Goal: Complete application form: Complete application form

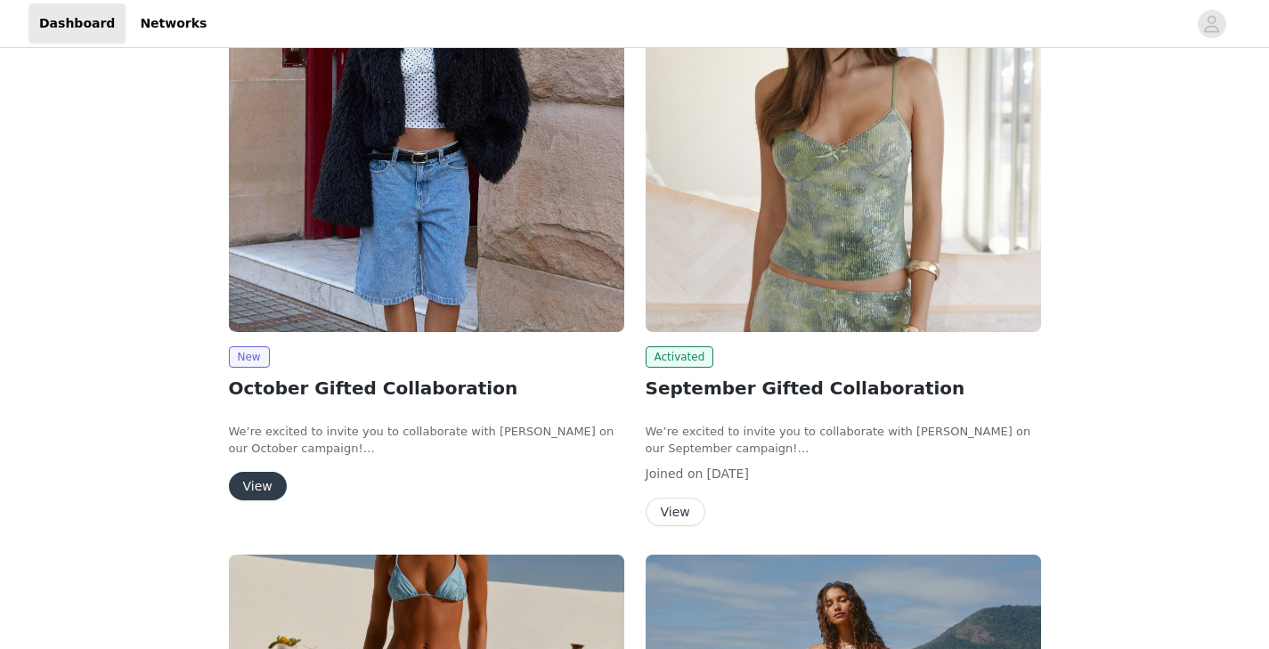
scroll to position [124, 0]
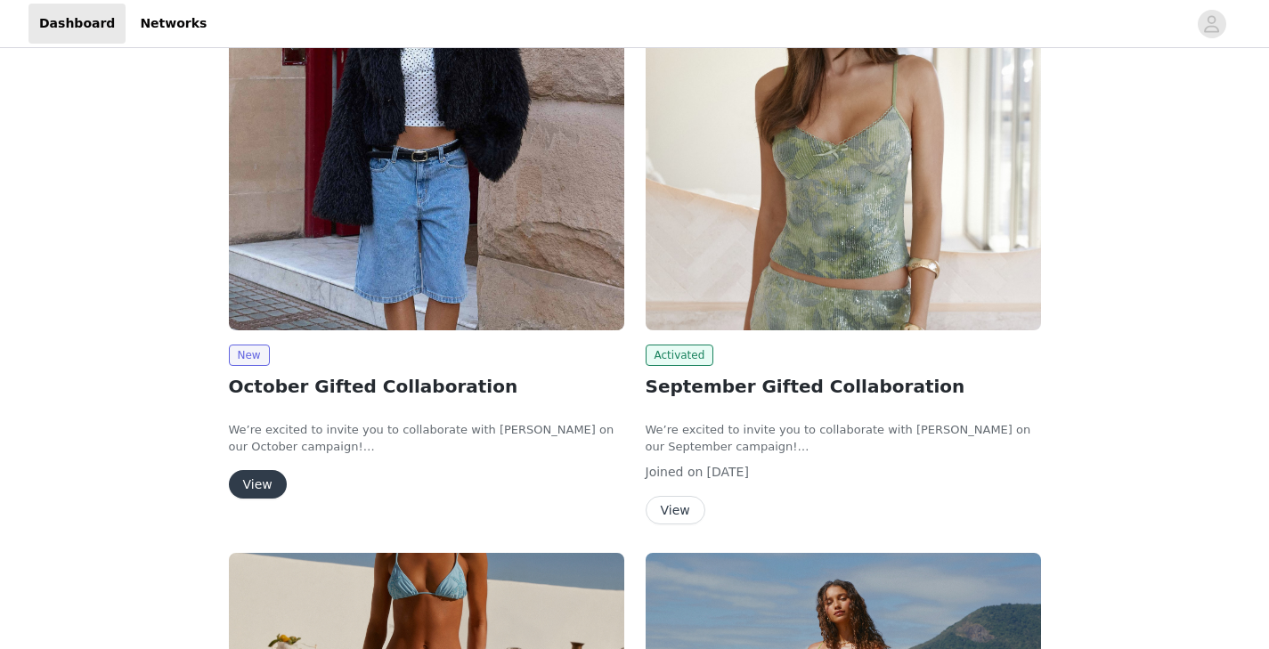
click at [260, 479] on button "View" at bounding box center [258, 484] width 58 height 28
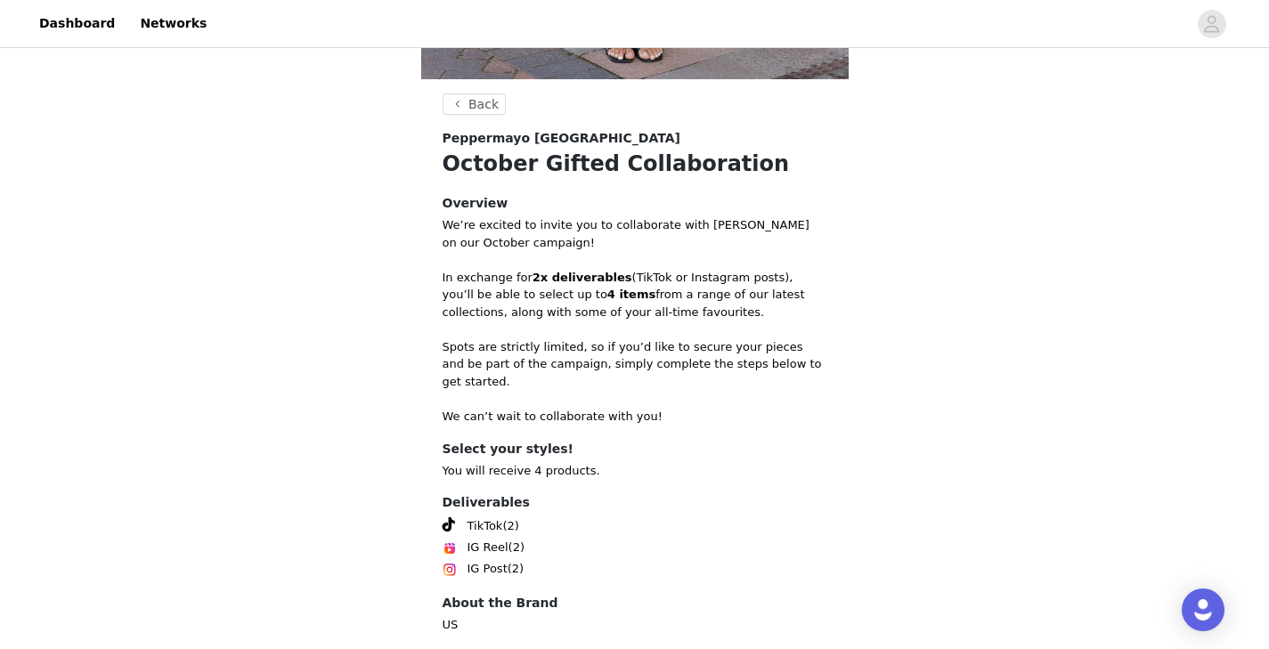
scroll to position [649, 0]
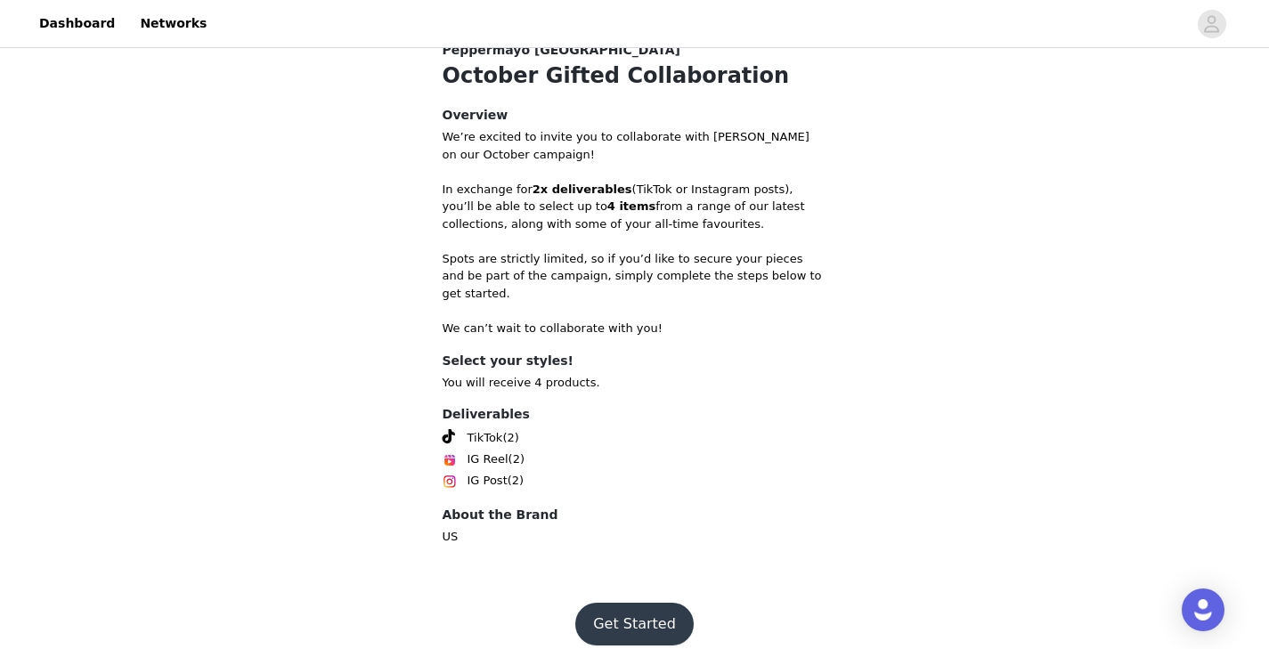
click at [633, 603] on button "Get Started" at bounding box center [634, 624] width 118 height 43
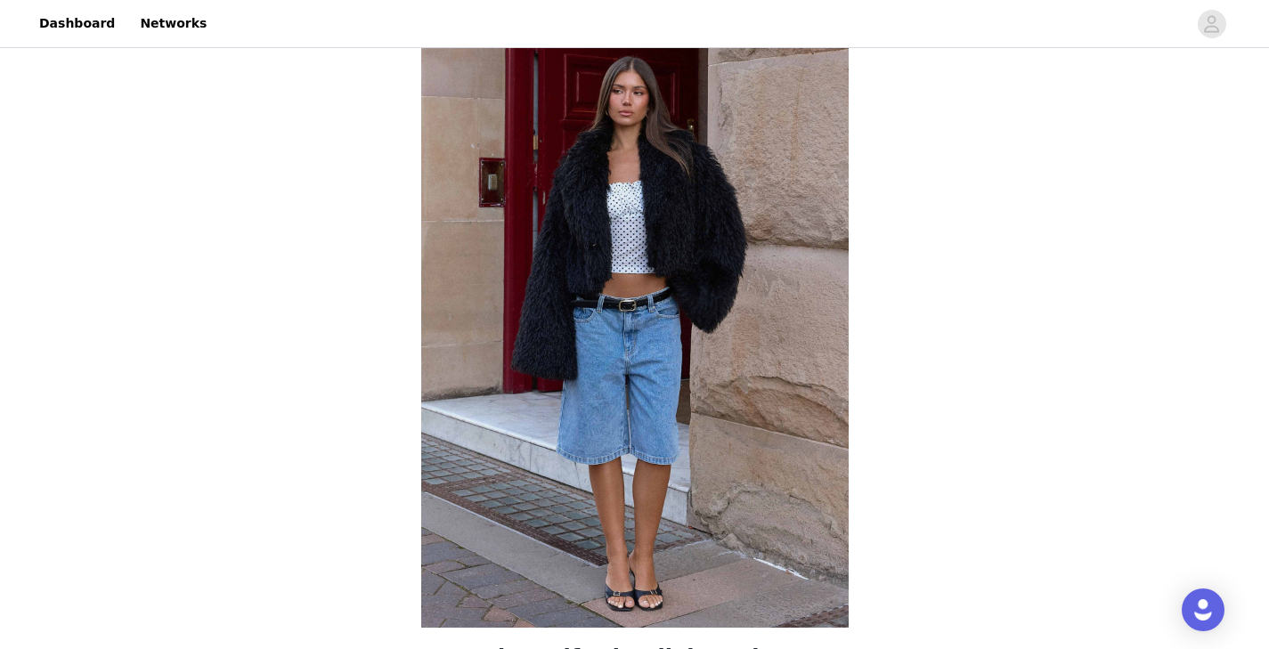
scroll to position [649, 0]
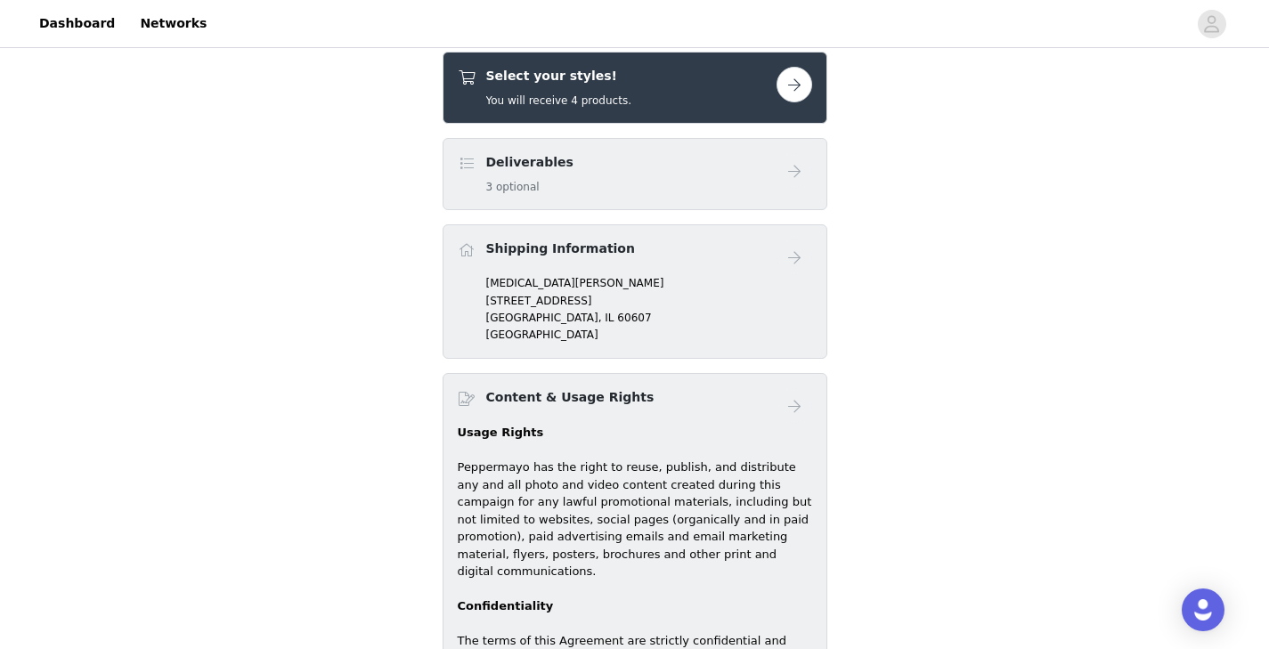
click at [785, 77] on button "button" at bounding box center [794, 85] width 36 height 36
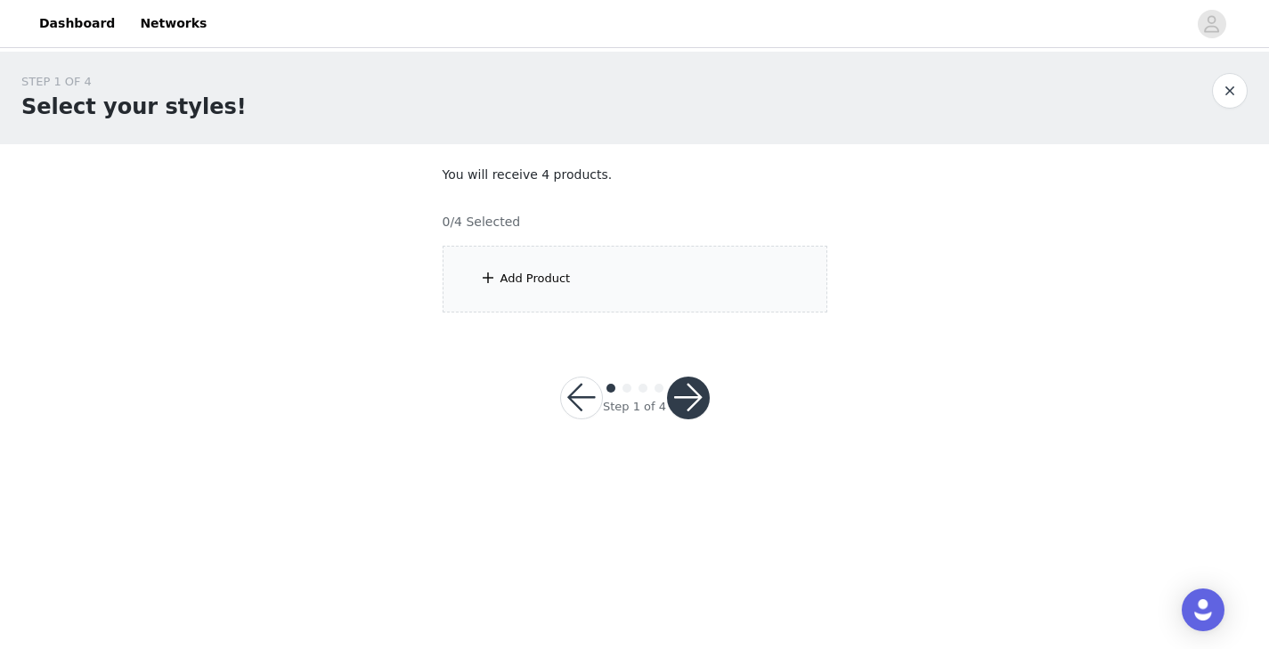
click at [592, 288] on div "Add Product" at bounding box center [634, 279] width 385 height 67
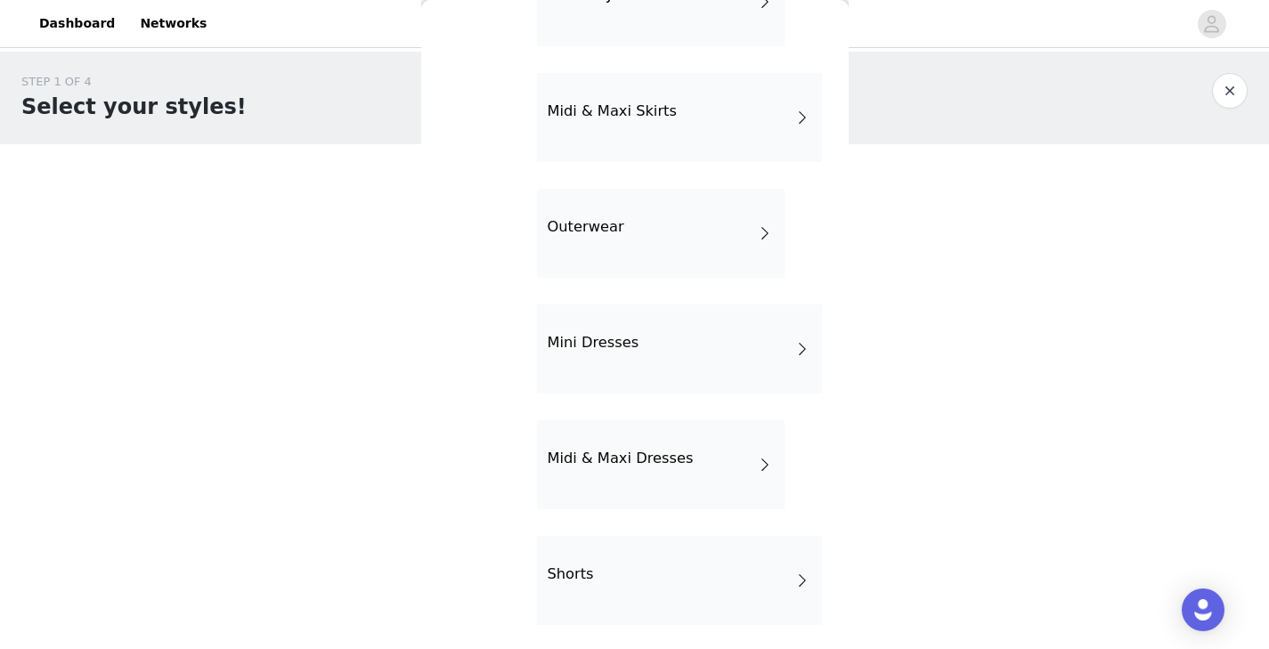
scroll to position [366, 0]
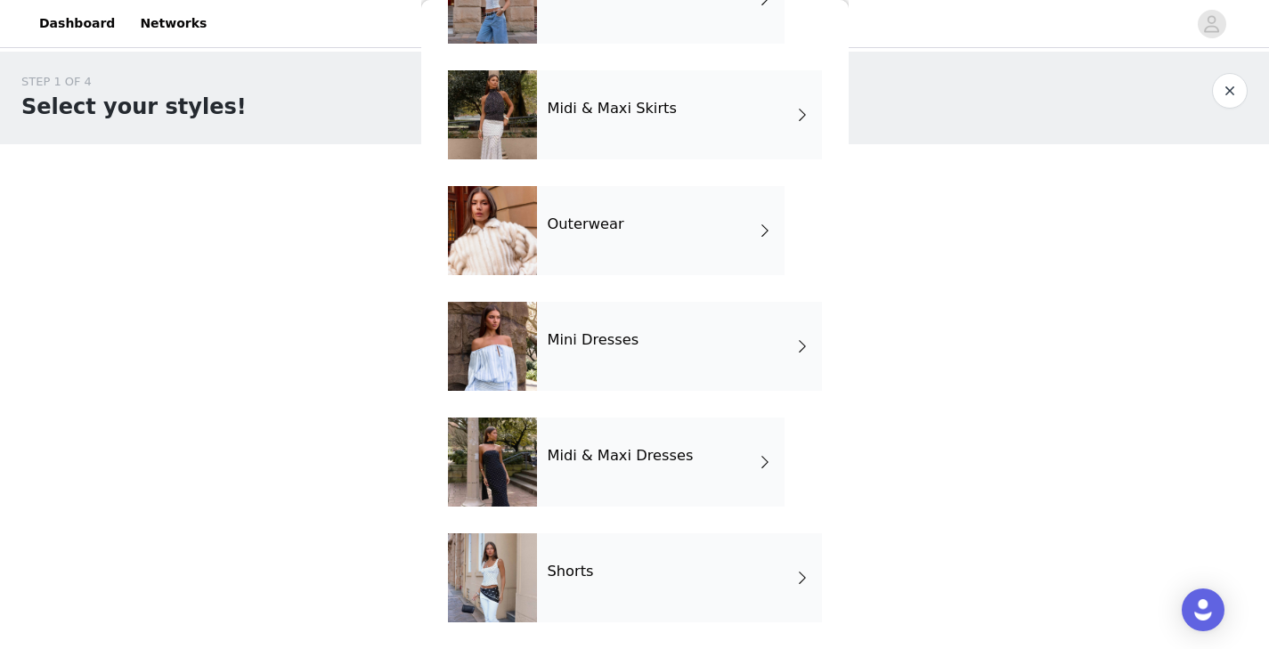
click at [743, 241] on div "Outerwear" at bounding box center [661, 230] width 248 height 89
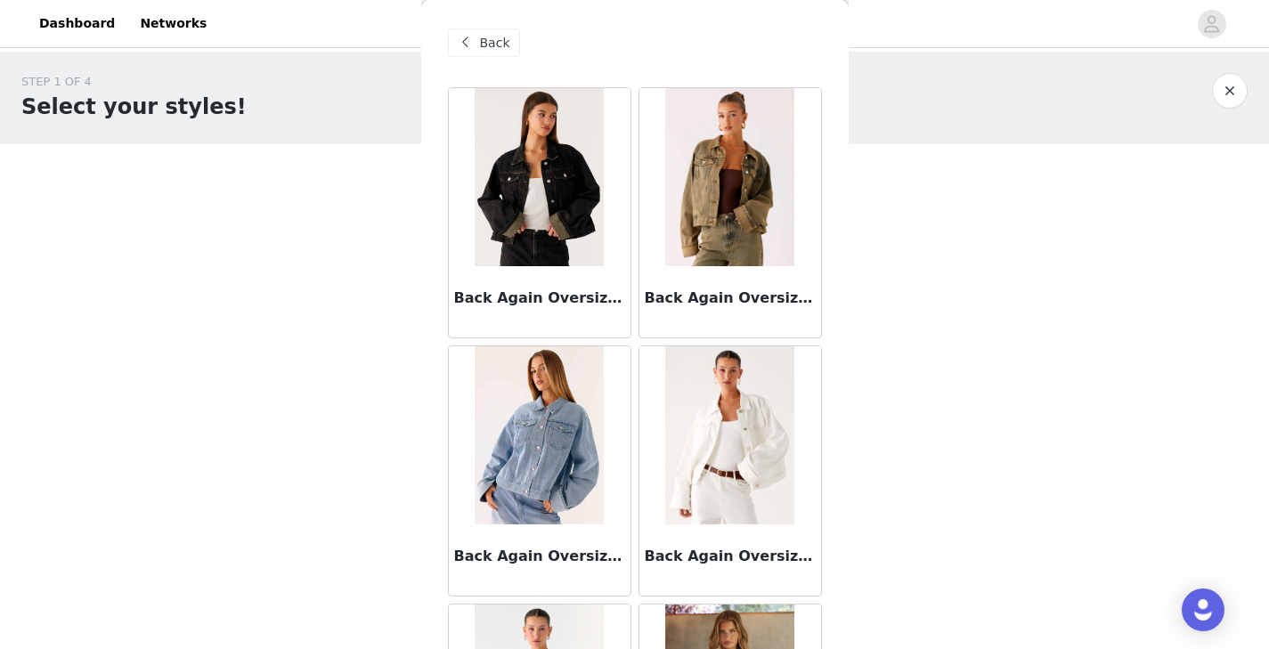
scroll to position [0, 0]
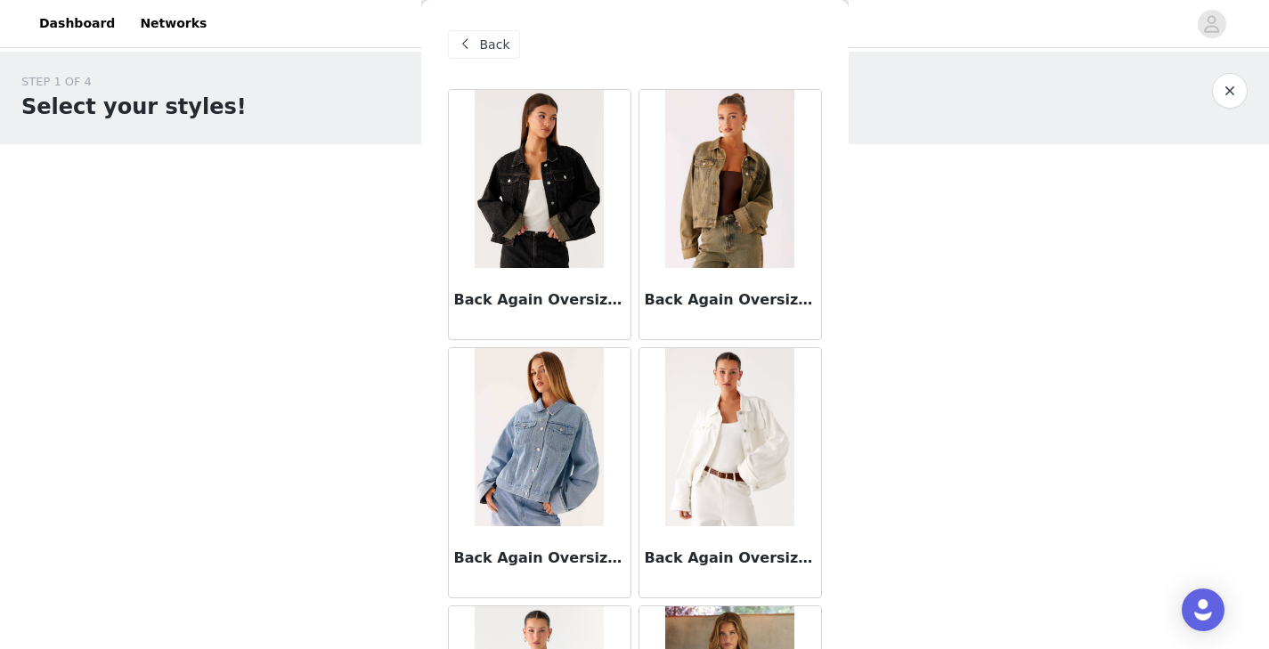
click at [475, 38] on span at bounding box center [465, 44] width 21 height 21
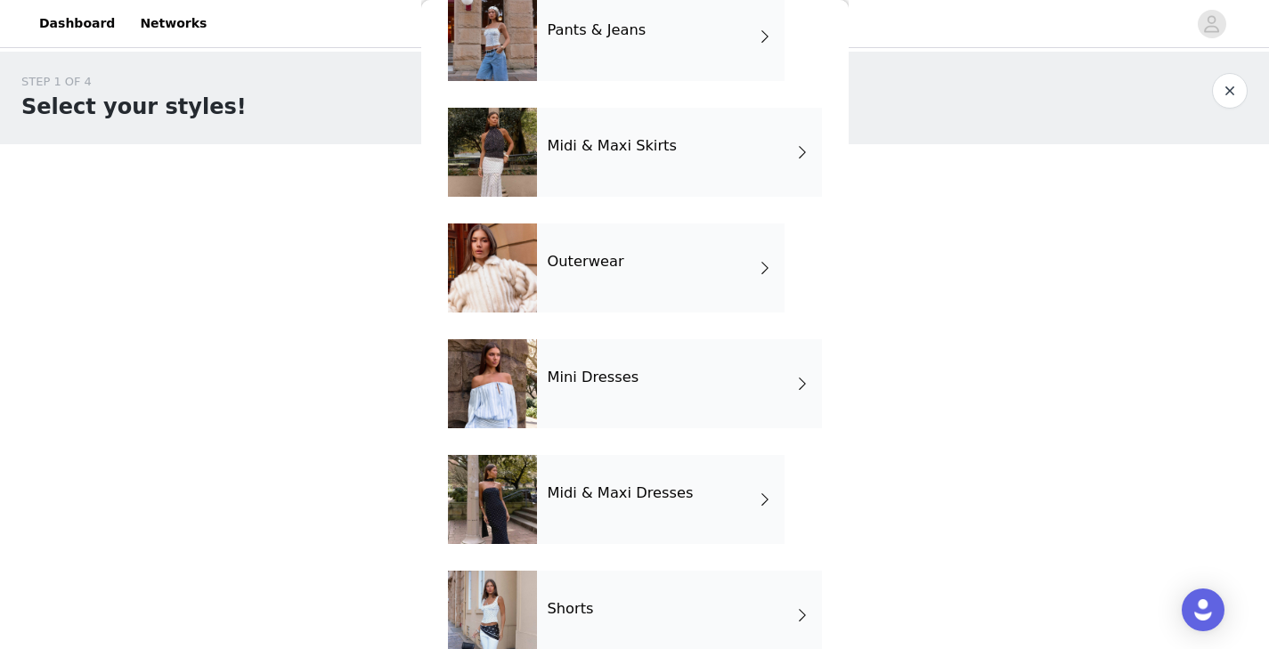
scroll to position [366, 0]
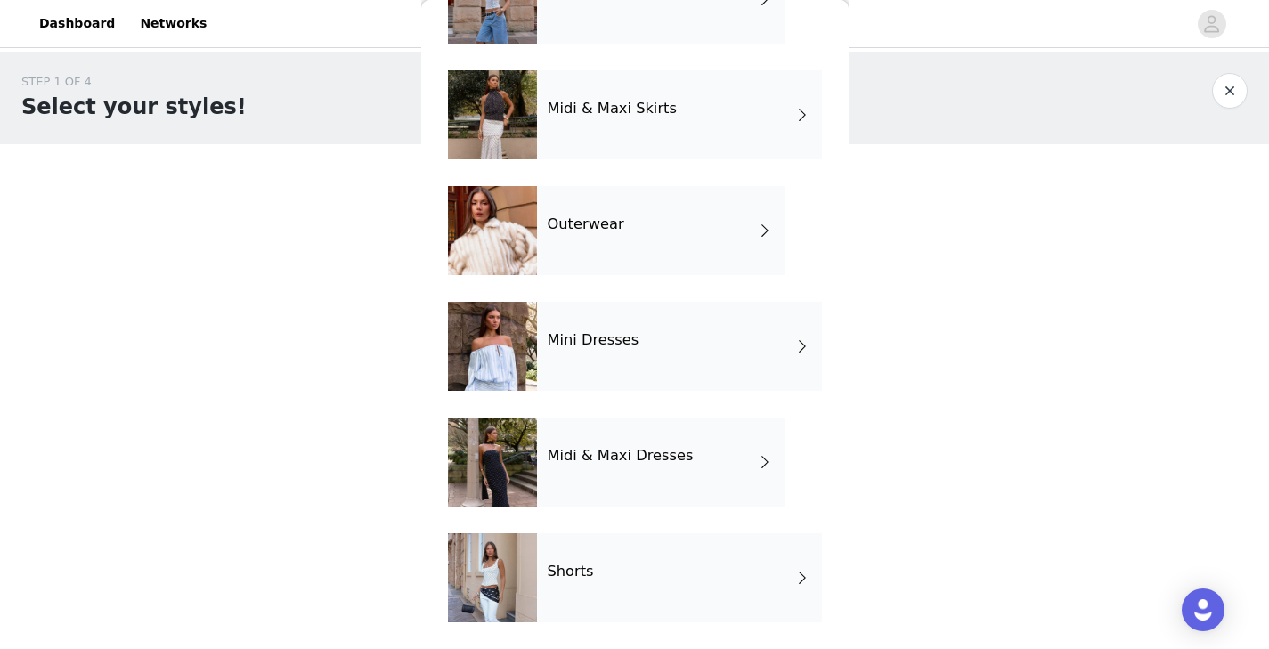
click at [762, 572] on div "Shorts" at bounding box center [679, 577] width 285 height 89
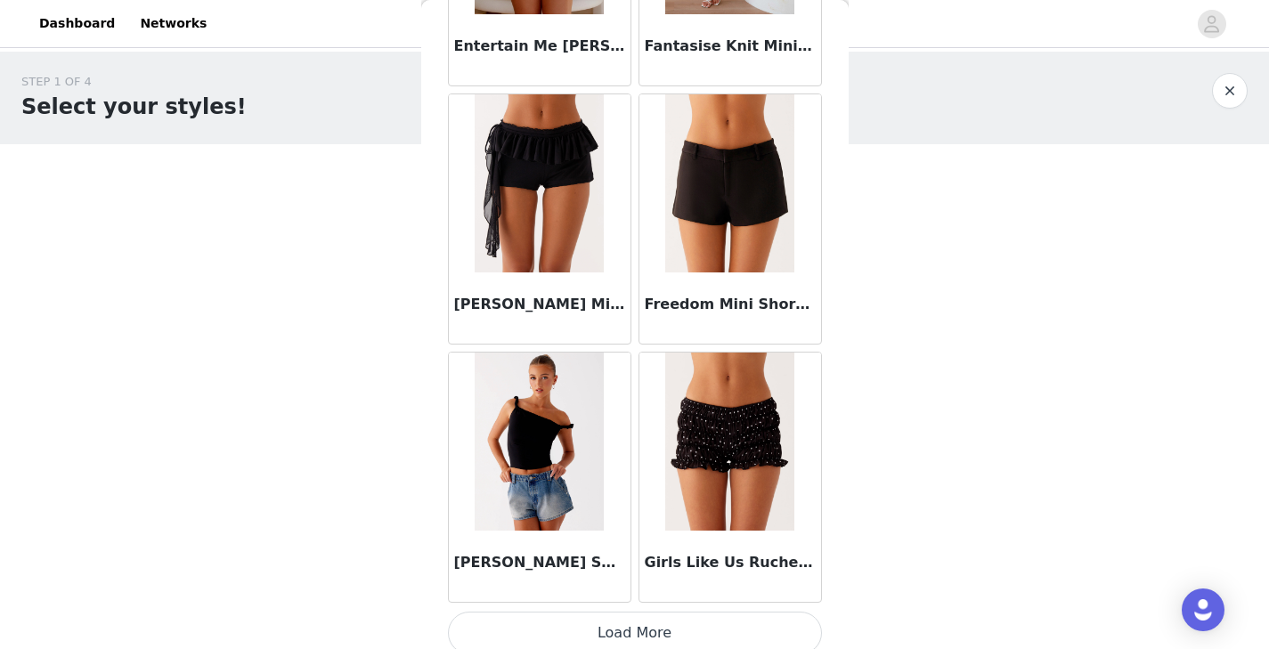
scroll to position [2075, 0]
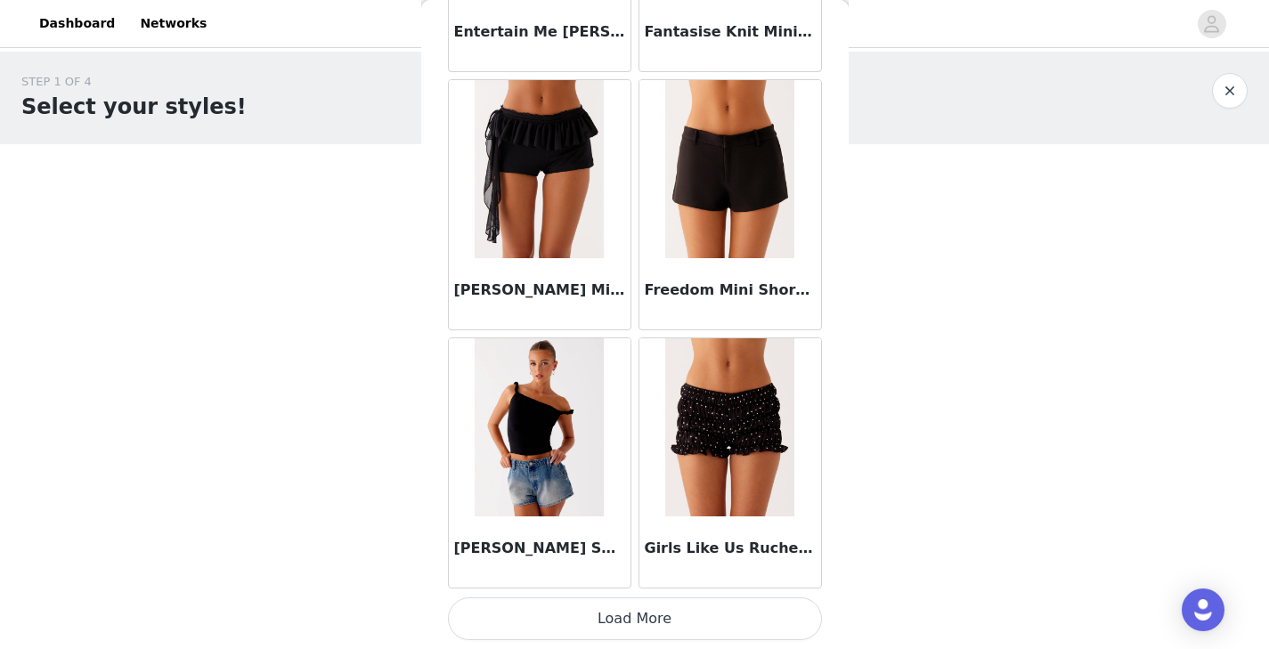
click at [639, 606] on button "Load More" at bounding box center [635, 618] width 374 height 43
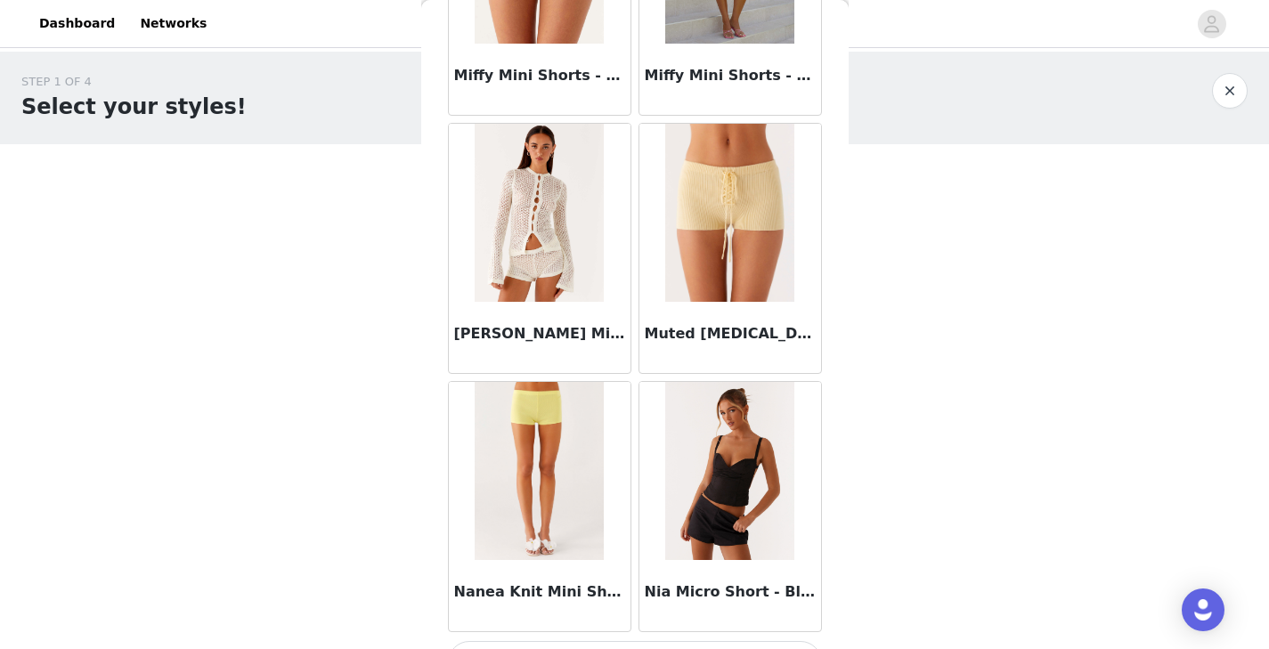
scroll to position [4657, 0]
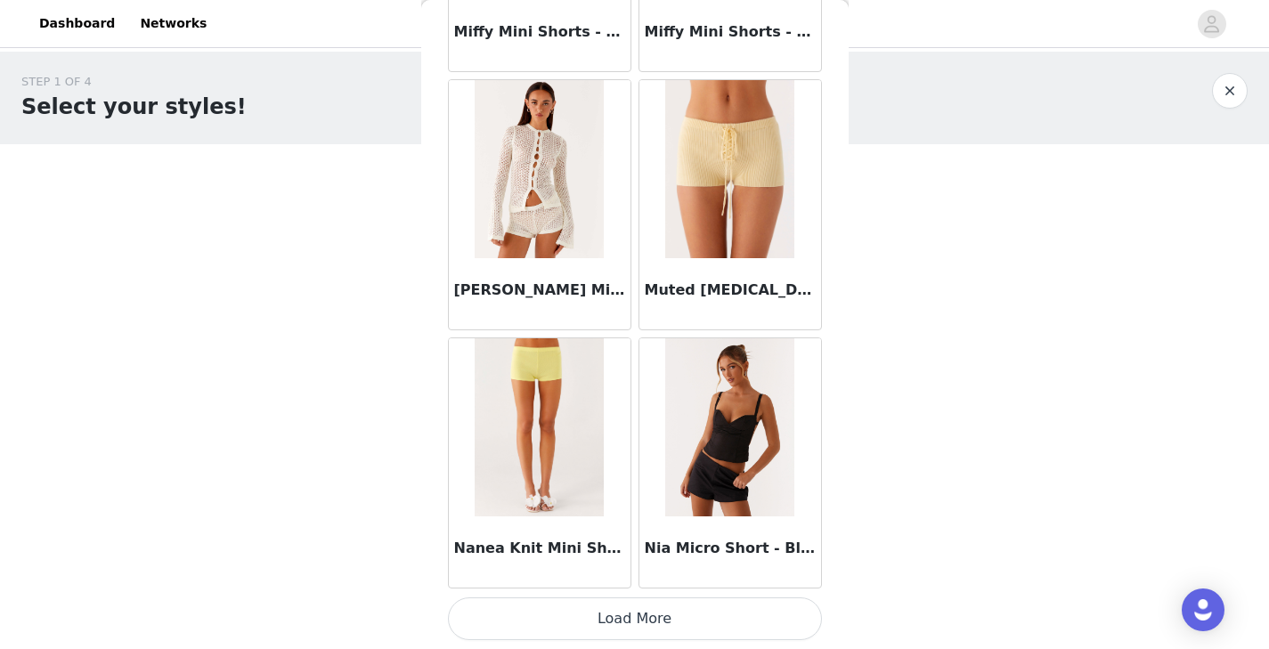
click at [667, 610] on button "Load More" at bounding box center [635, 618] width 374 height 43
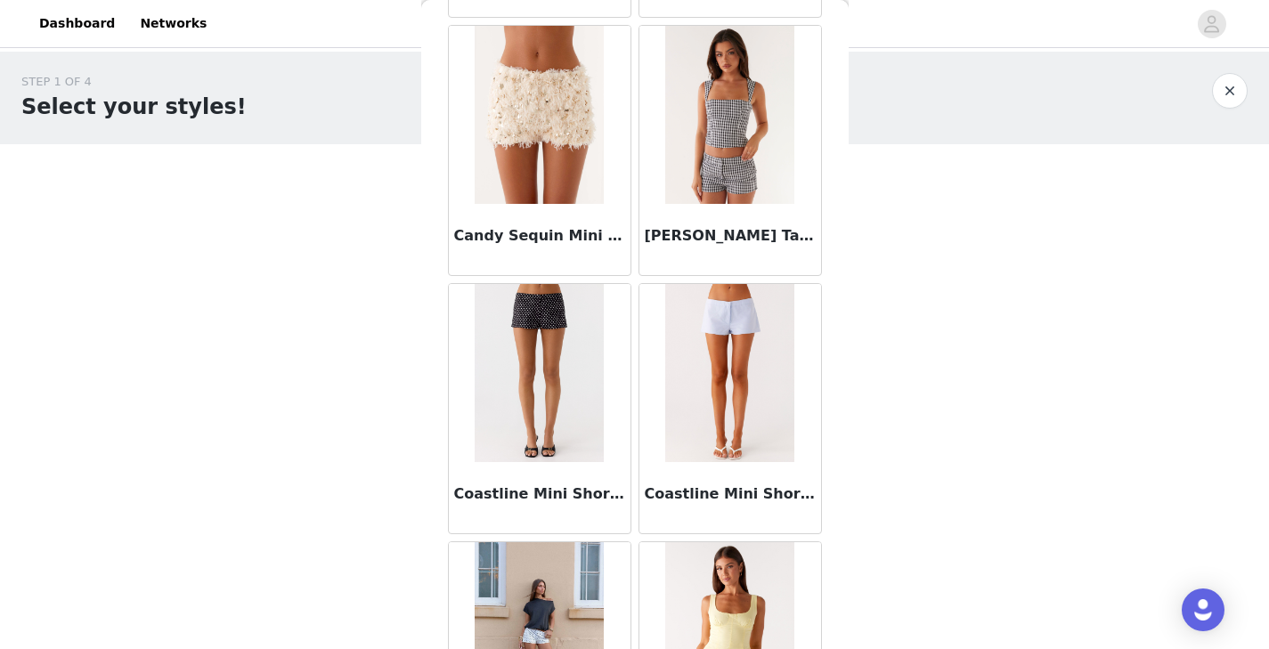
scroll to position [687, 0]
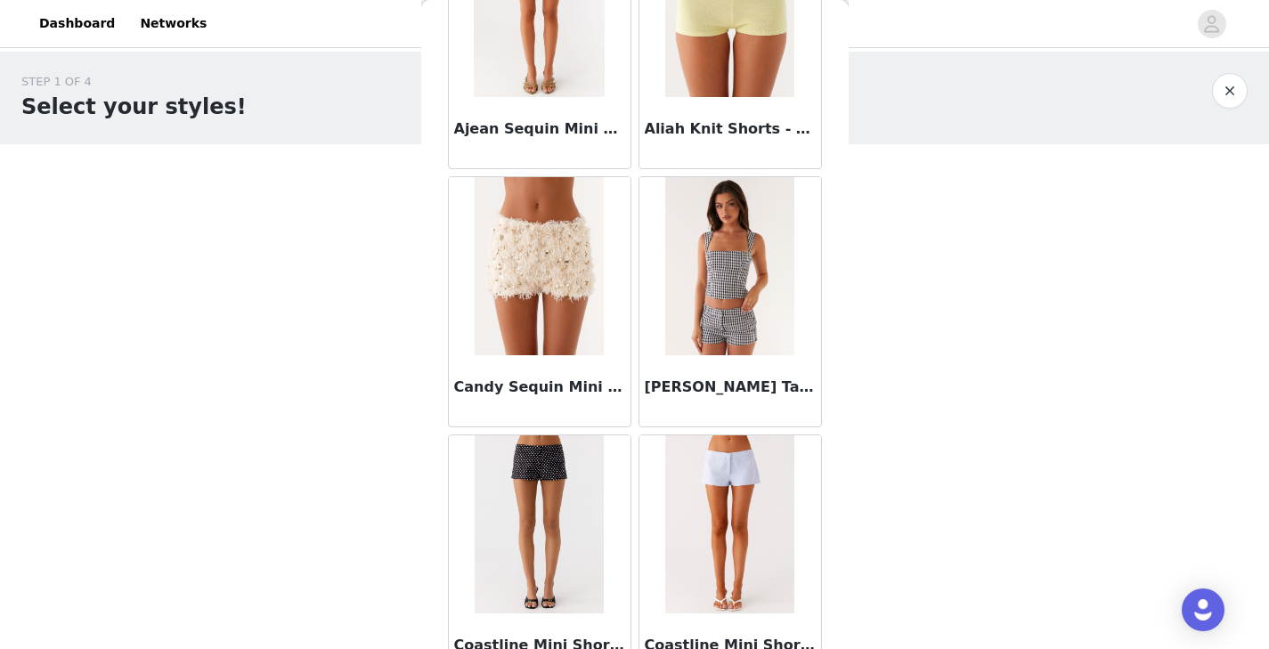
click at [1231, 89] on button "button" at bounding box center [1230, 91] width 36 height 36
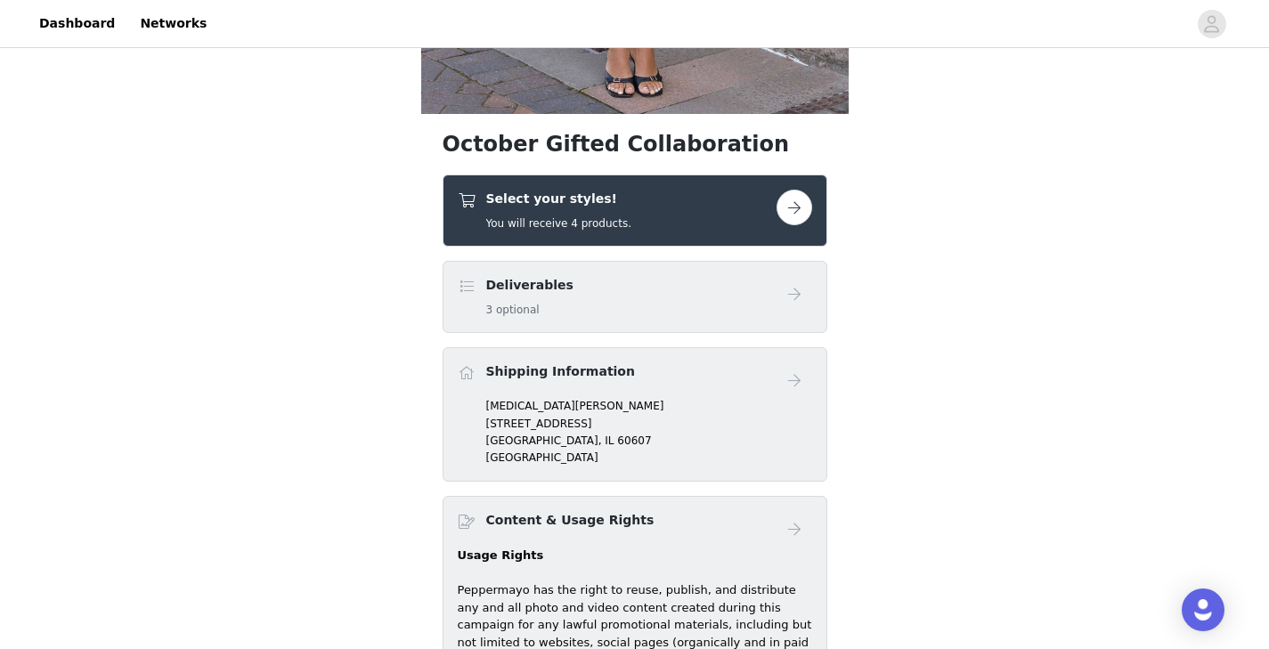
scroll to position [540, 0]
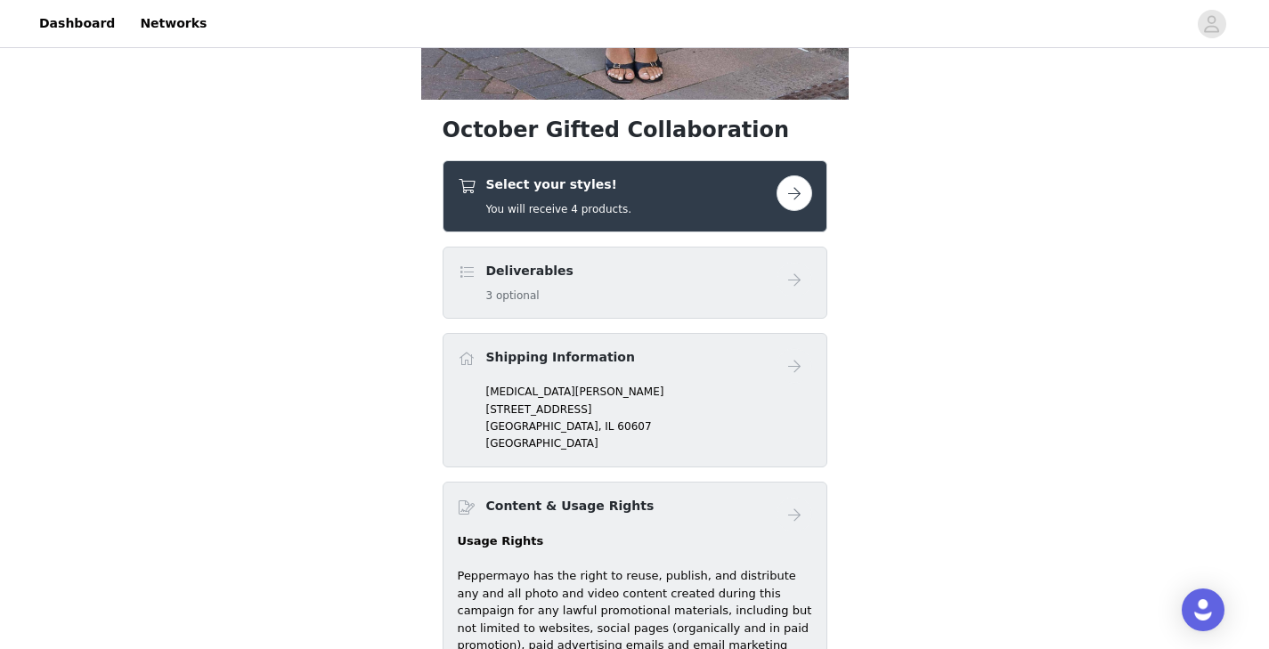
click at [784, 193] on button "button" at bounding box center [794, 193] width 36 height 36
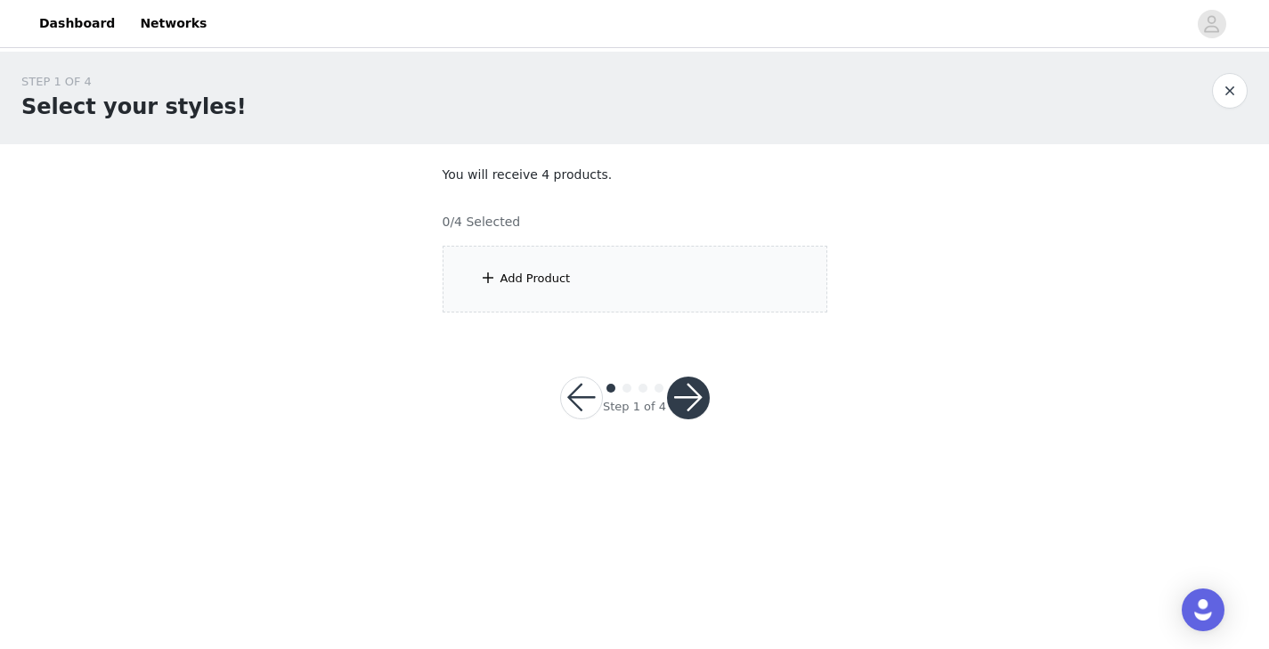
click at [569, 274] on div "Add Product" at bounding box center [634, 279] width 385 height 67
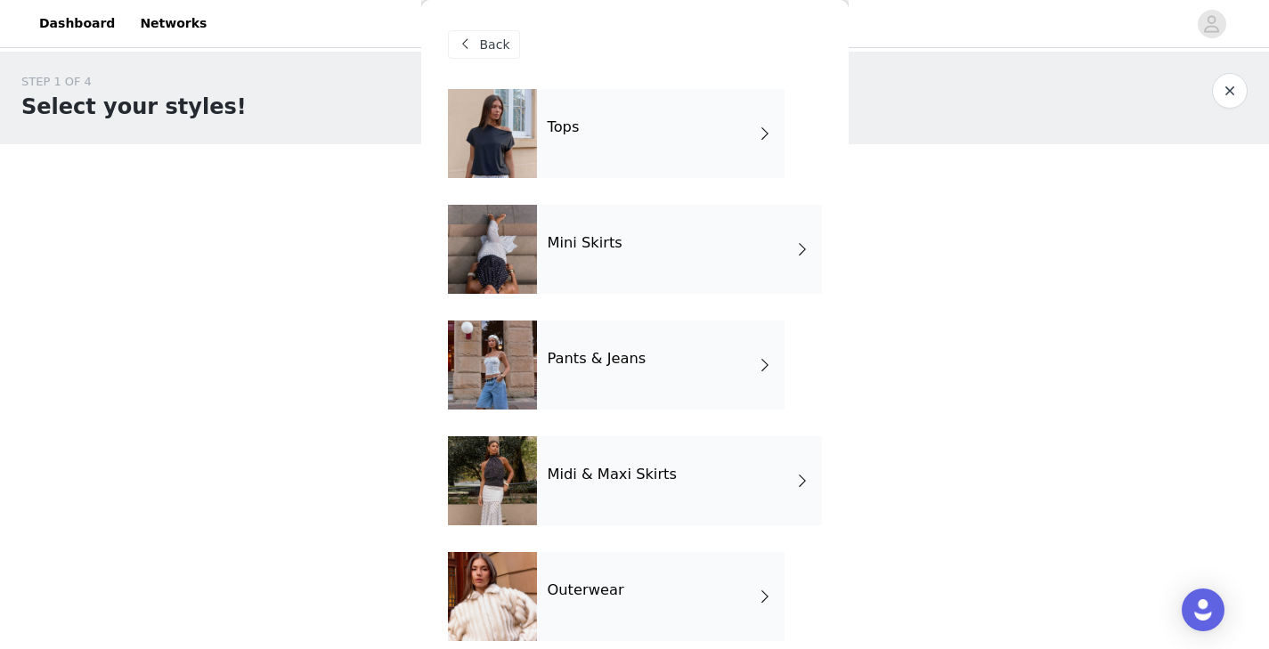
click at [767, 362] on span at bounding box center [765, 364] width 18 height 21
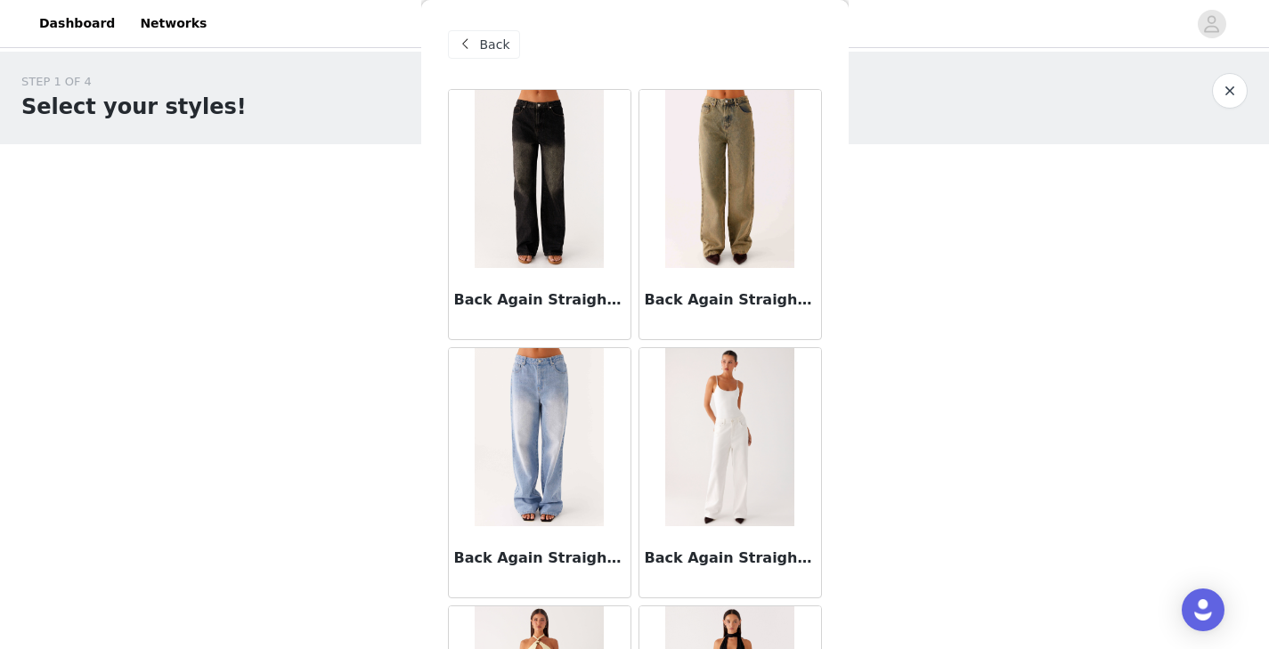
click at [1228, 90] on button "button" at bounding box center [1230, 91] width 36 height 36
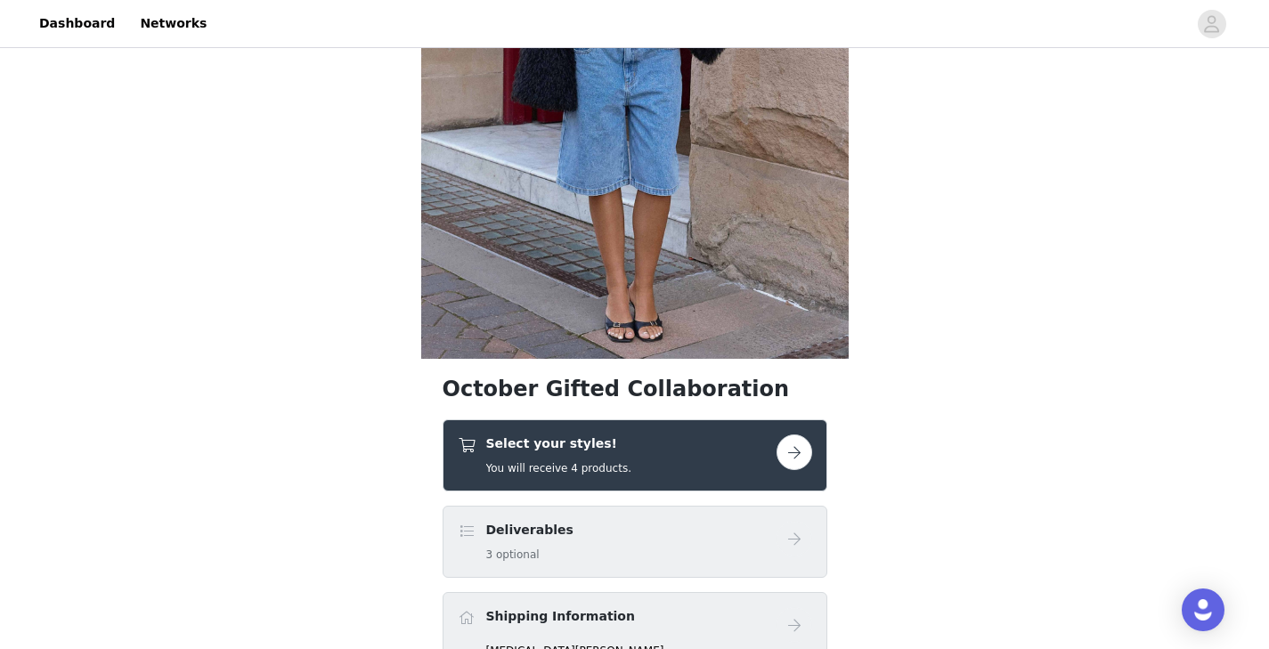
scroll to position [292, 0]
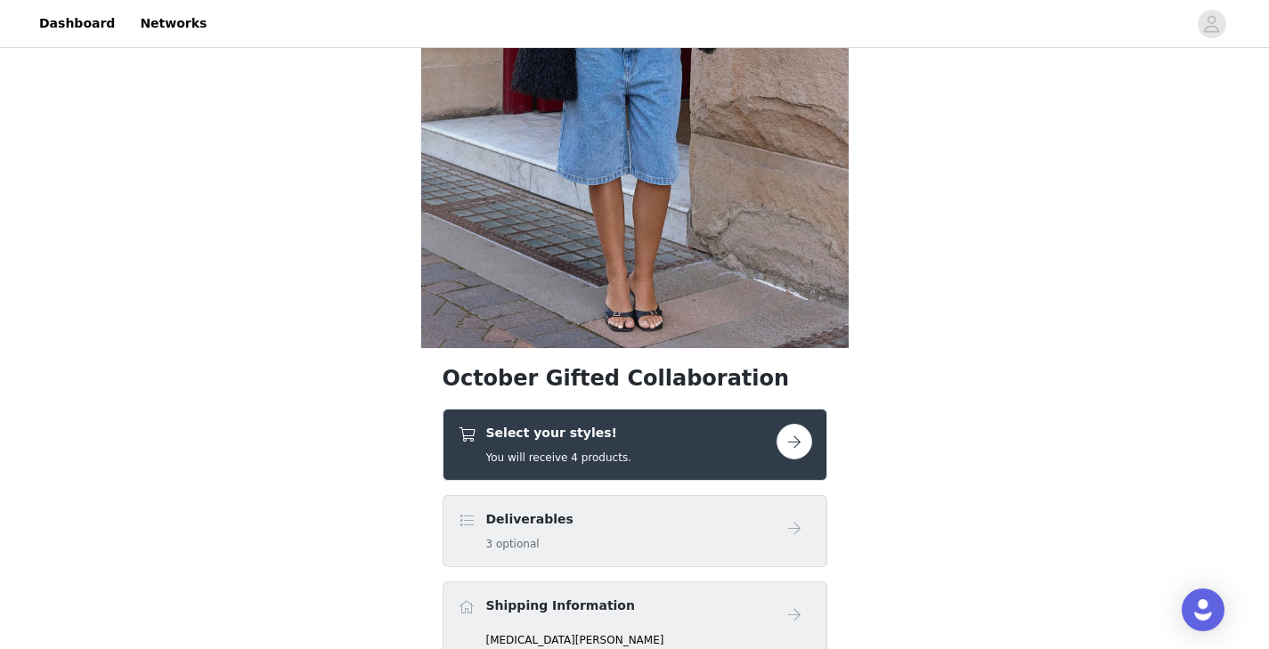
click at [793, 446] on button "button" at bounding box center [794, 442] width 36 height 36
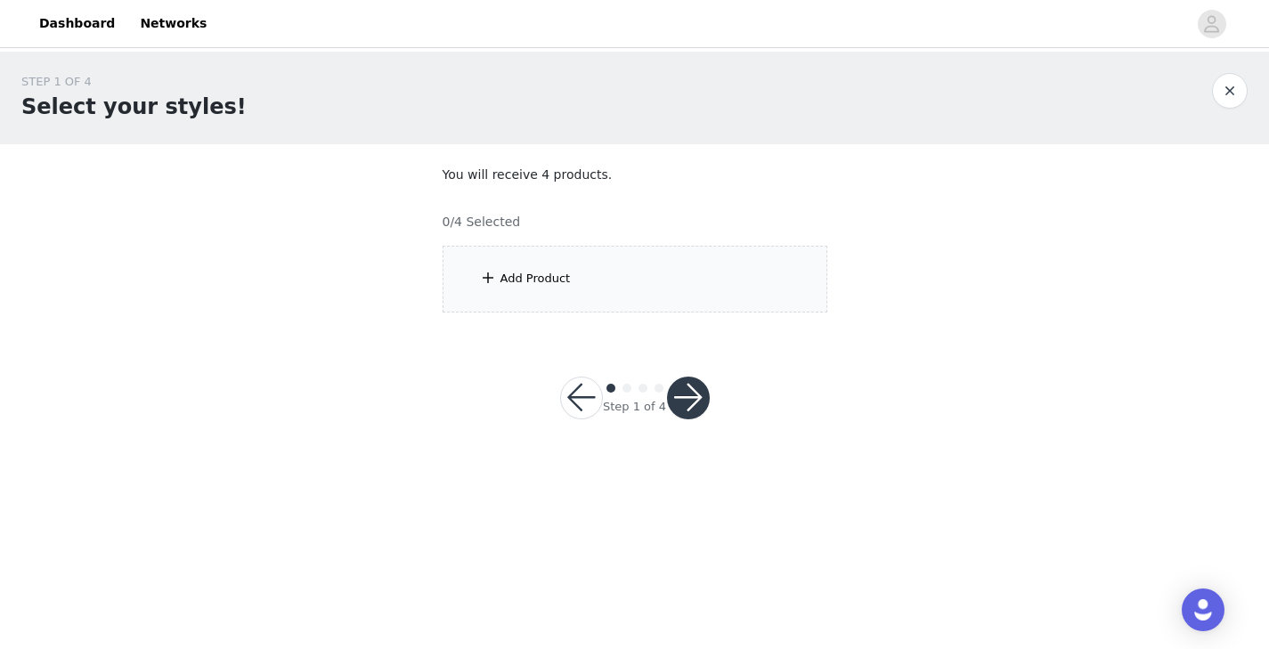
click at [597, 285] on div "Add Product" at bounding box center [634, 279] width 385 height 67
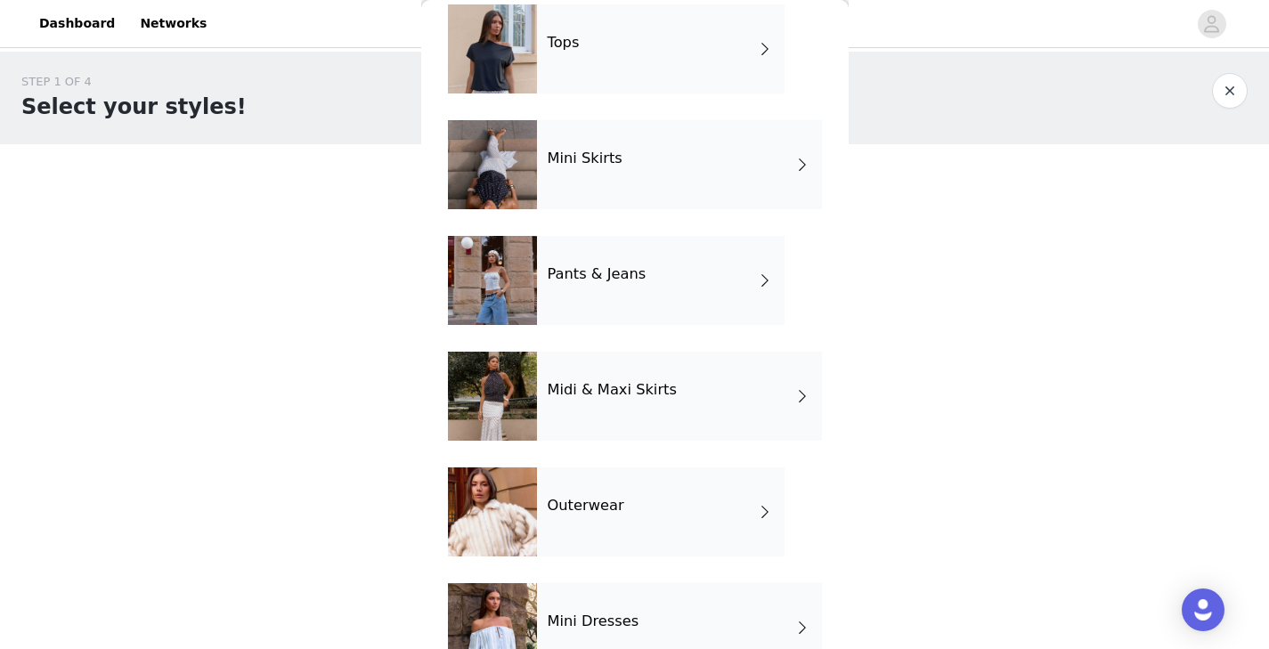
scroll to position [77, 0]
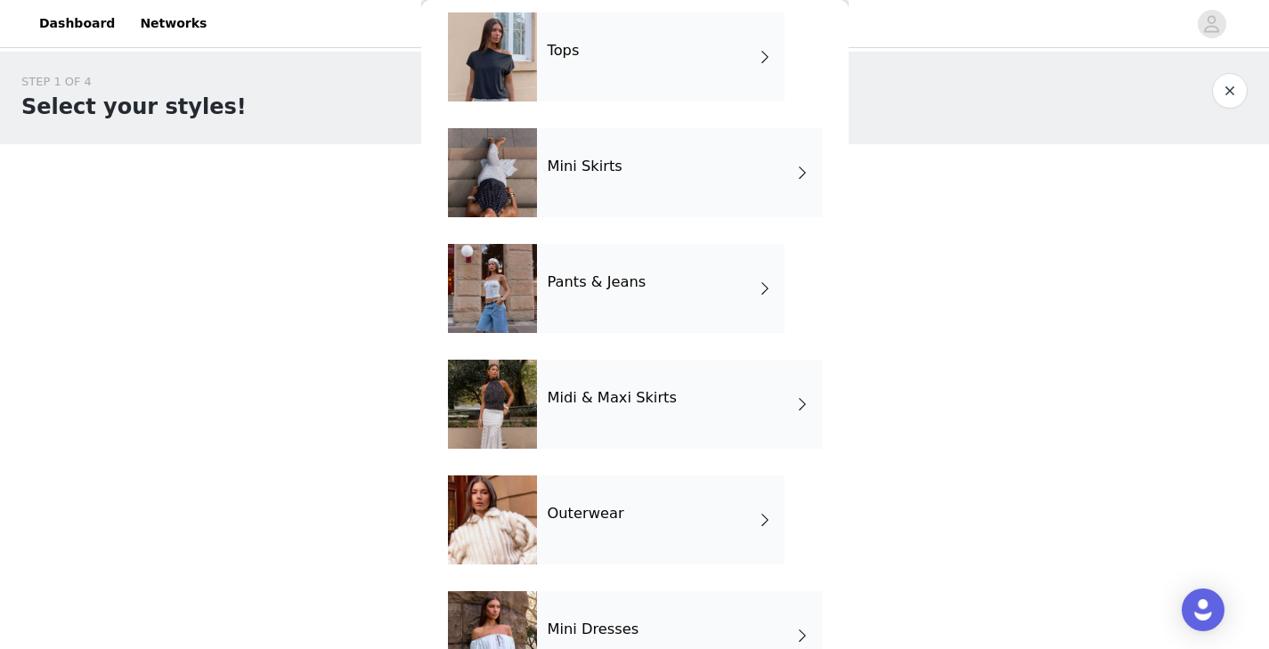
click at [796, 157] on div "Mini Skirts" at bounding box center [679, 172] width 285 height 89
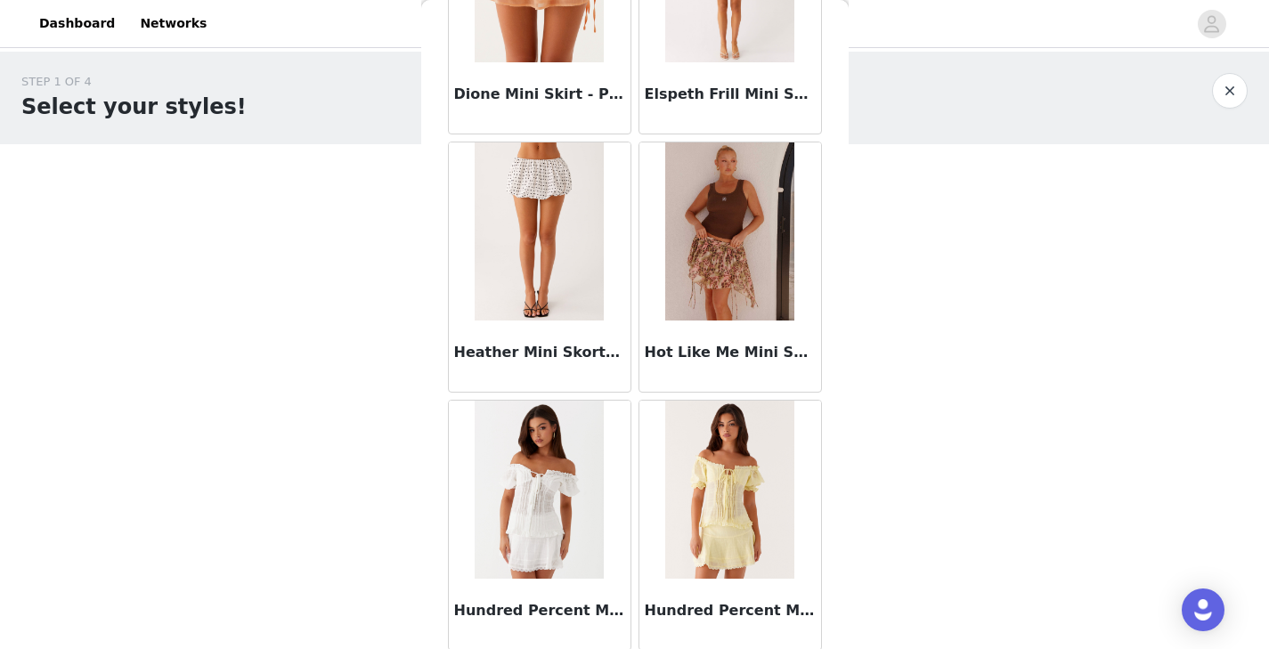
scroll to position [2075, 0]
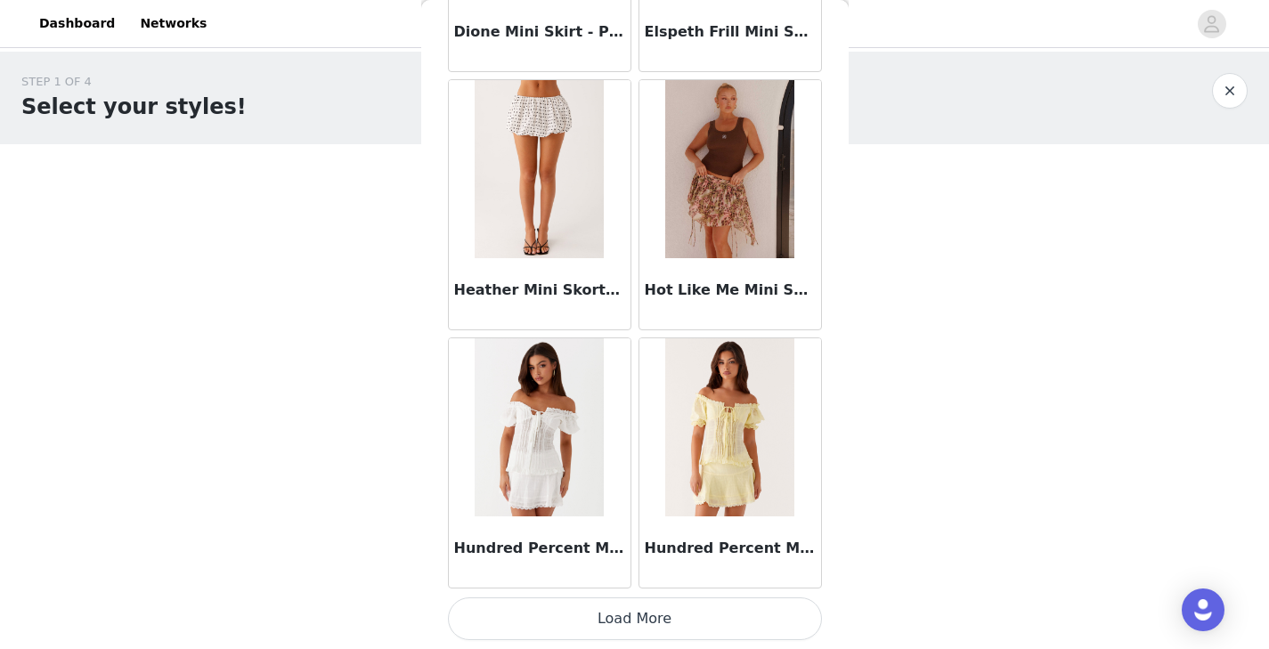
click at [665, 619] on button "Load More" at bounding box center [635, 618] width 374 height 43
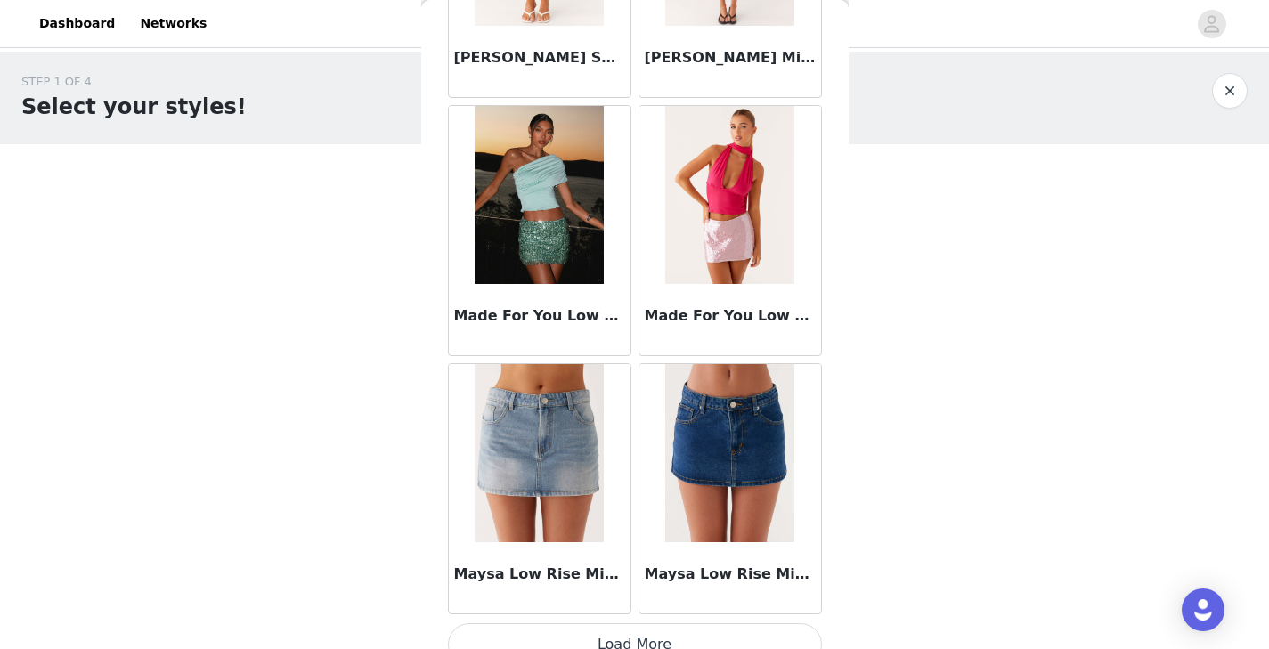
scroll to position [4657, 0]
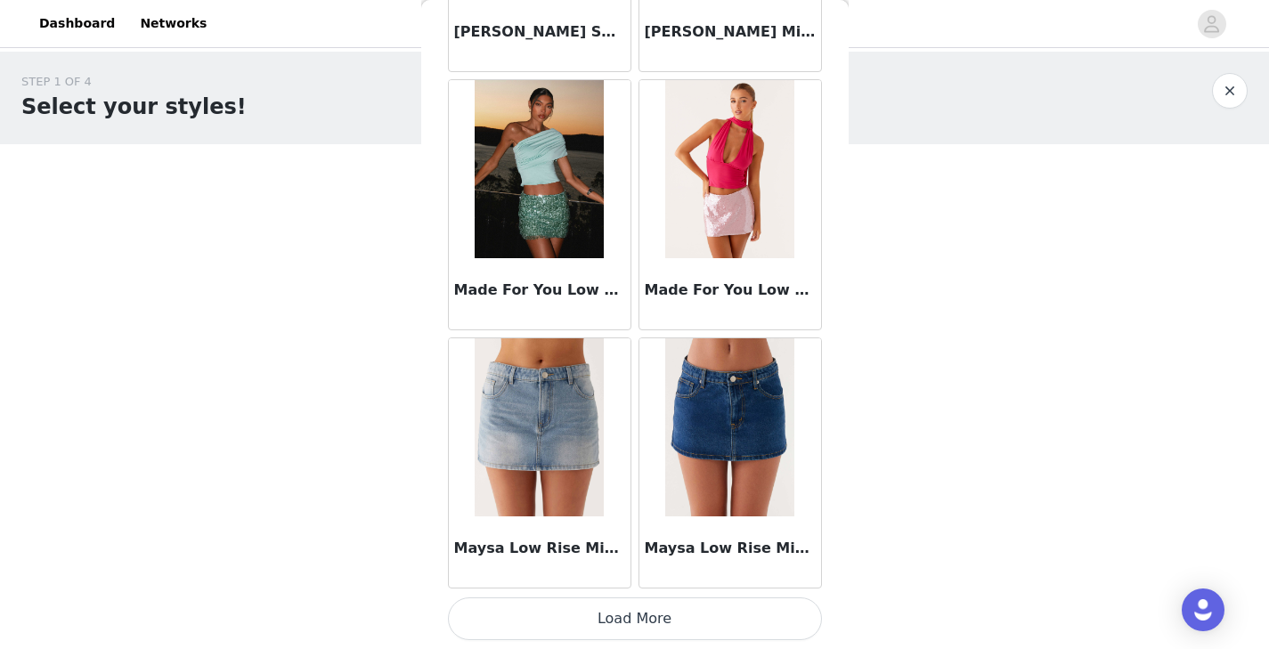
click at [677, 618] on button "Load More" at bounding box center [635, 618] width 374 height 43
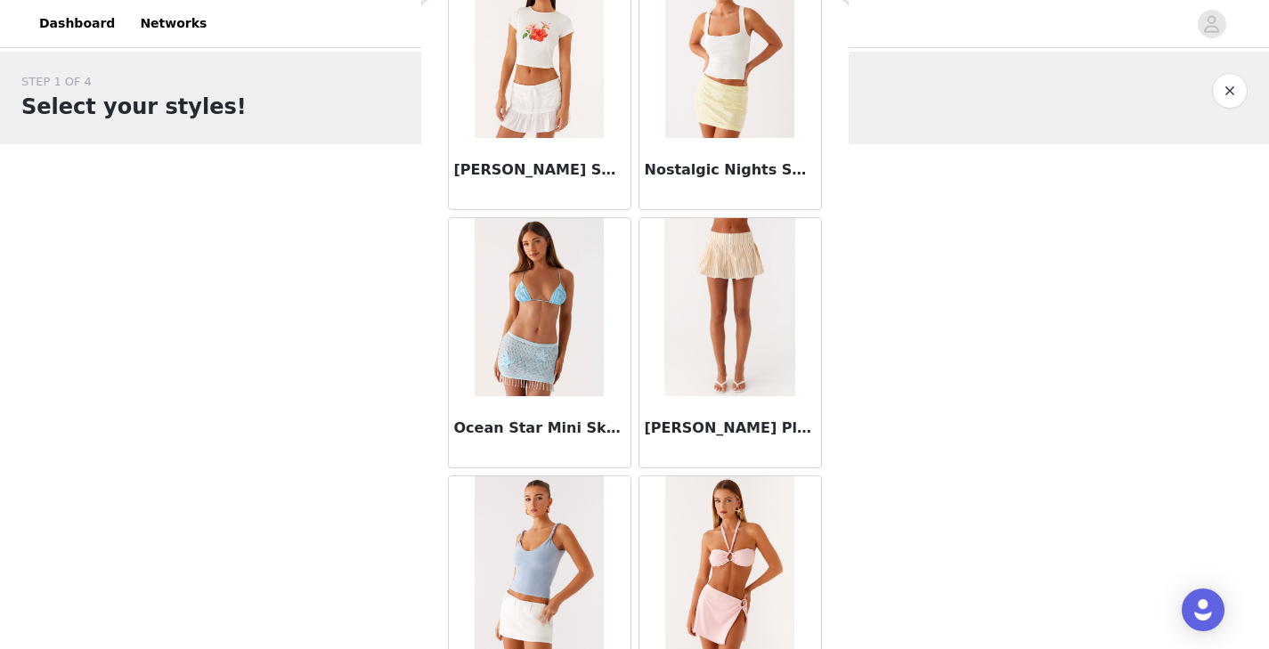
scroll to position [7239, 0]
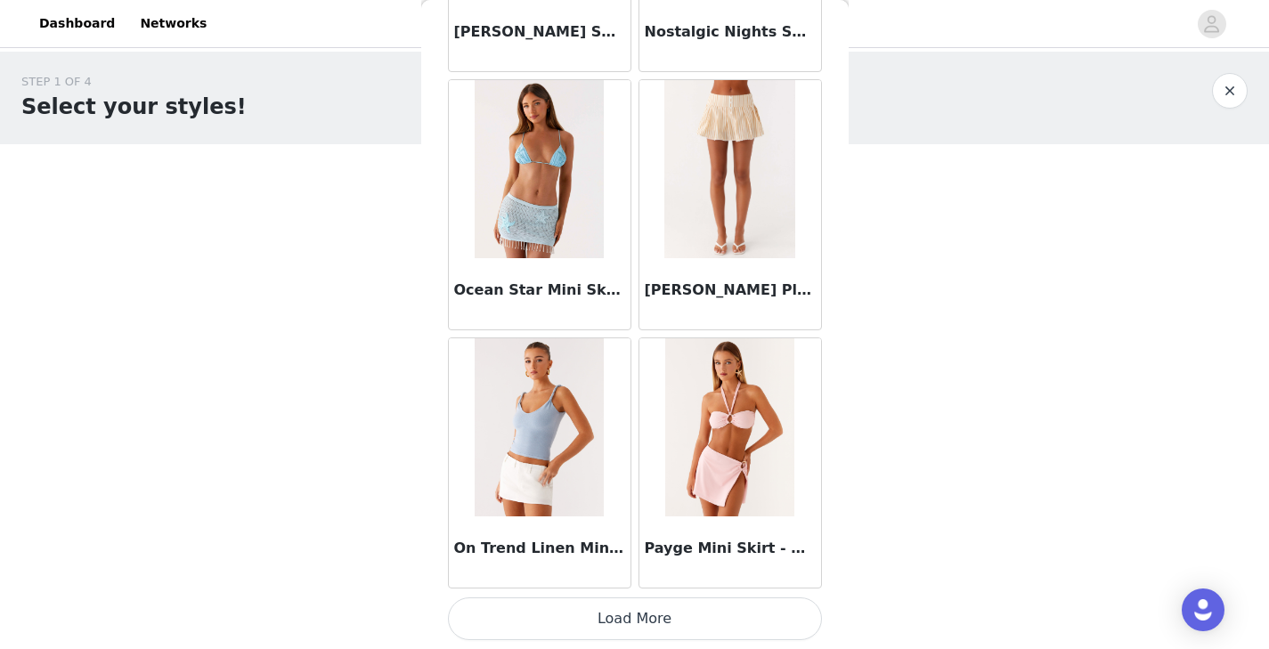
click at [686, 618] on button "Load More" at bounding box center [635, 618] width 374 height 43
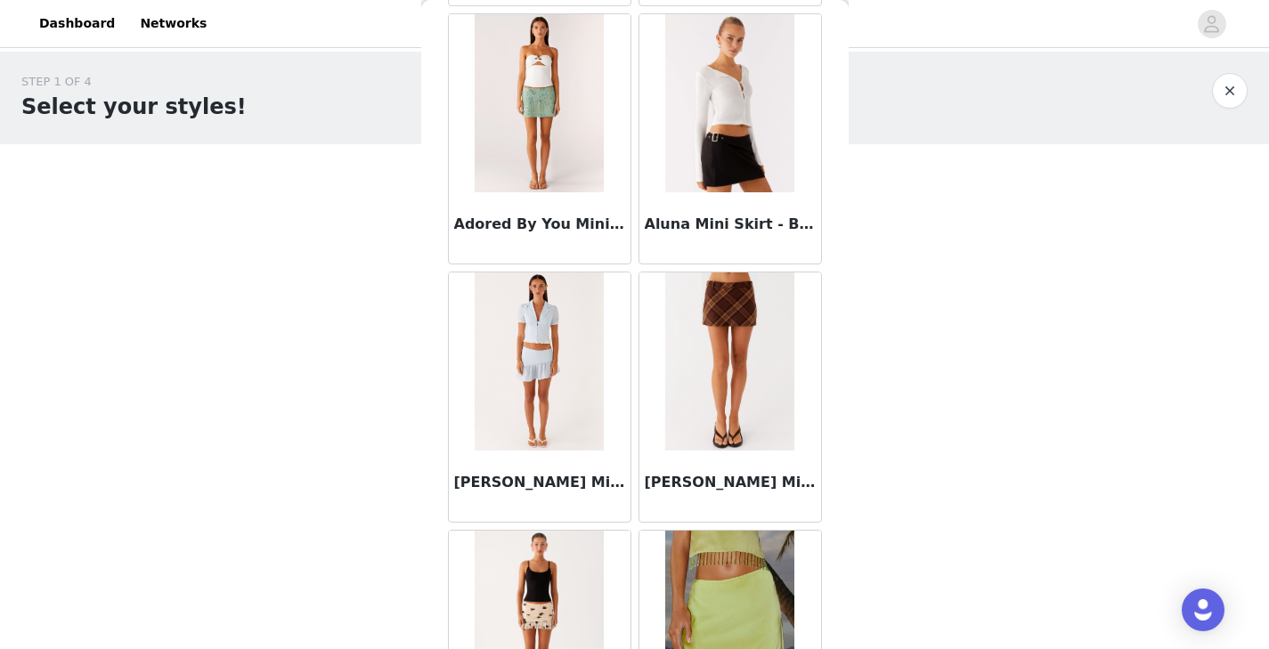
scroll to position [0, 0]
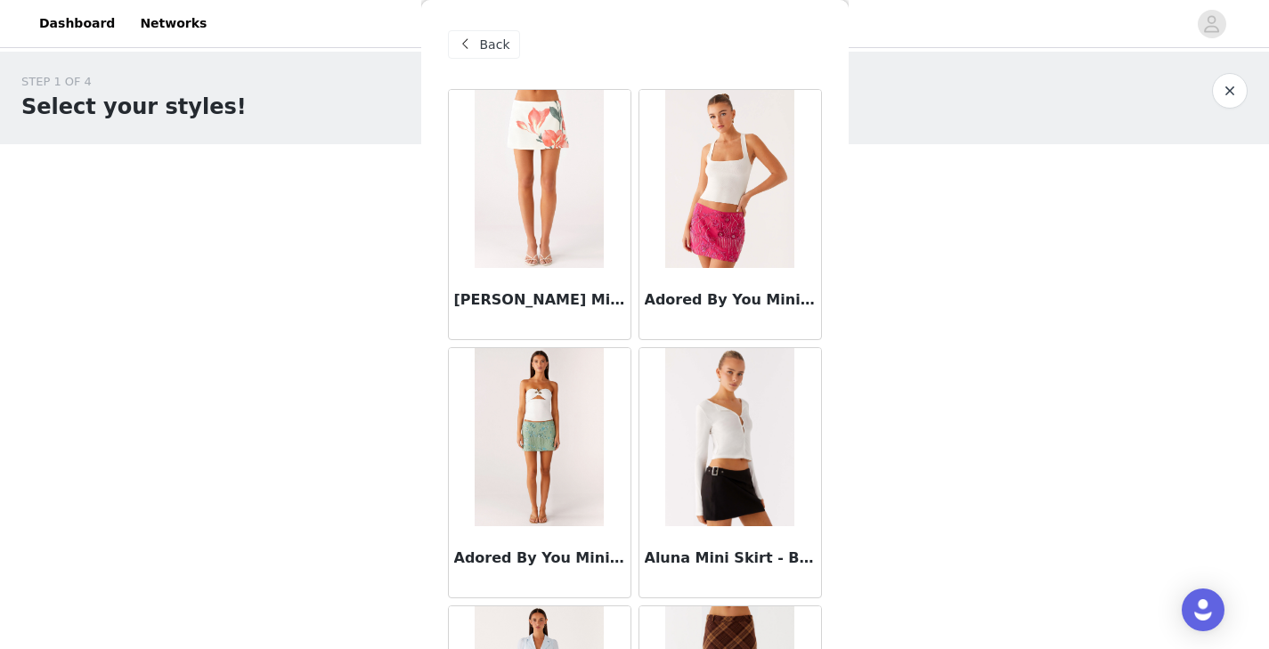
click at [480, 41] on span "Back" at bounding box center [495, 45] width 30 height 19
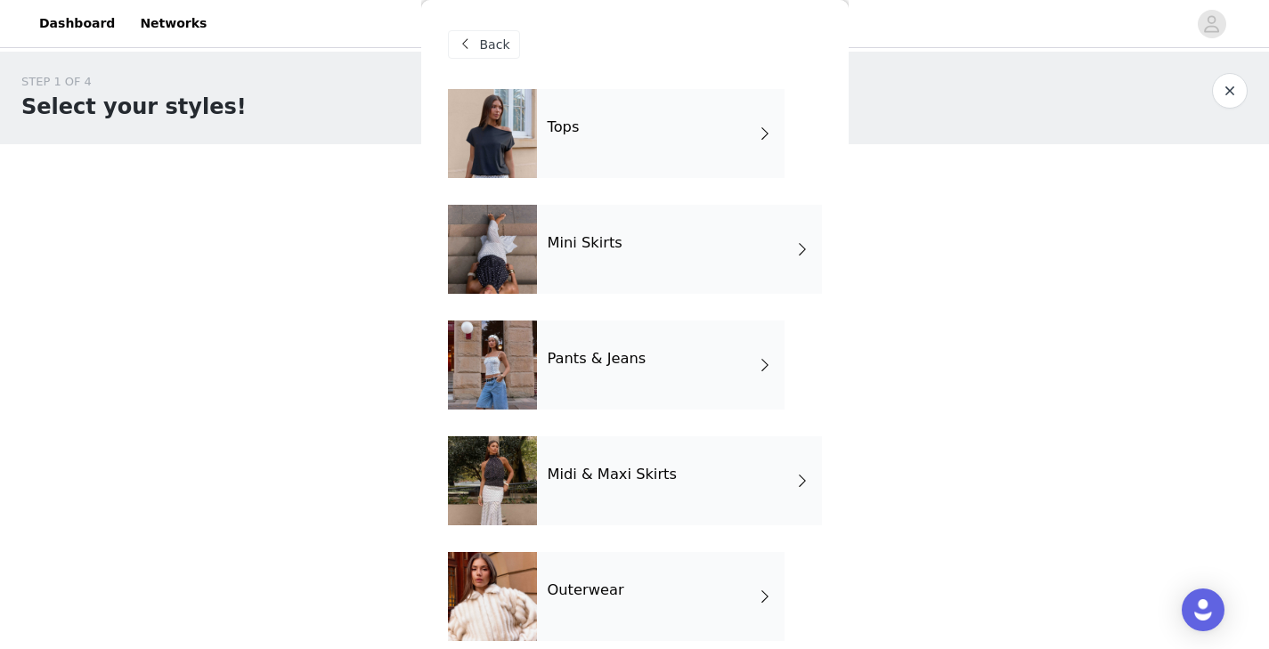
click at [744, 137] on div "Tops" at bounding box center [661, 133] width 248 height 89
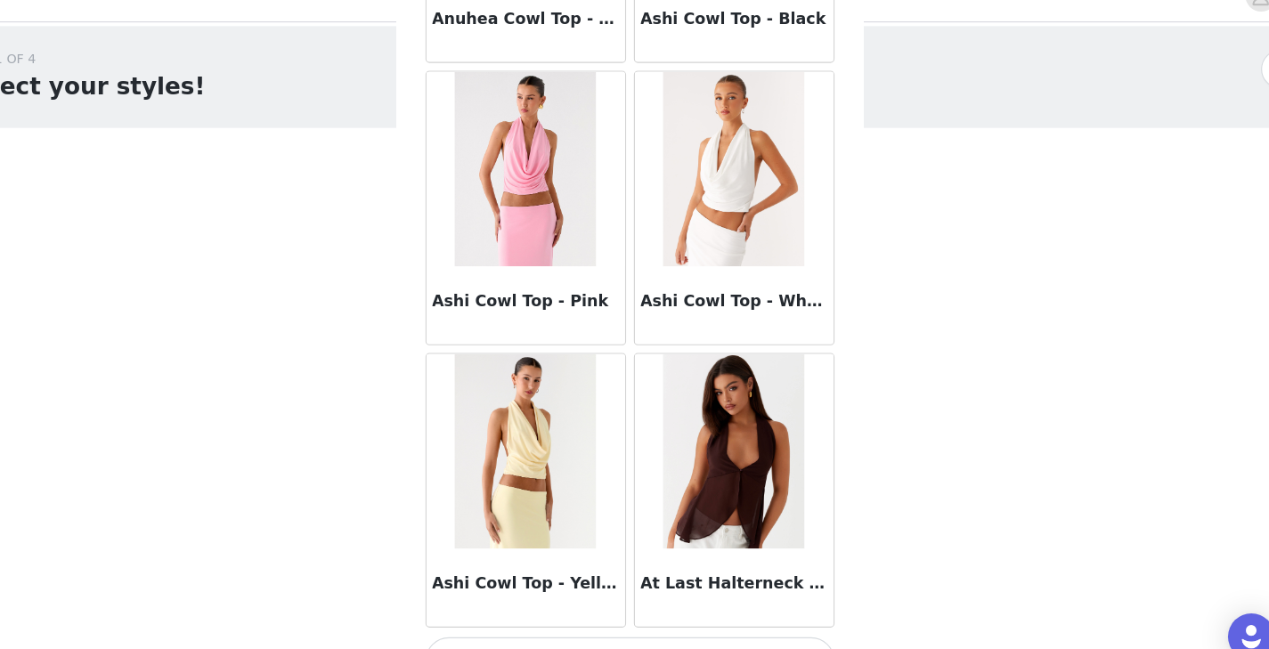
scroll to position [2075, 0]
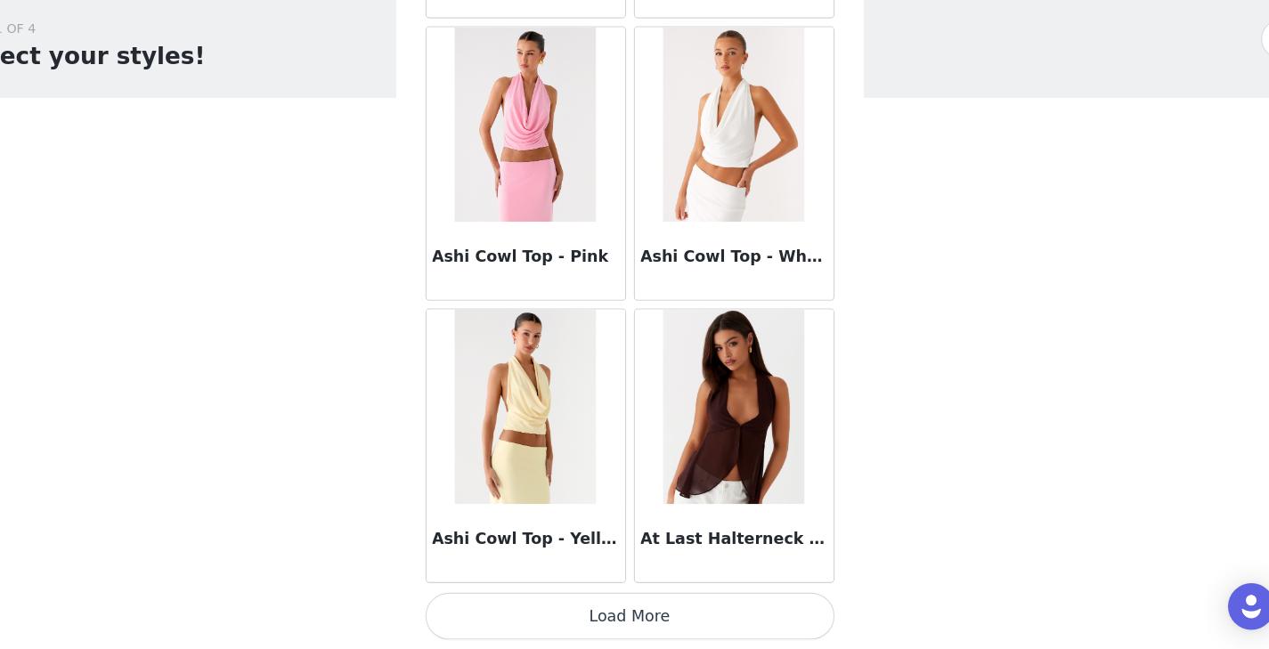
click at [688, 607] on button "Load More" at bounding box center [635, 618] width 374 height 43
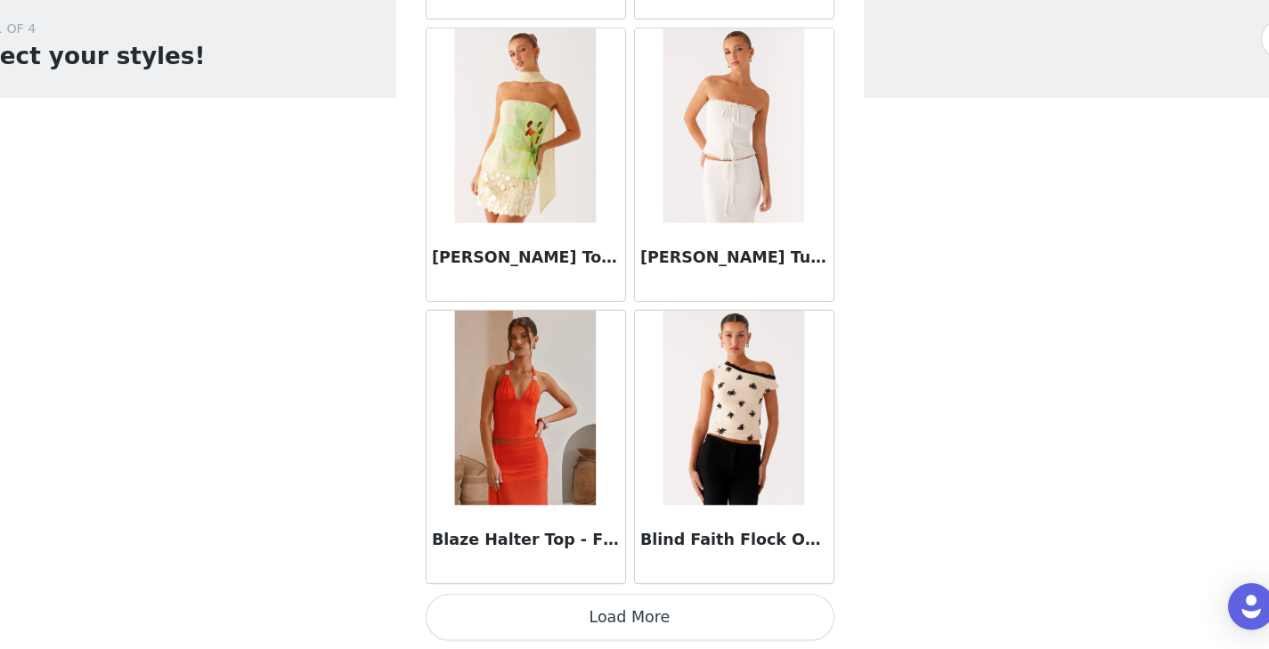
scroll to position [4657, 0]
click at [635, 613] on button "Load More" at bounding box center [635, 618] width 374 height 43
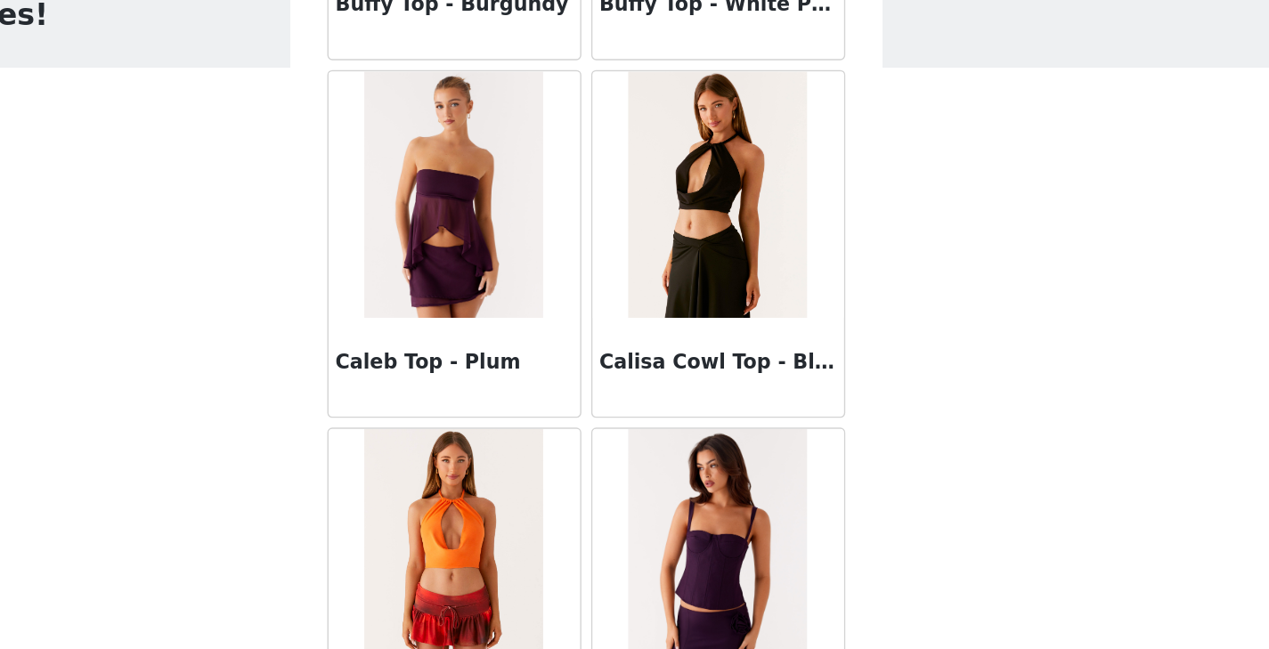
scroll to position [7239, 0]
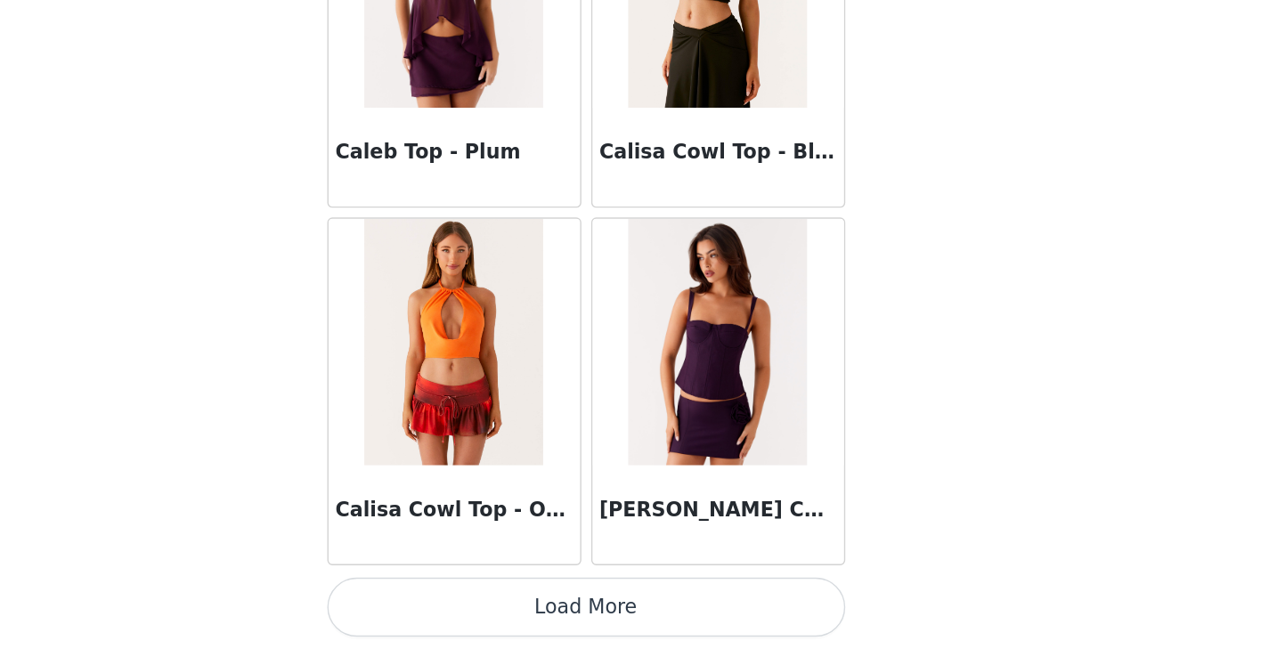
click at [657, 614] on button "Load More" at bounding box center [635, 618] width 374 height 43
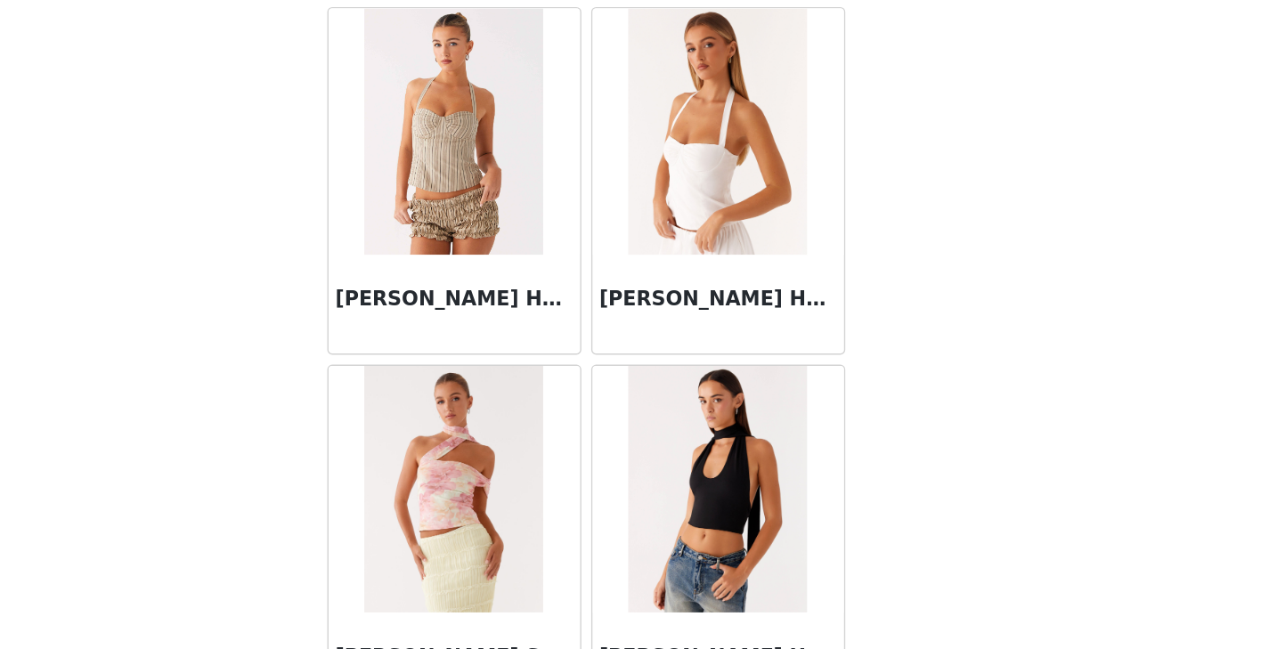
scroll to position [9821, 0]
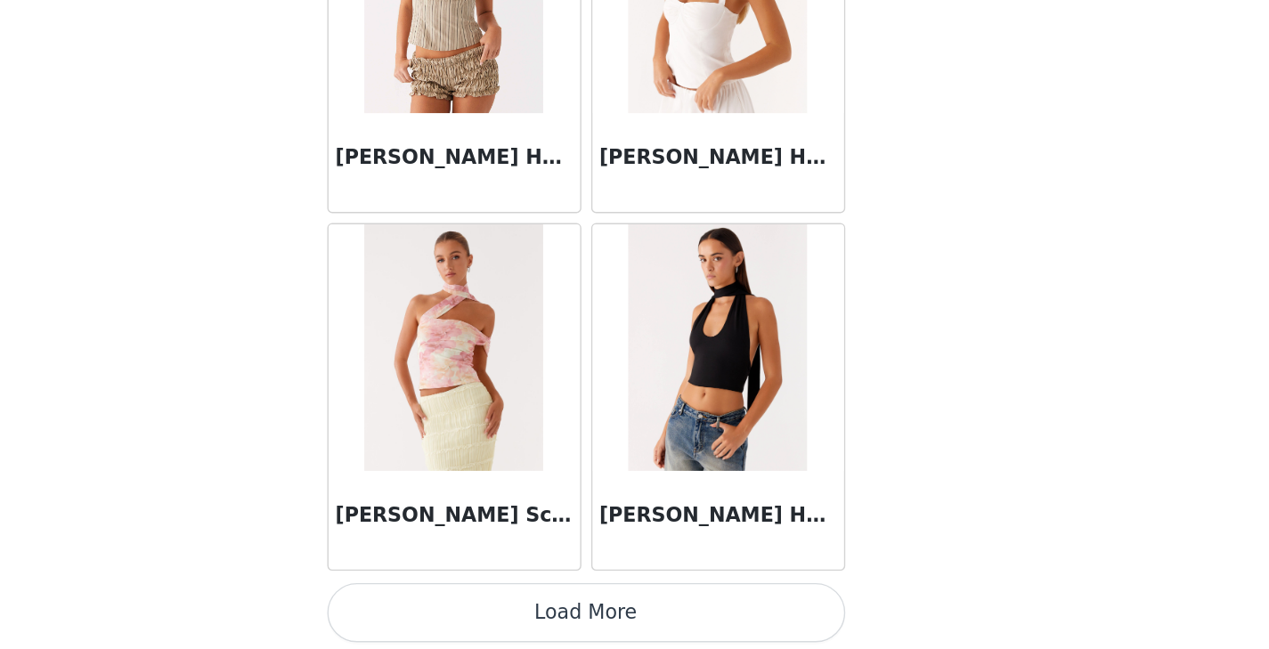
click at [722, 618] on button "Load More" at bounding box center [635, 618] width 374 height 43
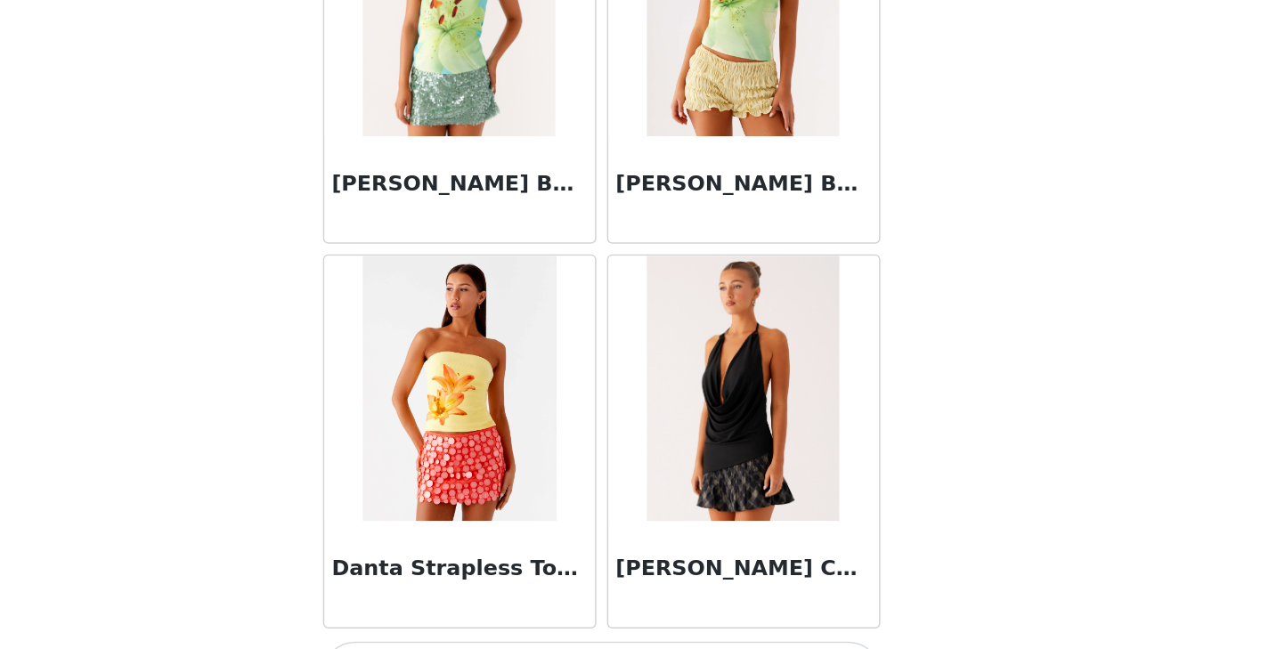
scroll to position [12403, 0]
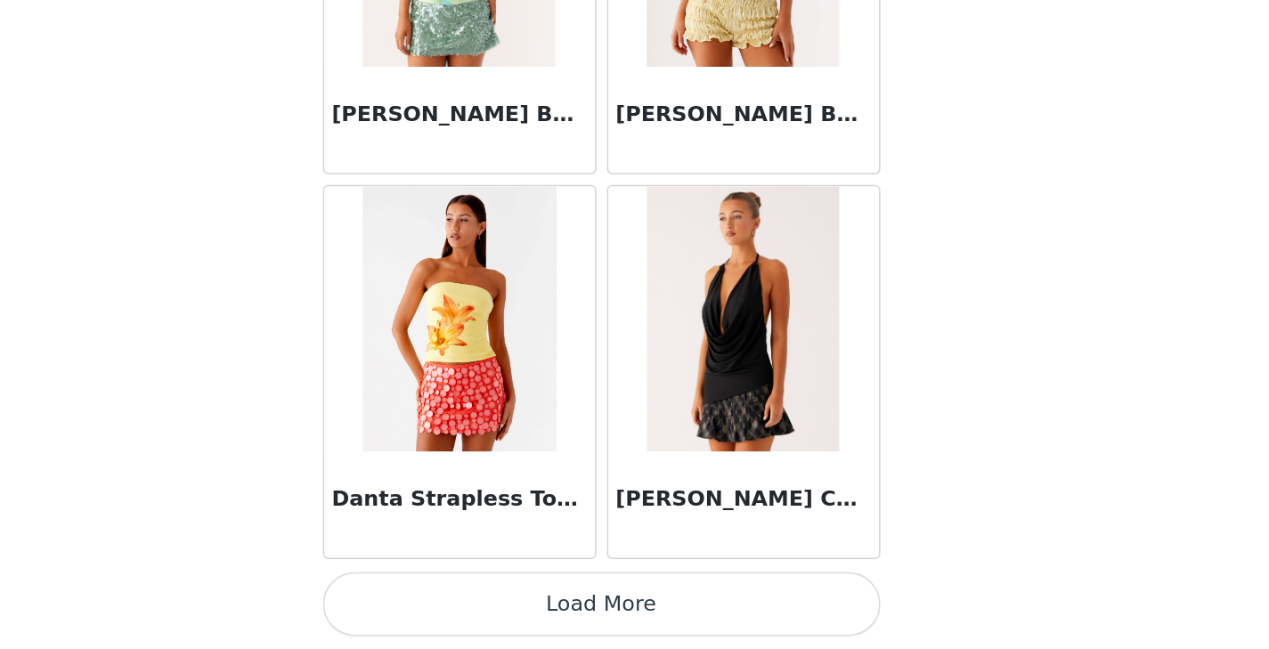
click at [659, 613] on button "Load More" at bounding box center [635, 618] width 374 height 43
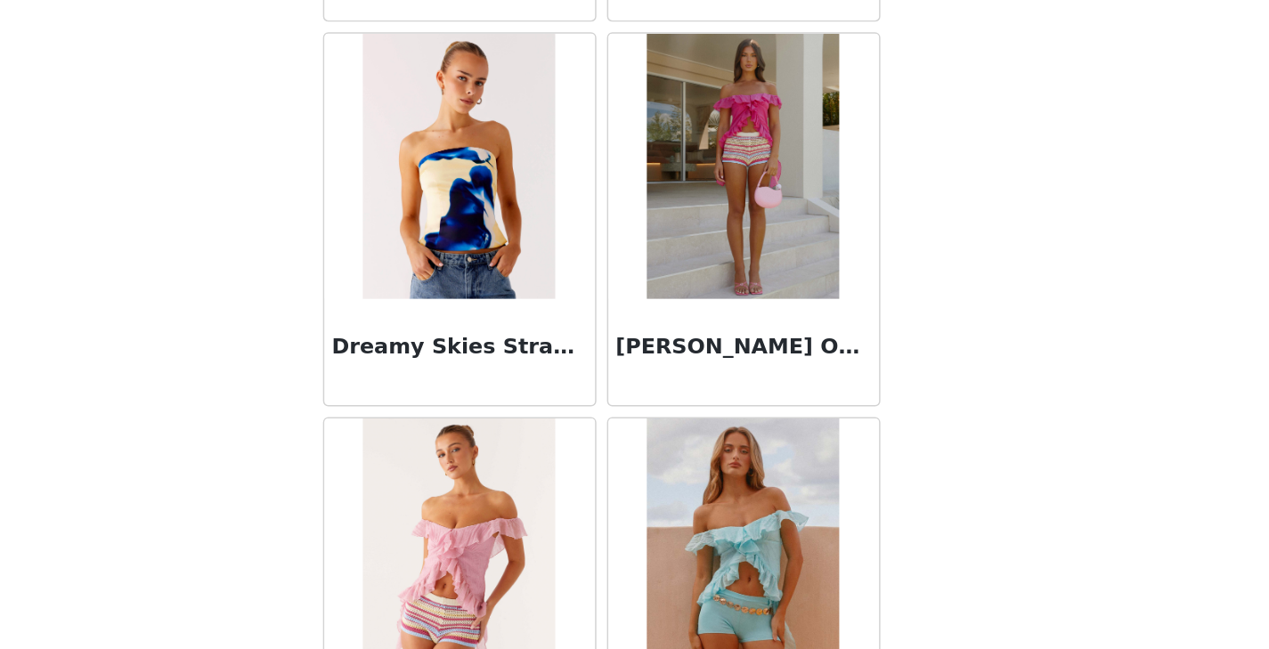
scroll to position [14985, 0]
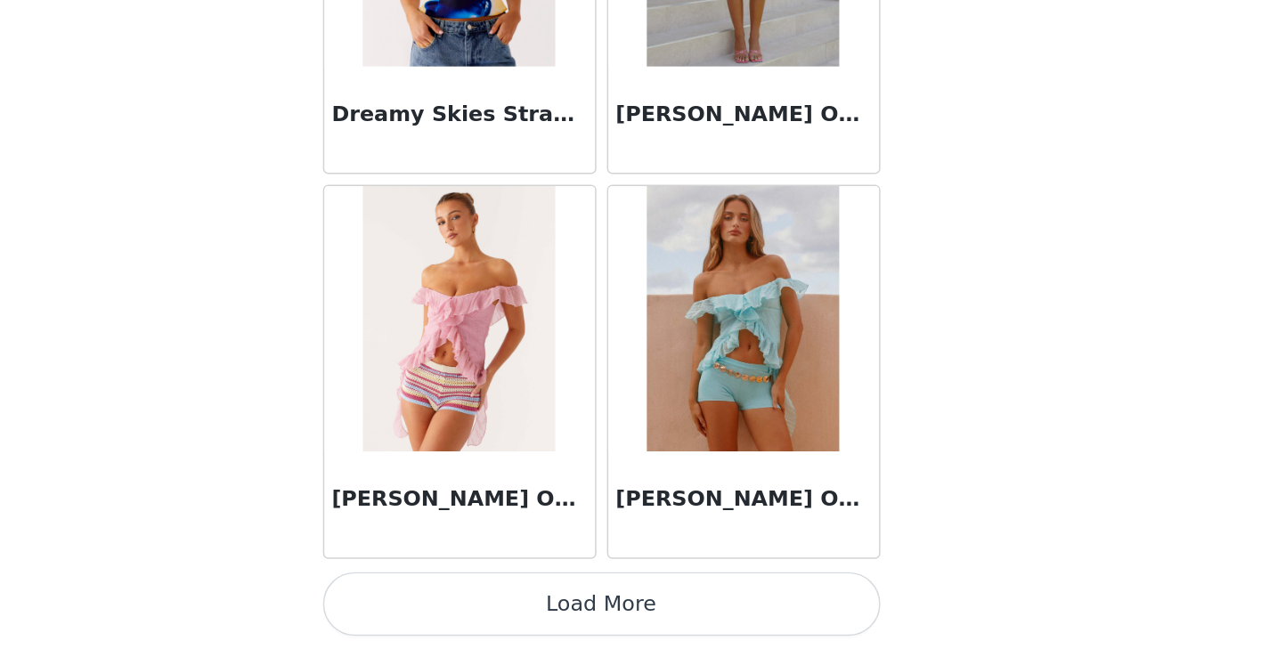
click at [692, 613] on button "Load More" at bounding box center [635, 618] width 374 height 43
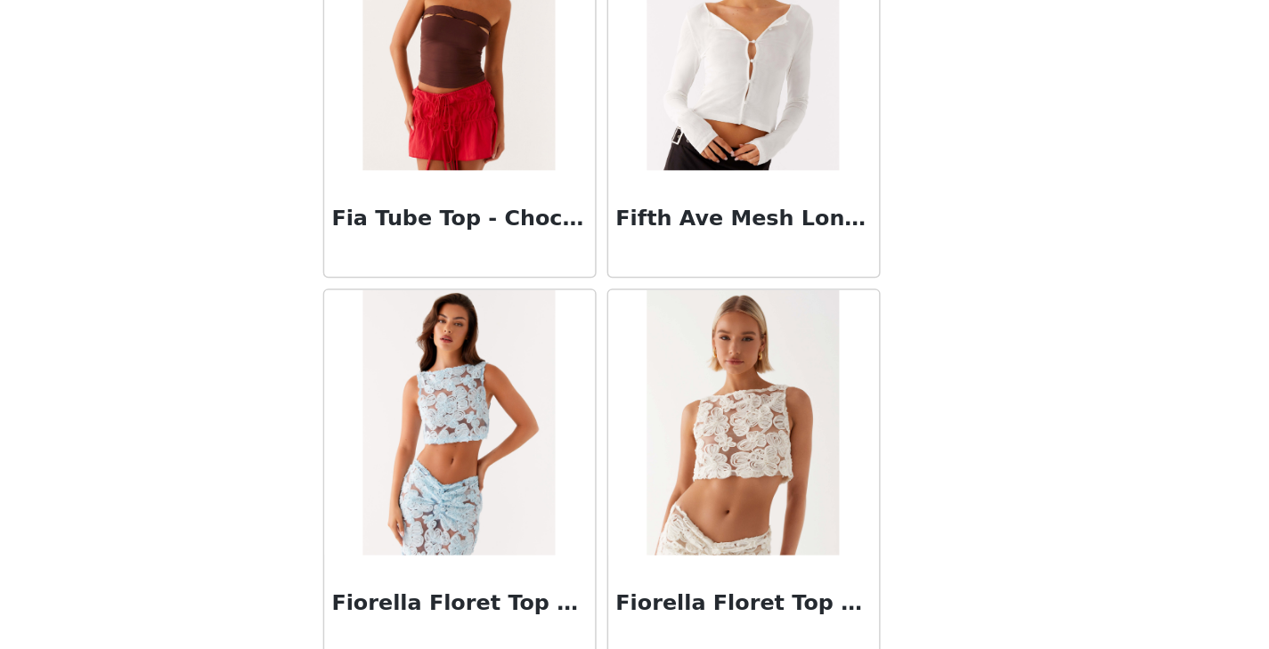
scroll to position [17567, 0]
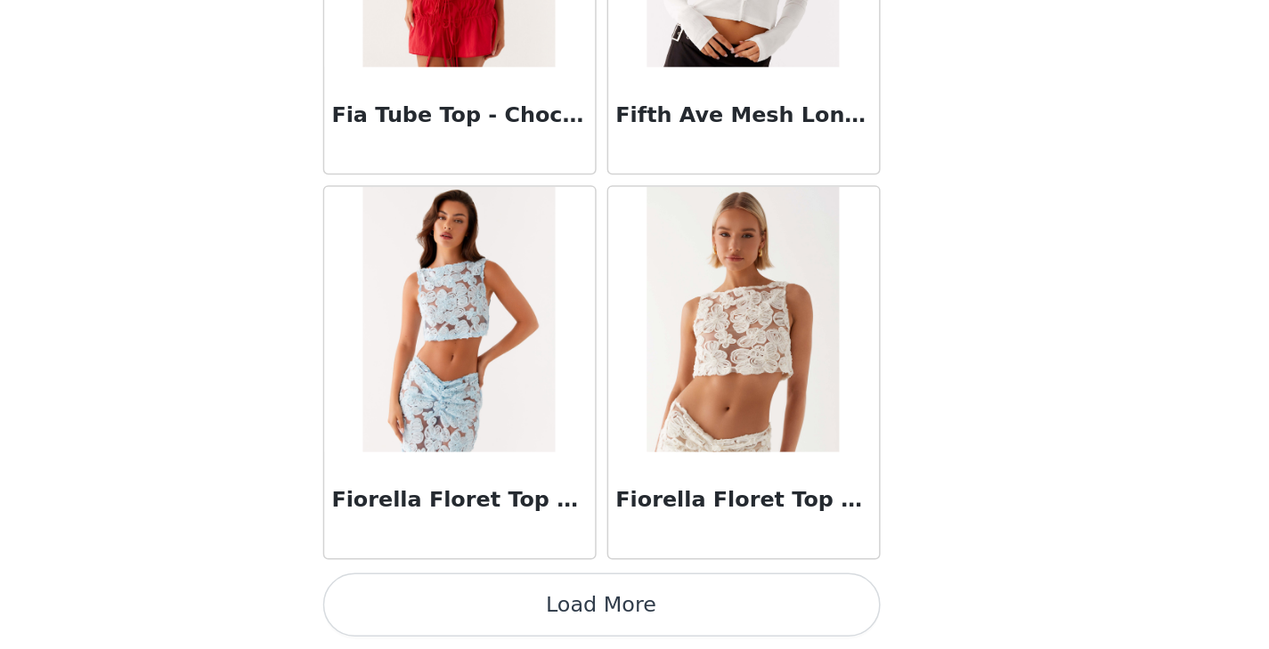
click at [678, 620] on button "Load More" at bounding box center [635, 618] width 374 height 43
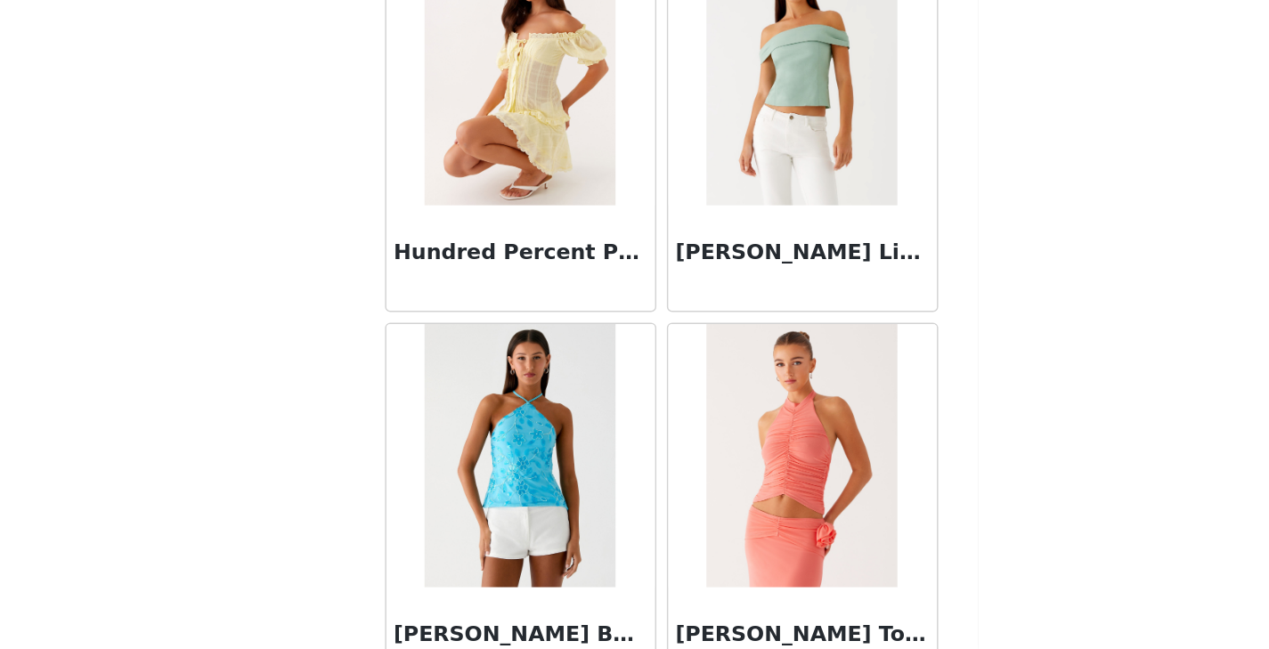
scroll to position [20149, 0]
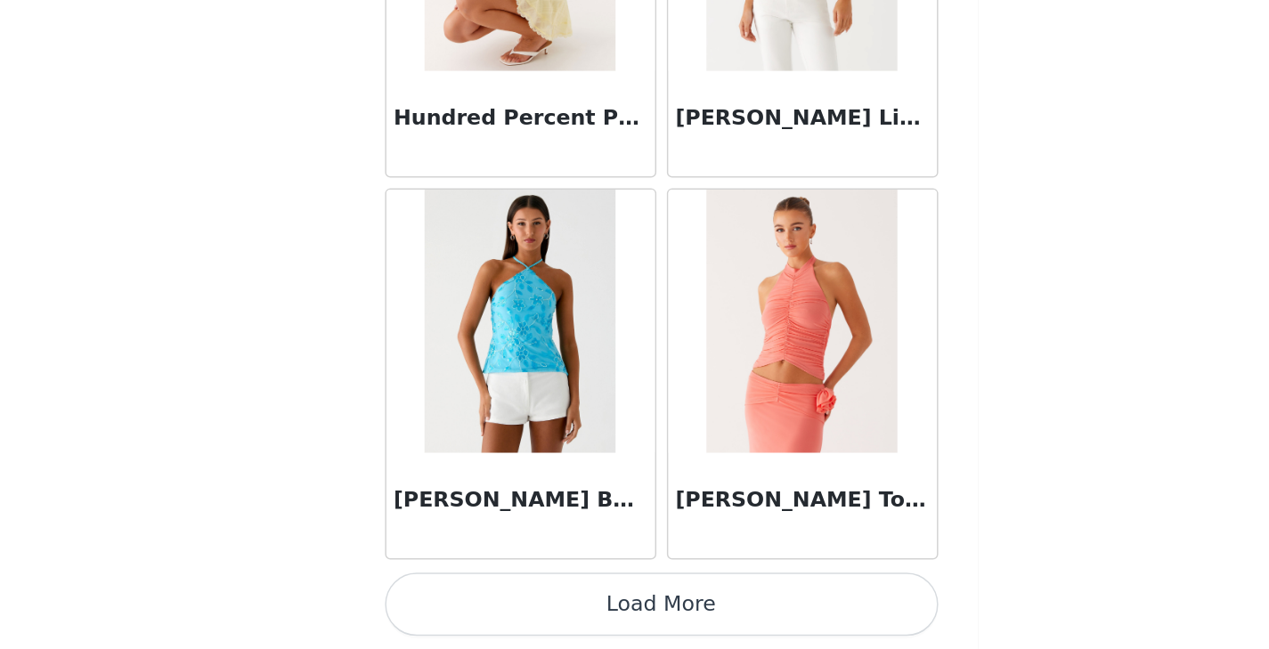
click at [656, 614] on button "Load More" at bounding box center [635, 618] width 374 height 43
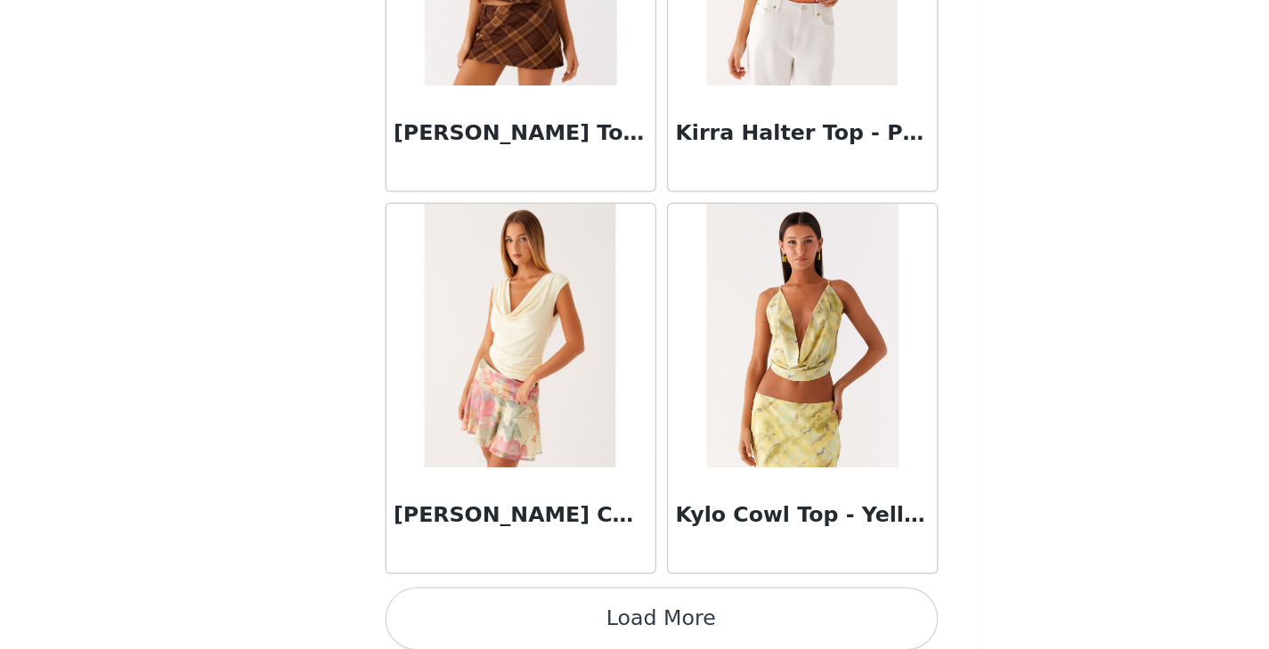
scroll to position [0, 0]
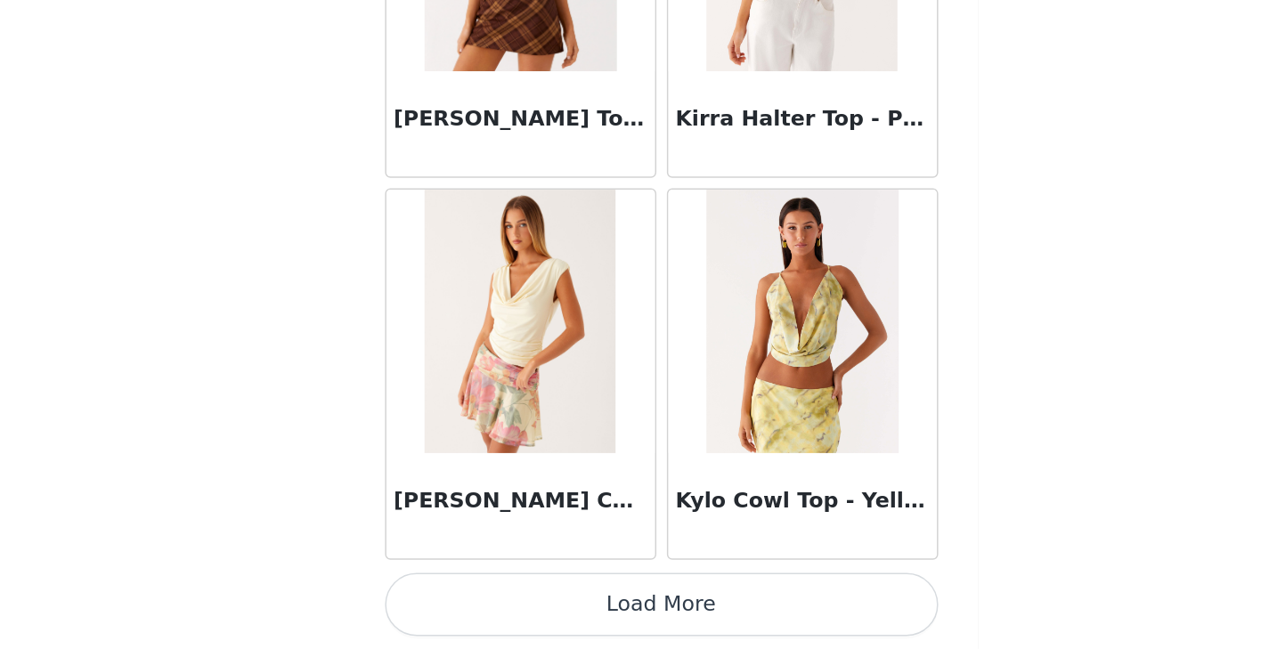
click at [651, 613] on button "Load More" at bounding box center [635, 618] width 374 height 43
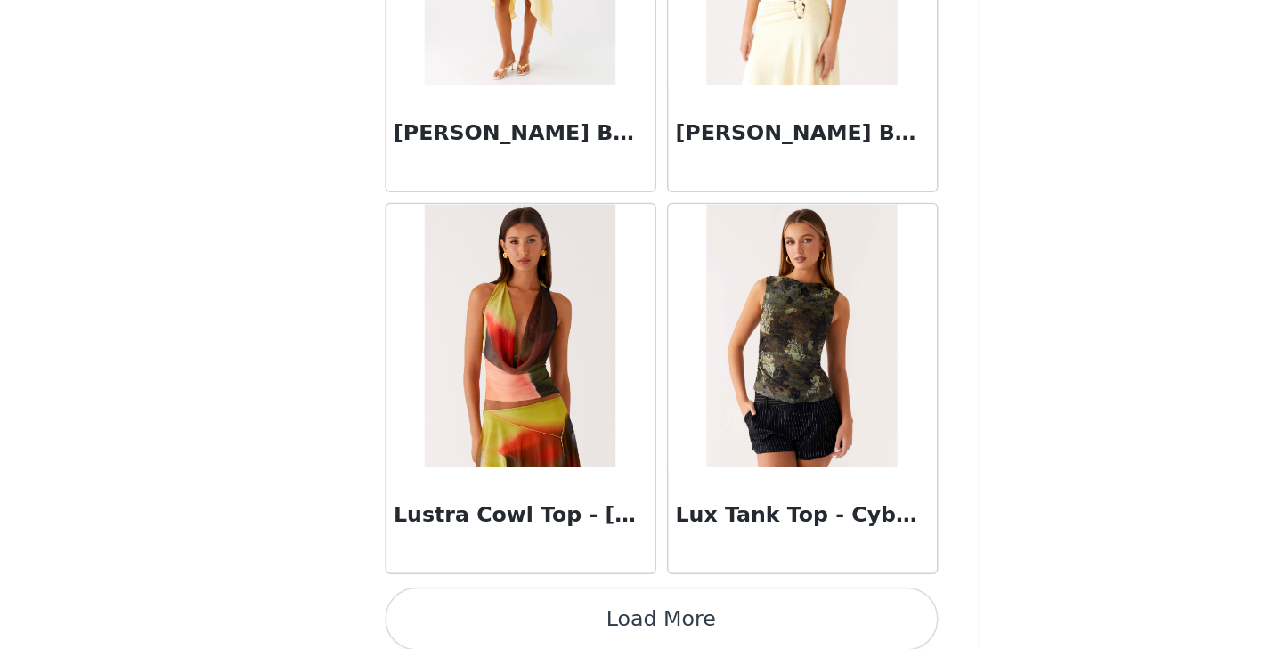
scroll to position [25313, 0]
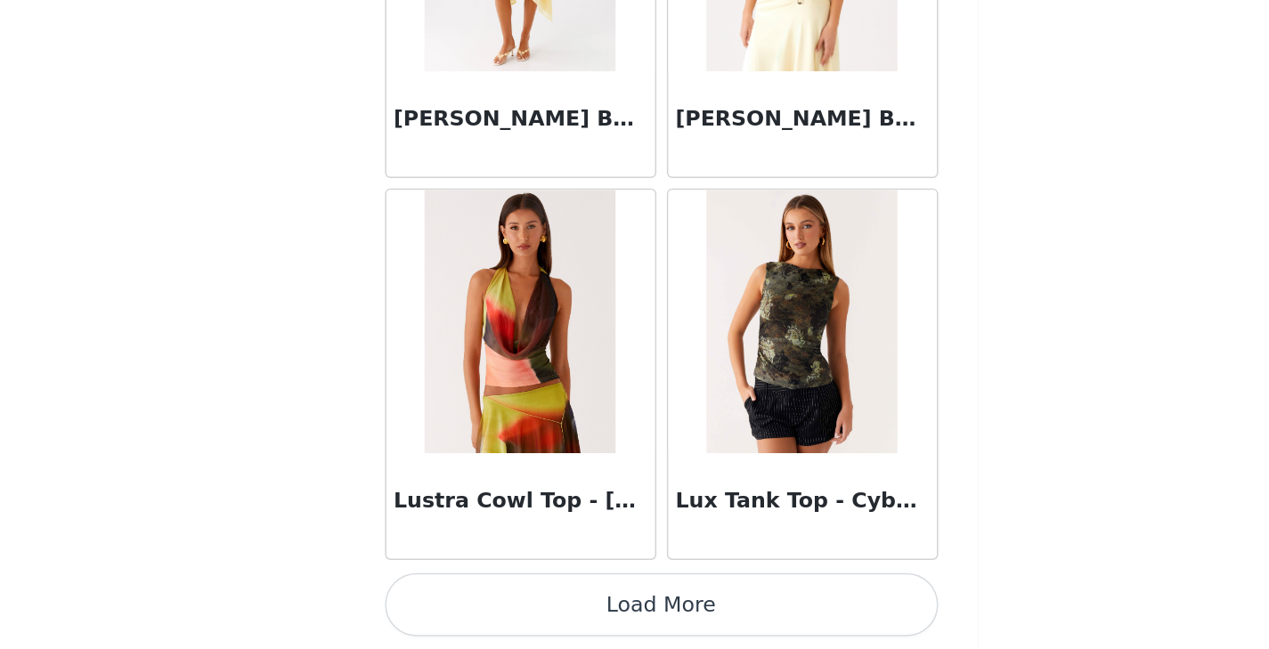
click at [674, 620] on button "Load More" at bounding box center [635, 618] width 374 height 43
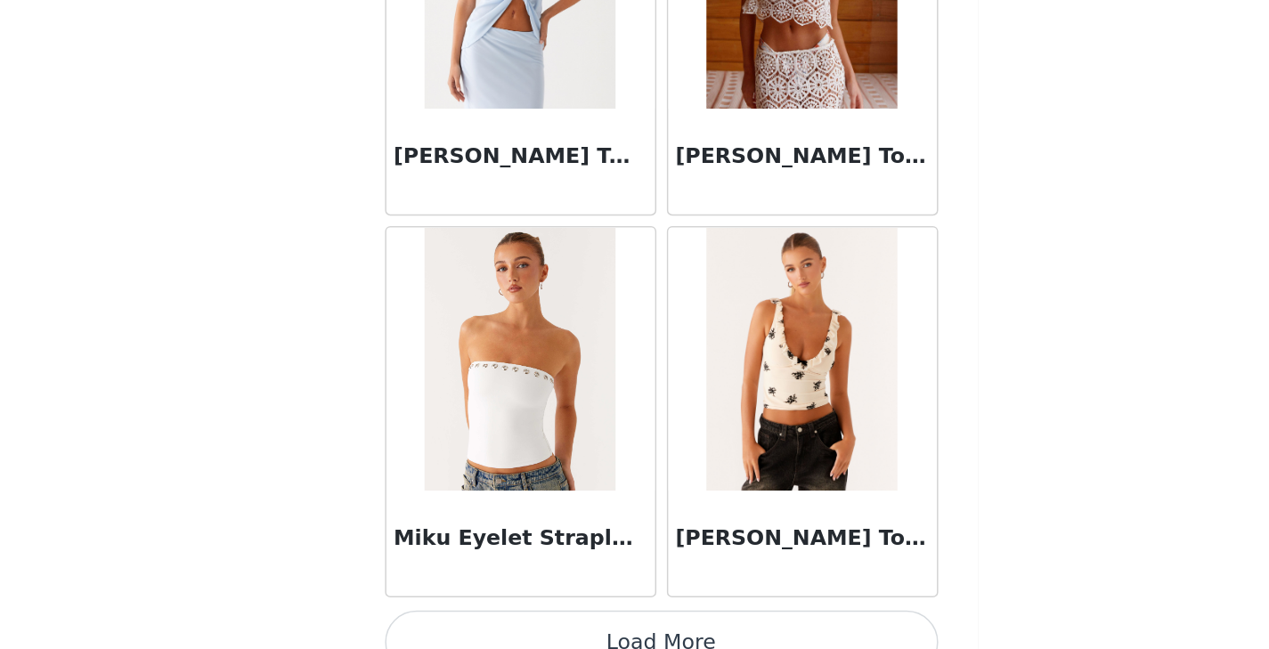
scroll to position [27879, 0]
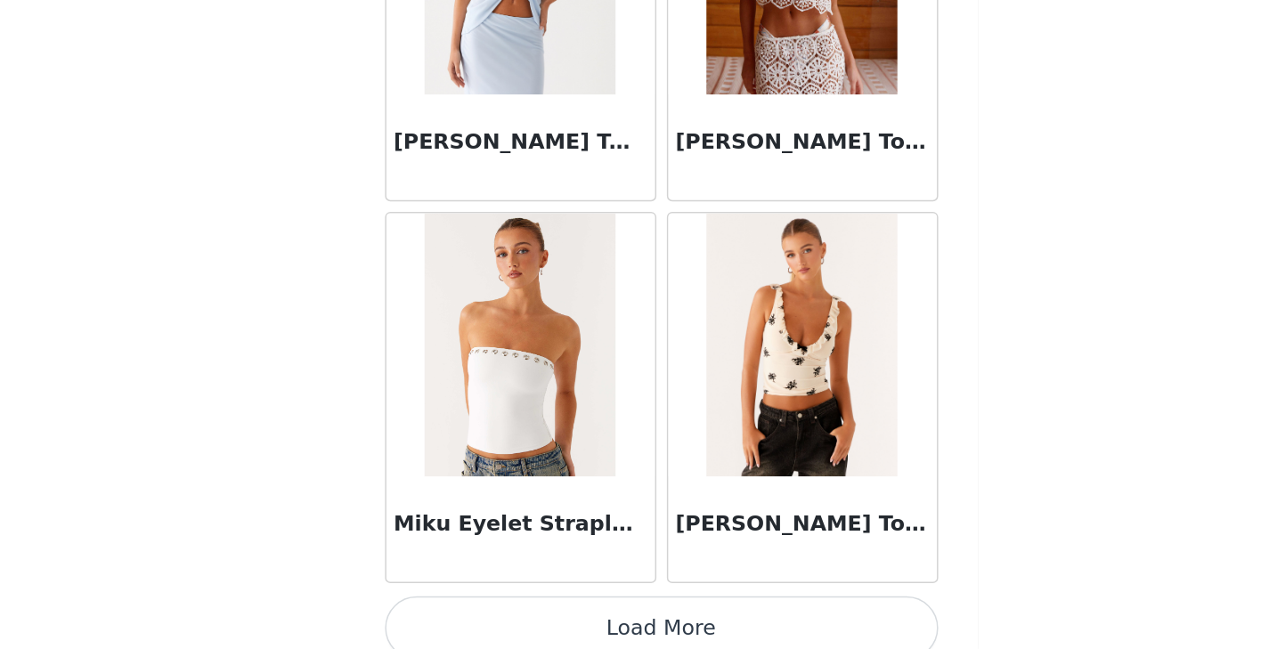
click at [633, 626] on button "Load More" at bounding box center [635, 634] width 374 height 43
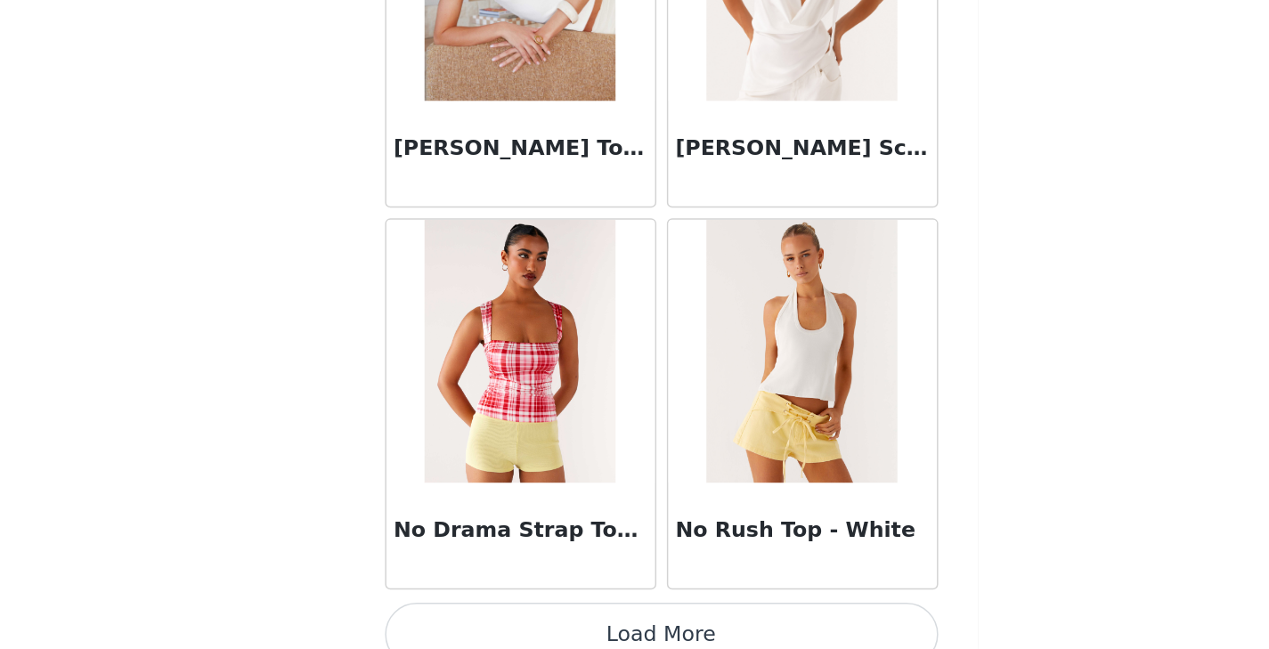
scroll to position [30477, 0]
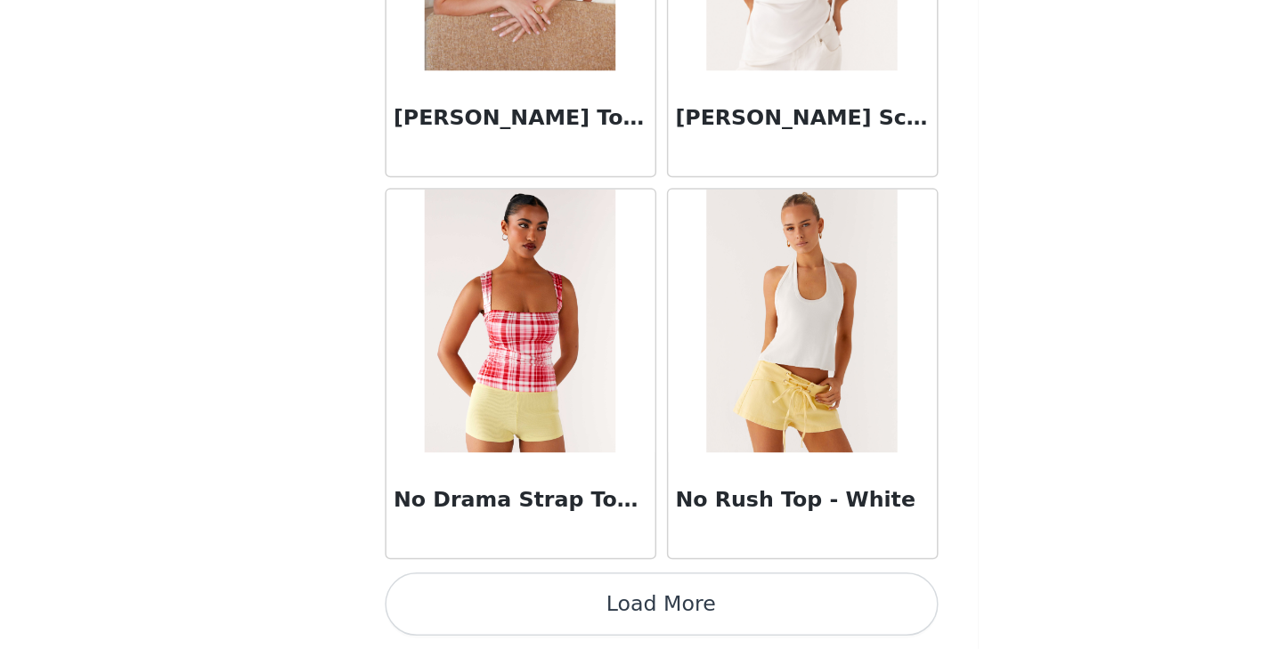
click at [639, 625] on button "Load More" at bounding box center [635, 618] width 374 height 43
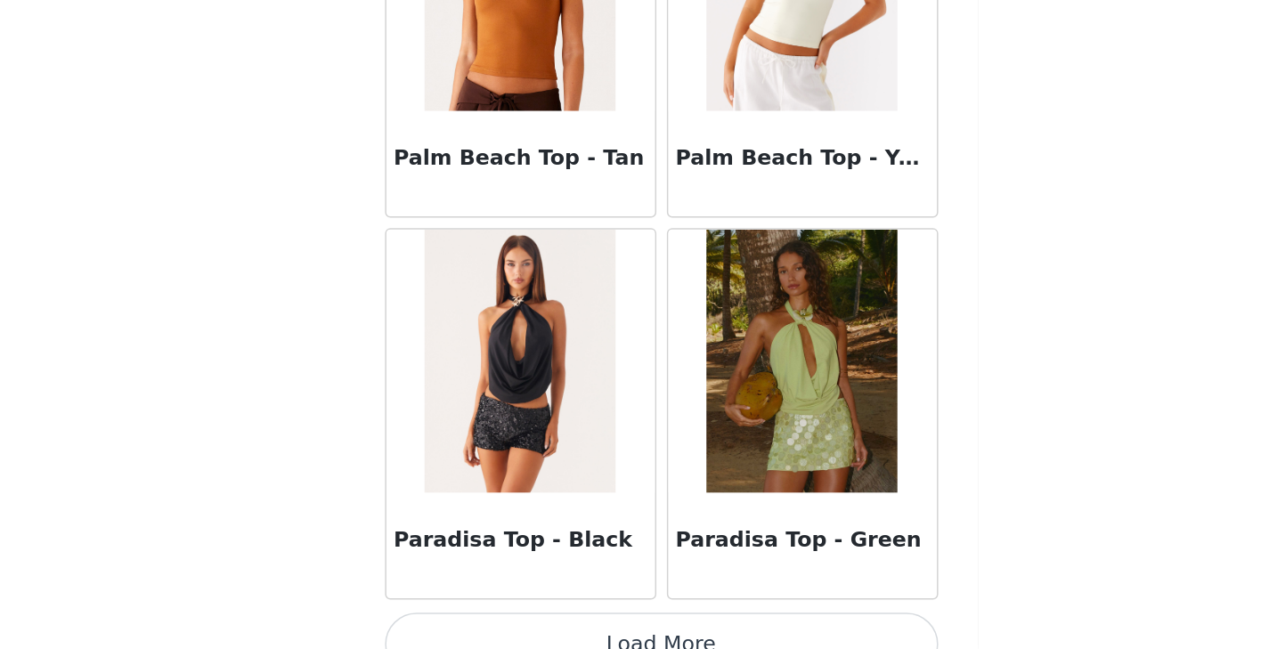
scroll to position [33059, 0]
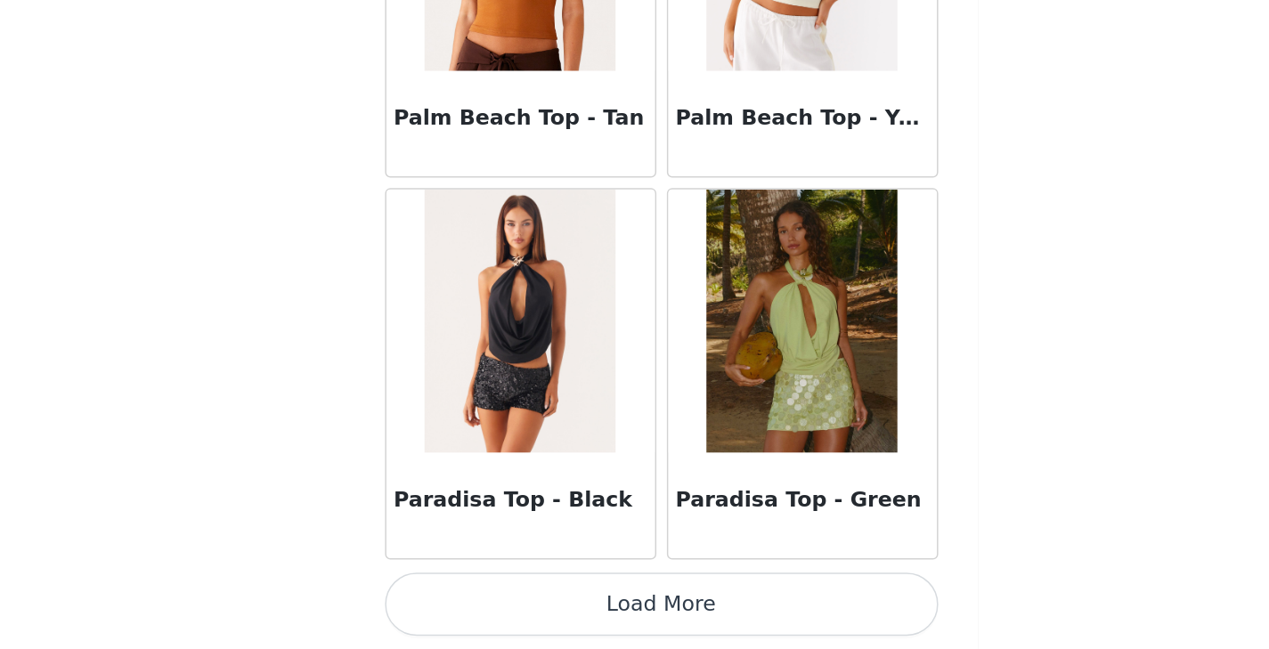
click at [707, 616] on button "Load More" at bounding box center [635, 618] width 374 height 43
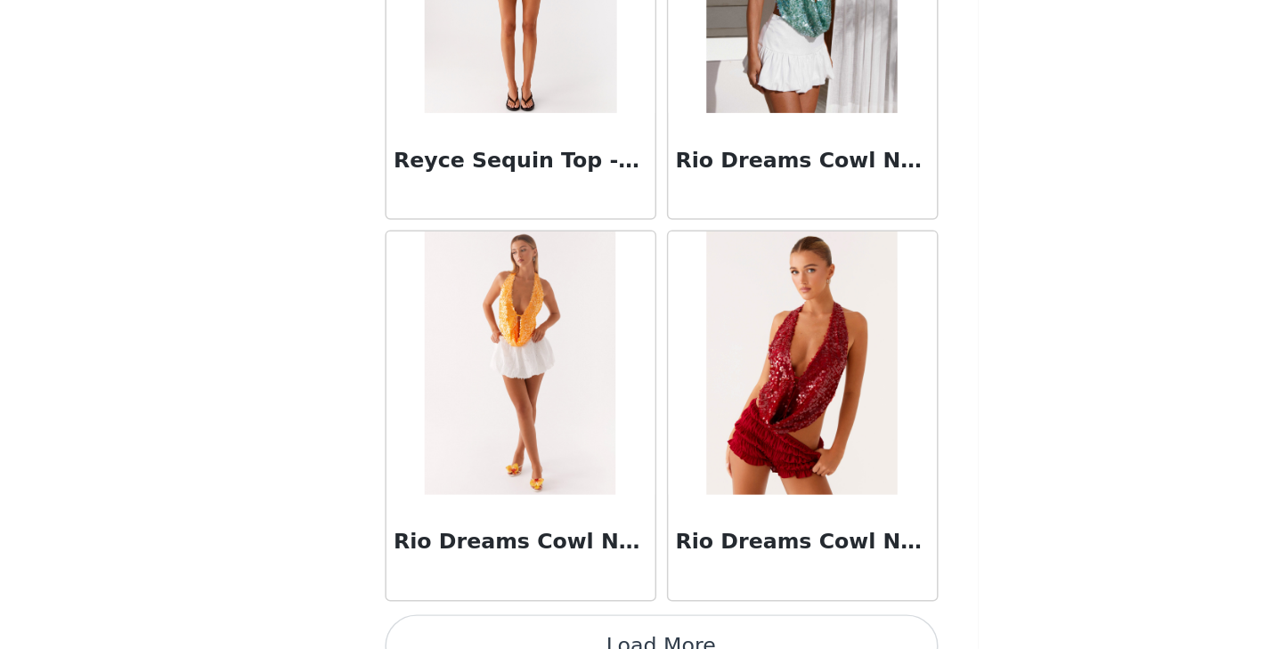
scroll to position [35640, 0]
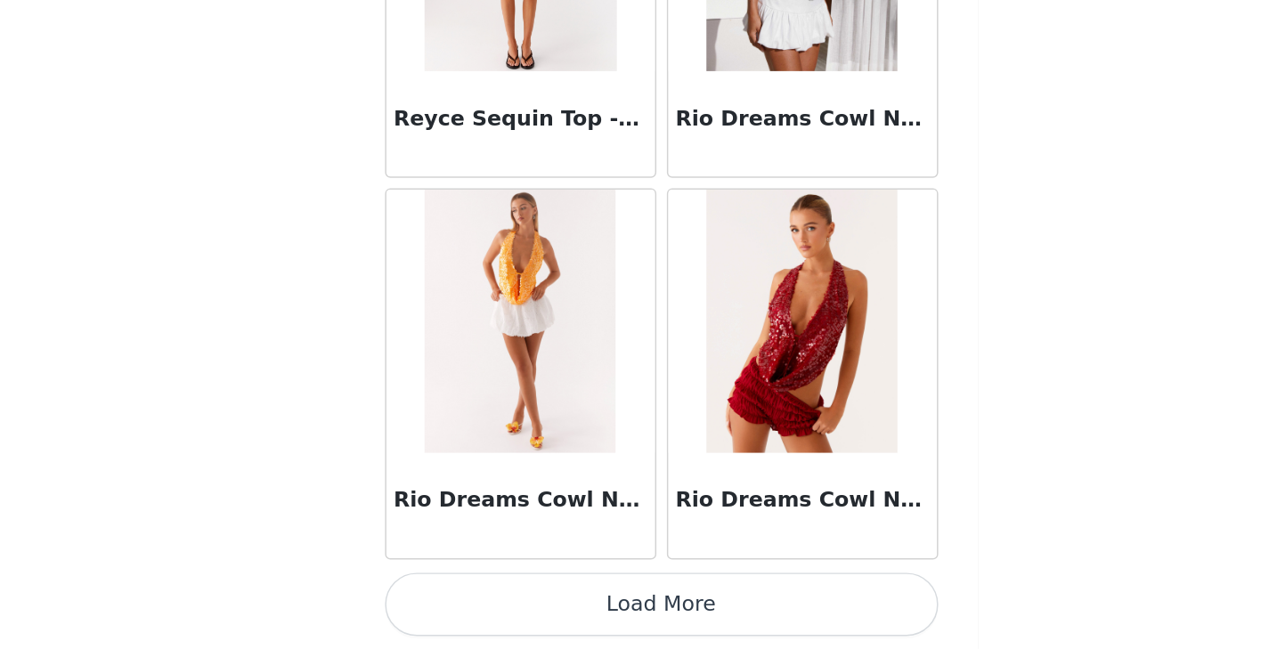
click at [638, 613] on button "Load More" at bounding box center [635, 618] width 374 height 43
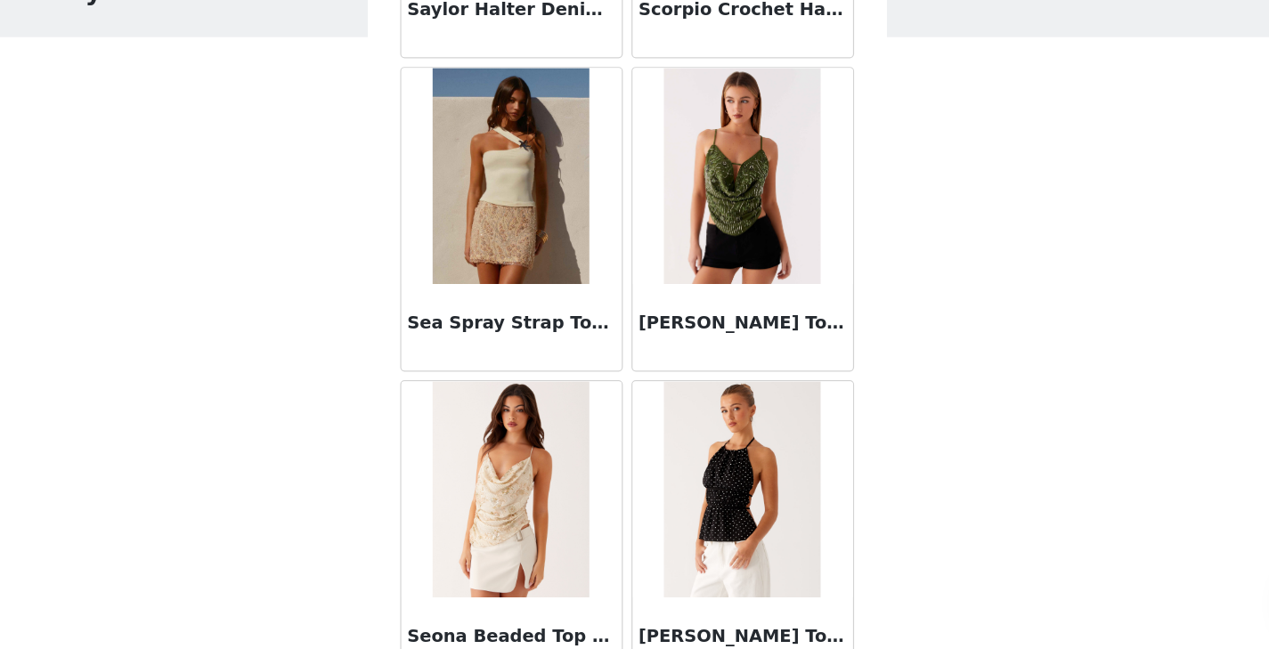
scroll to position [38222, 0]
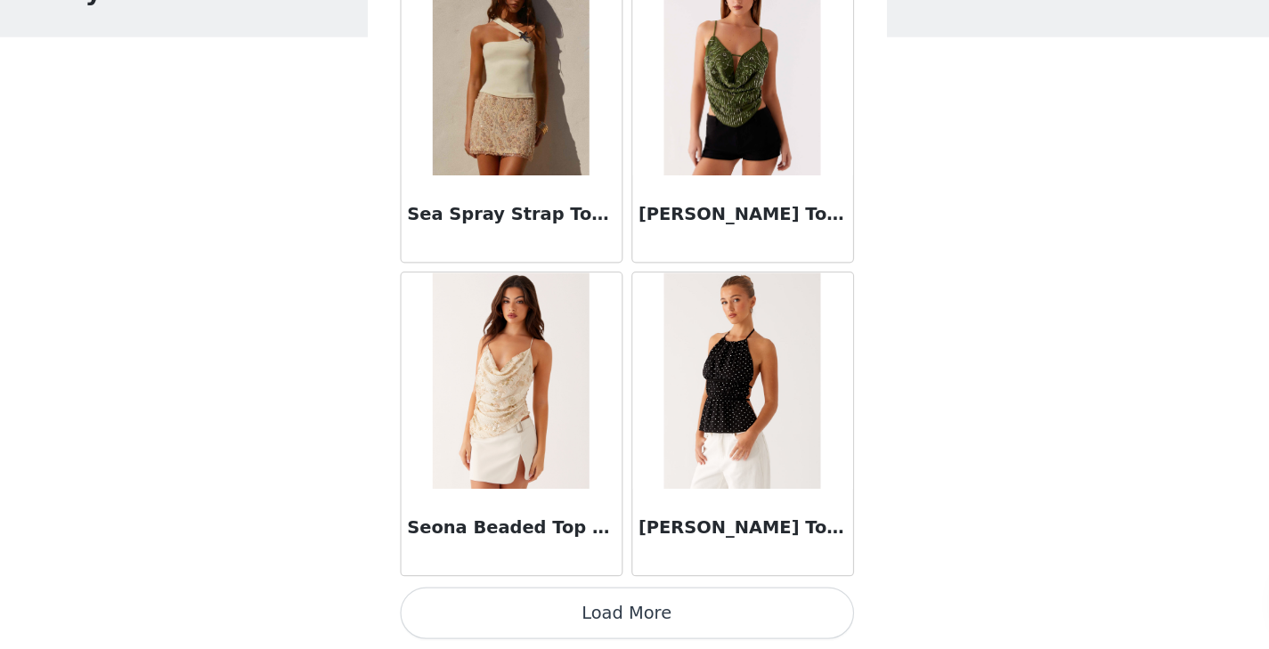
click at [620, 608] on button "Load More" at bounding box center [635, 618] width 374 height 43
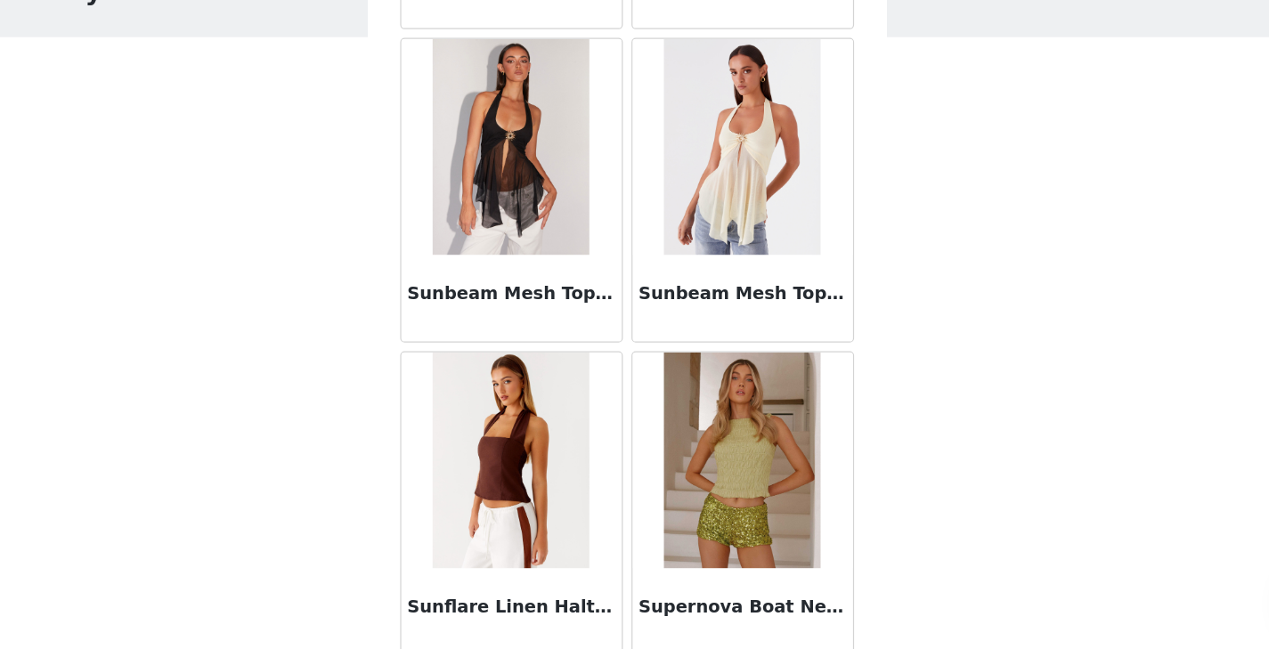
scroll to position [40804, 0]
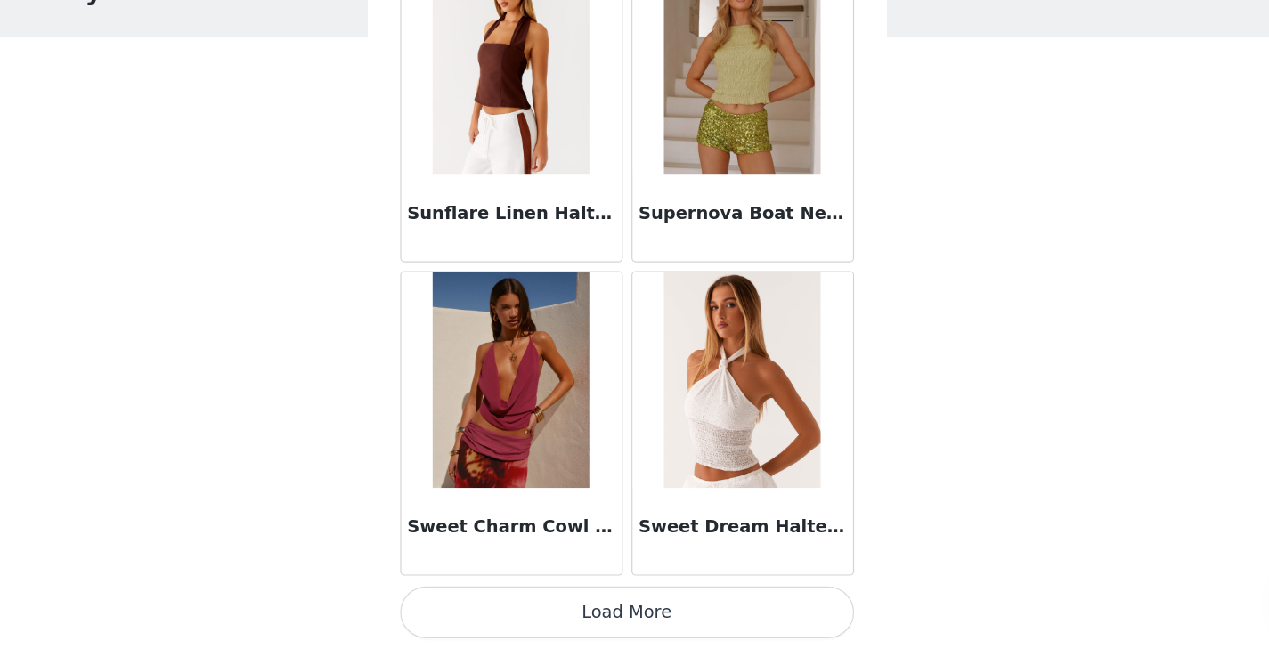
click at [637, 616] on button "Load More" at bounding box center [635, 618] width 374 height 43
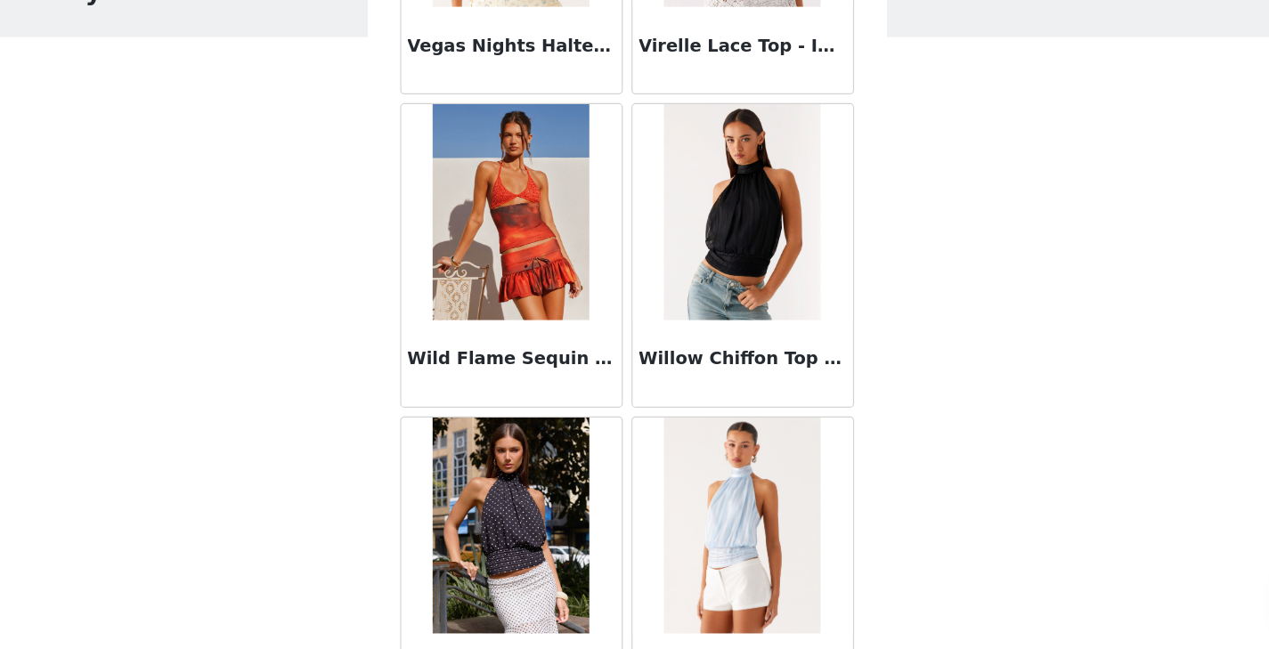
scroll to position [43386, 0]
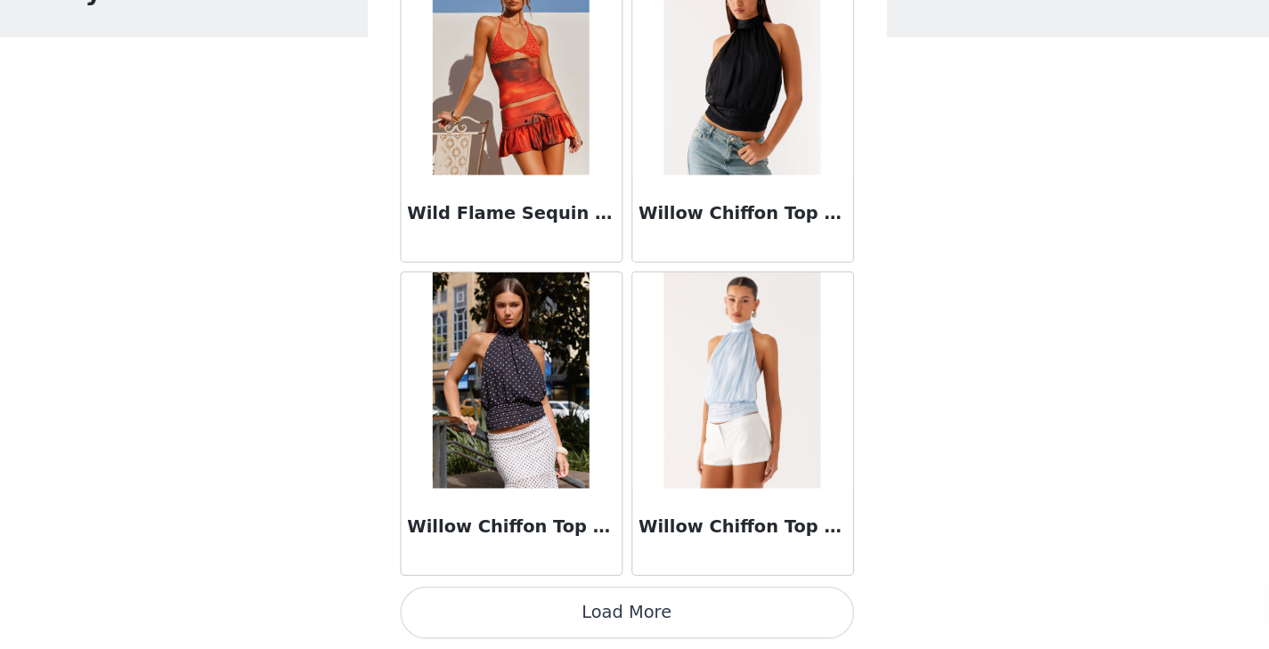
click at [605, 611] on button "Load More" at bounding box center [635, 618] width 374 height 43
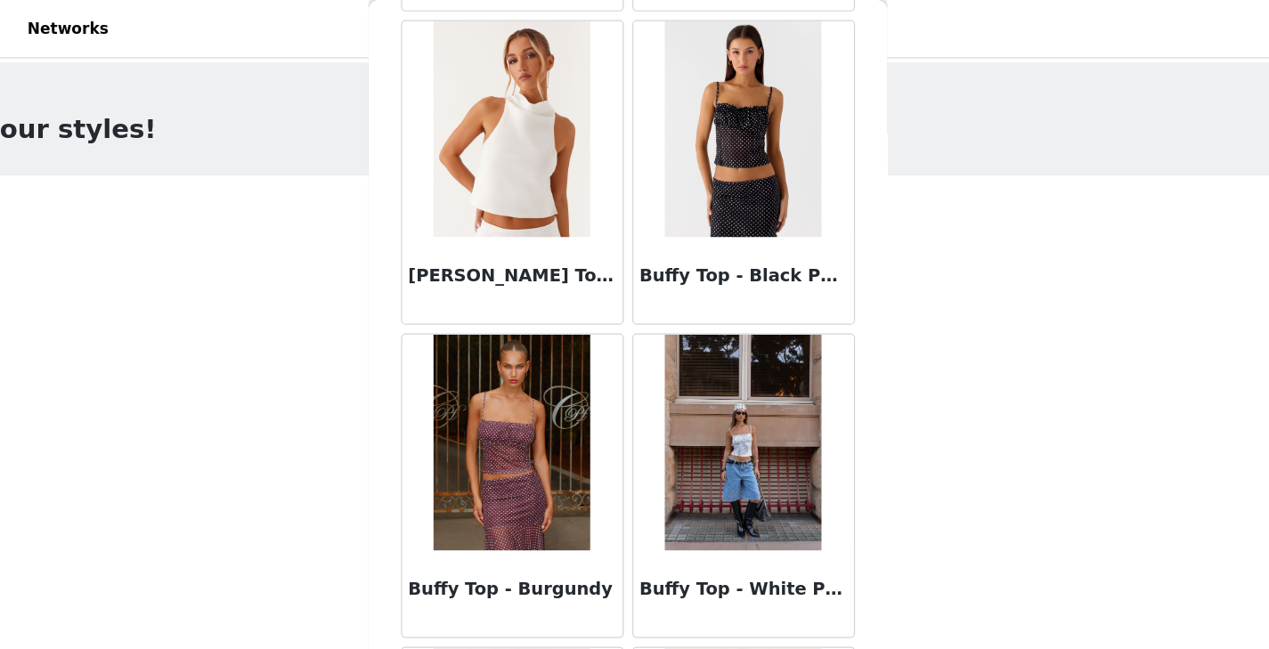
scroll to position [6789, 0]
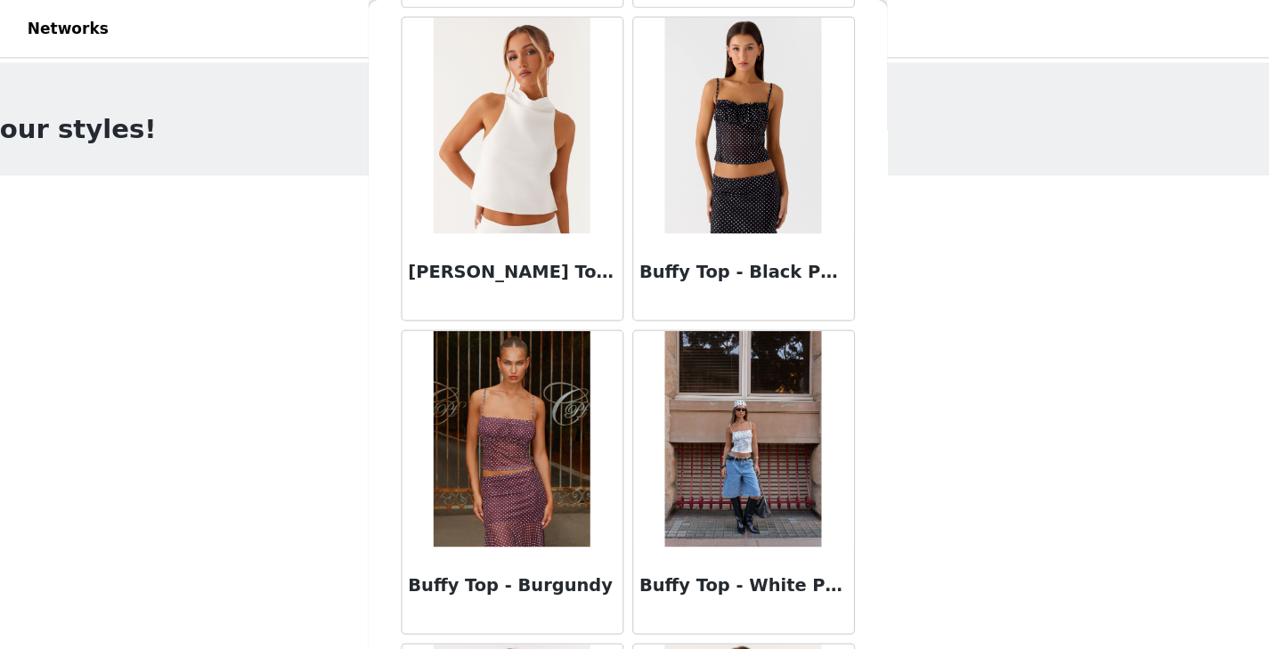
click at [740, 340] on img at bounding box center [729, 361] width 129 height 178
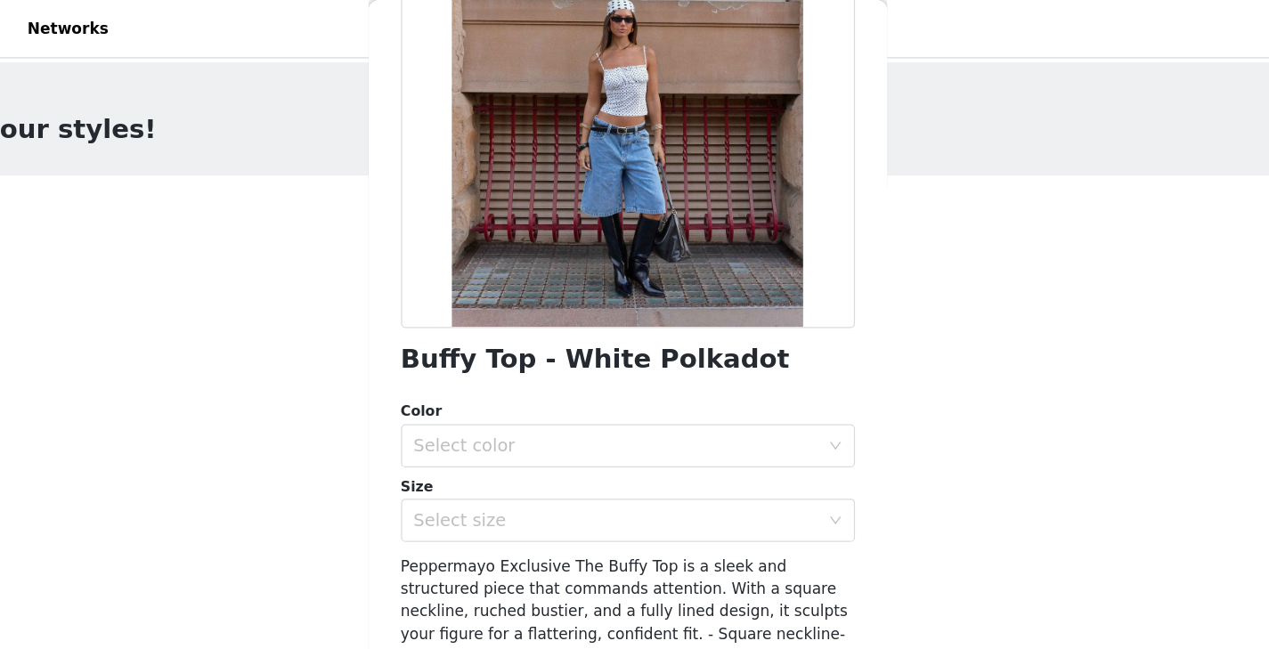
scroll to position [221, 0]
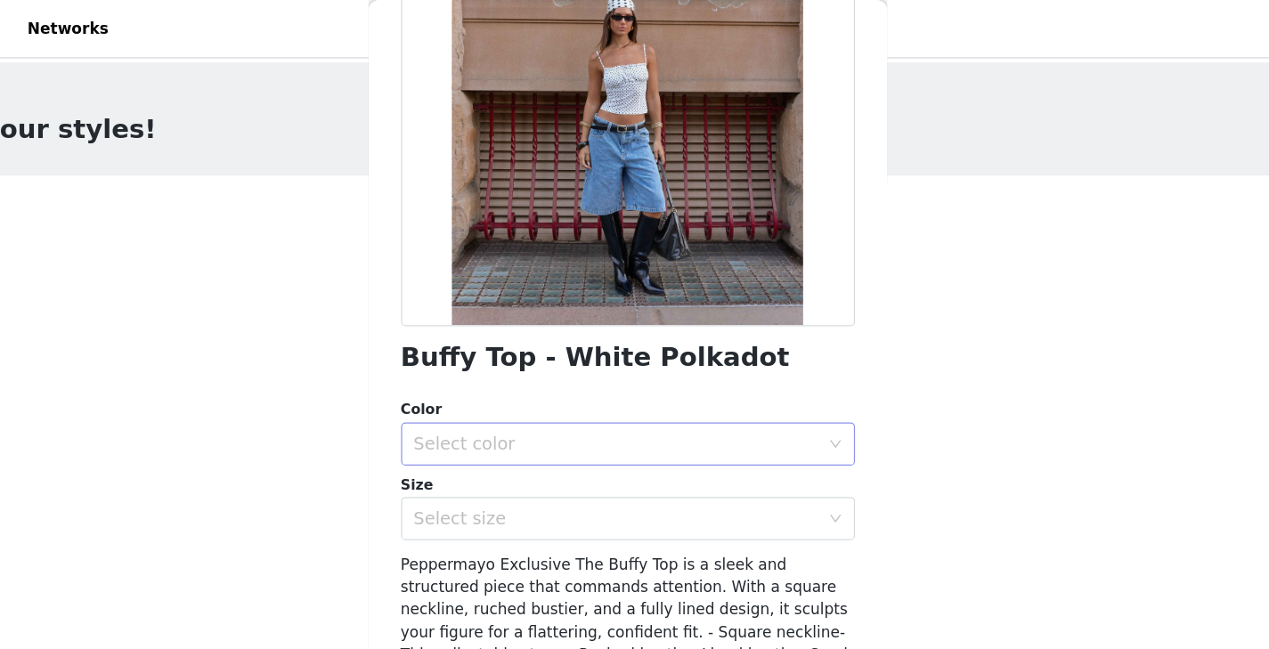
click at [709, 359] on div "Select color" at bounding box center [625, 366] width 333 height 18
click at [648, 399] on li "White Polkadot" at bounding box center [635, 405] width 374 height 28
click at [646, 426] on div "Select size" at bounding box center [625, 427] width 333 height 18
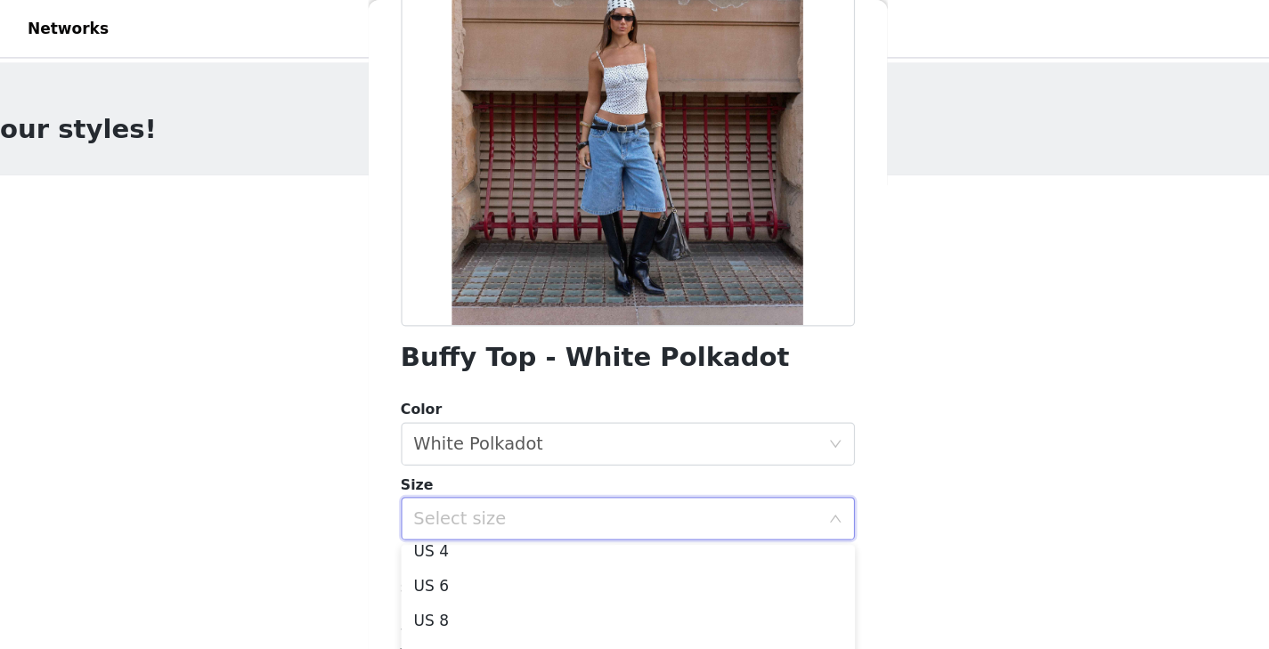
scroll to position [68, 0]
click at [535, 483] on li "US 6" at bounding box center [635, 484] width 374 height 28
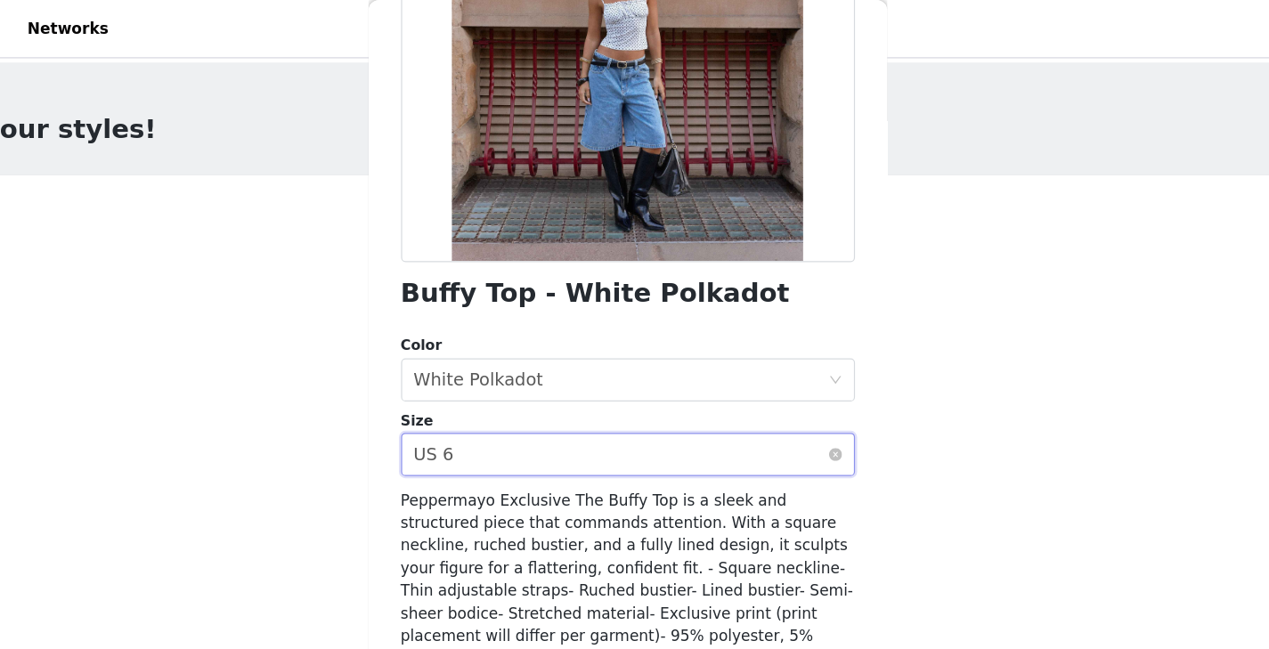
scroll to position [308, 0]
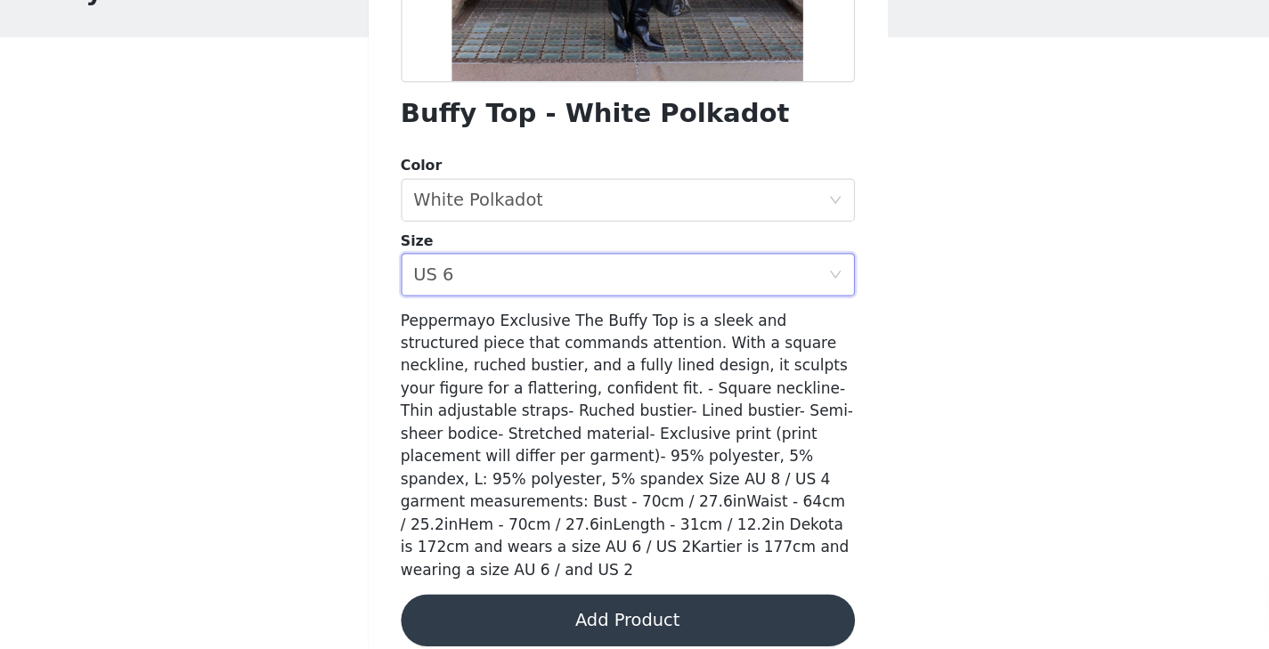
click at [617, 610] on button "Add Product" at bounding box center [635, 625] width 374 height 43
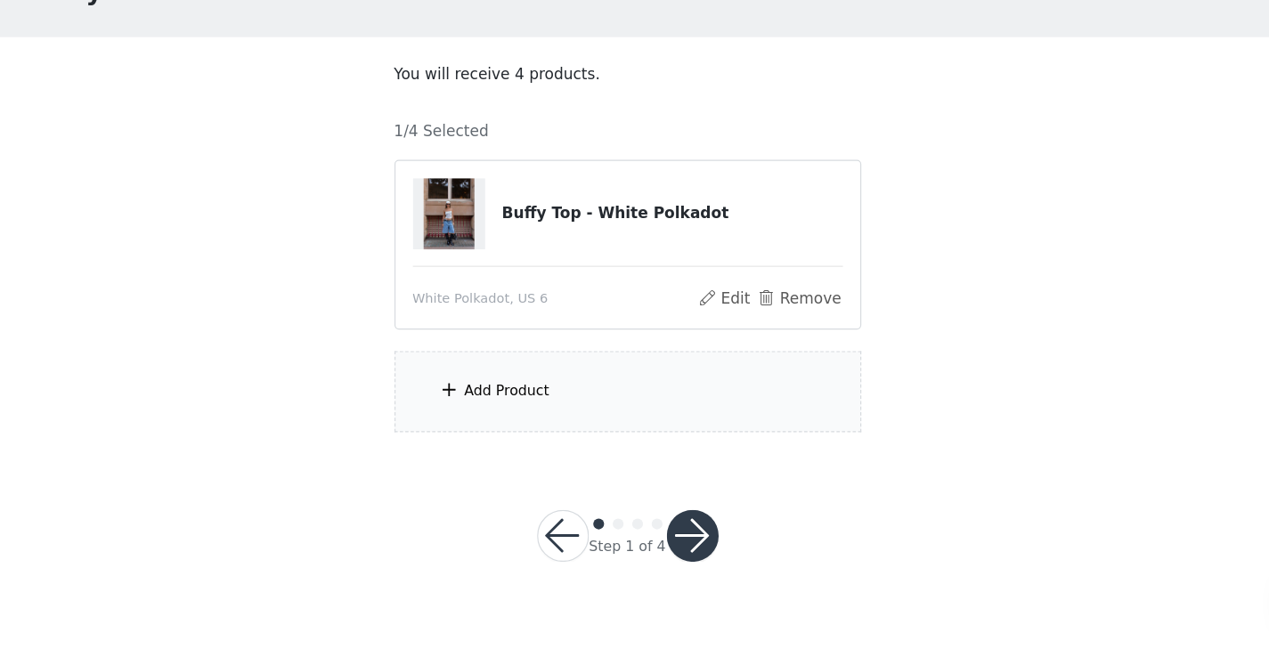
click at [535, 438] on div "Add Product" at bounding box center [535, 436] width 70 height 18
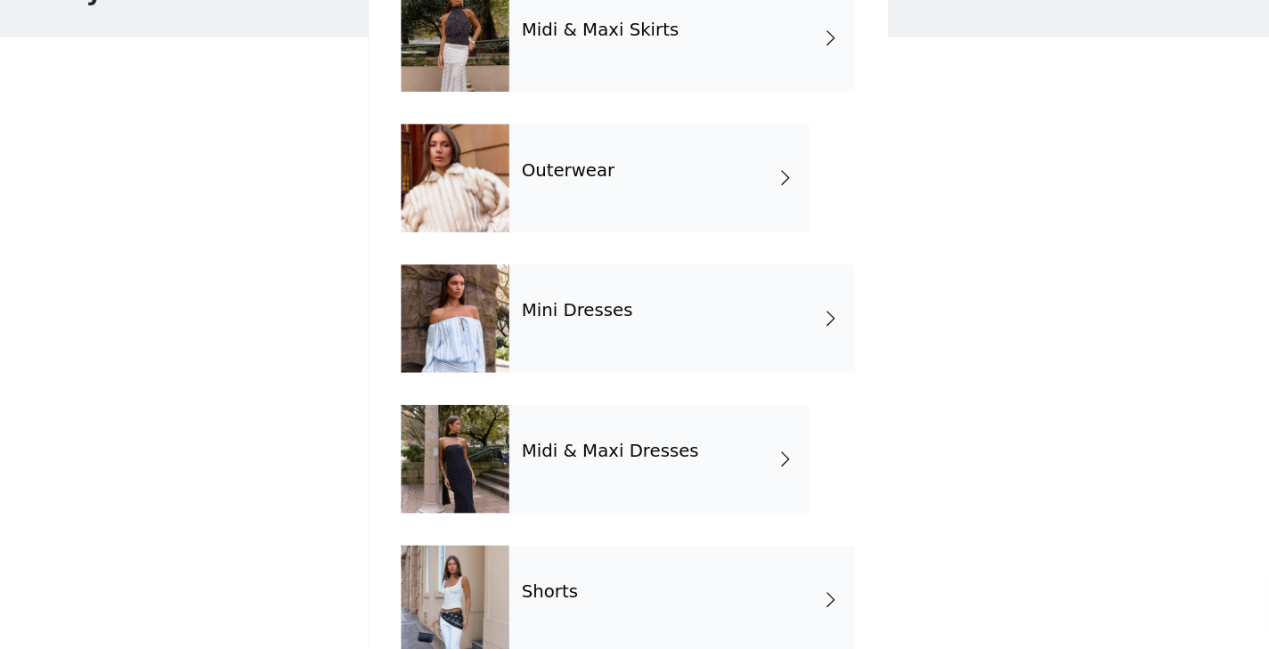
scroll to position [366, 0]
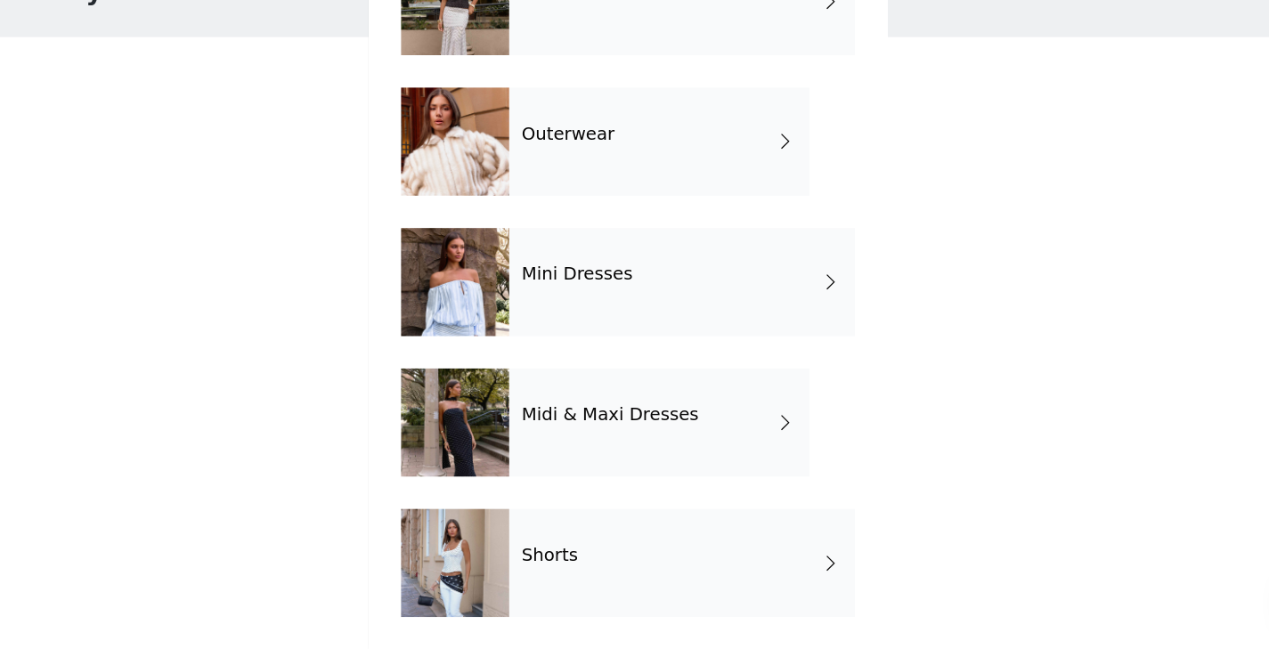
click at [742, 345] on div "Mini Dresses" at bounding box center [679, 346] width 285 height 89
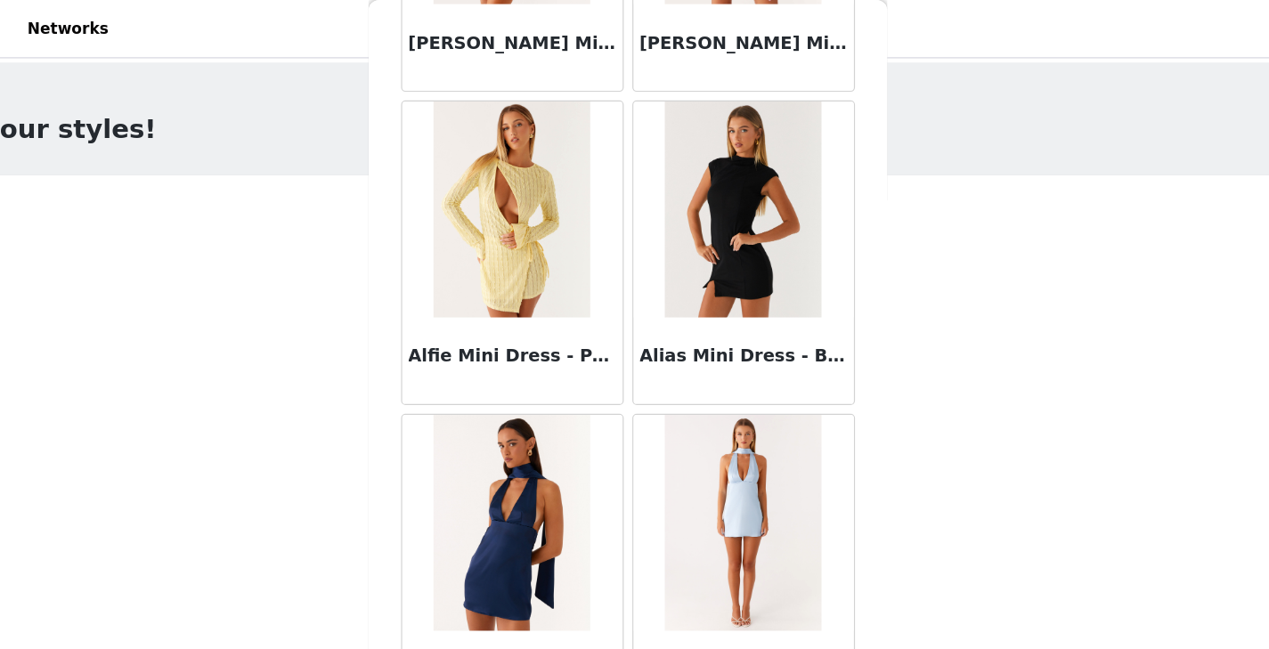
scroll to position [2075, 0]
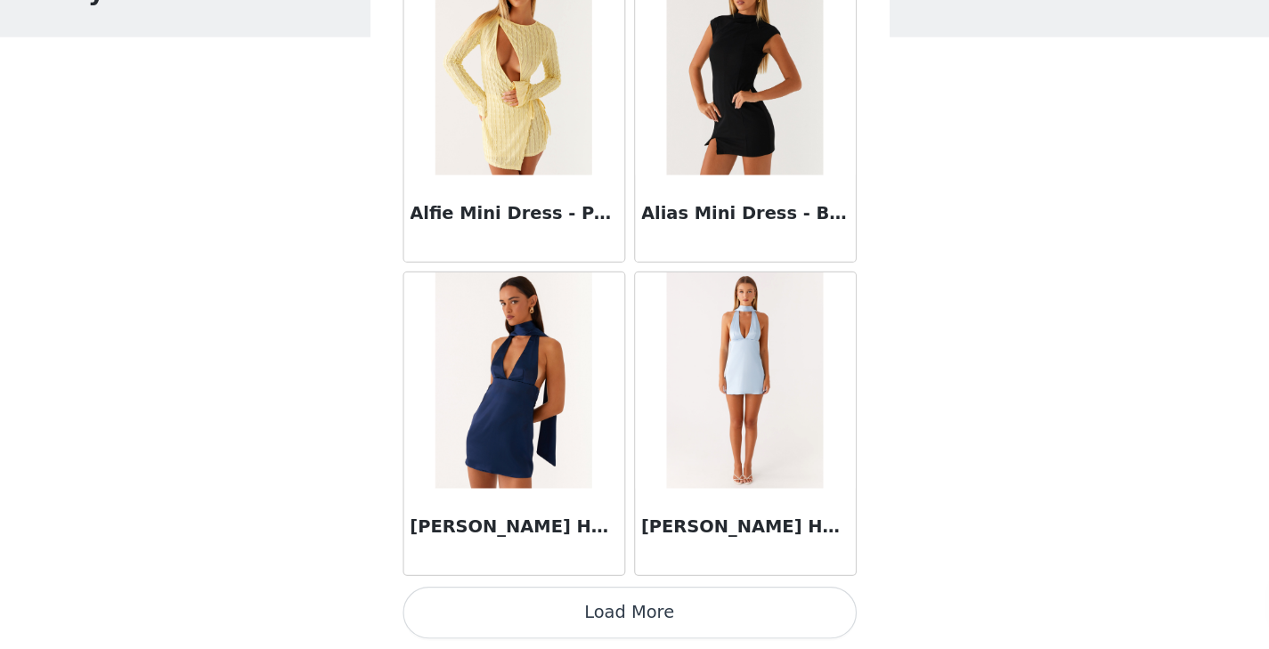
click at [633, 615] on button "Load More" at bounding box center [635, 618] width 374 height 43
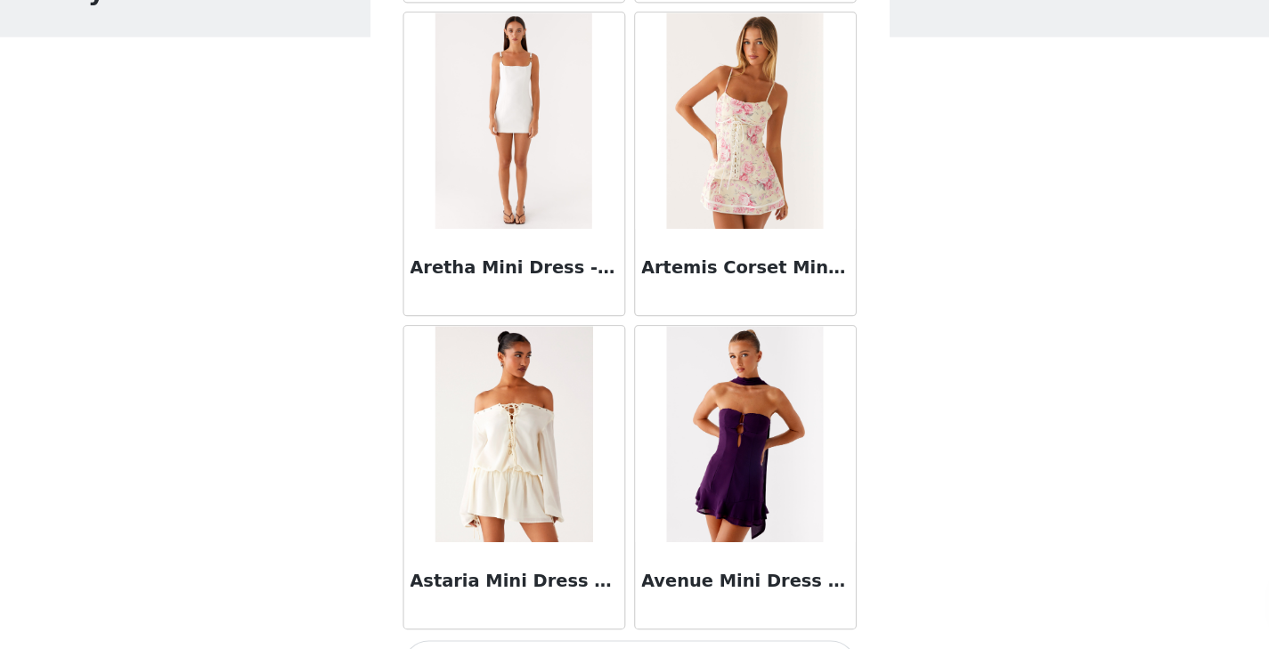
scroll to position [4657, 0]
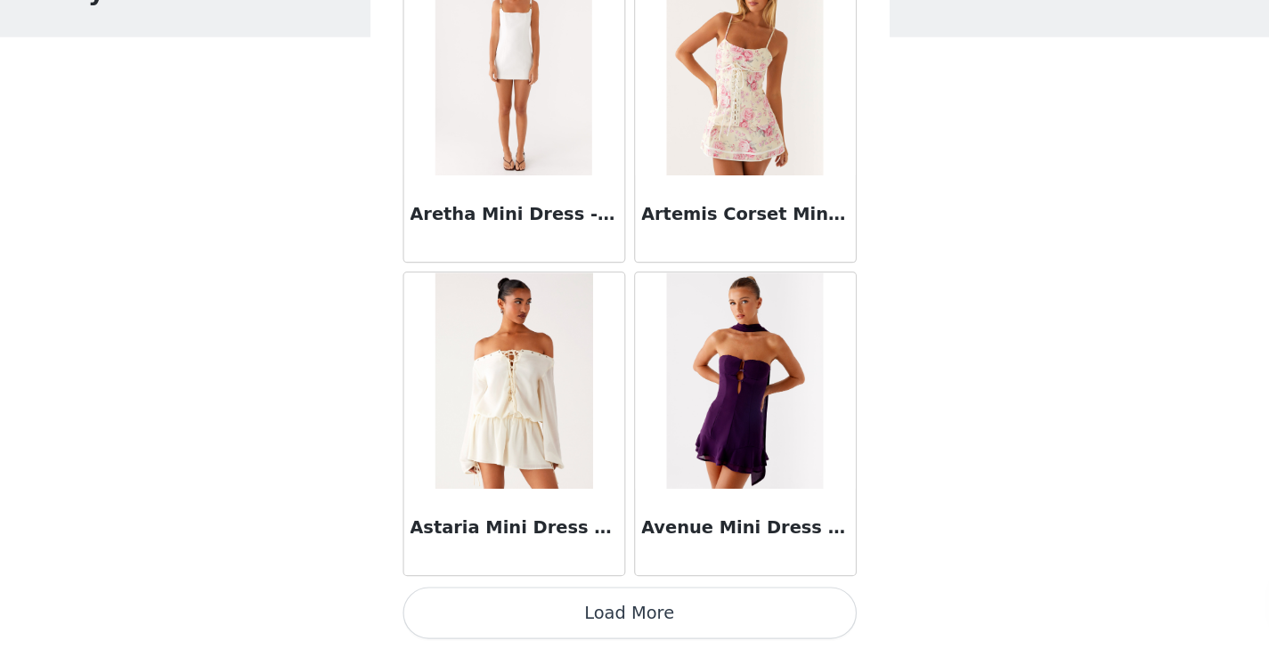
click at [613, 610] on button "Load More" at bounding box center [635, 618] width 374 height 43
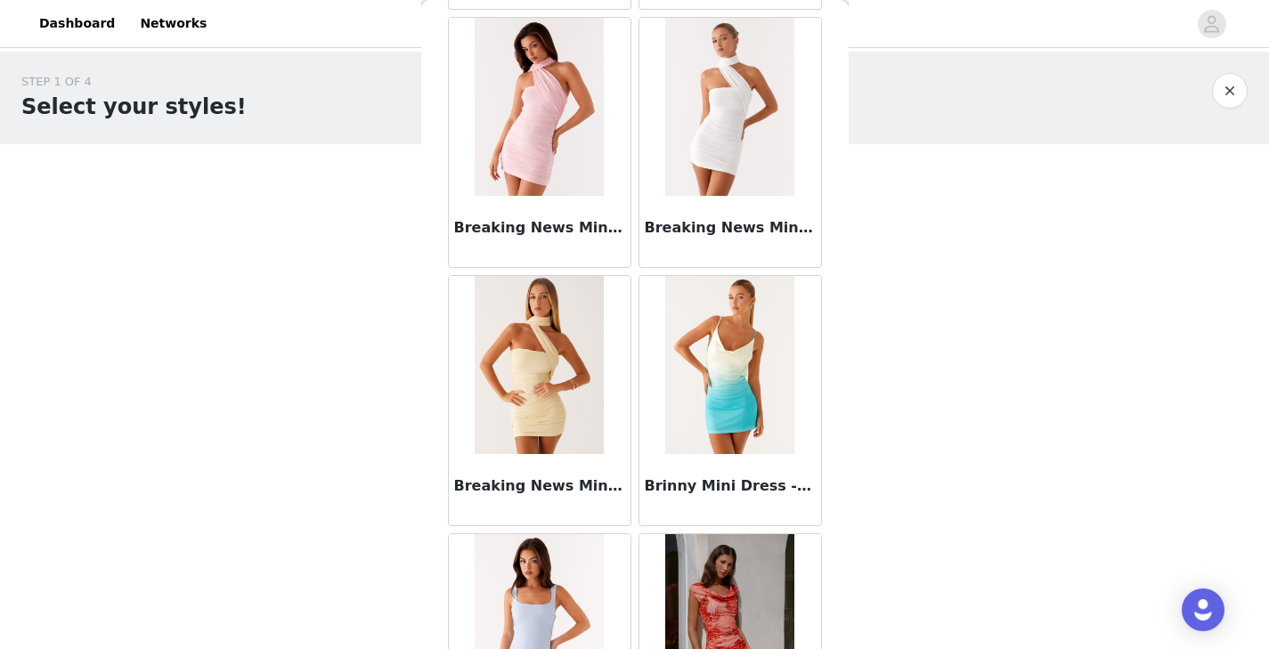
scroll to position [7239, 0]
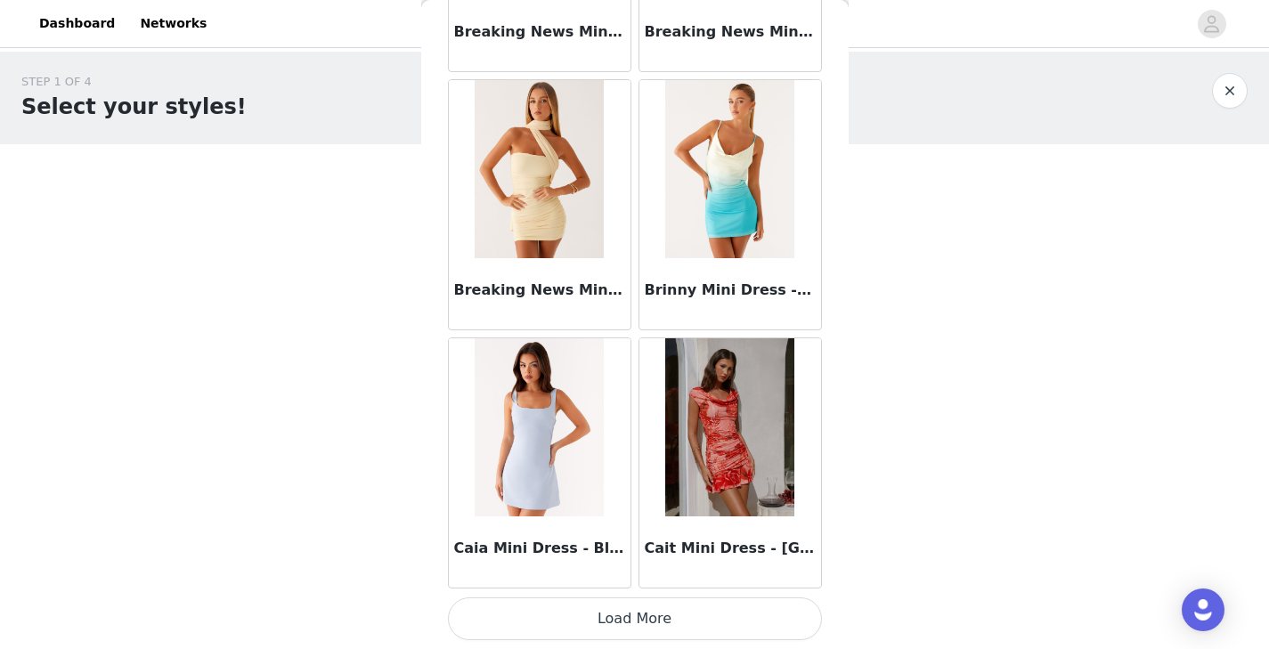
click at [631, 616] on button "Load More" at bounding box center [635, 618] width 374 height 43
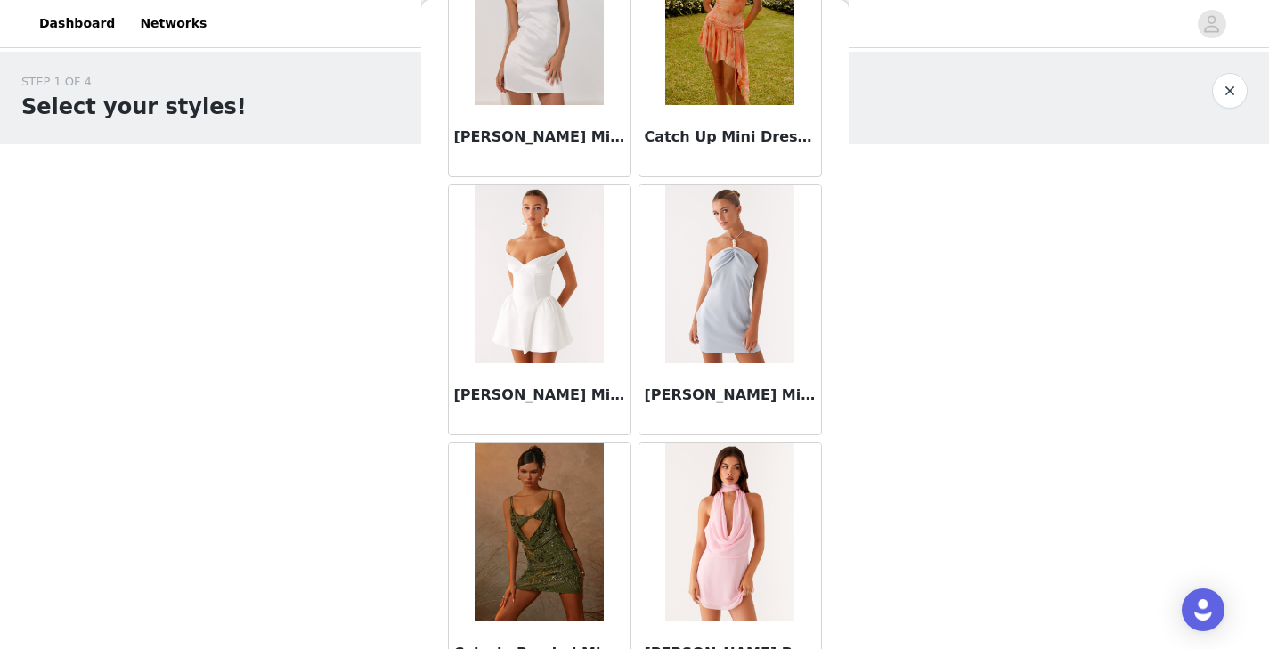
scroll to position [9821, 0]
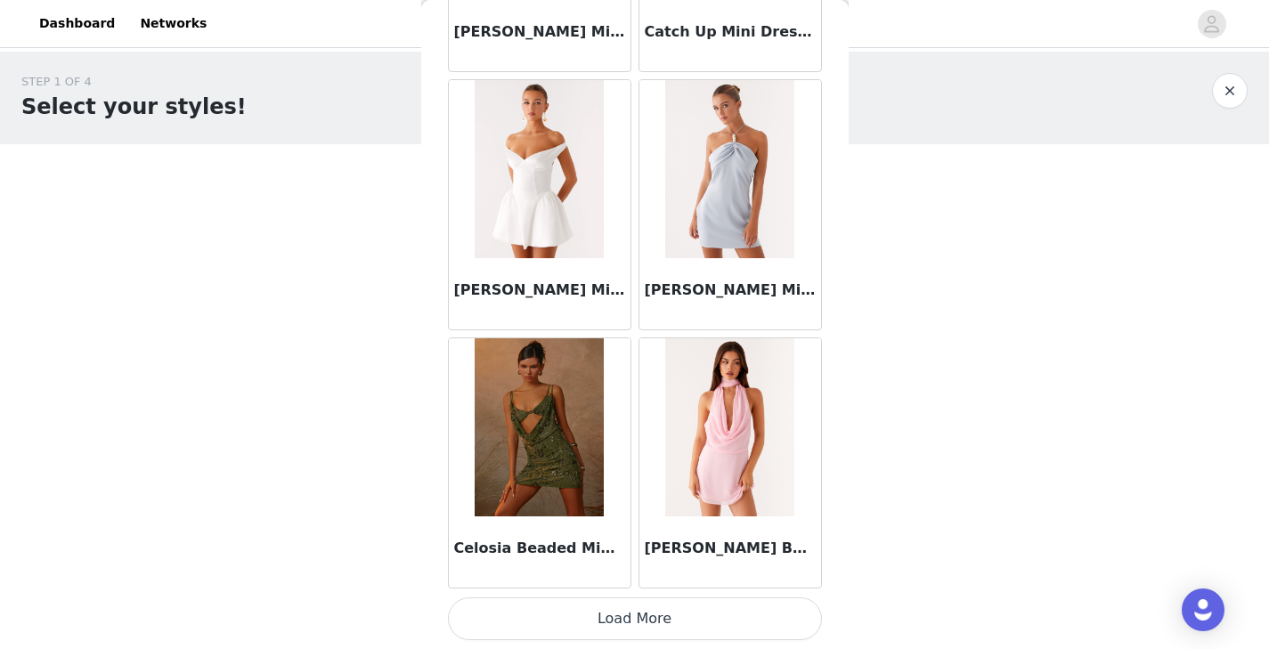
click at [629, 620] on button "Load More" at bounding box center [635, 618] width 374 height 43
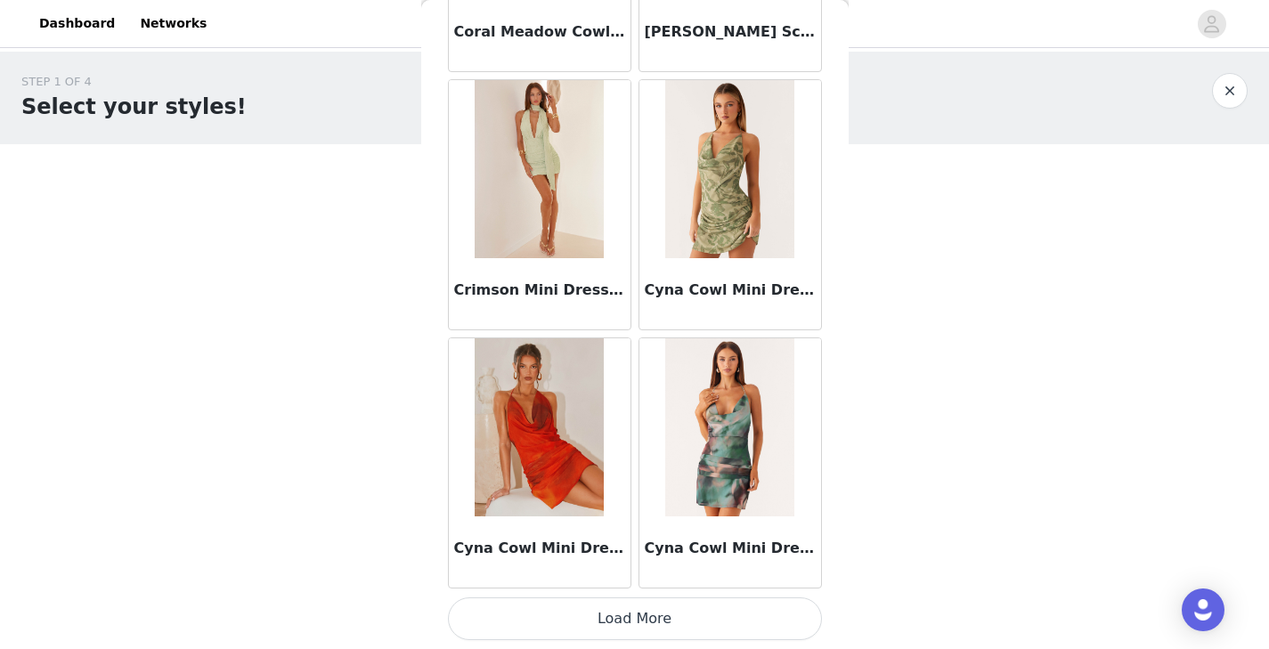
scroll to position [12402, 0]
click at [629, 620] on button "Load More" at bounding box center [635, 619] width 374 height 43
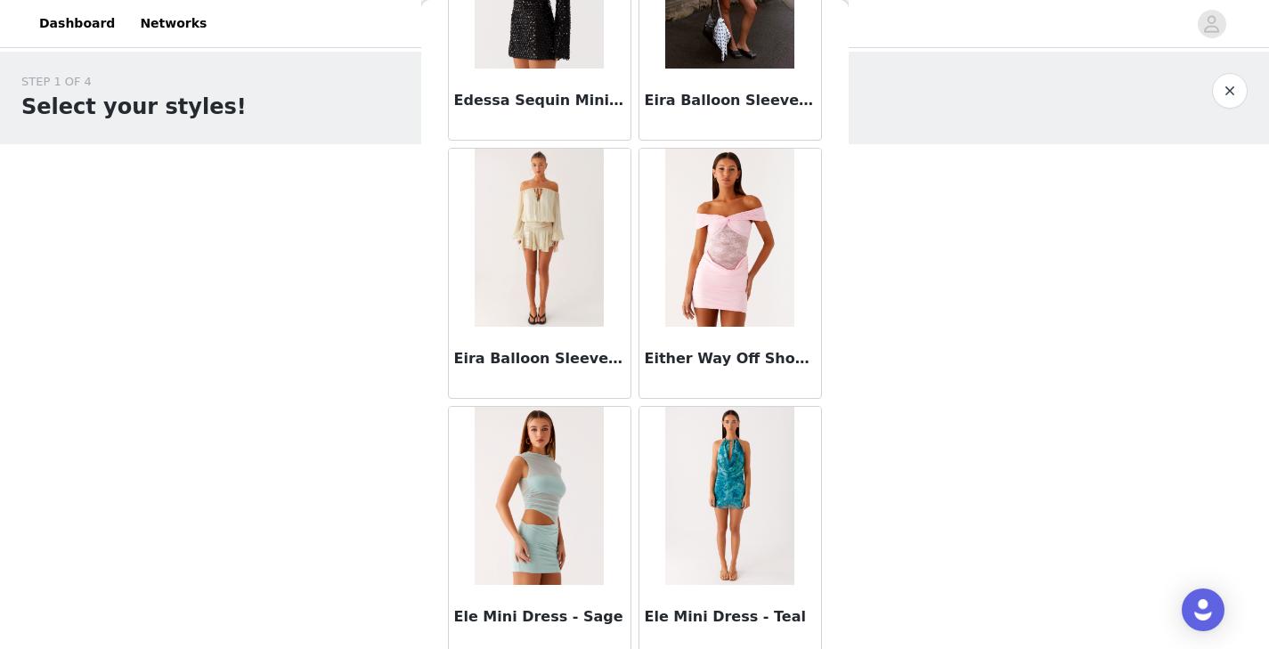
scroll to position [14985, 0]
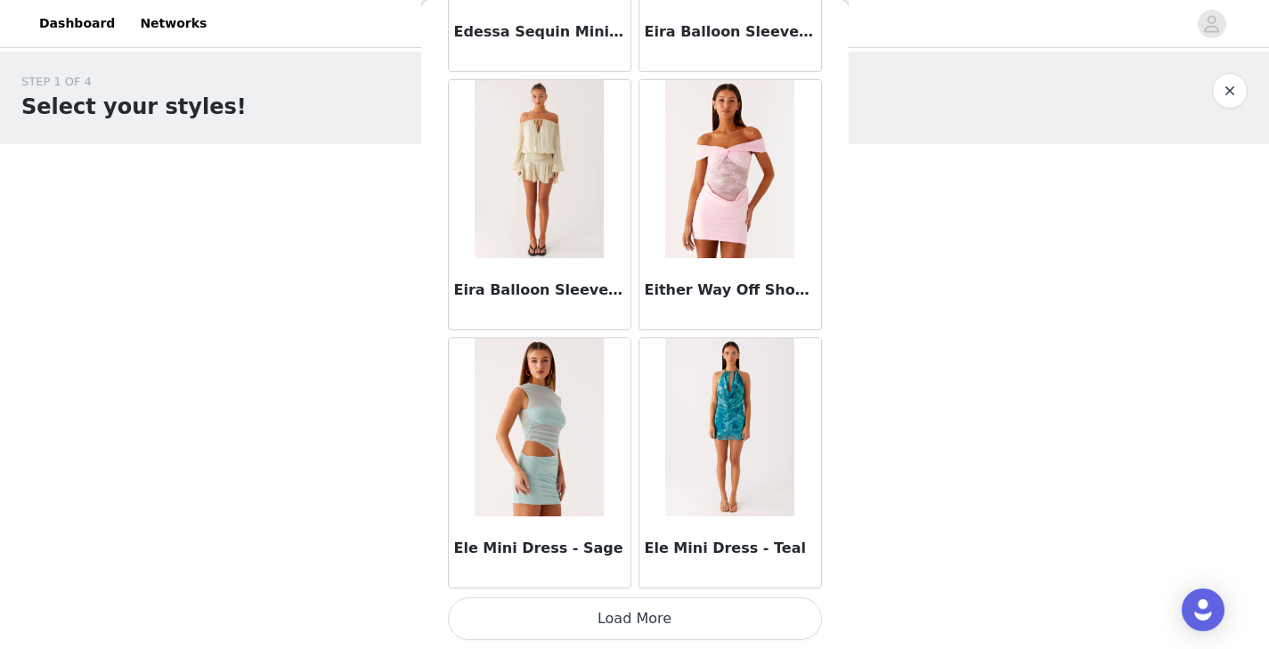
click at [657, 618] on button "Load More" at bounding box center [635, 618] width 374 height 43
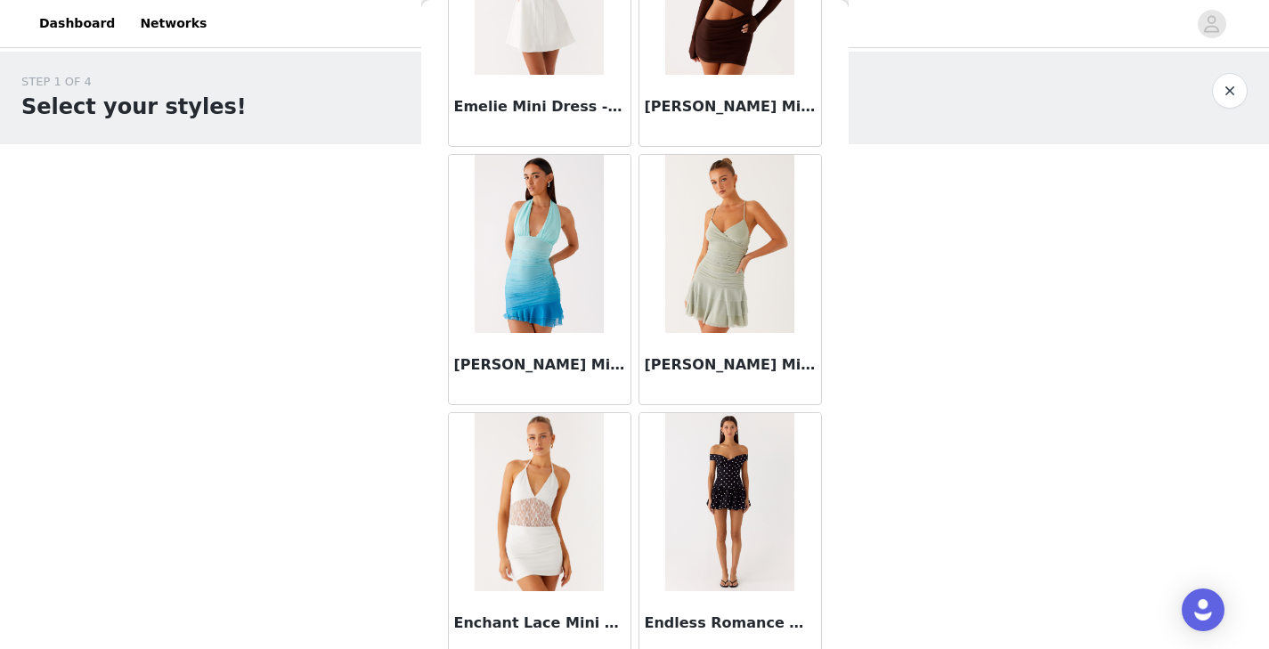
scroll to position [17567, 0]
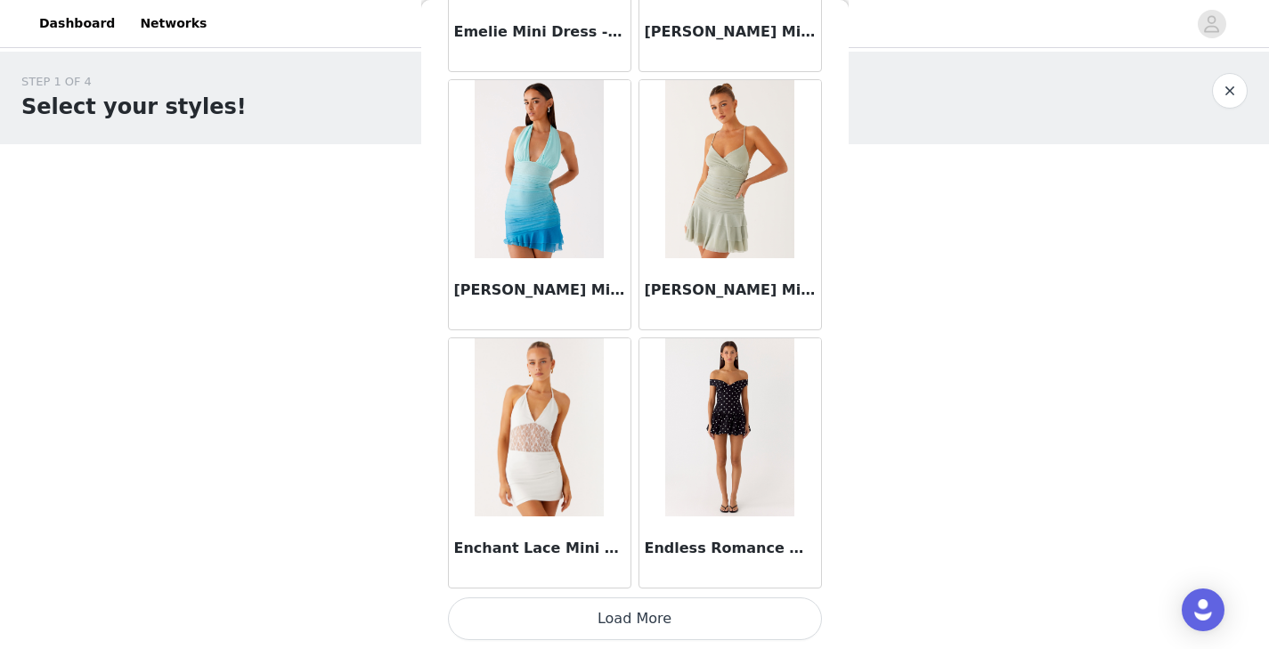
click at [647, 618] on button "Load More" at bounding box center [635, 618] width 374 height 43
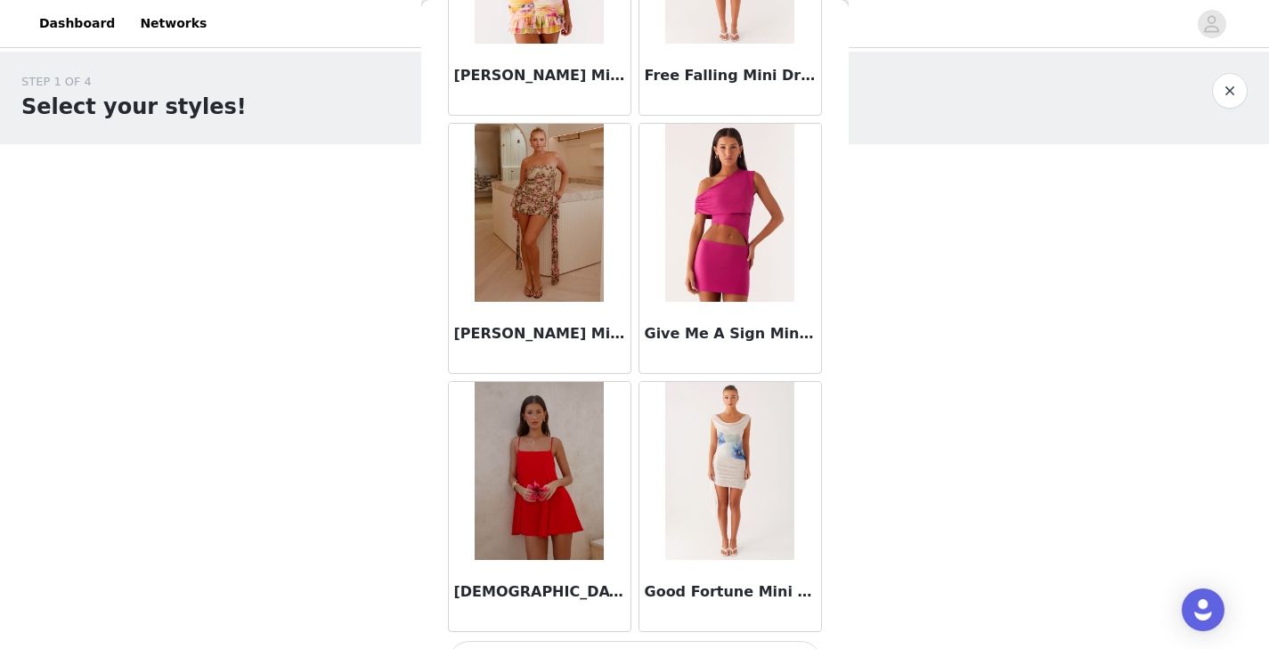
scroll to position [20149, 0]
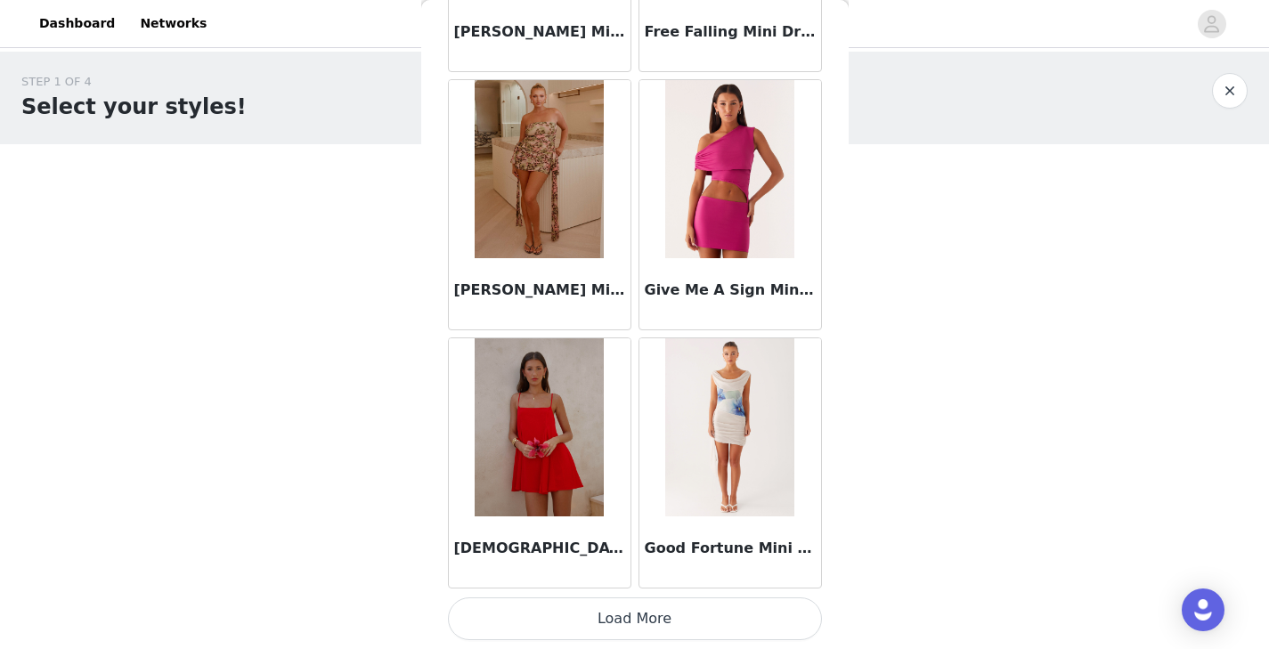
click at [653, 621] on button "Load More" at bounding box center [635, 618] width 374 height 43
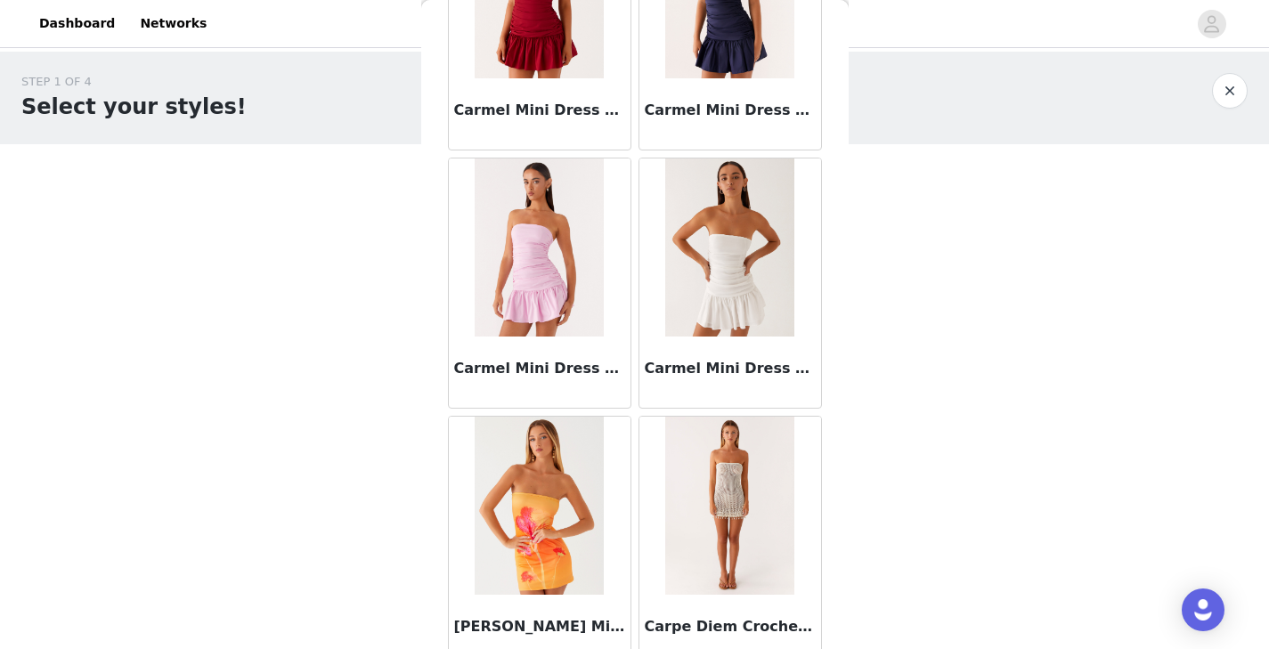
scroll to position [7111, 0]
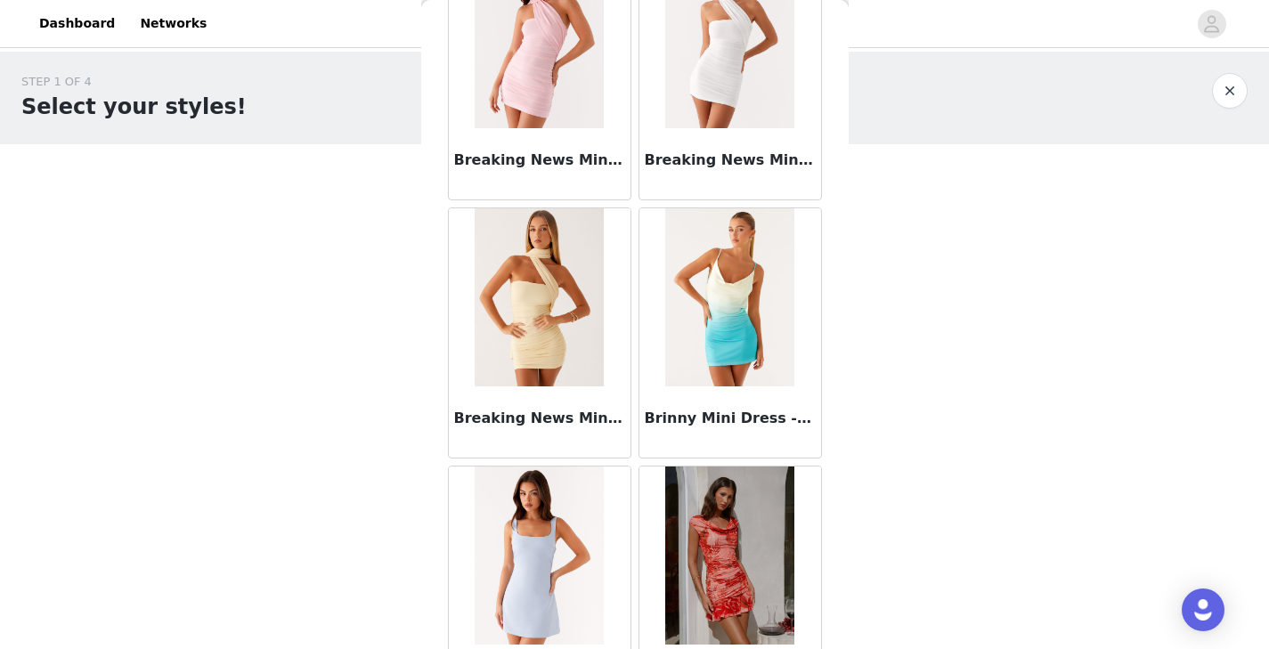
click at [1230, 97] on button "button" at bounding box center [1230, 91] width 36 height 36
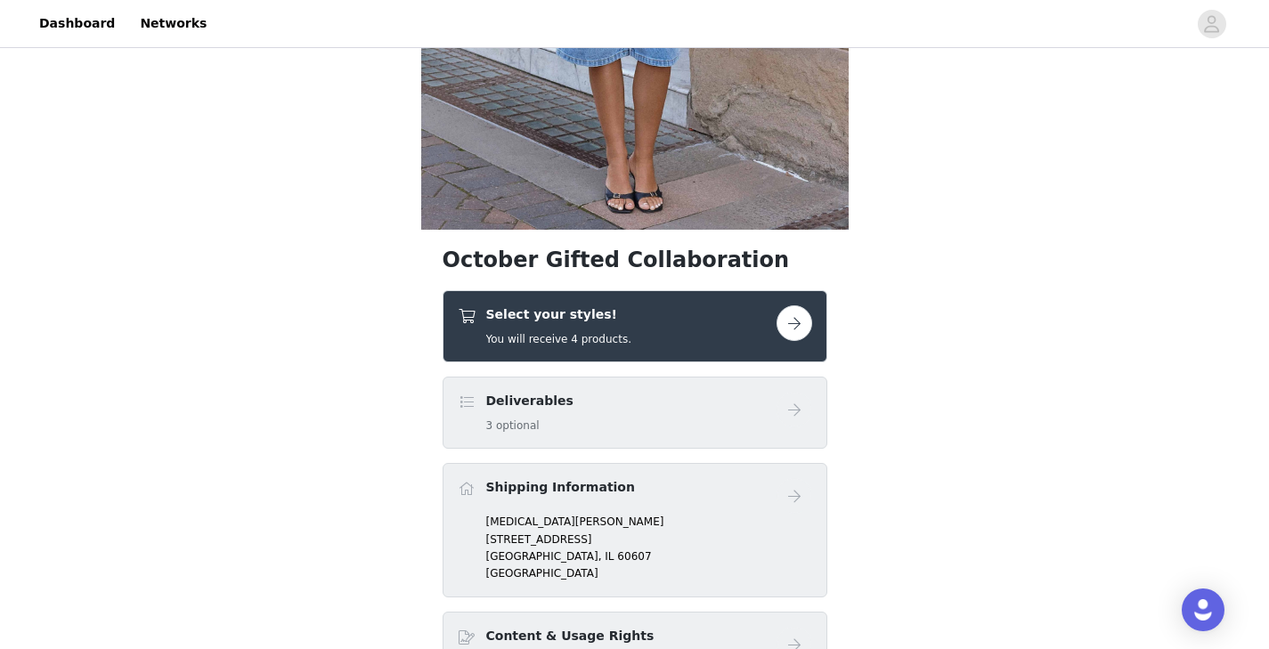
scroll to position [418, 0]
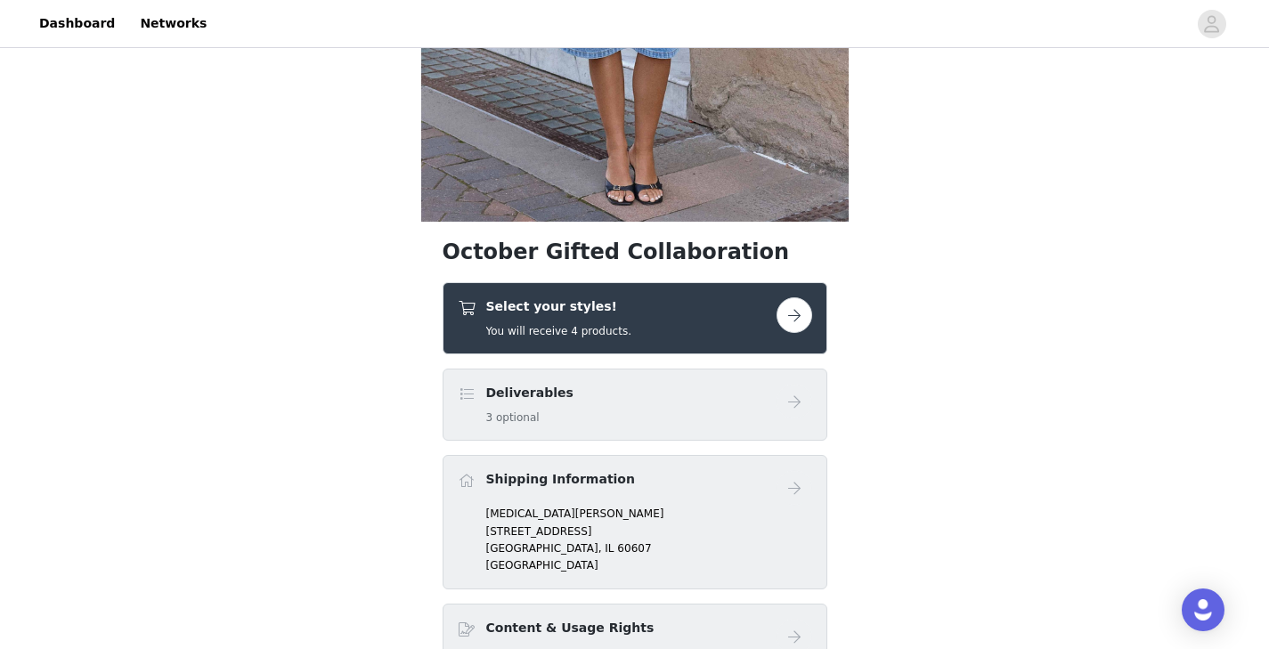
click at [793, 311] on button "button" at bounding box center [794, 315] width 36 height 36
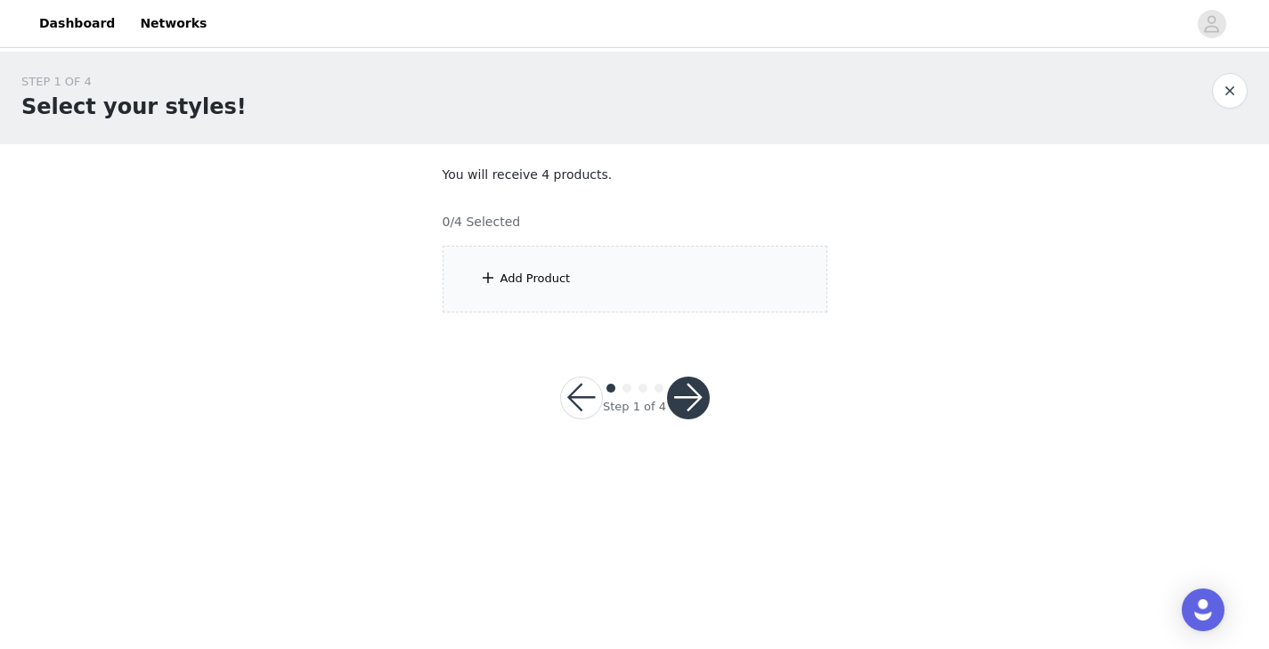
click at [758, 271] on div "Add Product" at bounding box center [634, 279] width 385 height 67
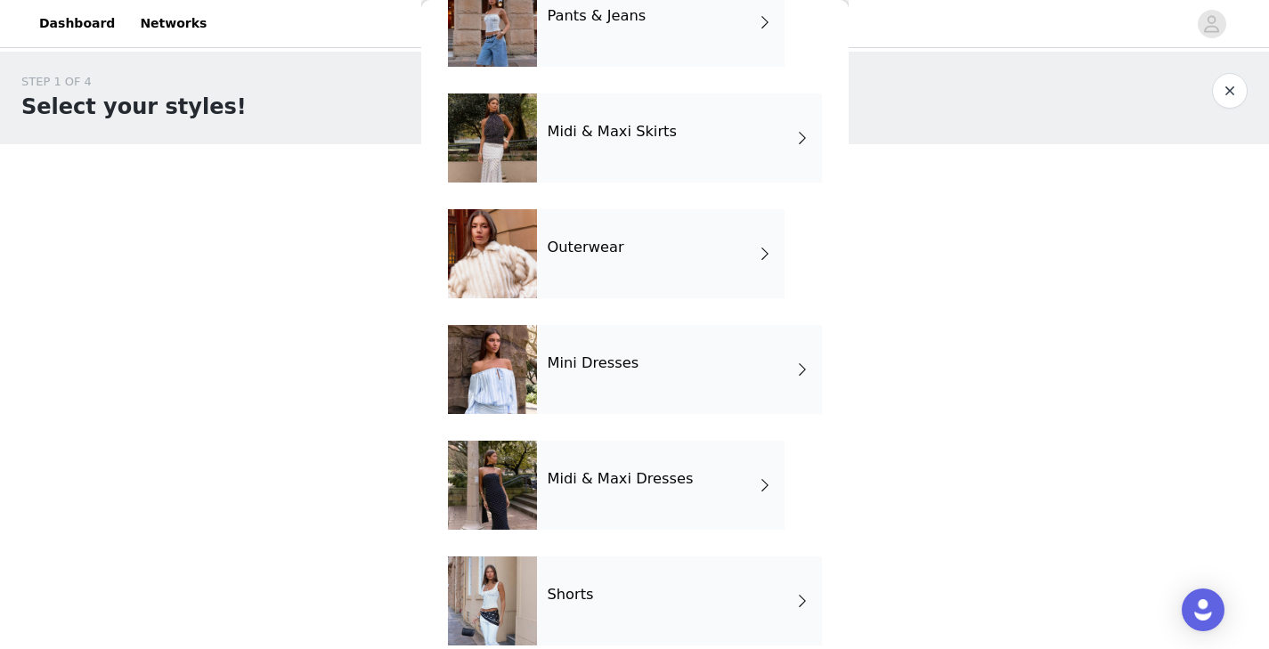
scroll to position [366, 0]
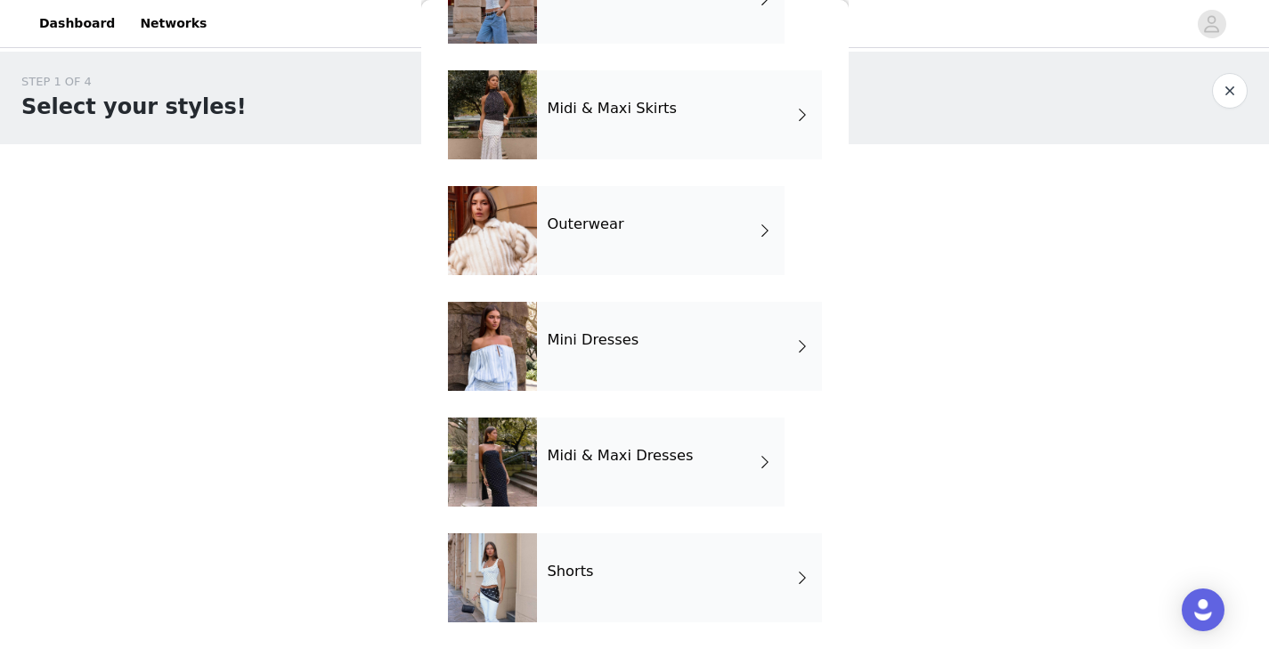
click at [751, 228] on div "Outerwear" at bounding box center [661, 230] width 248 height 89
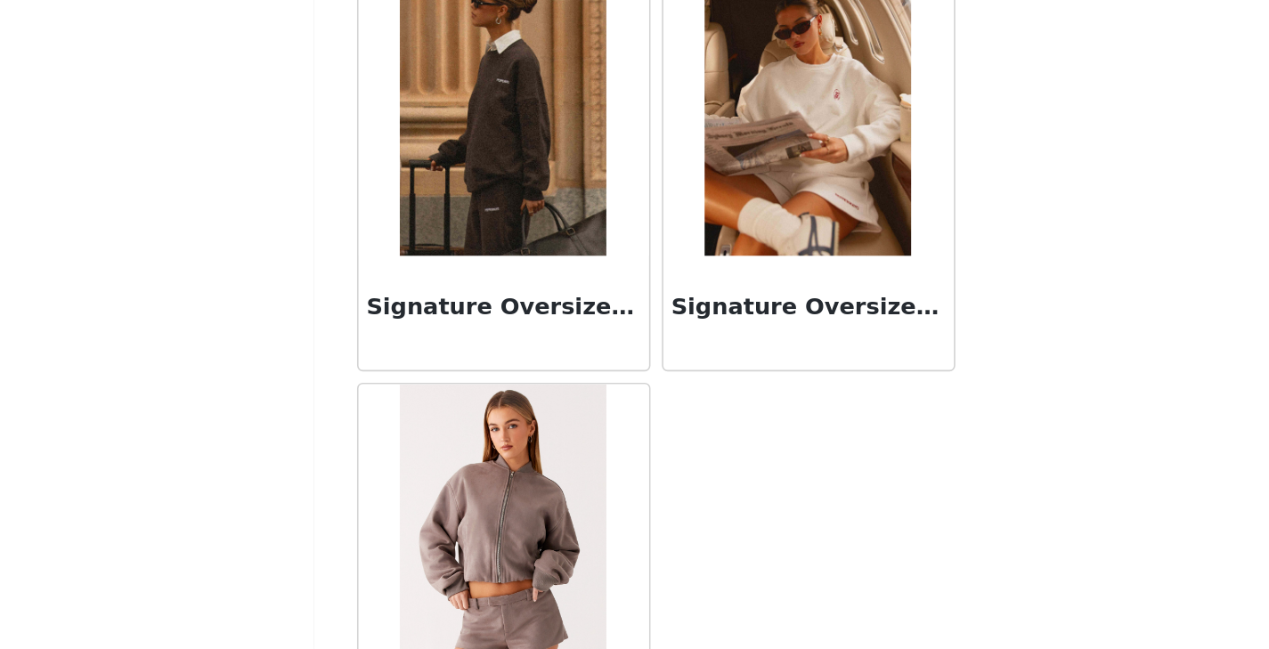
scroll to position [1244, 0]
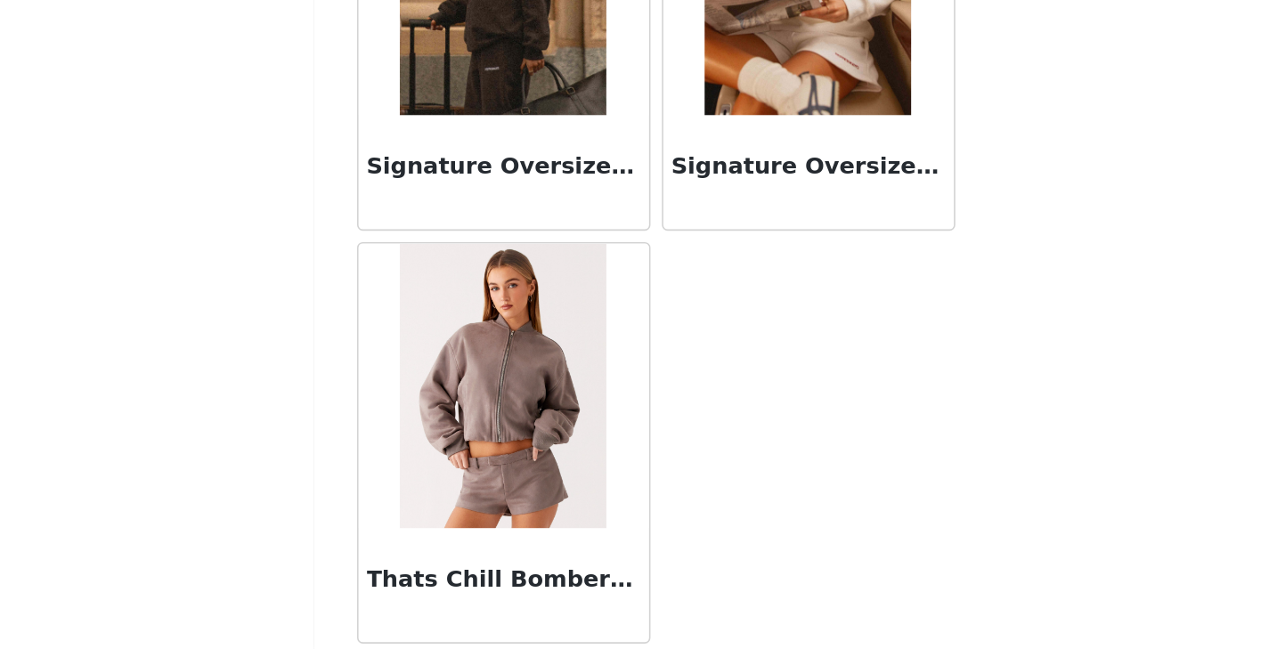
click at [569, 524] on img at bounding box center [539, 484] width 129 height 178
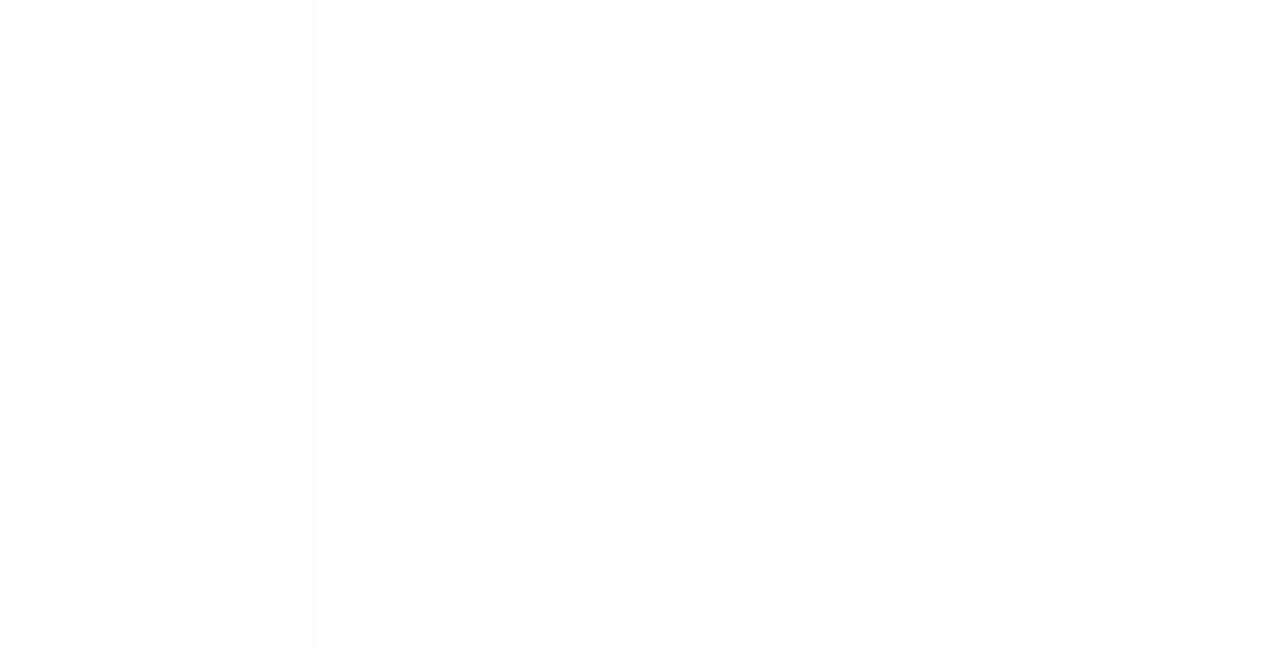
scroll to position [0, 0]
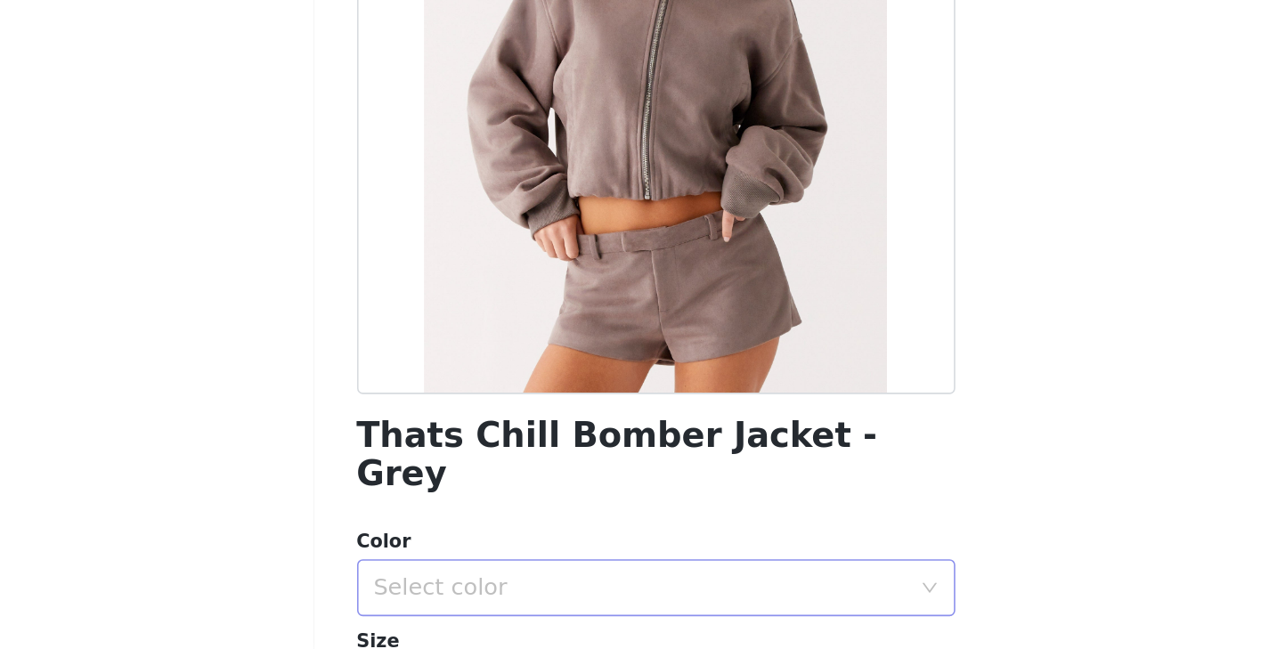
click at [665, 602] on div "Select color" at bounding box center [625, 611] width 333 height 18
click at [576, 619] on li "Brown" at bounding box center [635, 626] width 374 height 28
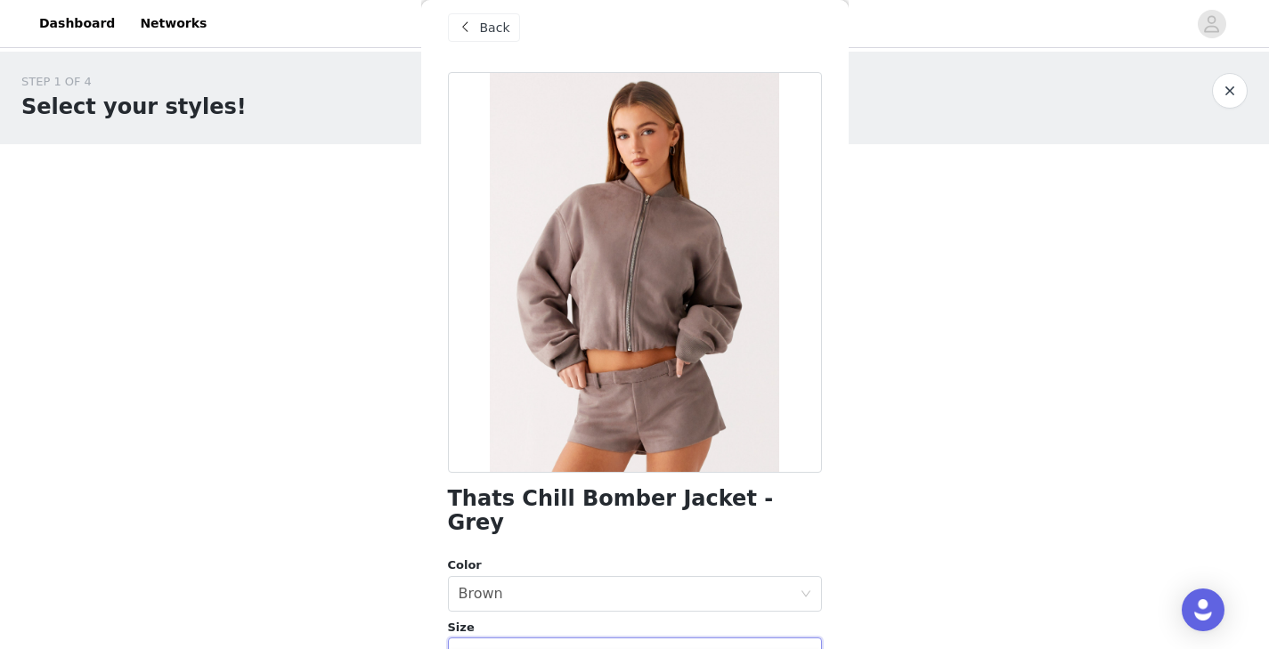
click at [542, 646] on div "Select size" at bounding box center [625, 655] width 333 height 18
click at [494, 20] on span "Back" at bounding box center [495, 28] width 30 height 19
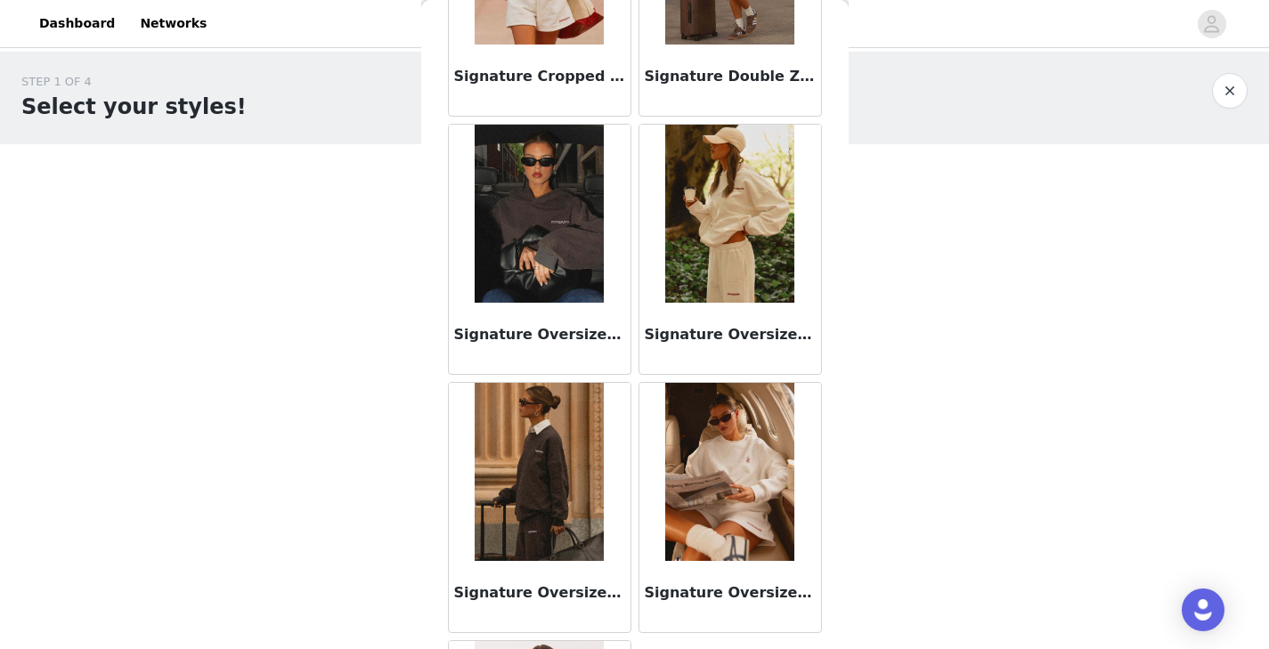
scroll to position [1244, 0]
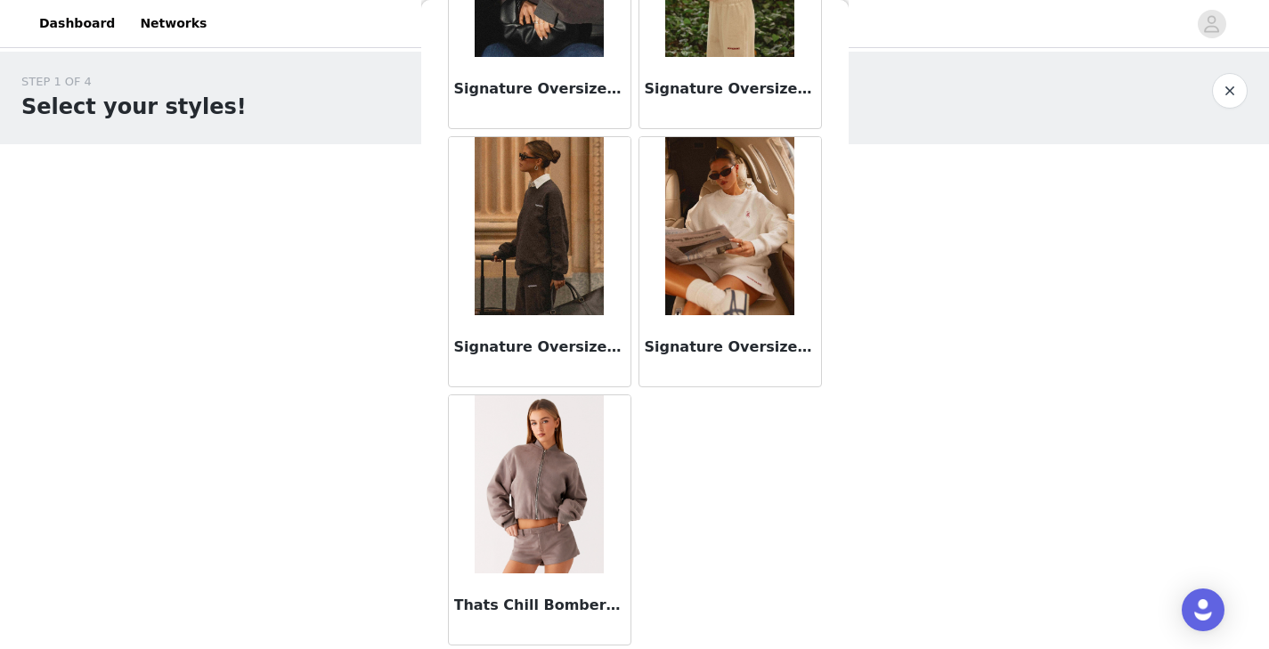
click at [529, 491] on img at bounding box center [539, 484] width 129 height 178
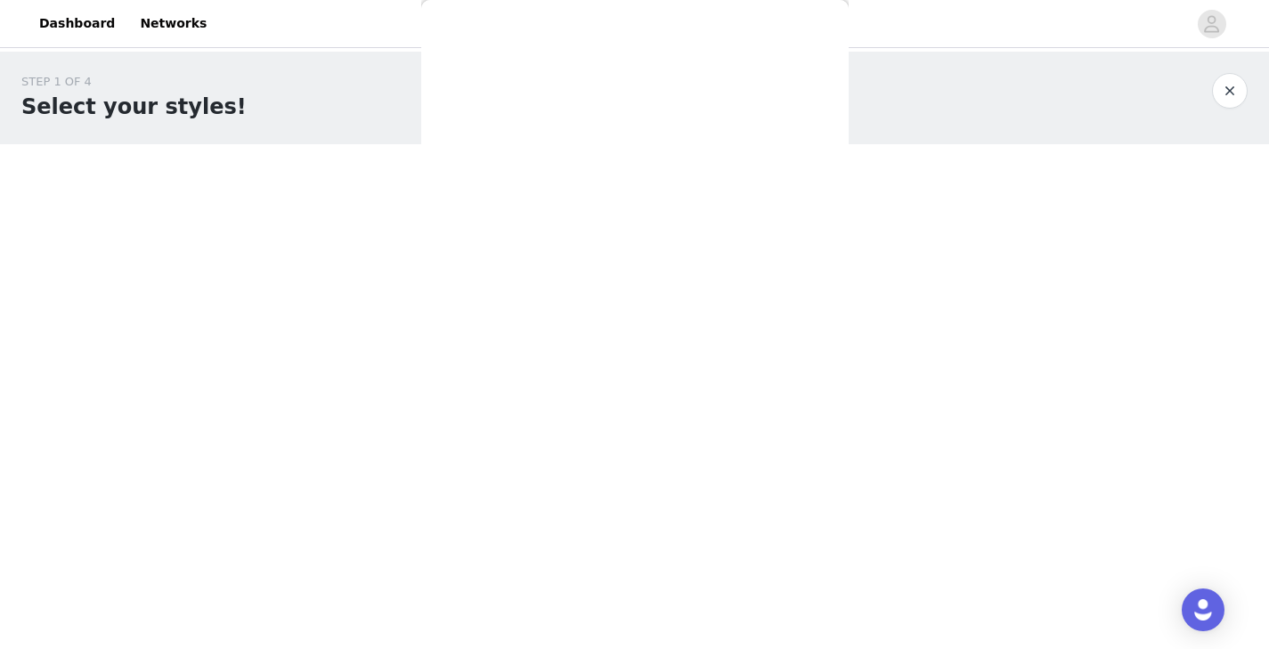
scroll to position [289, 0]
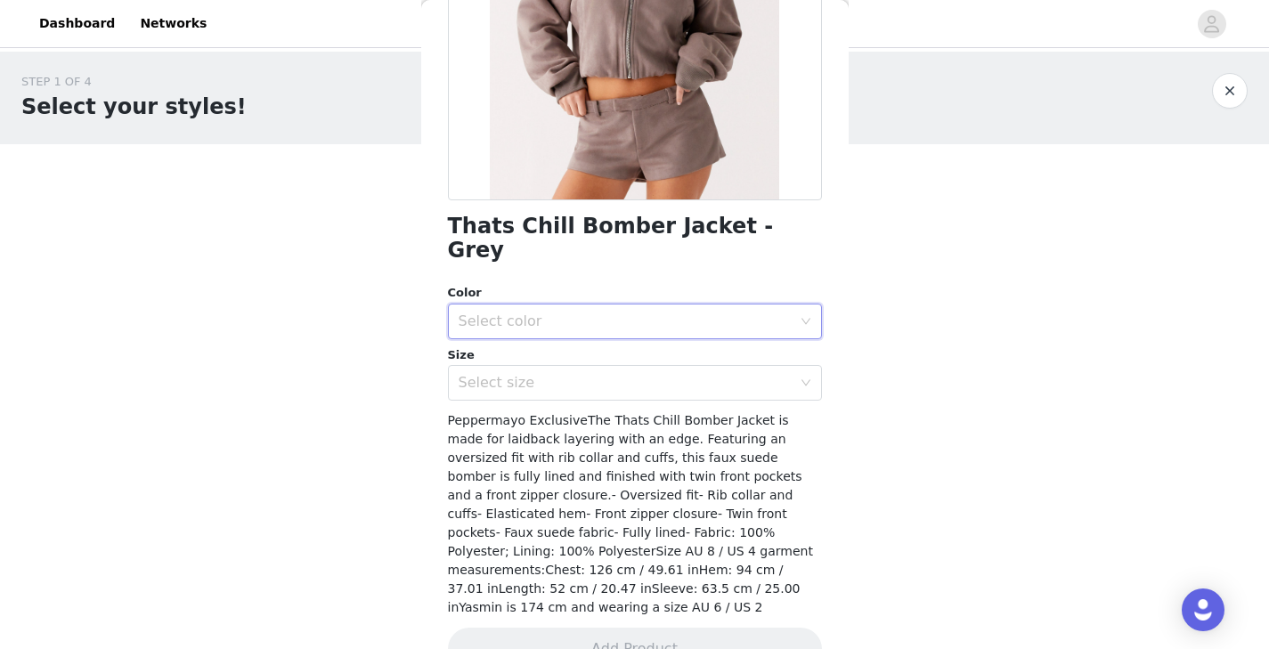
click at [799, 304] on div "Select color" at bounding box center [635, 322] width 374 height 36
click at [691, 338] on li "Brown" at bounding box center [635, 336] width 374 height 28
click at [720, 374] on div "Select size" at bounding box center [625, 383] width 333 height 18
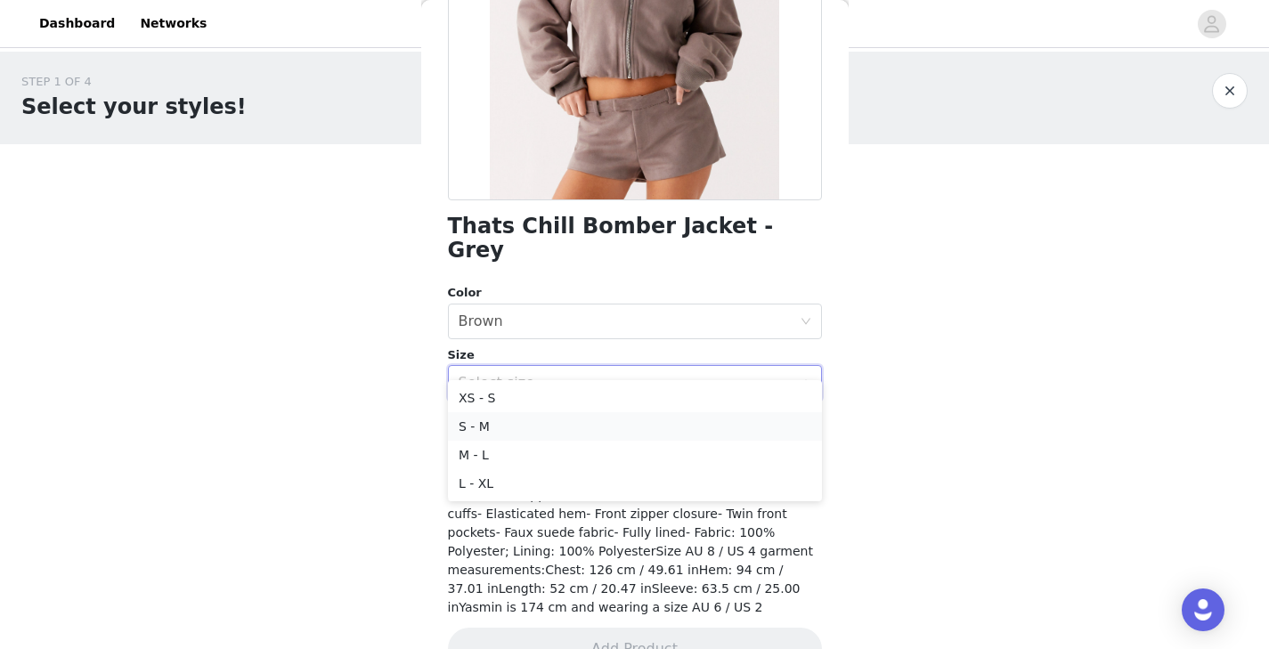
click at [528, 426] on li "S - M" at bounding box center [635, 426] width 374 height 28
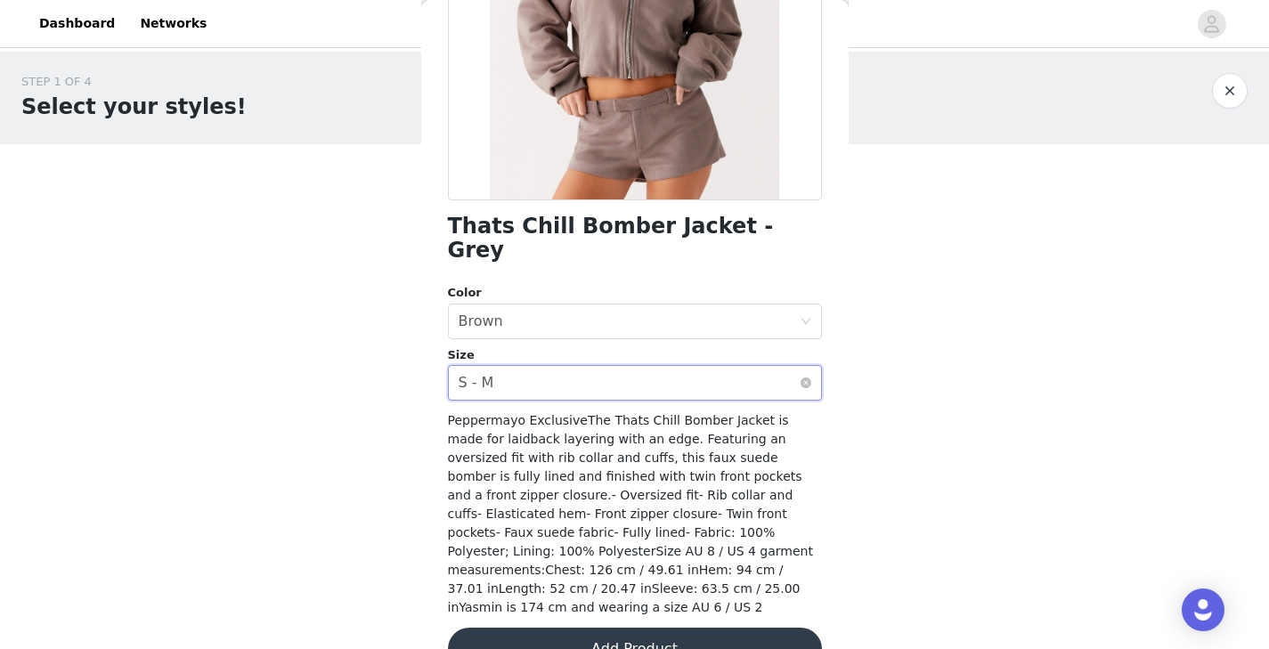
click at [799, 366] on div "Select size S - M" at bounding box center [629, 383] width 341 height 34
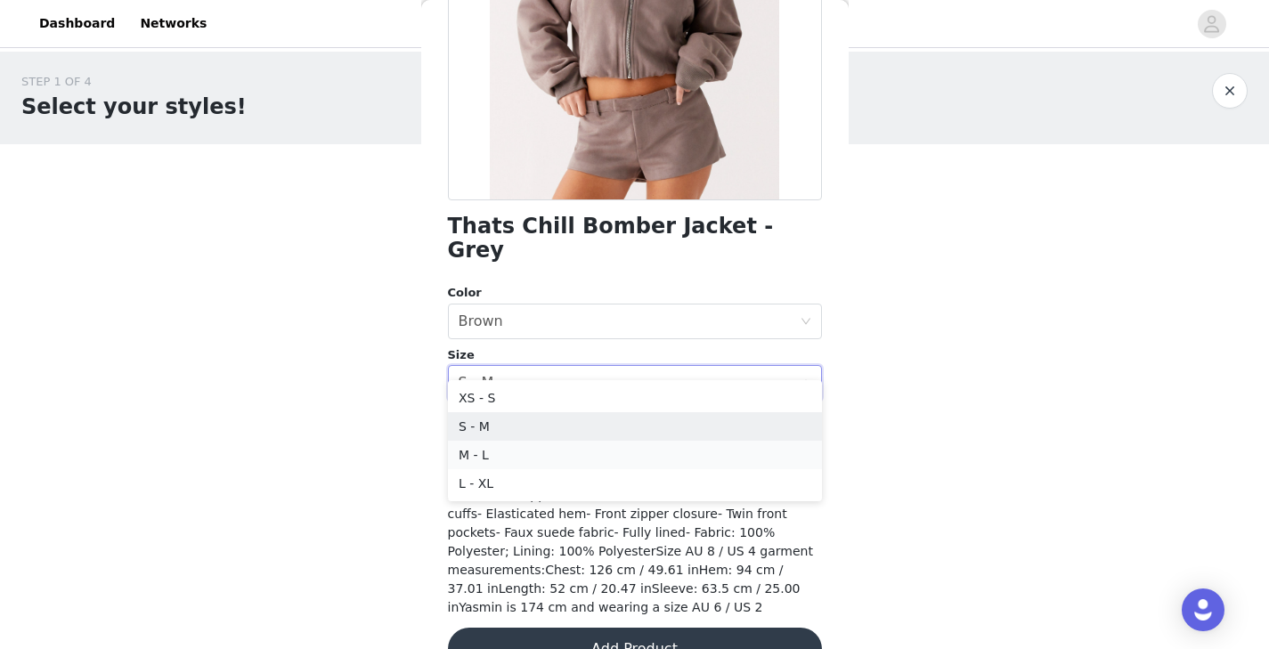
click at [546, 452] on li "M - L" at bounding box center [635, 455] width 374 height 28
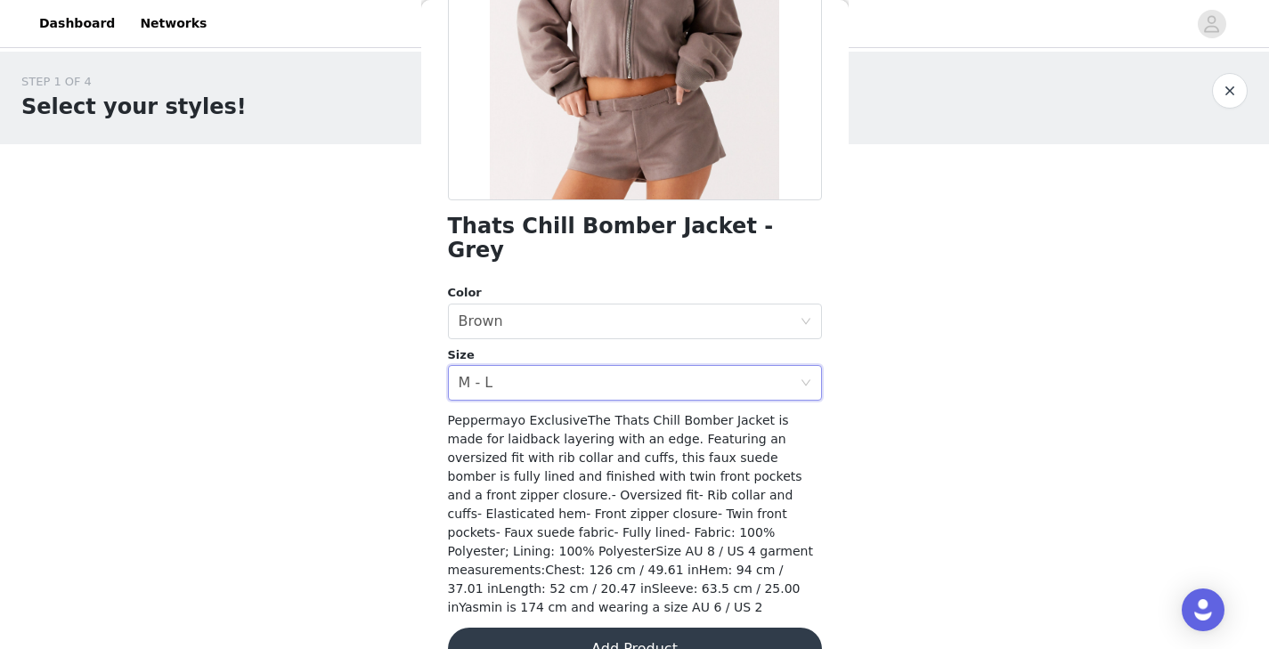
click at [622, 628] on button "Add Product" at bounding box center [635, 649] width 374 height 43
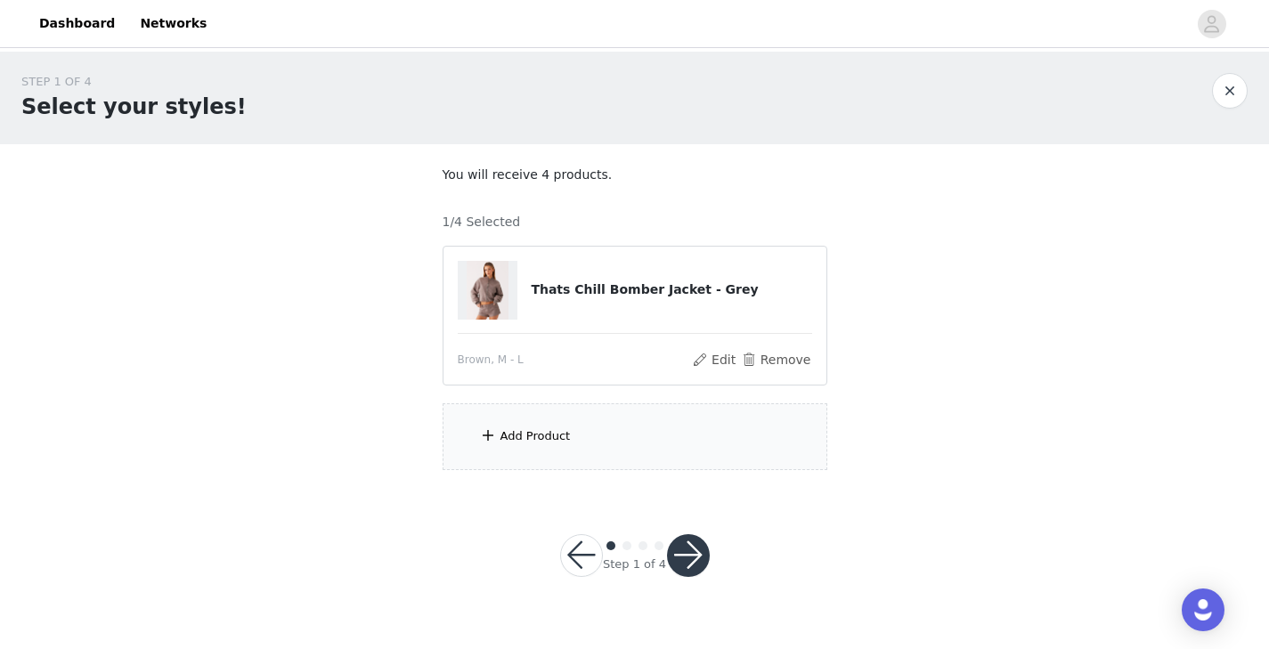
click at [553, 441] on div "Add Product" at bounding box center [535, 436] width 70 height 18
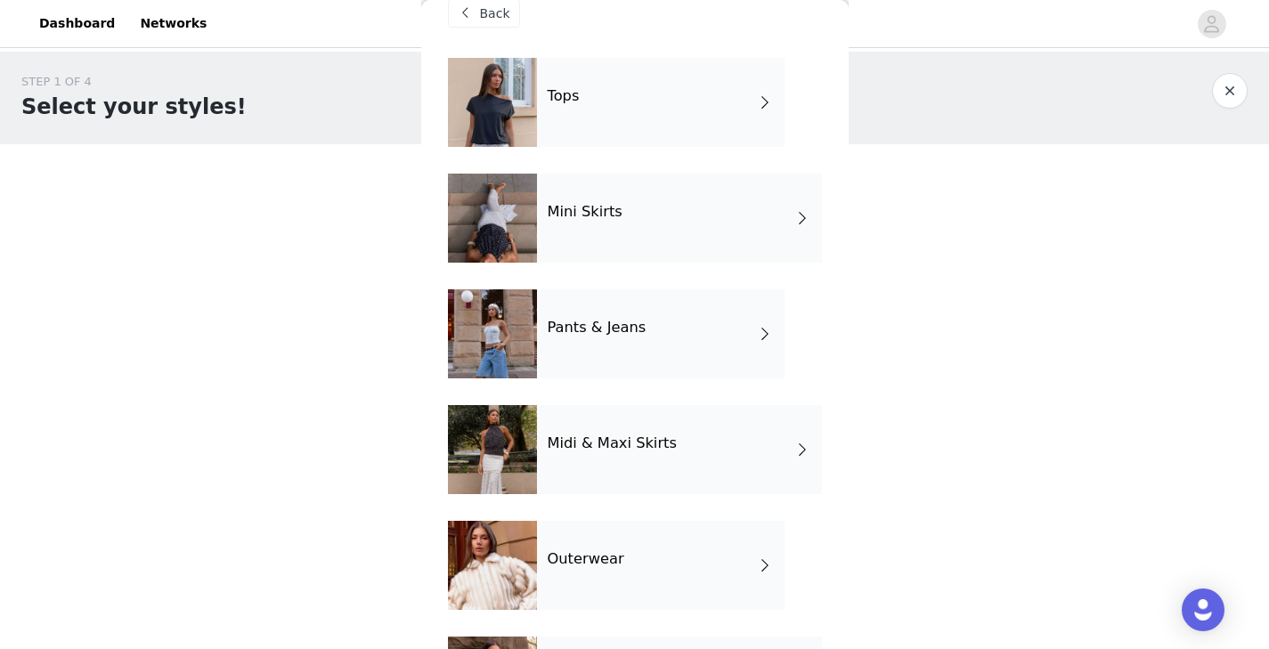
scroll to position [26, 0]
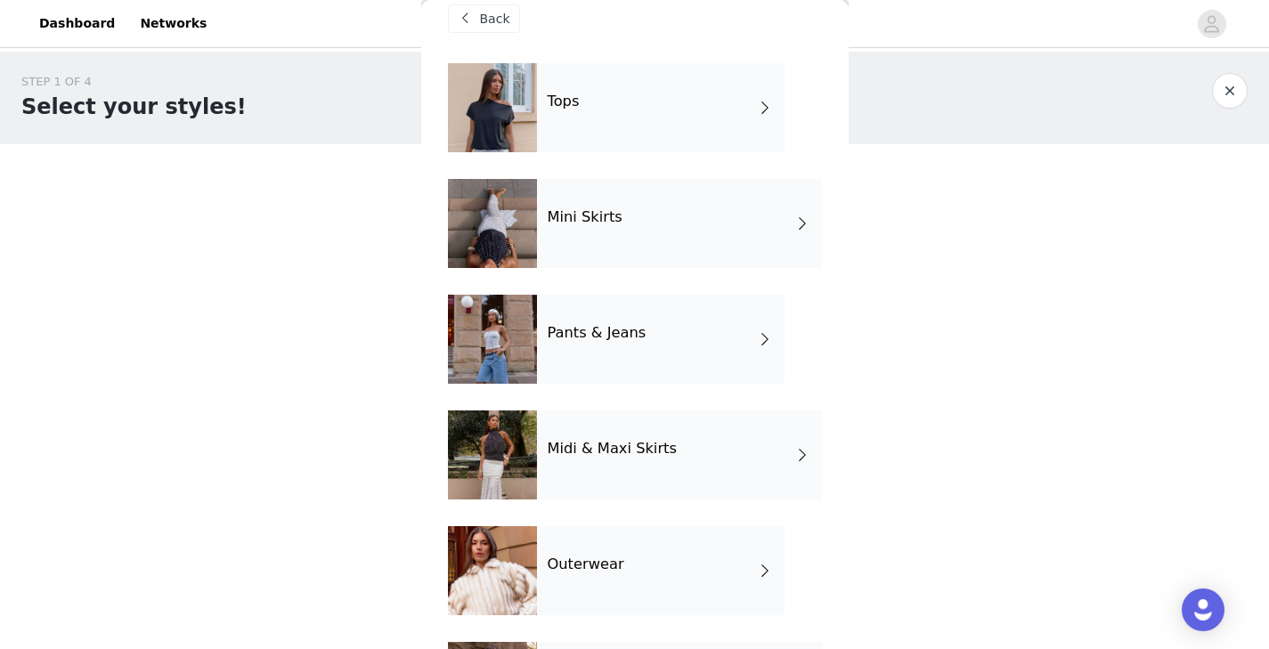
click at [740, 364] on div "Pants & Jeans" at bounding box center [661, 339] width 248 height 89
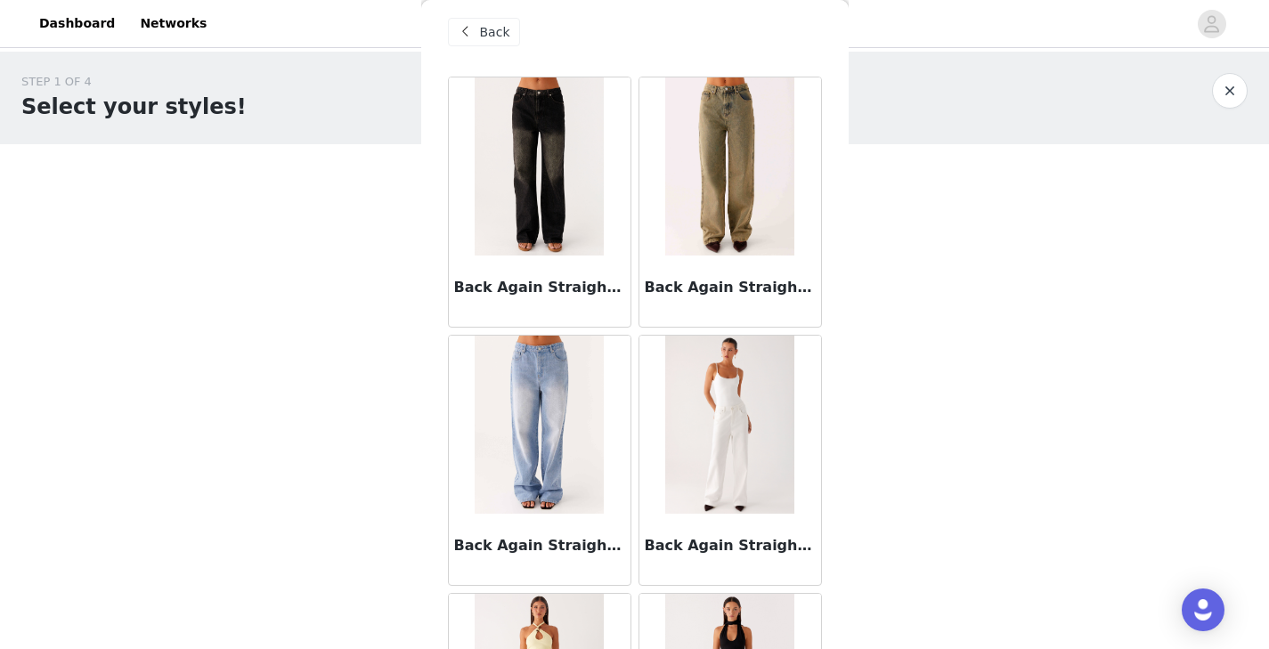
scroll to position [0, 0]
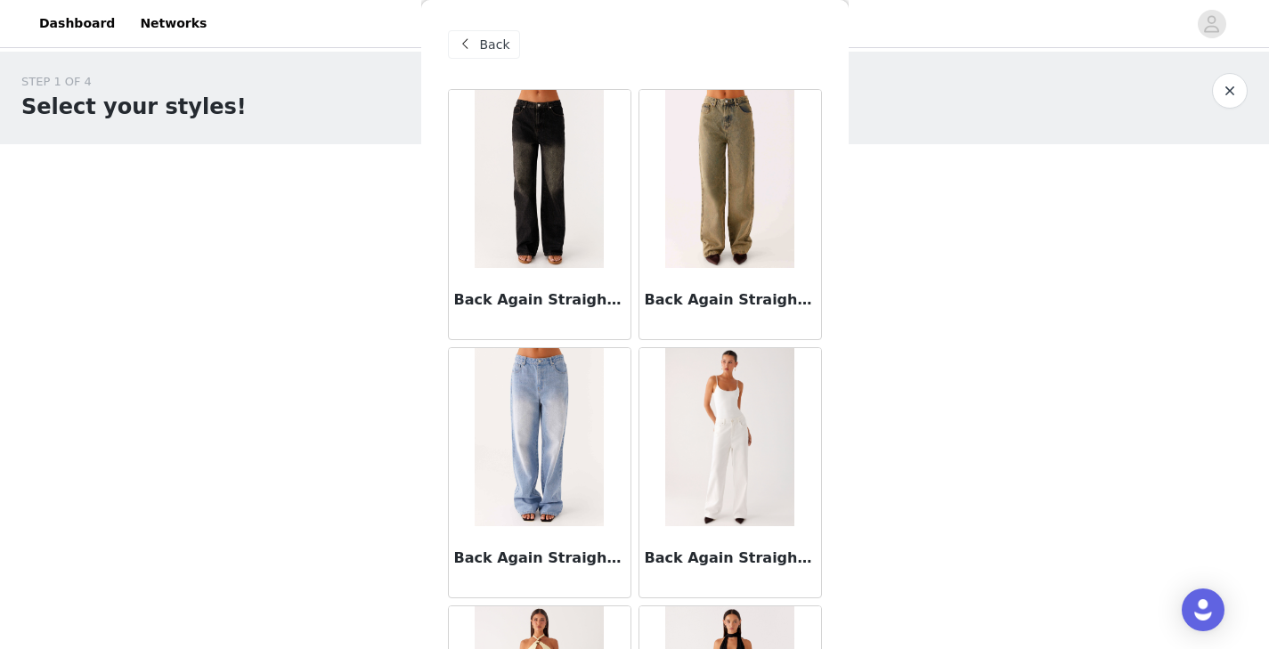
click at [477, 42] on div "Back" at bounding box center [484, 44] width 72 height 28
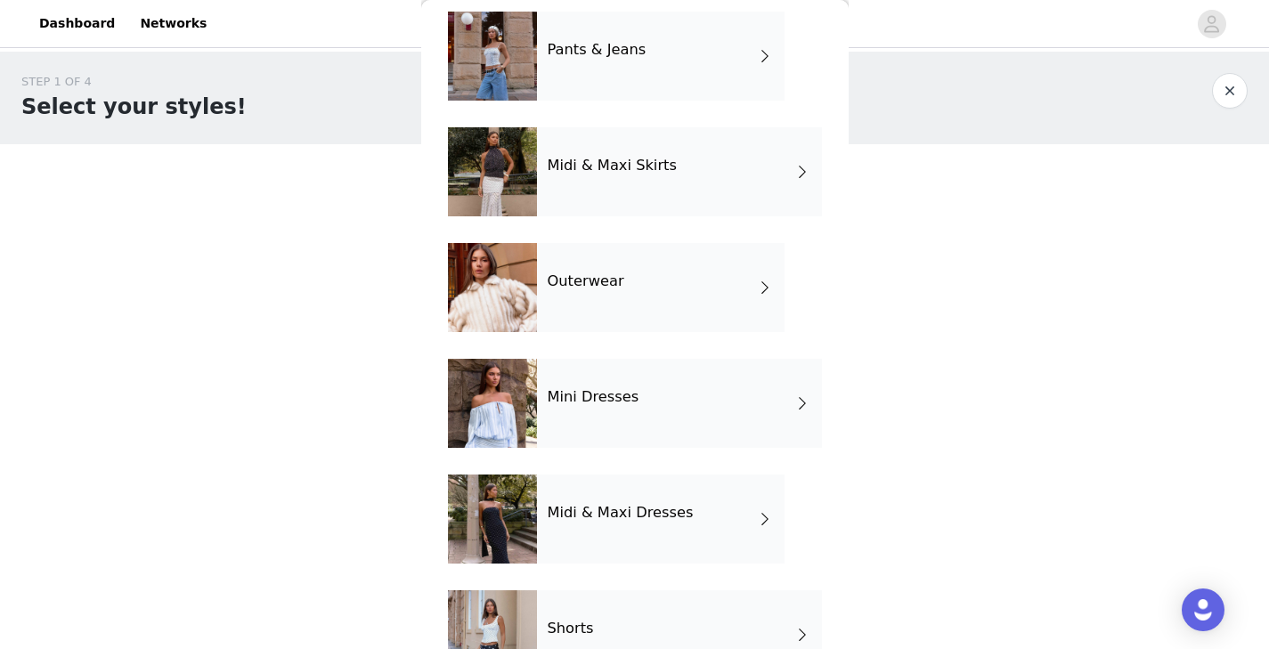
scroll to position [312, 0]
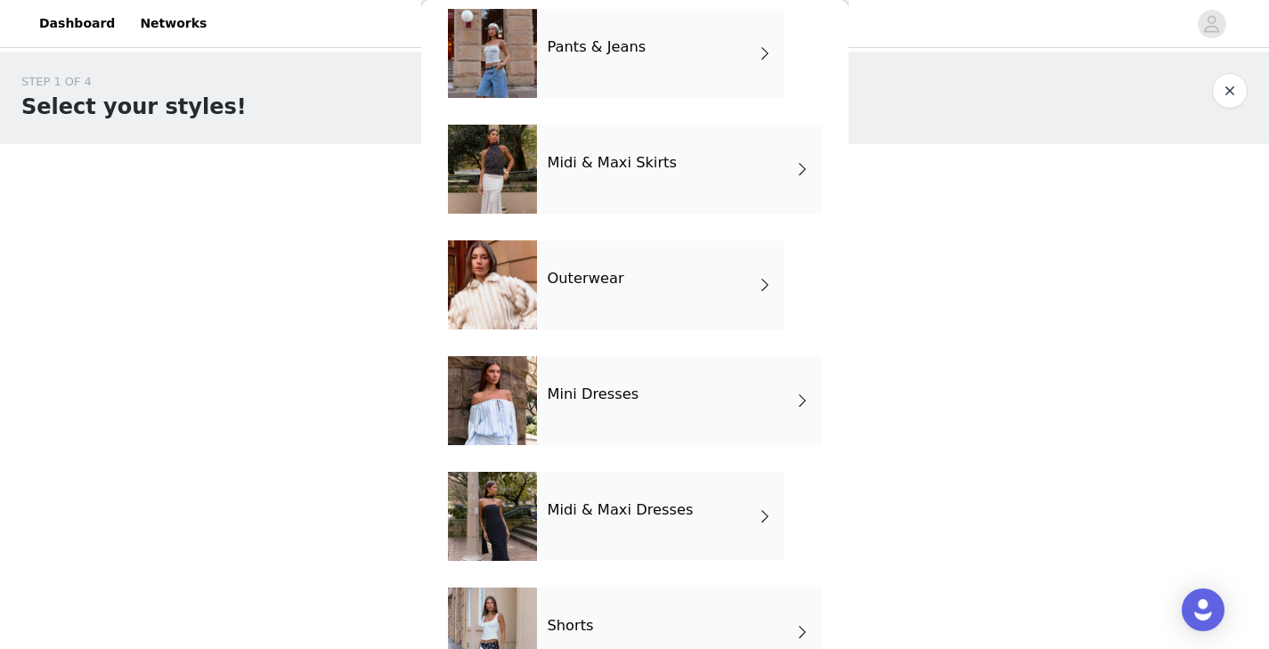
click at [770, 288] on span at bounding box center [765, 284] width 18 height 21
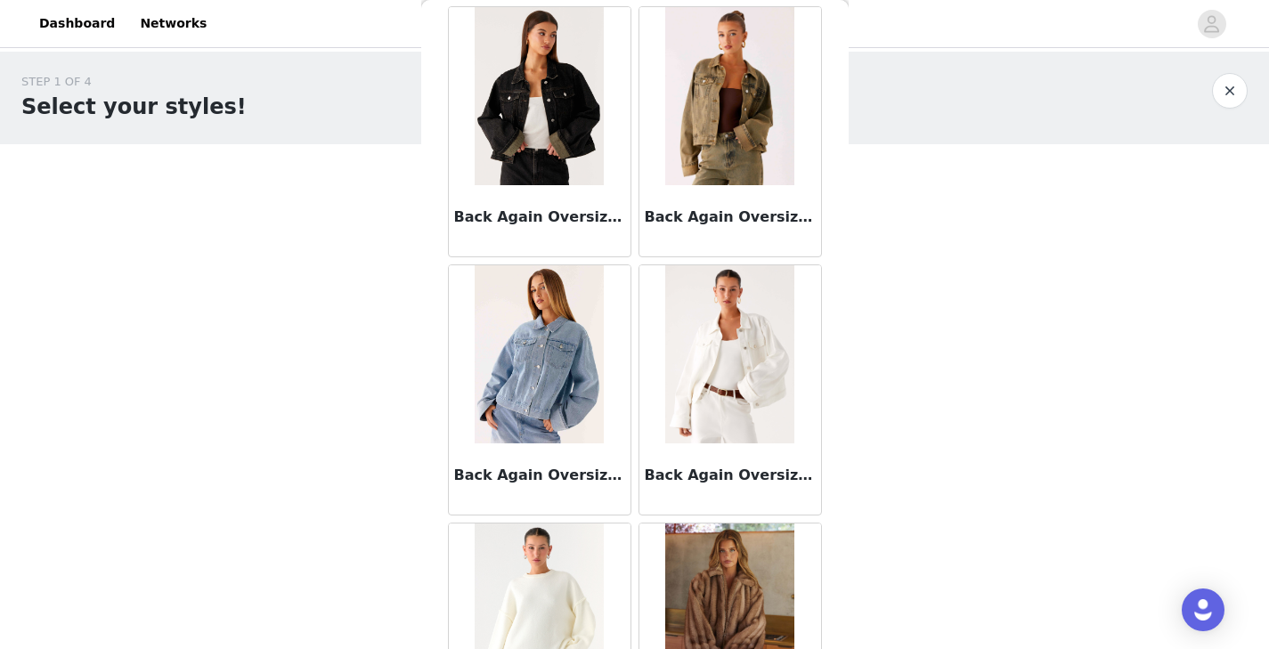
scroll to position [77, 0]
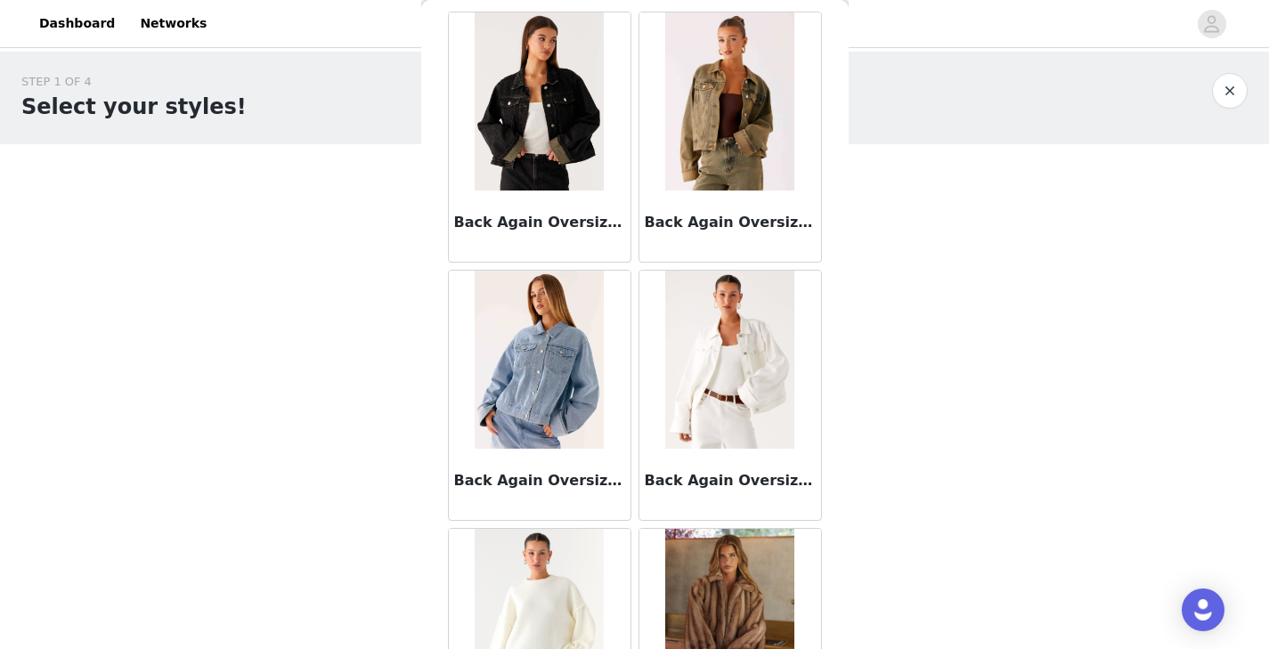
click at [543, 183] on img at bounding box center [539, 101] width 129 height 178
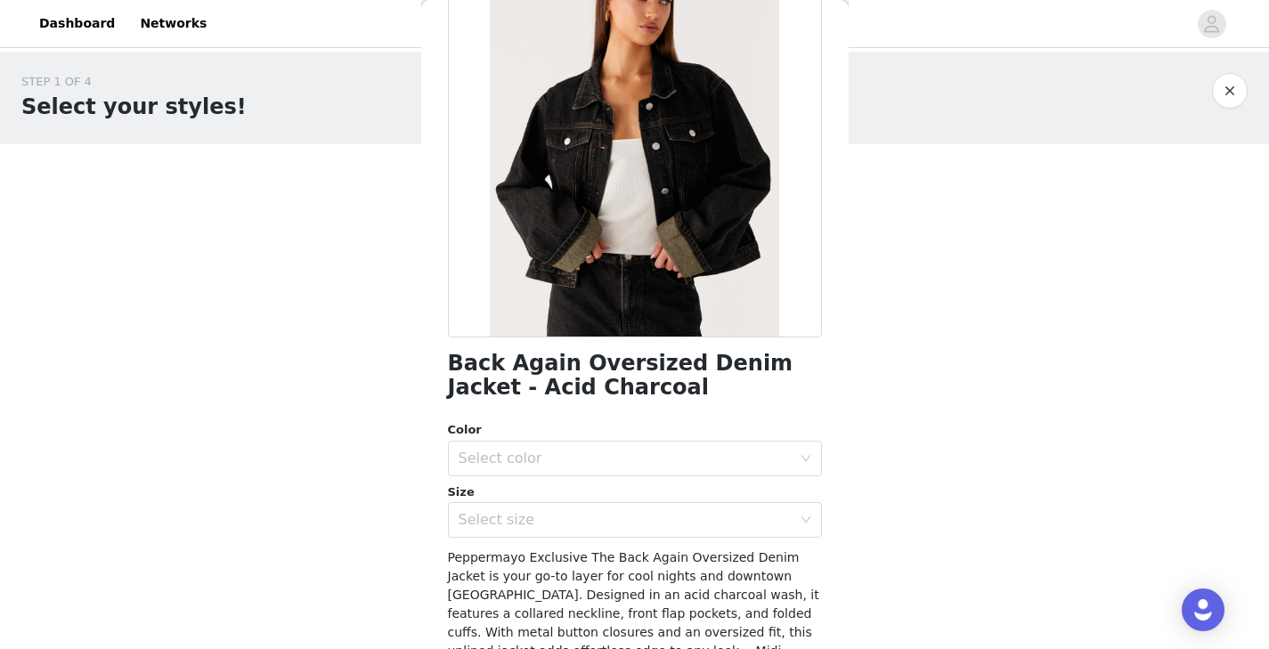
scroll to position [157, 0]
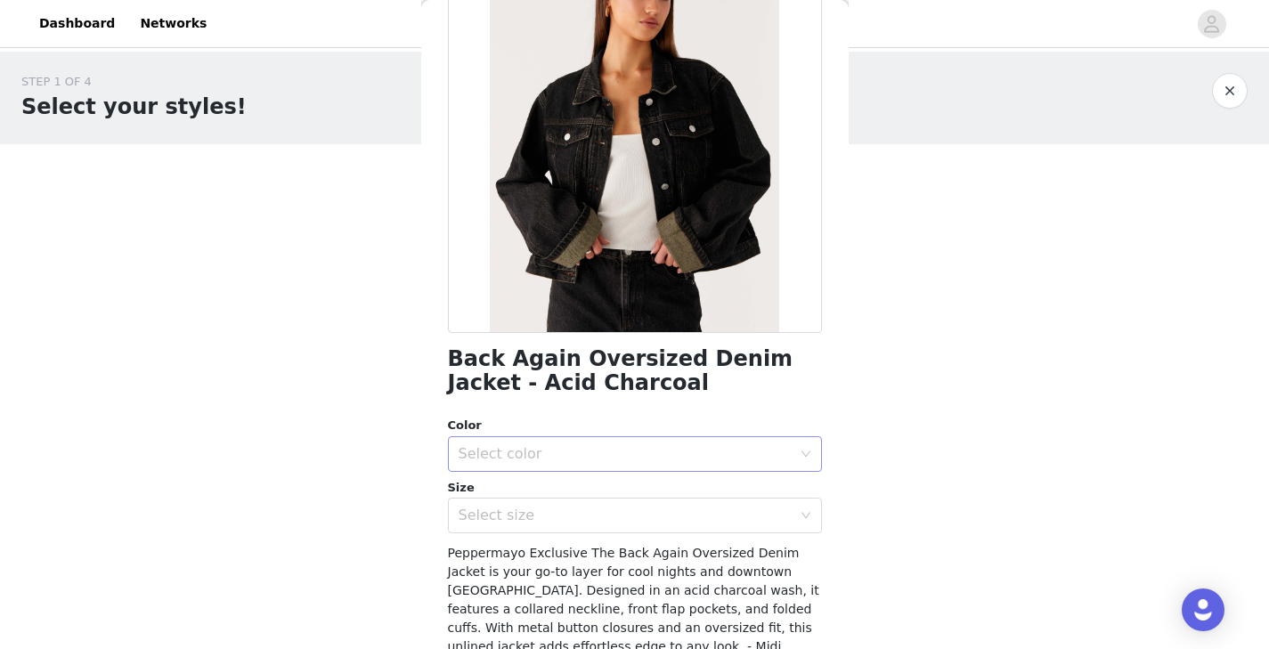
click at [684, 451] on div "Select color" at bounding box center [625, 454] width 333 height 18
click at [634, 494] on li "Acid Charcoal" at bounding box center [635, 493] width 374 height 28
click at [775, 519] on div "Select size" at bounding box center [625, 516] width 333 height 18
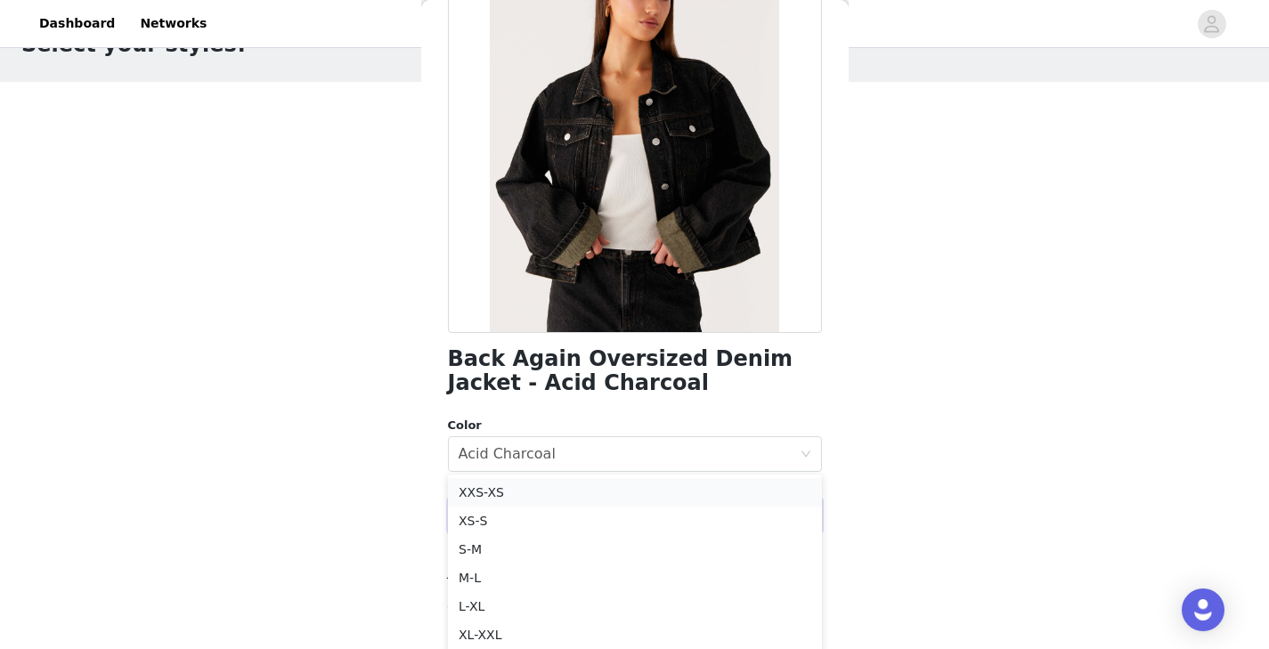
scroll to position [66, 0]
click at [545, 540] on li "S-M" at bounding box center [635, 546] width 374 height 28
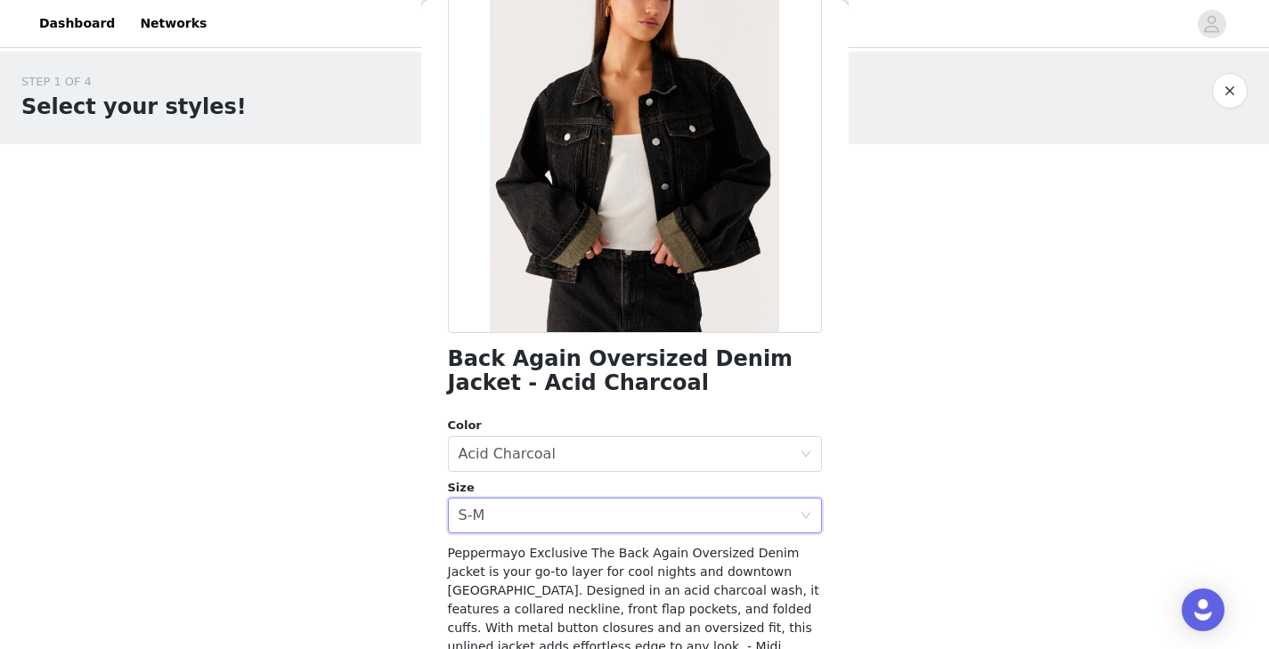
scroll to position [332, 0]
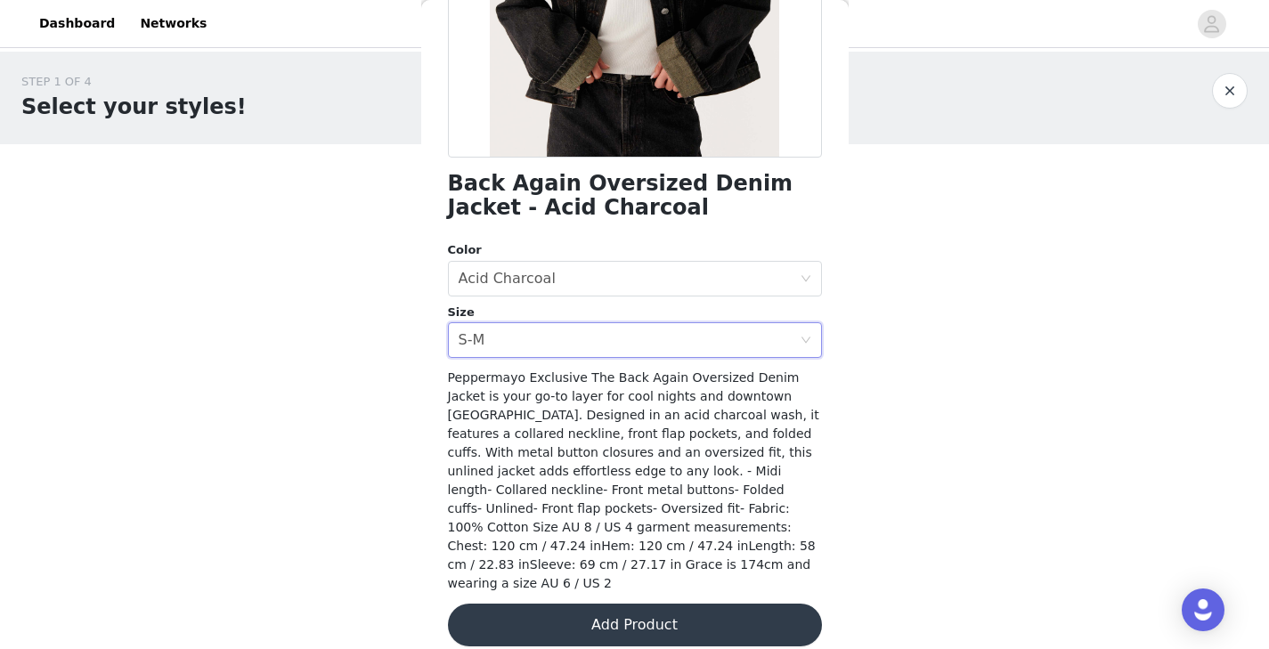
click at [669, 604] on button "Add Product" at bounding box center [635, 625] width 374 height 43
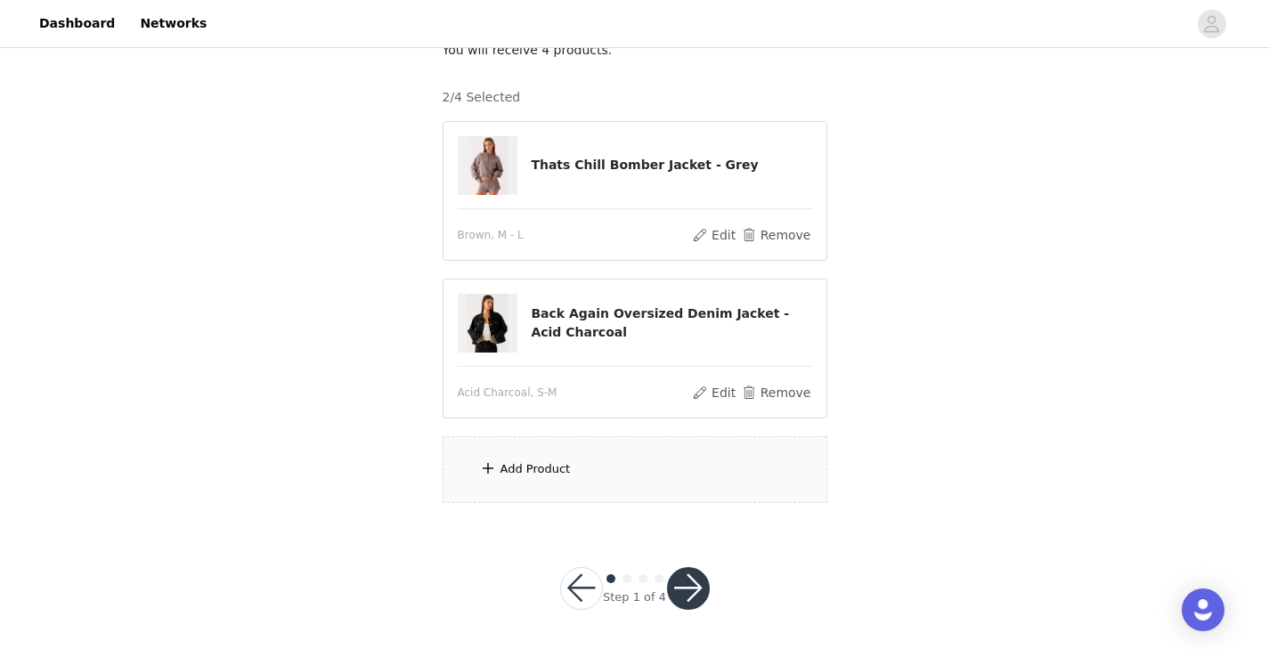
scroll to position [127, 0]
click at [608, 481] on div "Add Product" at bounding box center [634, 467] width 385 height 67
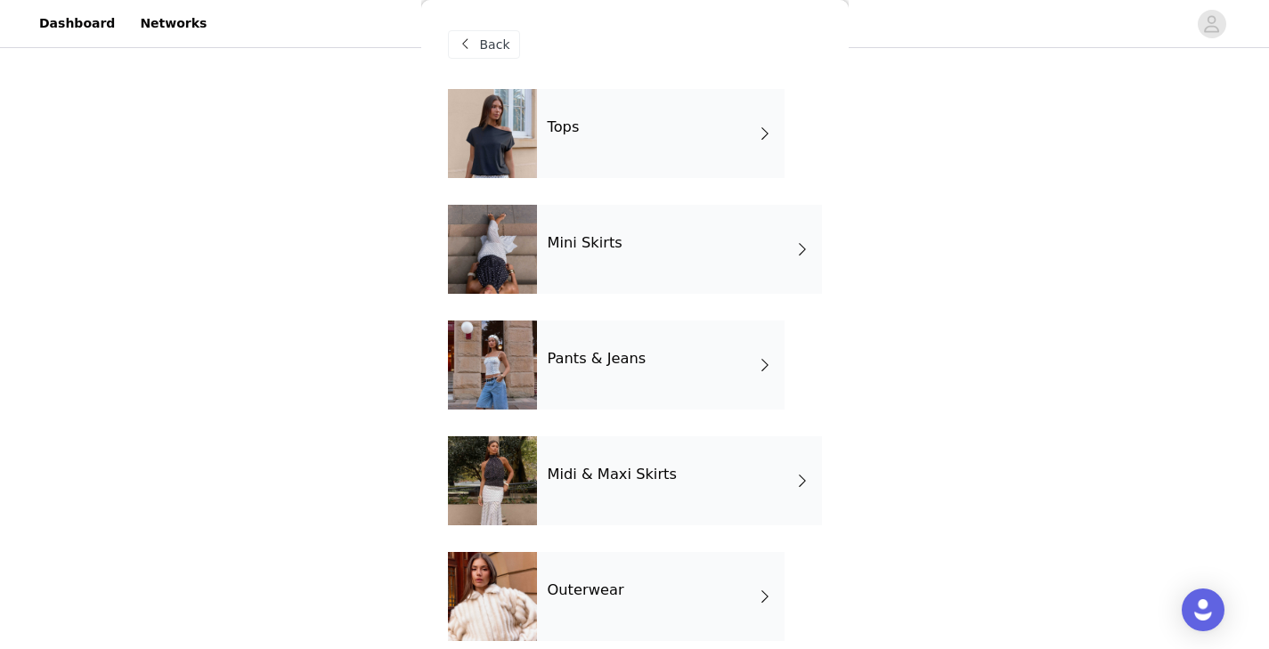
scroll to position [15, 0]
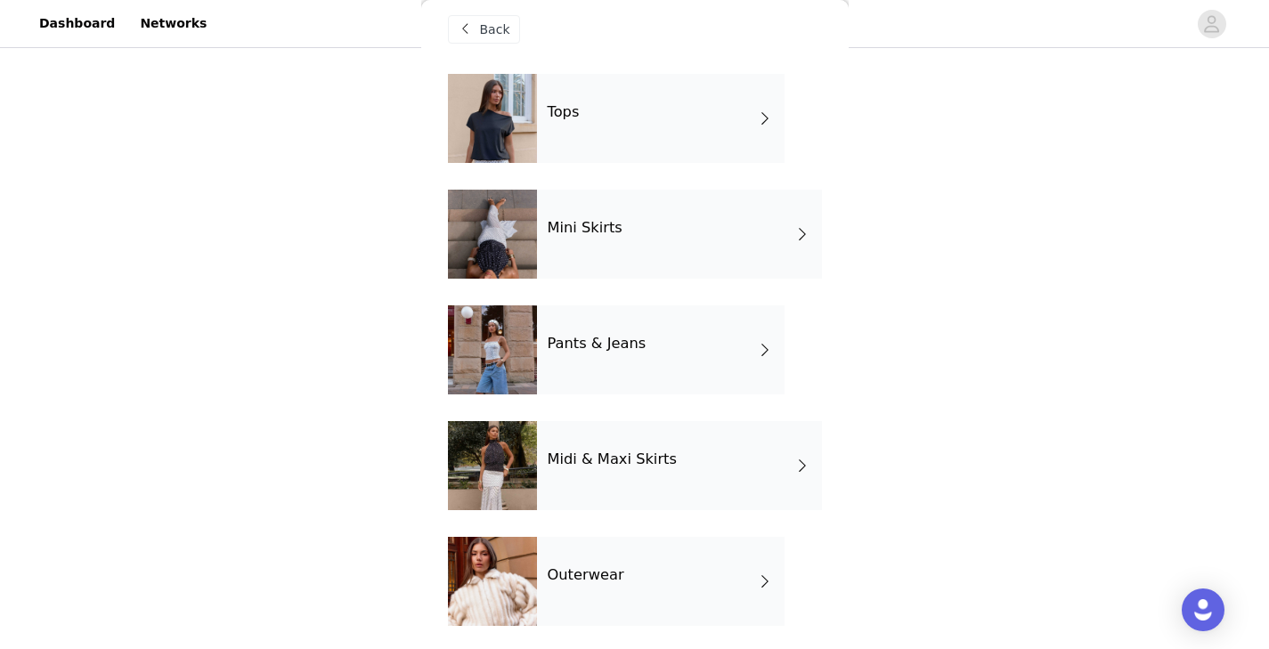
click at [746, 353] on div "Pants & Jeans" at bounding box center [661, 349] width 248 height 89
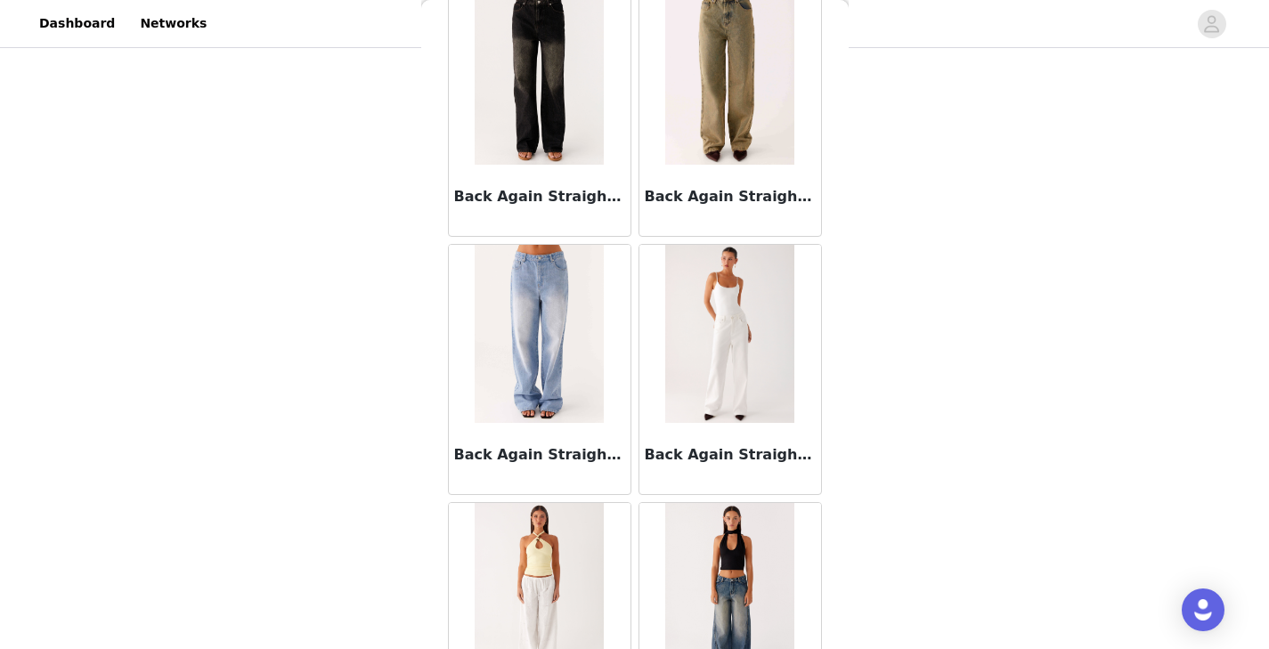
scroll to position [100, 0]
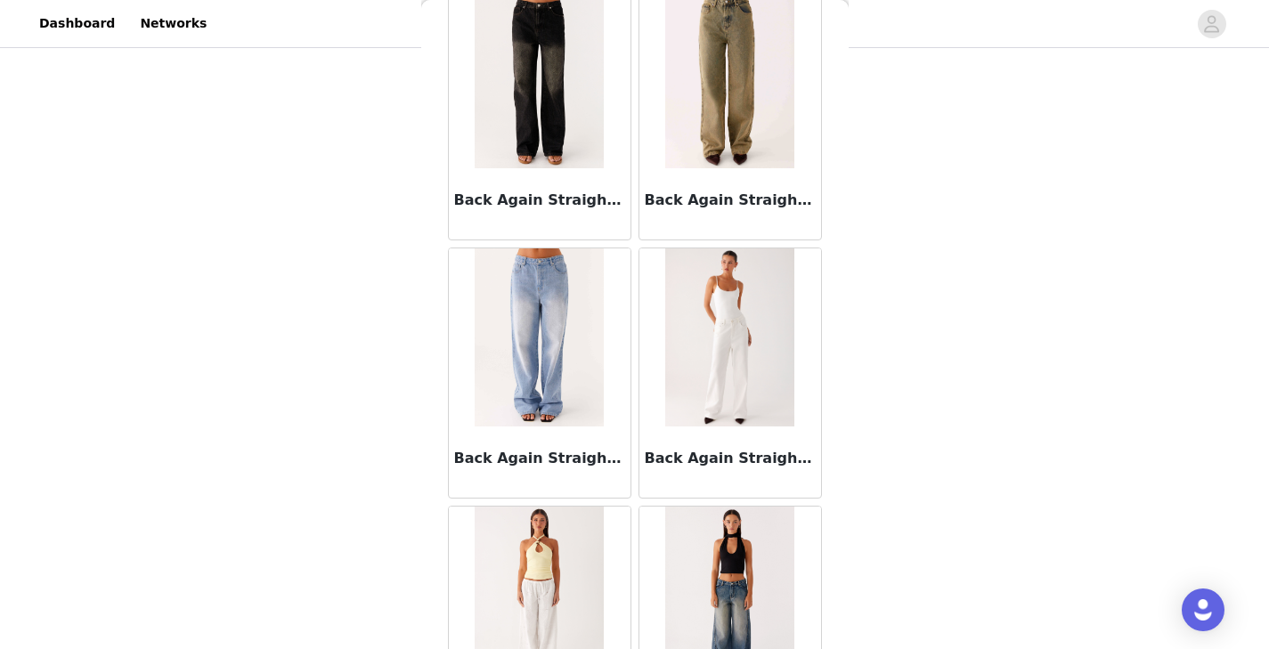
click at [556, 175] on div "Back Again Straight Leg Denim Jeans - Acid Charcoal" at bounding box center [540, 203] width 182 height 71
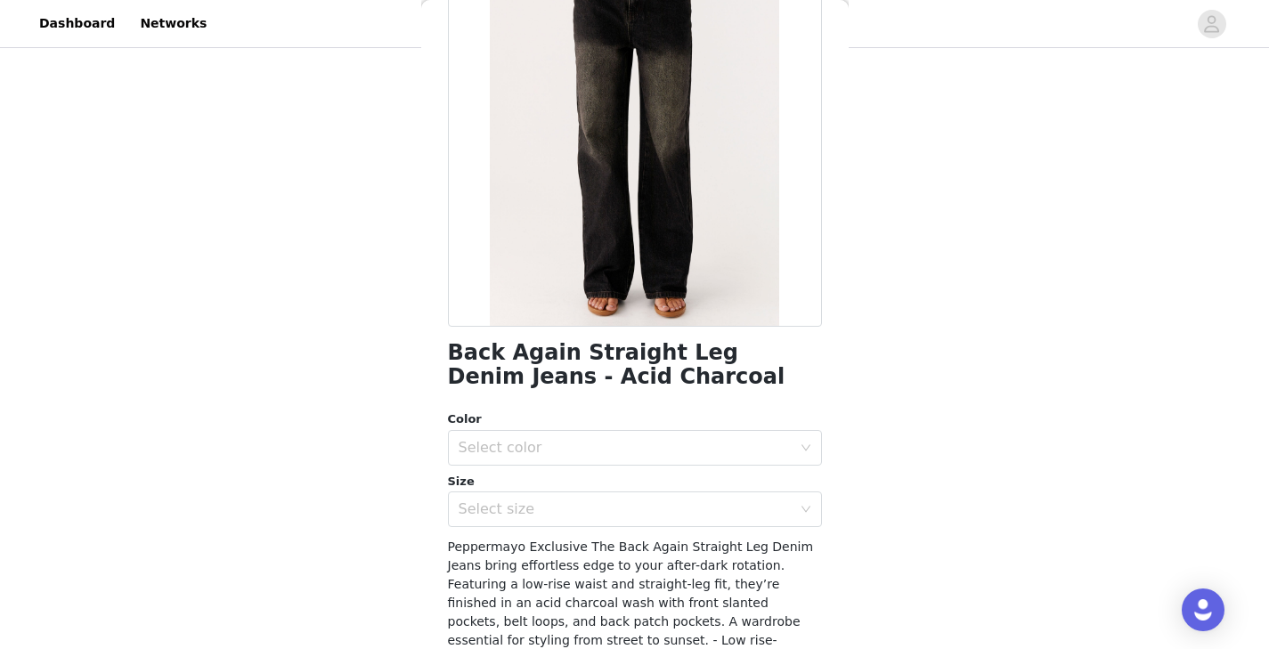
scroll to position [166, 0]
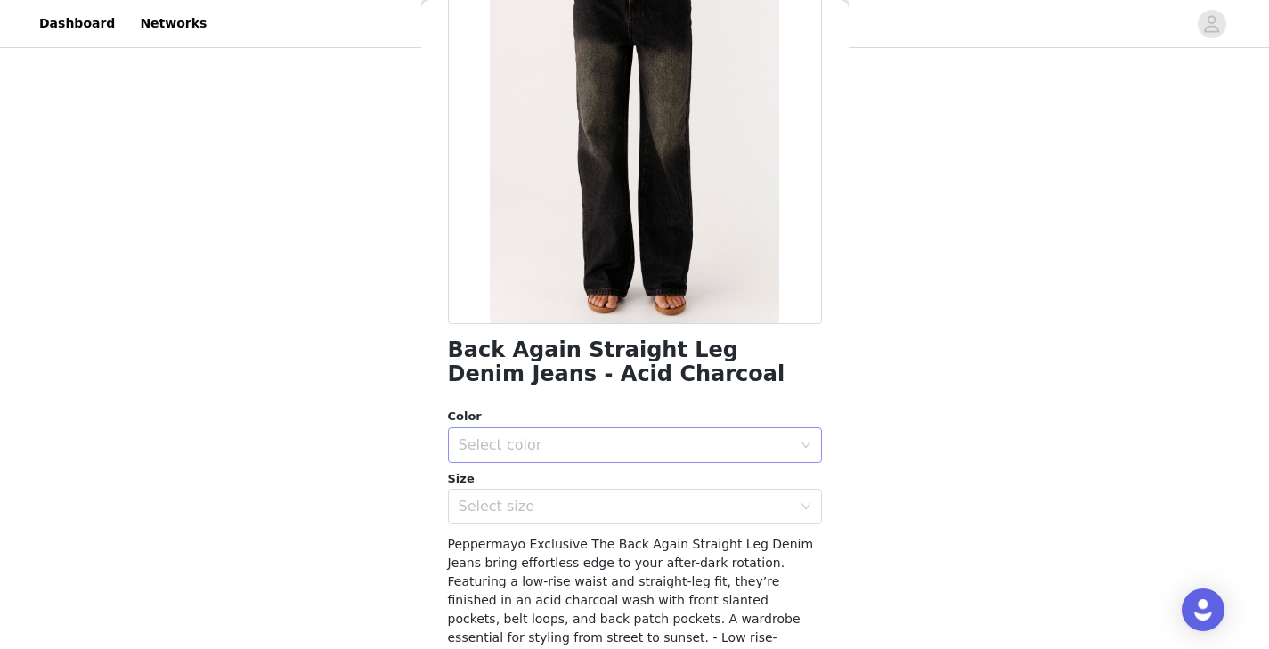
click at [771, 445] on div "Select color" at bounding box center [625, 445] width 333 height 18
click at [694, 483] on li "Acid Charcoal" at bounding box center [635, 484] width 374 height 28
click at [696, 504] on div "Select size" at bounding box center [625, 507] width 333 height 18
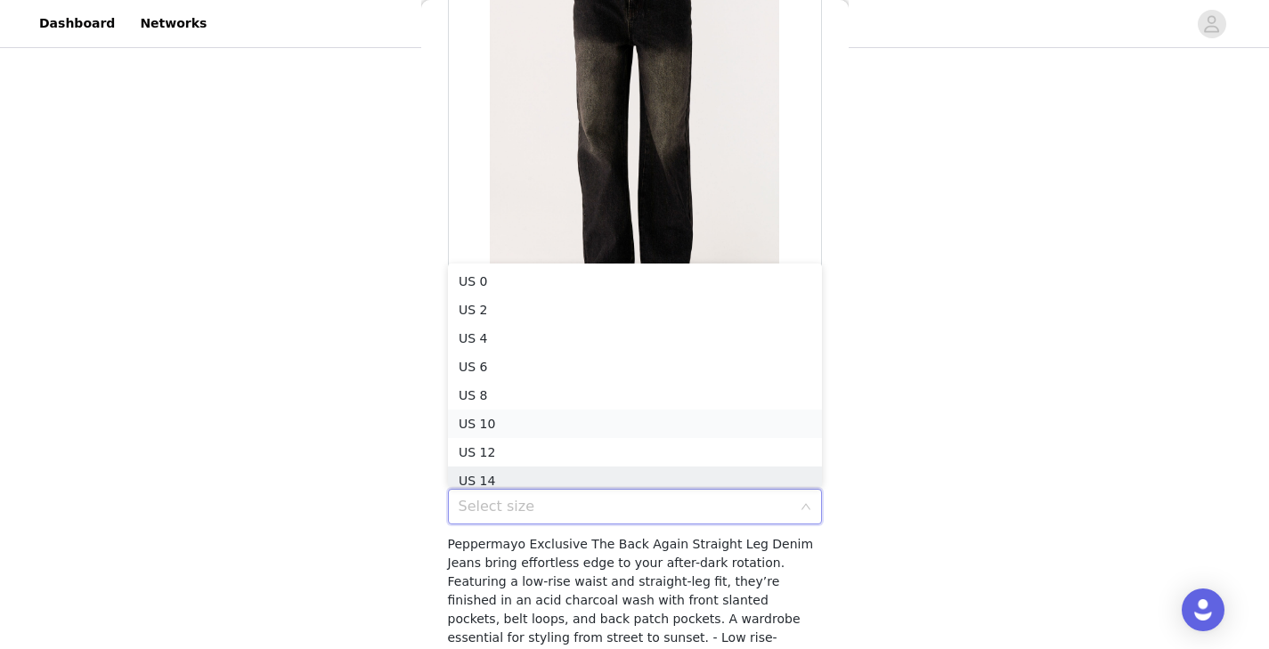
scroll to position [9, 0]
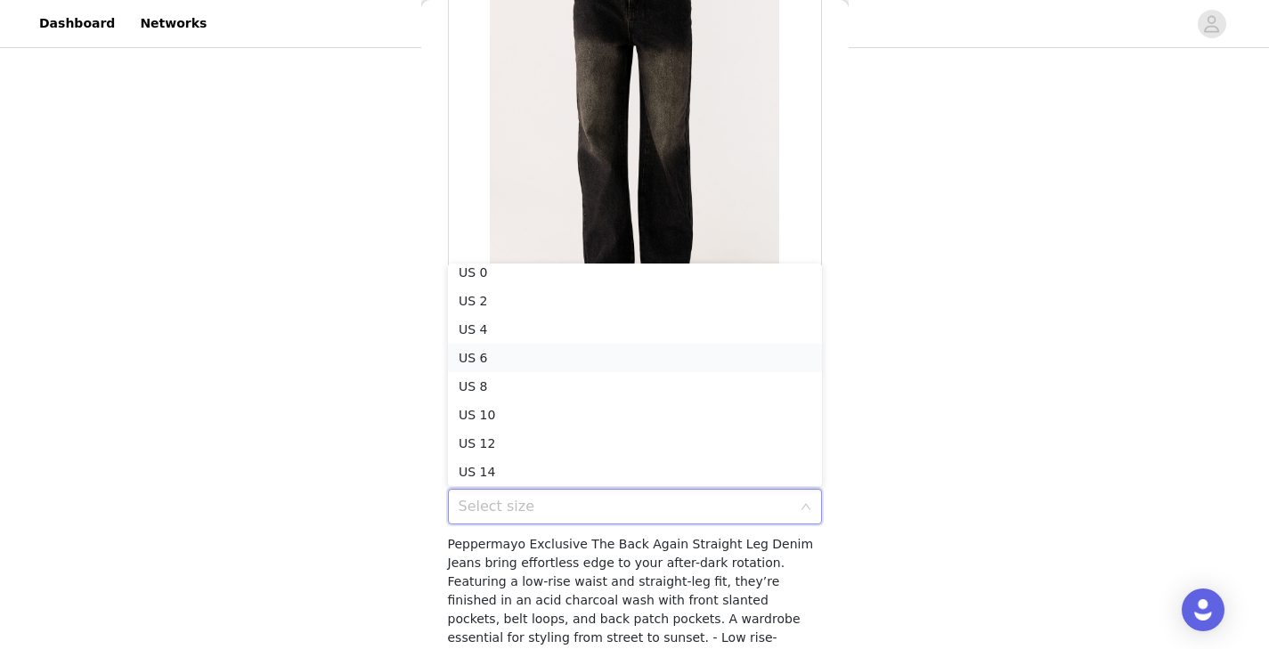
click at [564, 359] on li "US 6" at bounding box center [635, 358] width 374 height 28
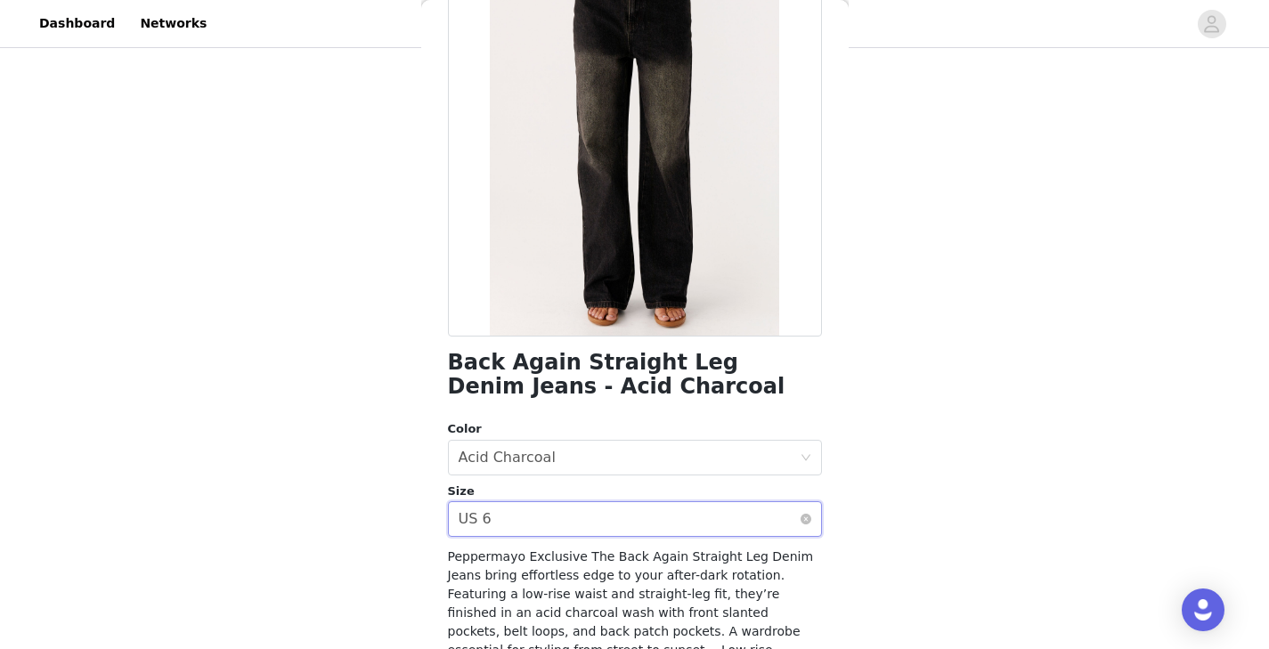
scroll to position [332, 0]
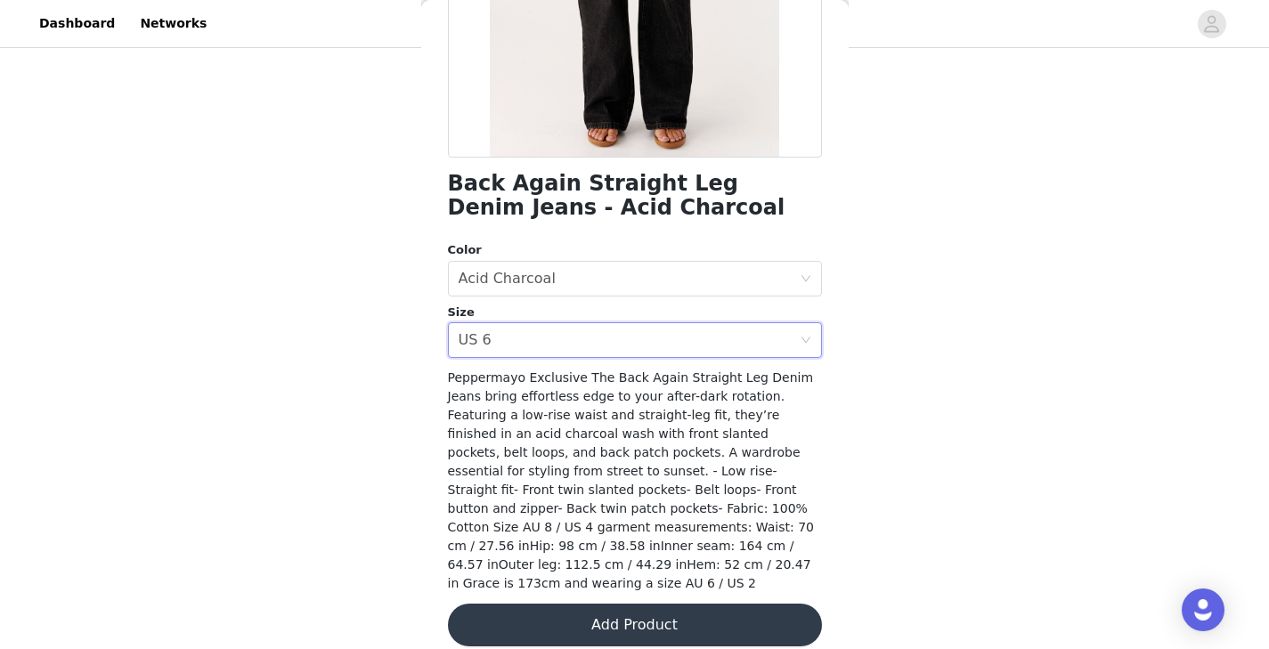
click at [670, 609] on button "Add Product" at bounding box center [635, 625] width 374 height 43
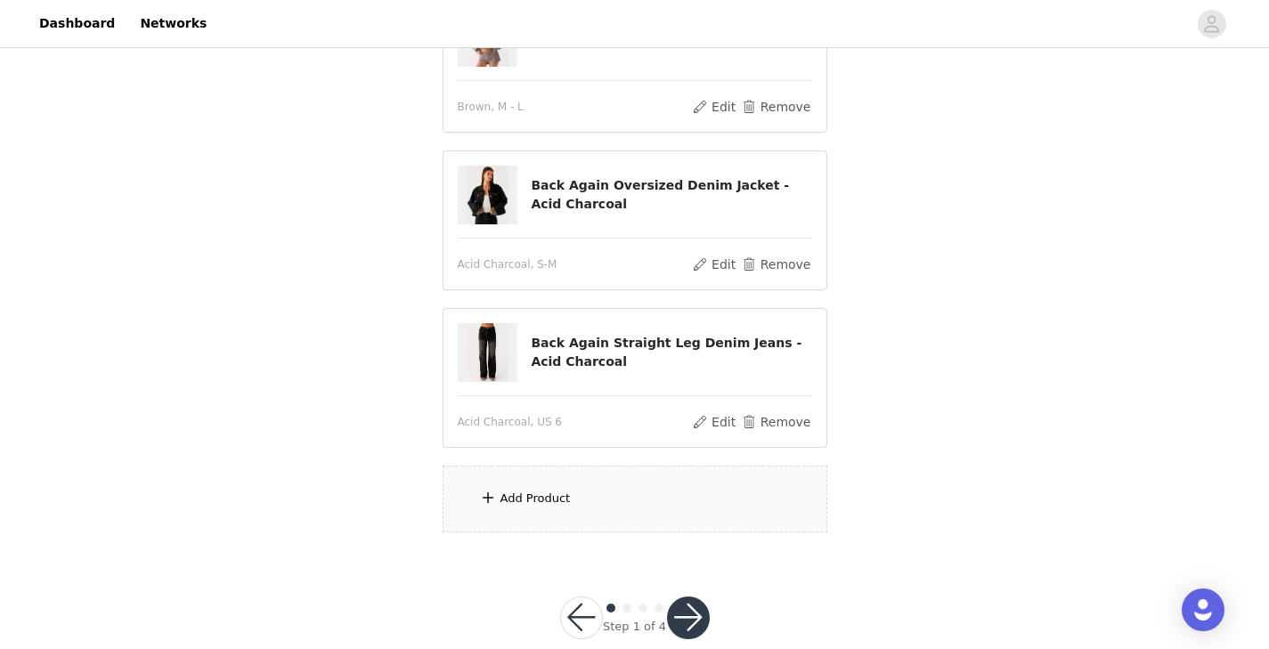
scroll to position [256, 0]
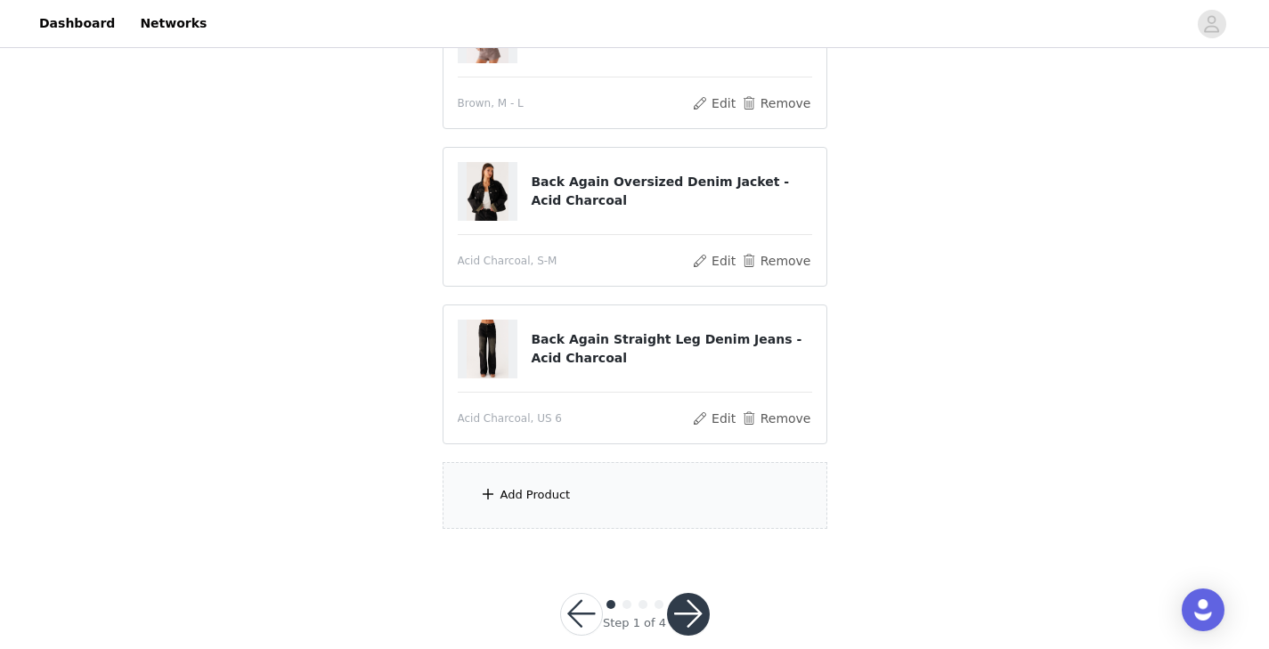
click at [540, 486] on div "Add Product" at bounding box center [535, 495] width 70 height 18
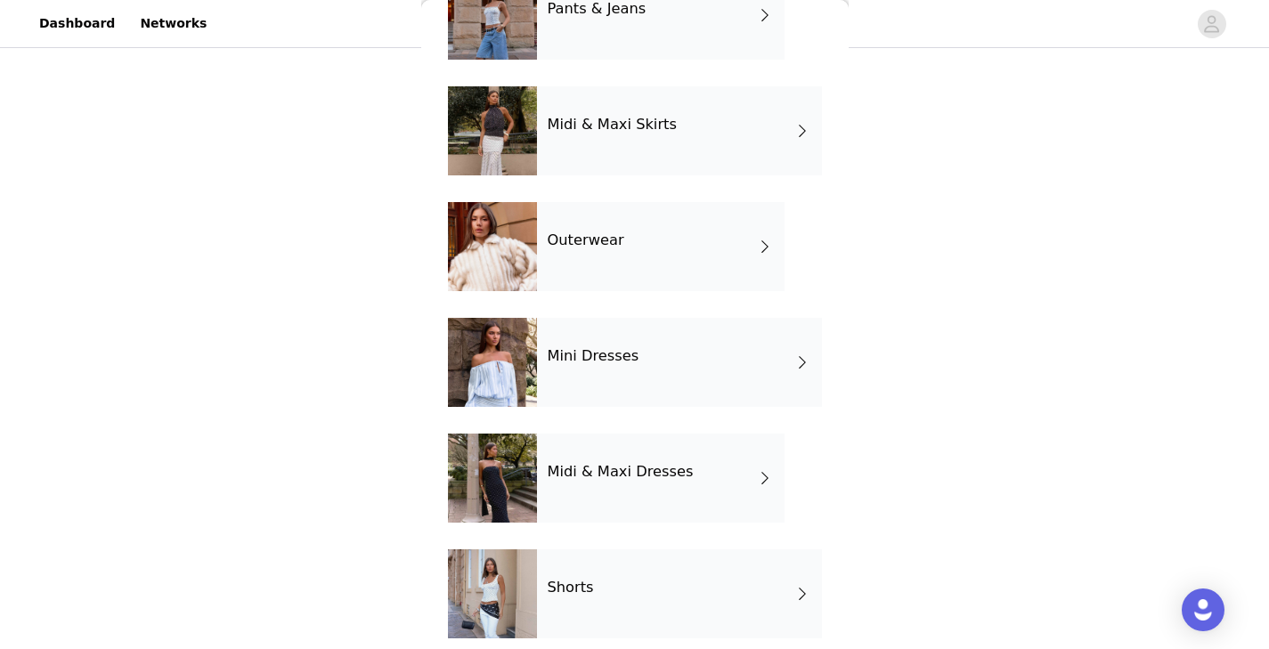
scroll to position [360, 0]
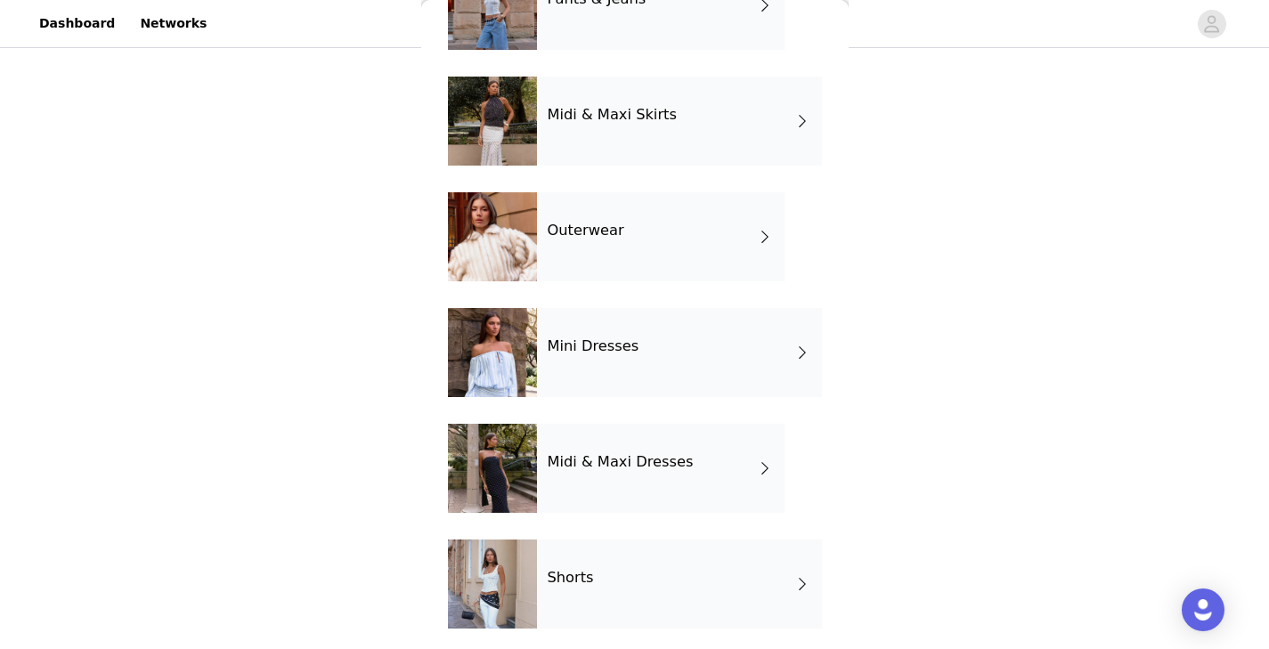
click at [744, 466] on div "Midi & Maxi Dresses" at bounding box center [661, 468] width 248 height 89
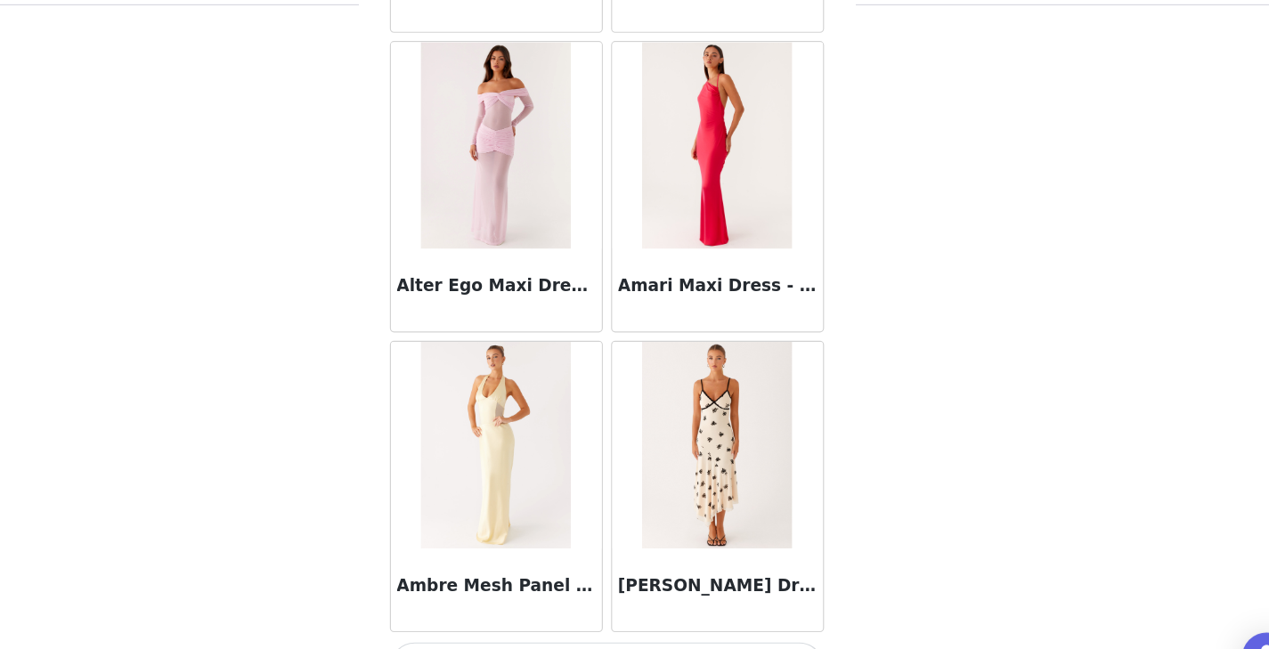
scroll to position [285, 0]
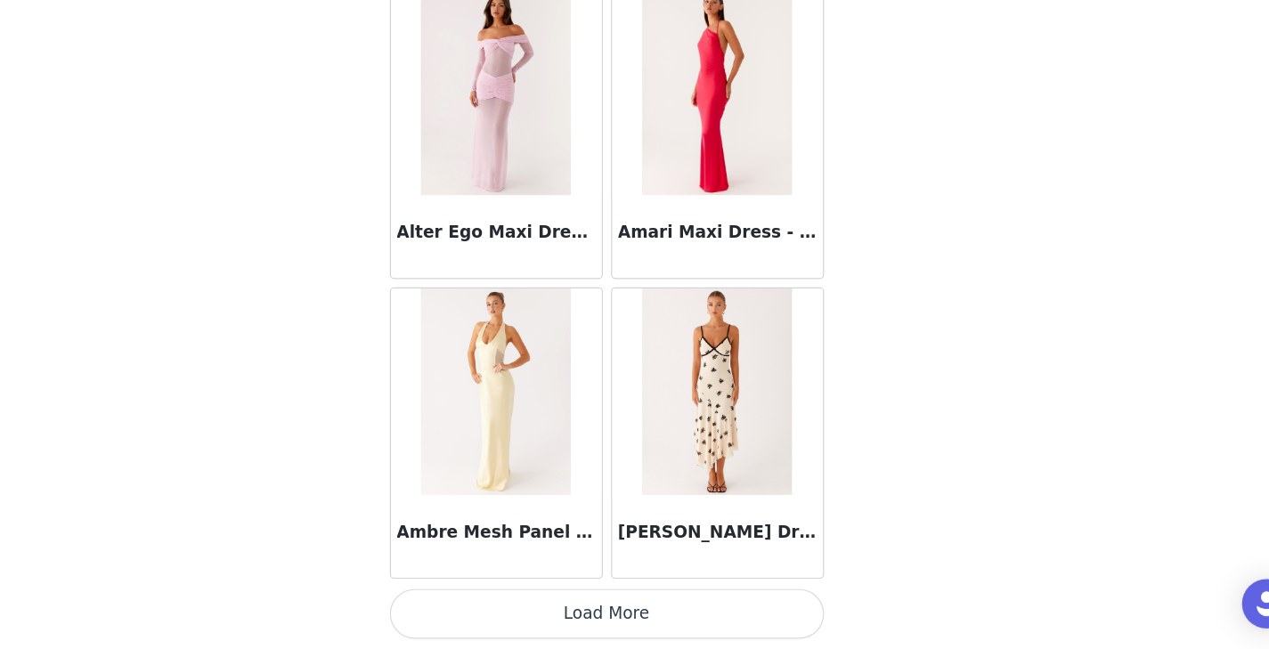
click at [675, 614] on button "Load More" at bounding box center [635, 618] width 374 height 43
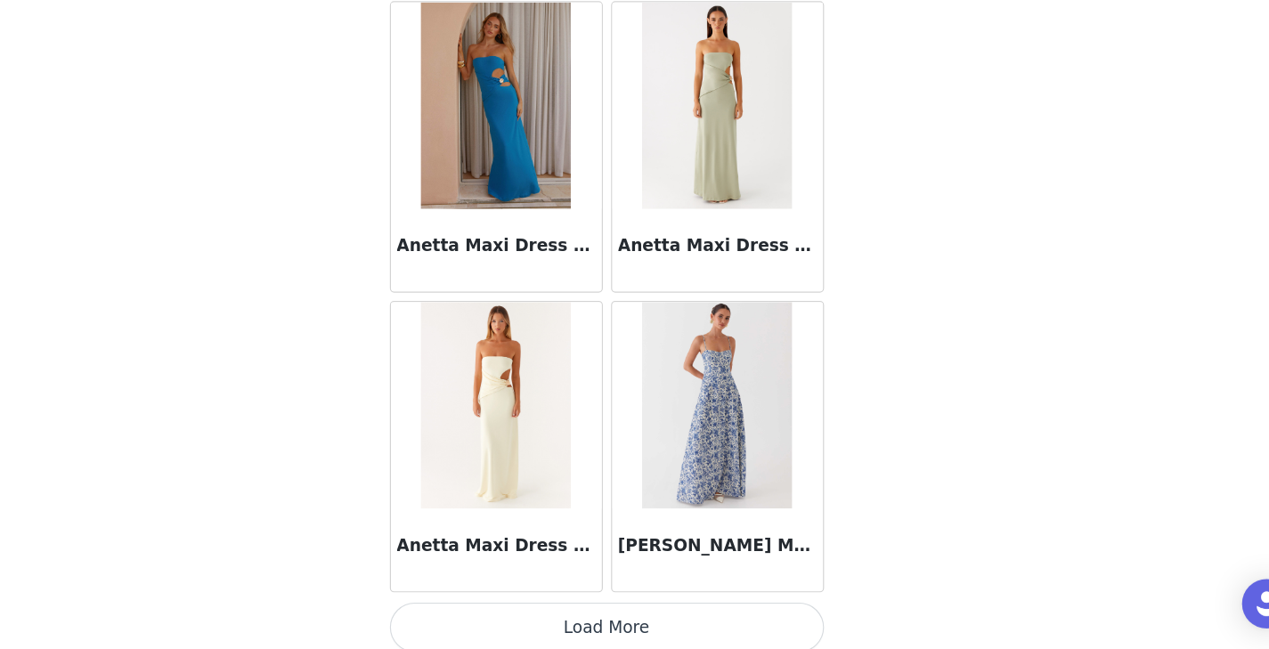
scroll to position [4657, 0]
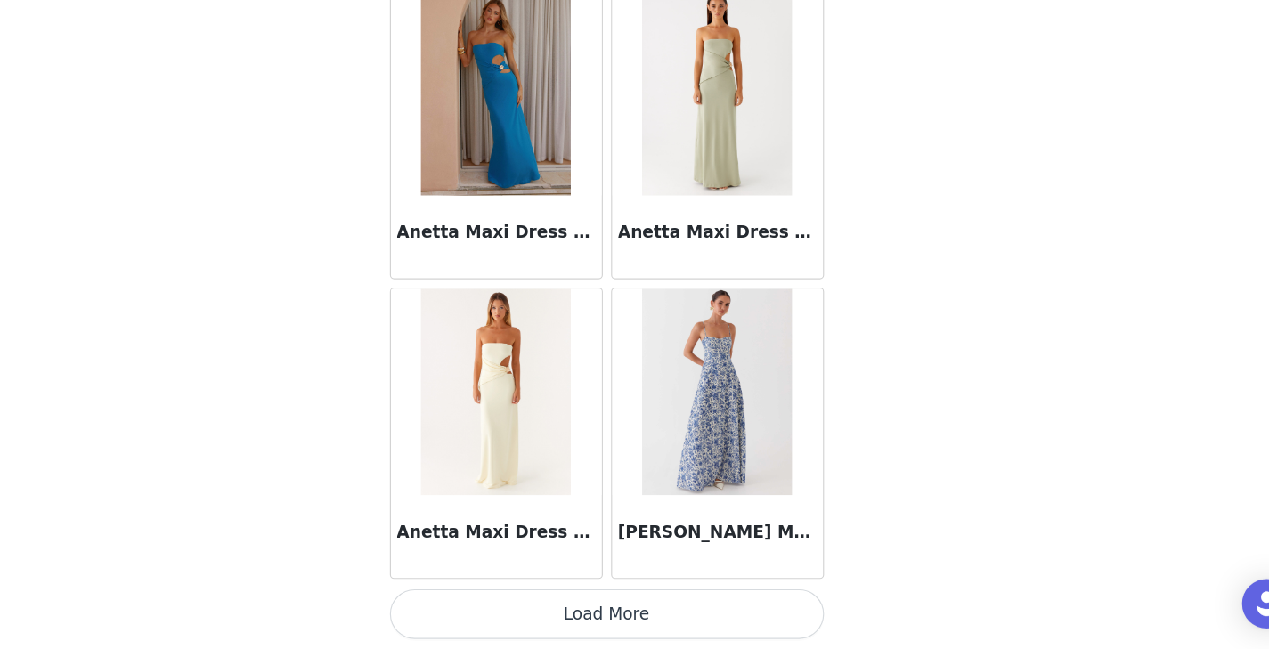
click at [701, 610] on button "Load More" at bounding box center [635, 618] width 374 height 43
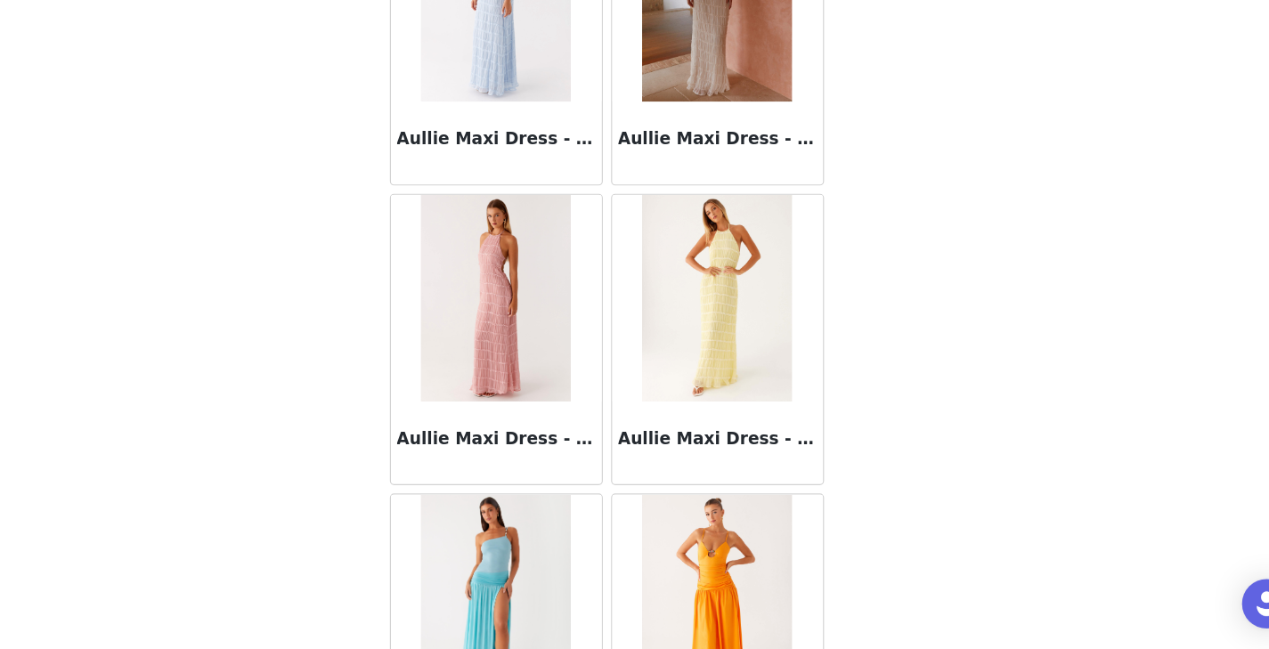
scroll to position [7239, 0]
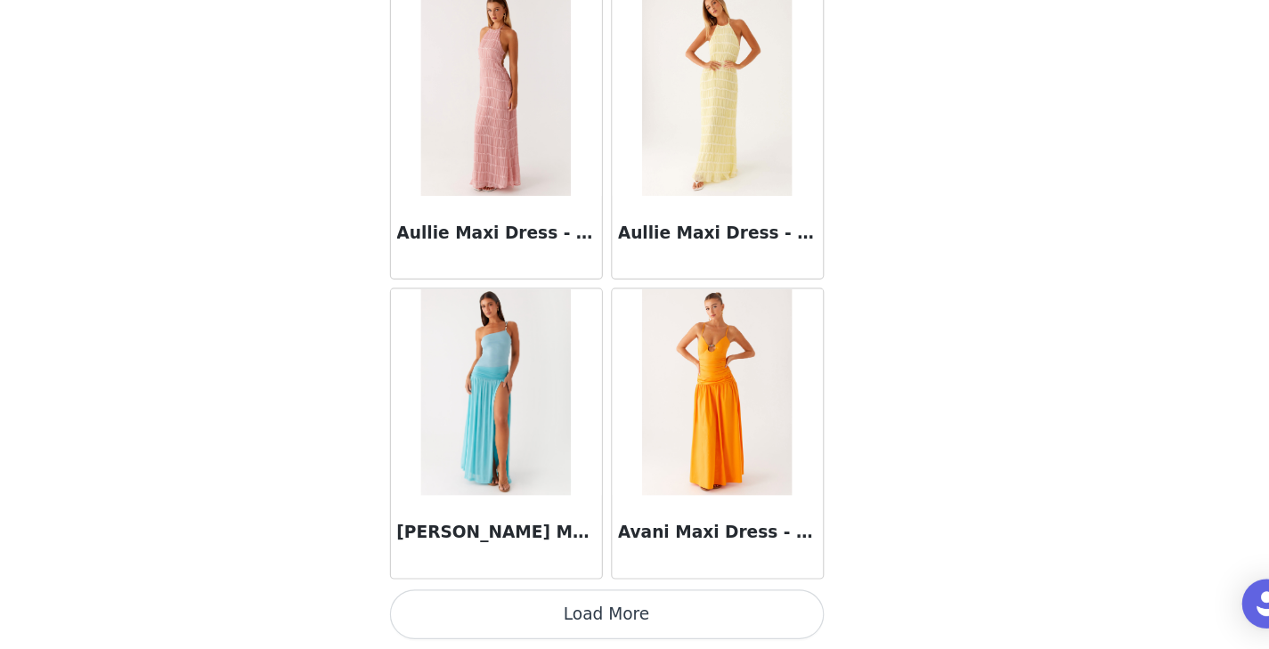
click at [668, 615] on button "Load More" at bounding box center [635, 618] width 374 height 43
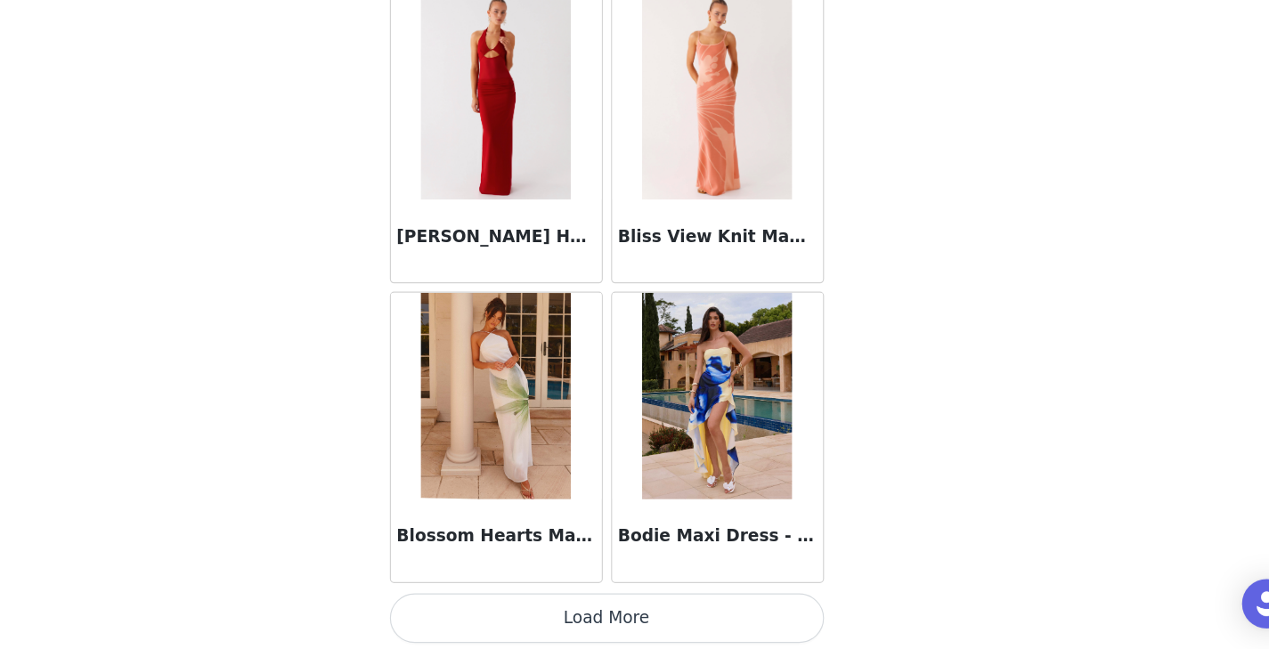
scroll to position [9821, 0]
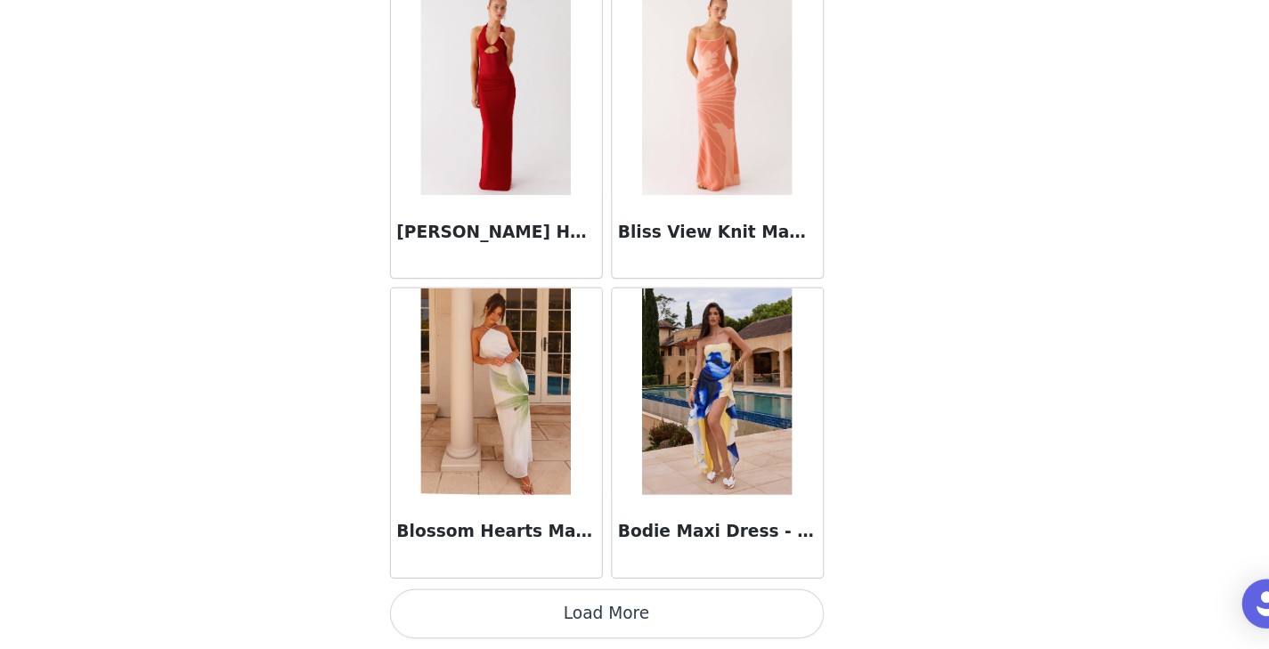
click at [713, 618] on button "Load More" at bounding box center [635, 618] width 374 height 43
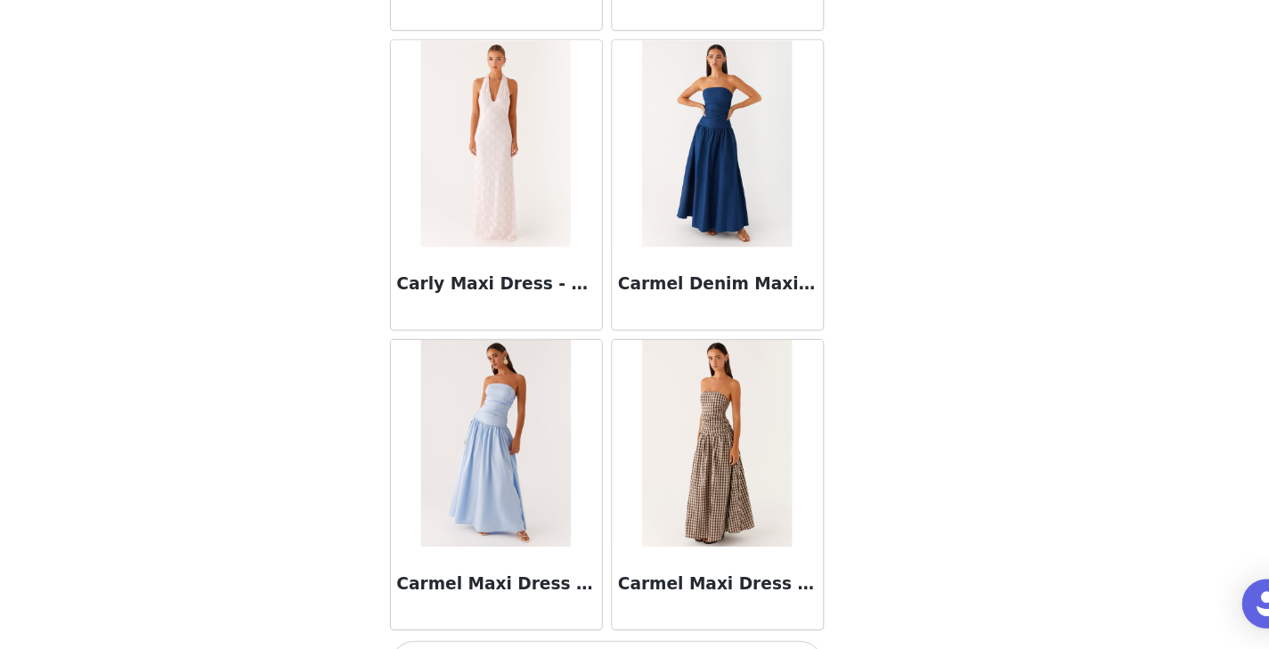
scroll to position [12403, 0]
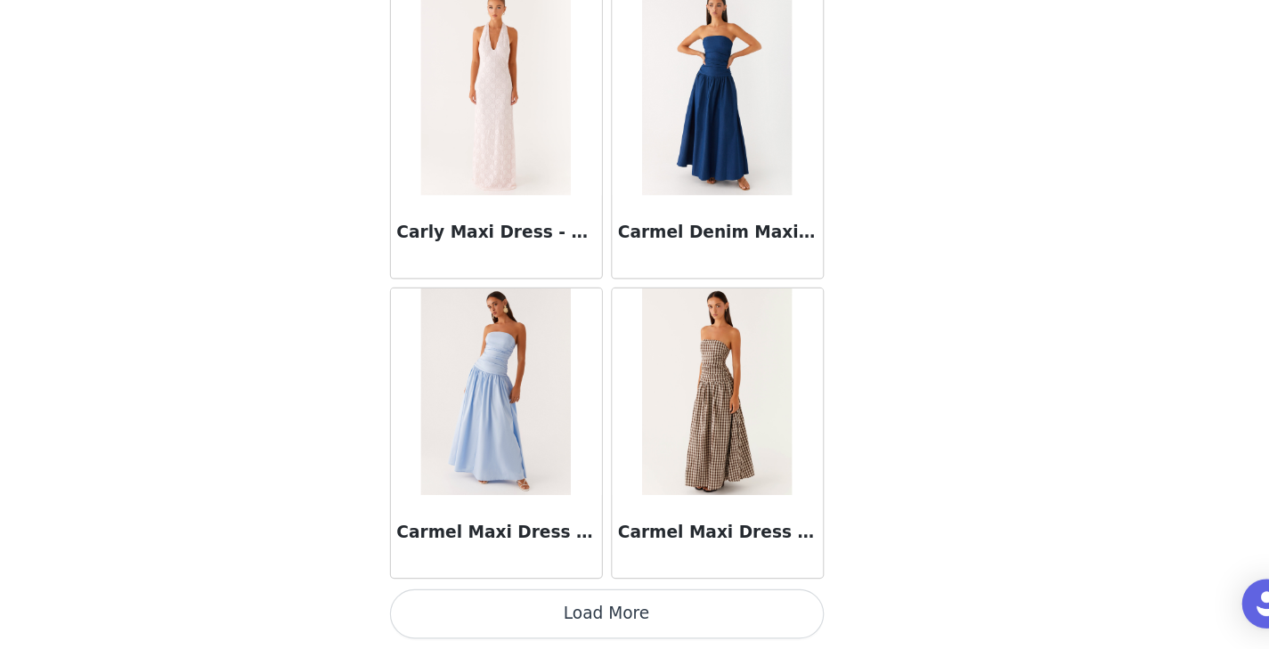
click at [683, 618] on button "Load More" at bounding box center [635, 618] width 374 height 43
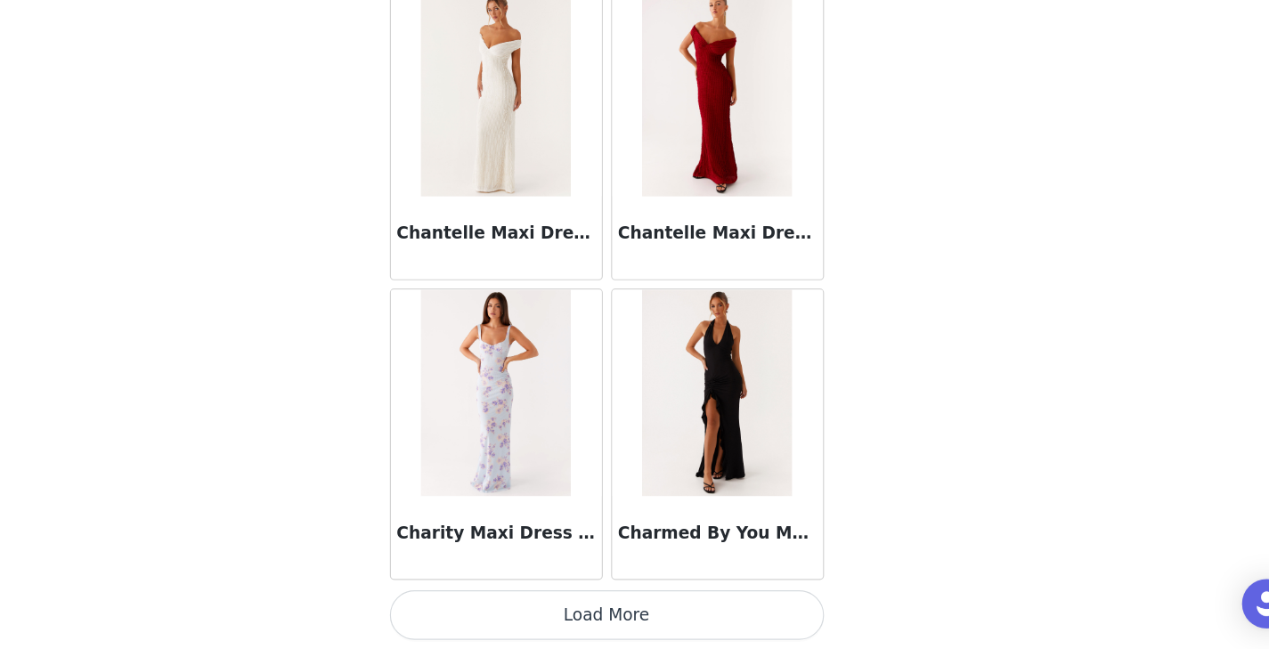
scroll to position [14985, 0]
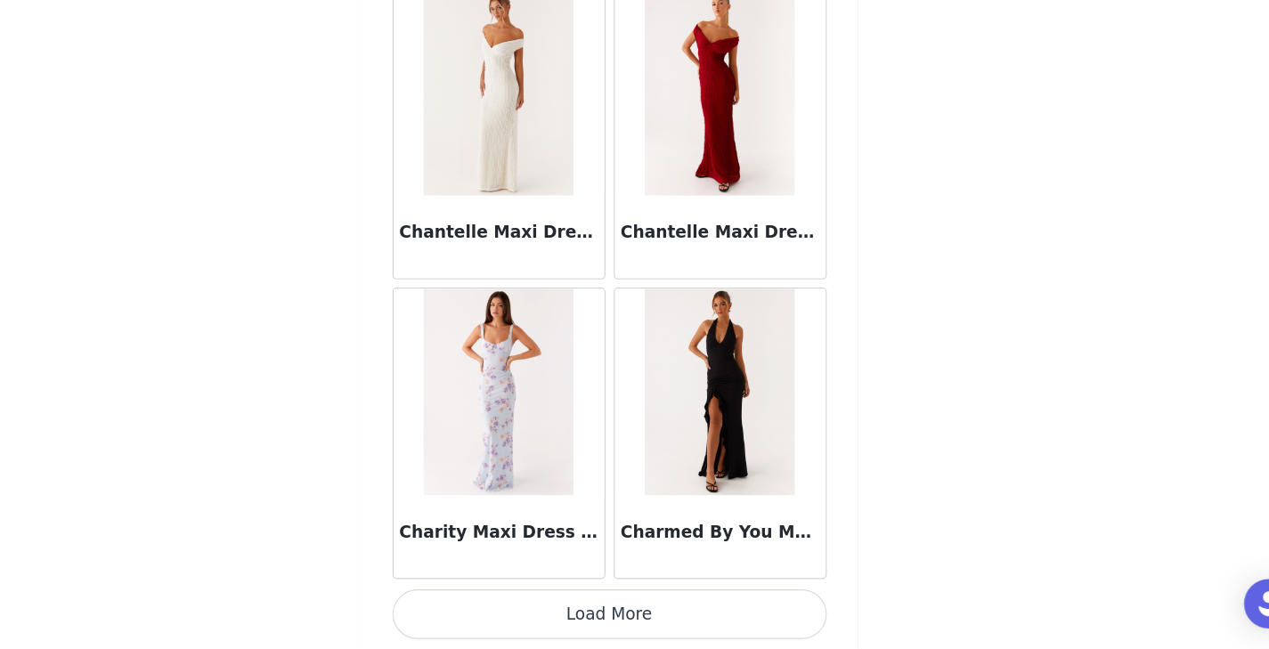
click at [649, 622] on button "Load More" at bounding box center [635, 618] width 374 height 43
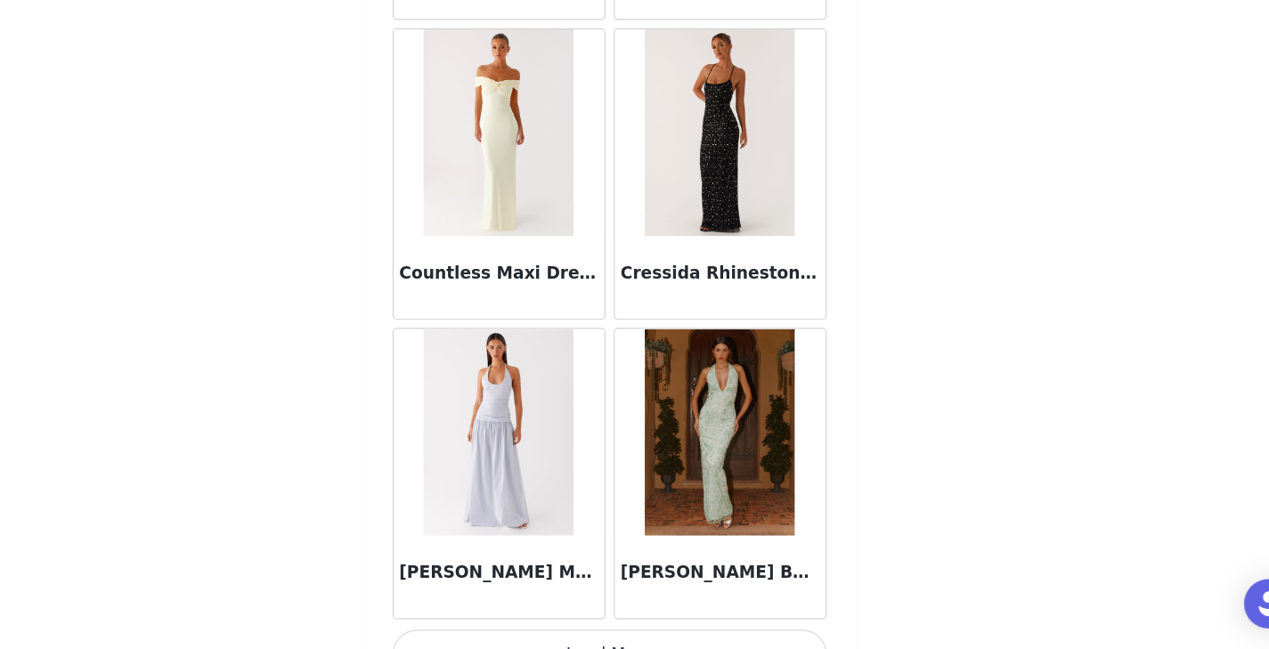
scroll to position [17567, 0]
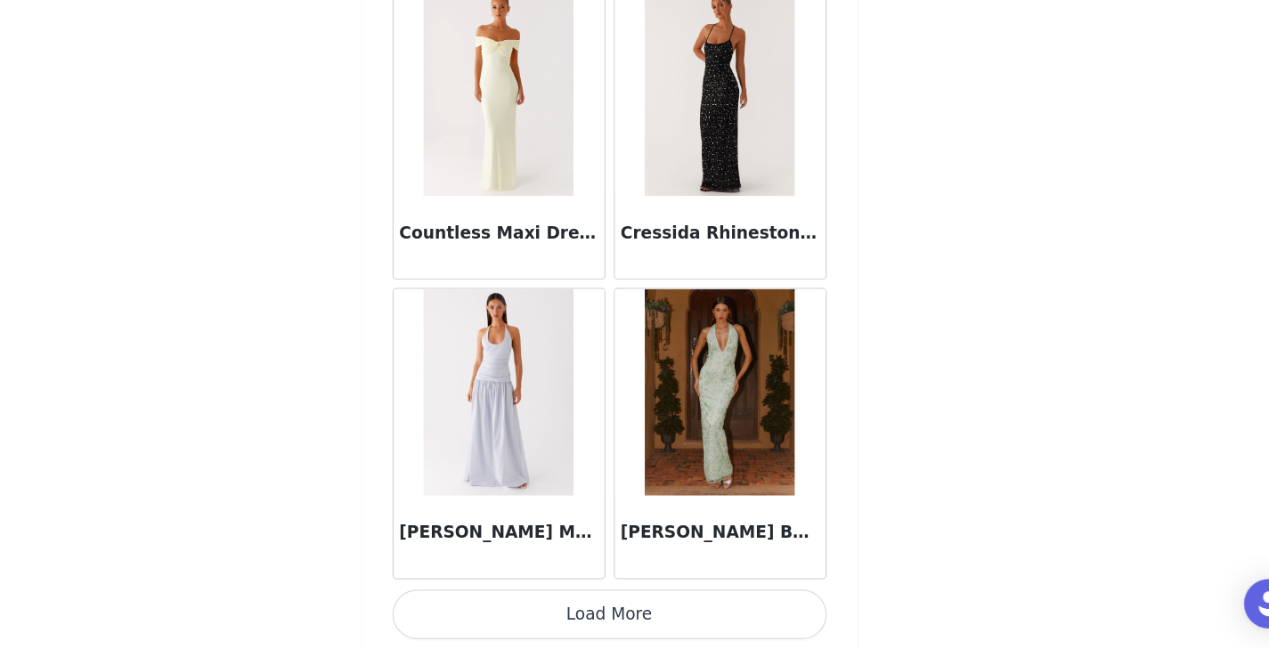
click at [617, 608] on button "Load More" at bounding box center [635, 618] width 374 height 43
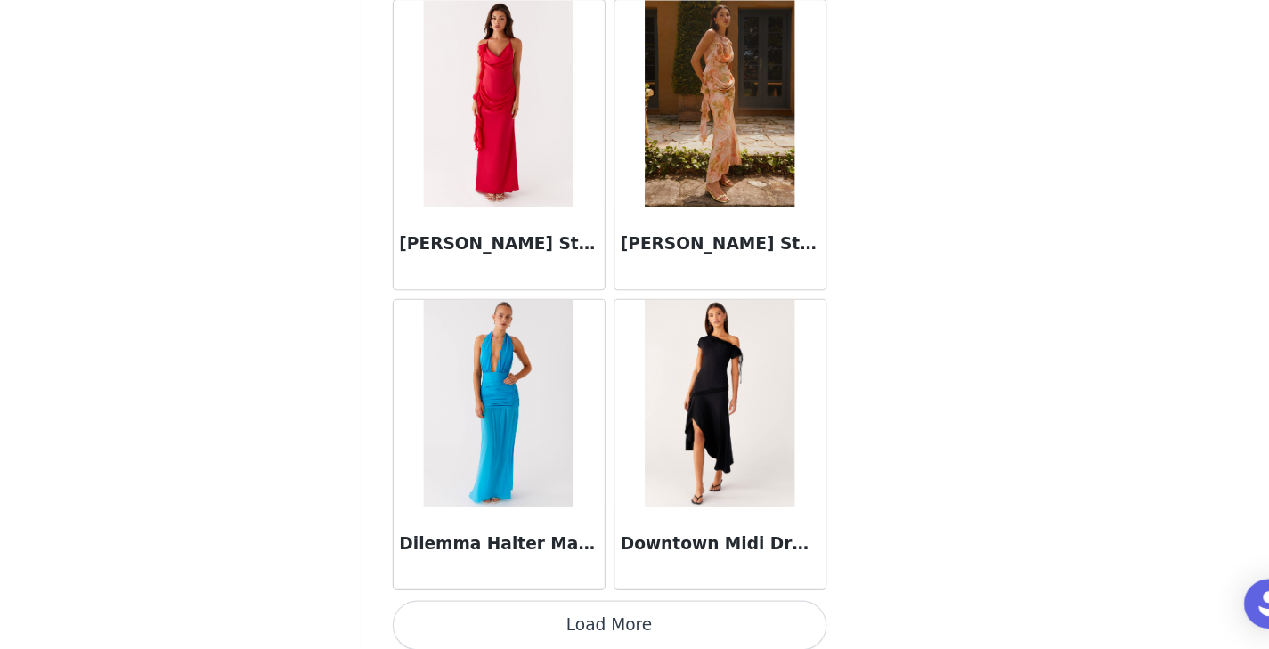
scroll to position [20149, 0]
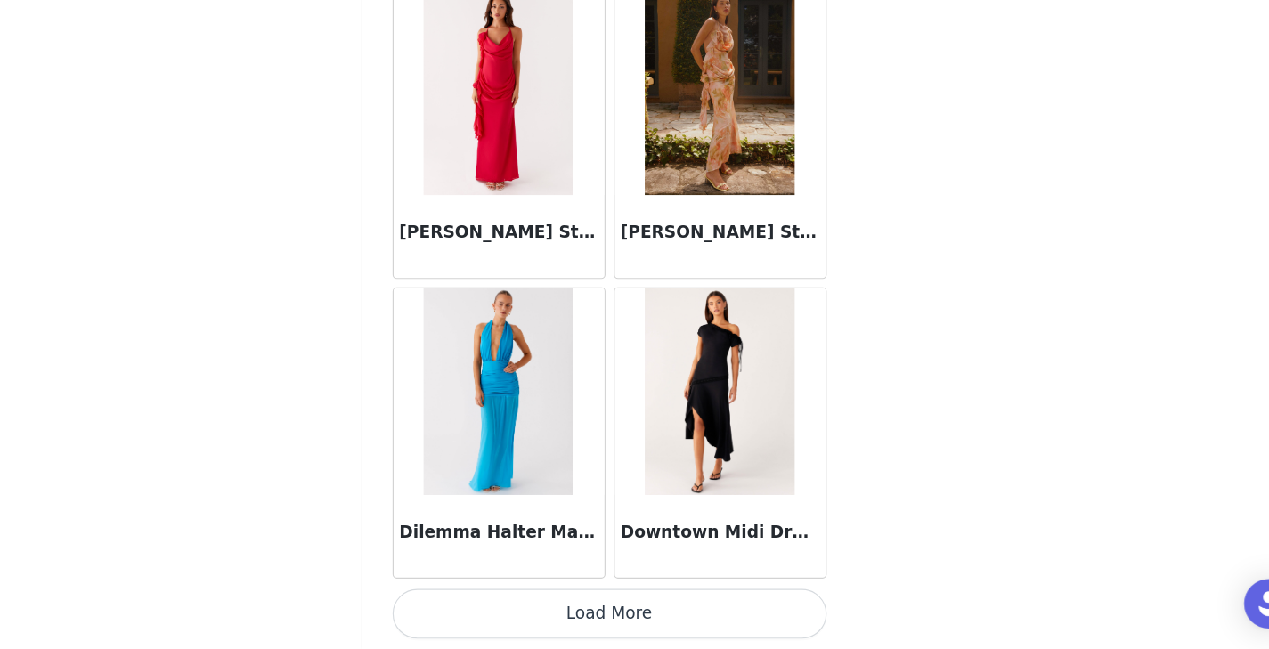
click at [618, 620] on button "Load More" at bounding box center [635, 618] width 374 height 43
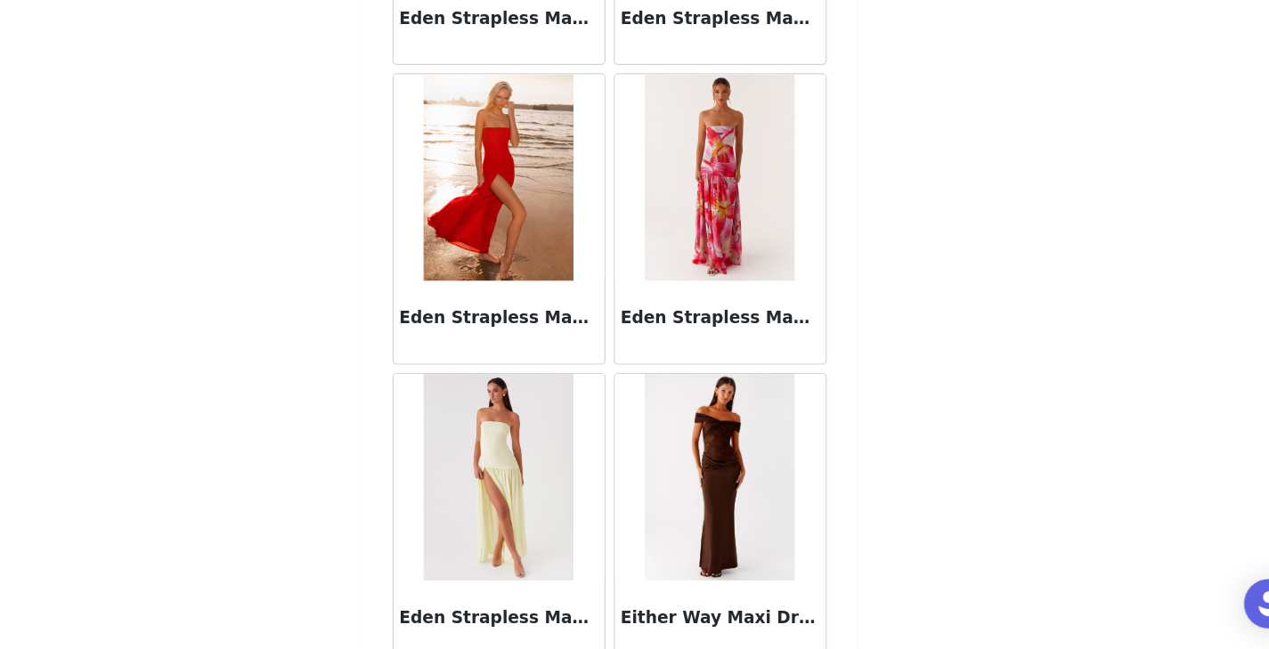
scroll to position [22731, 0]
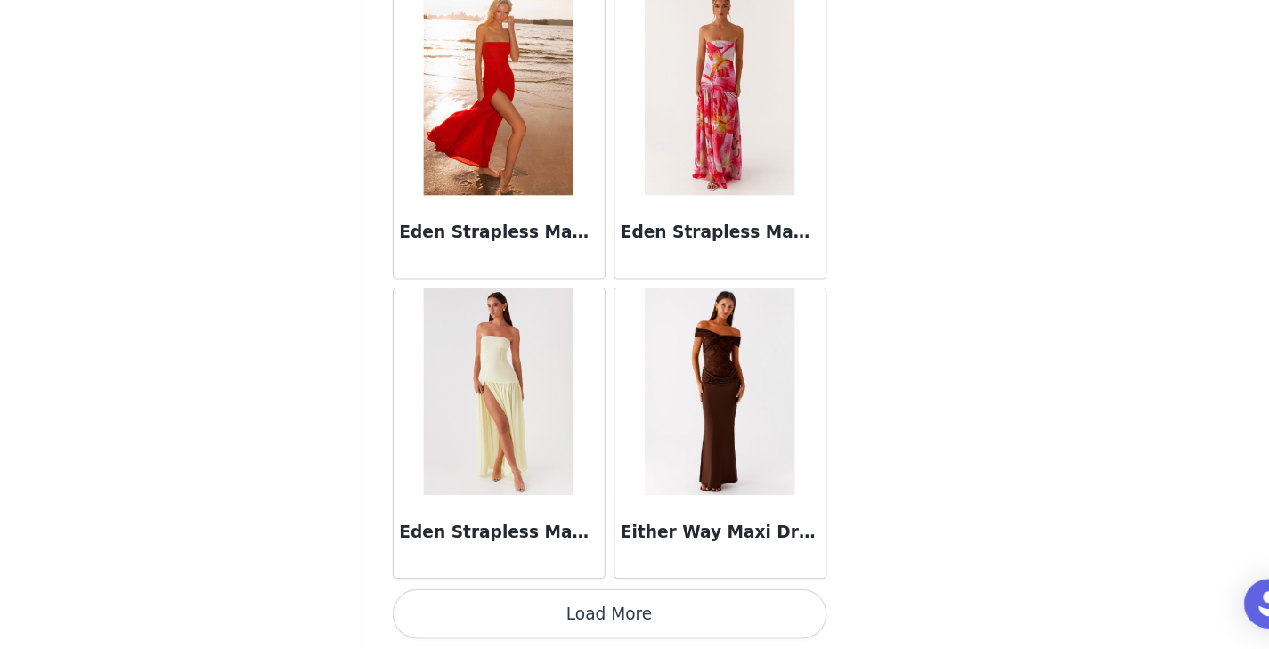
click at [652, 613] on button "Load More" at bounding box center [635, 618] width 374 height 43
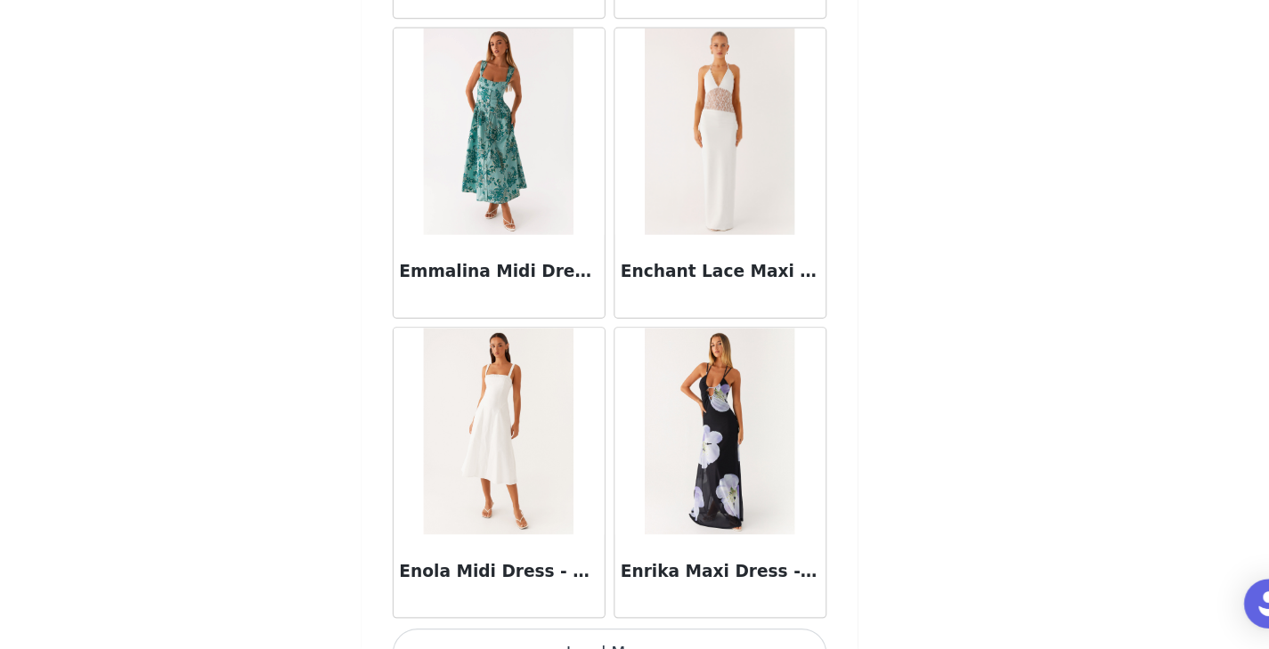
scroll to position [25313, 0]
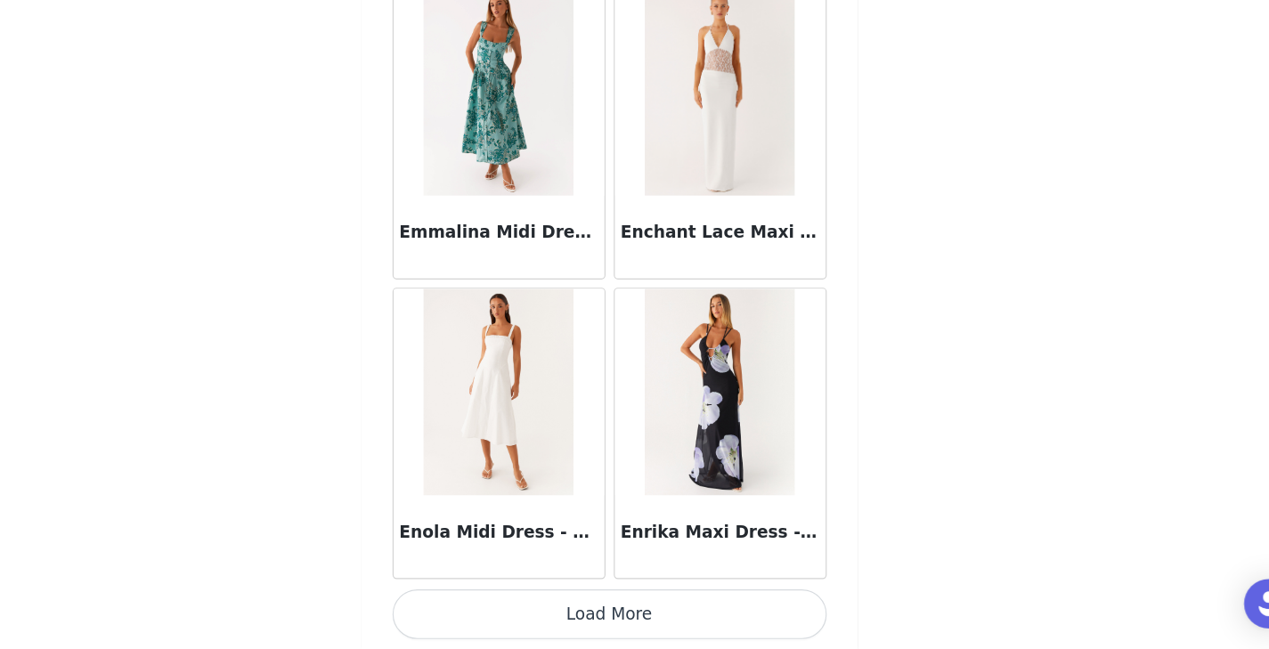
click at [608, 613] on button "Load More" at bounding box center [635, 618] width 374 height 43
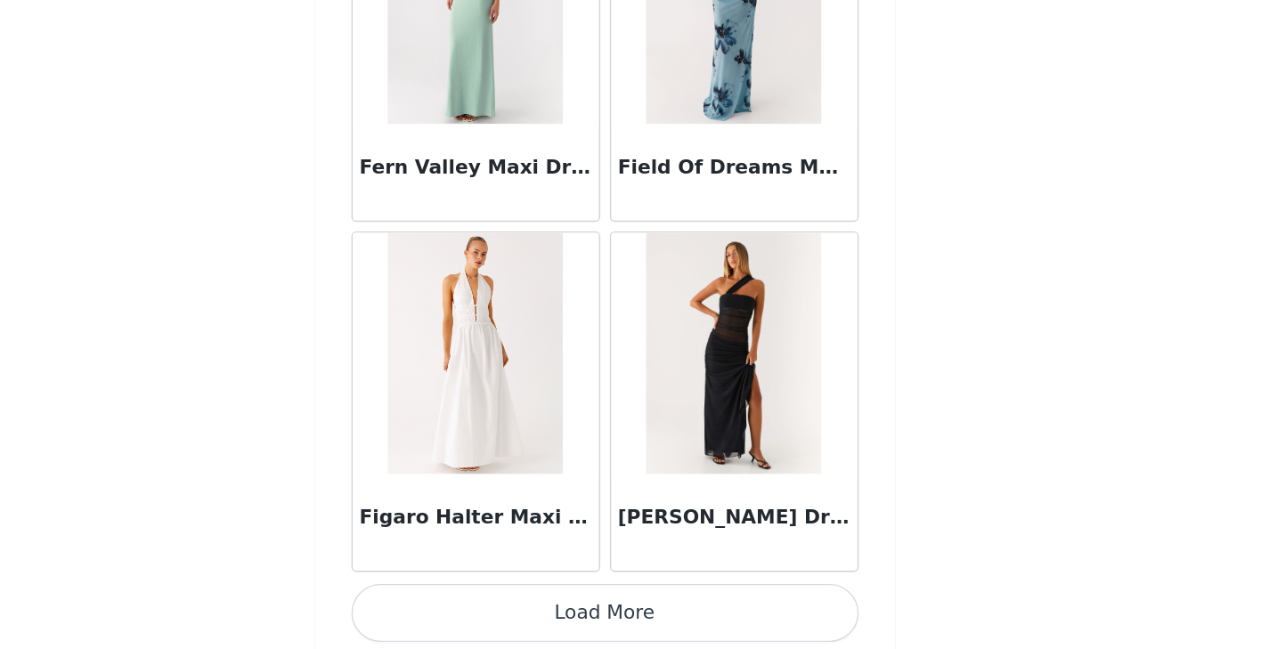
scroll to position [285, 0]
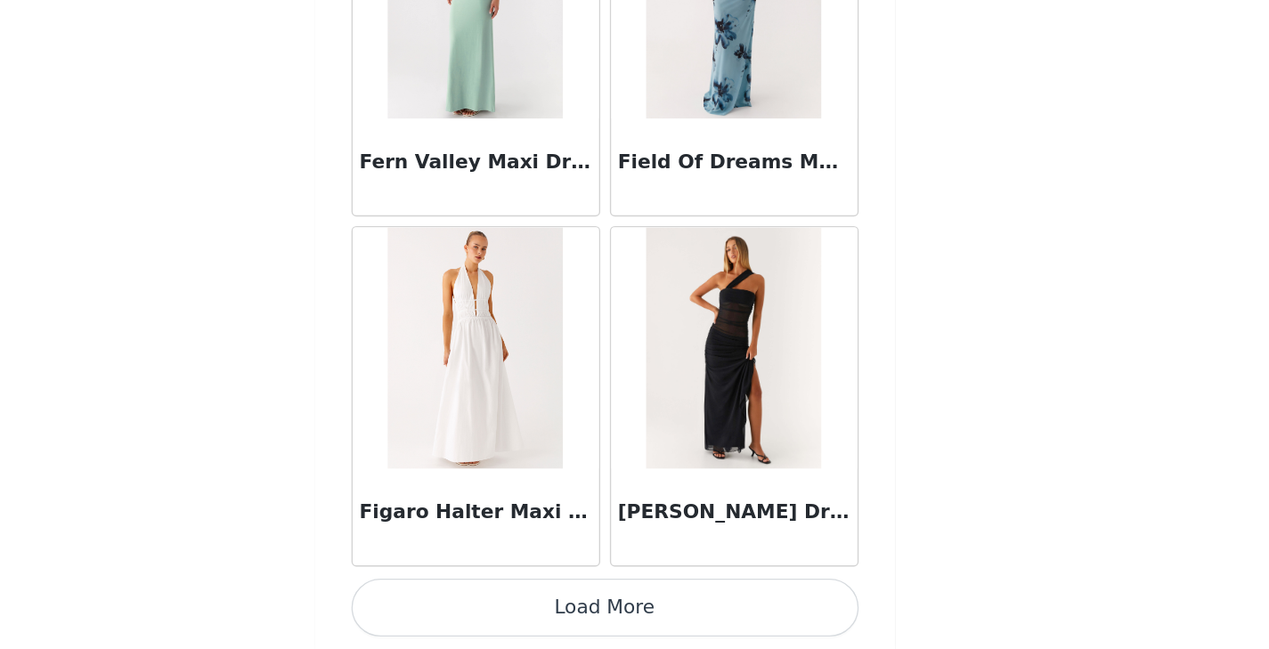
click at [636, 615] on button "Load More" at bounding box center [635, 618] width 374 height 43
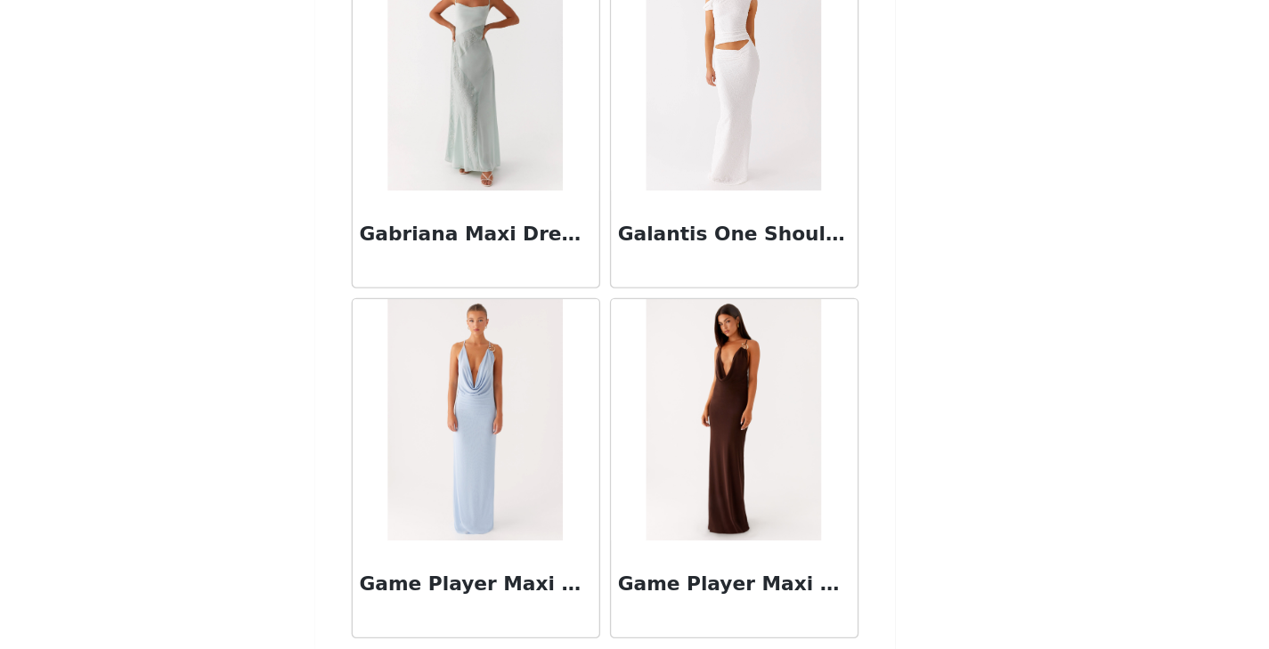
scroll to position [30477, 0]
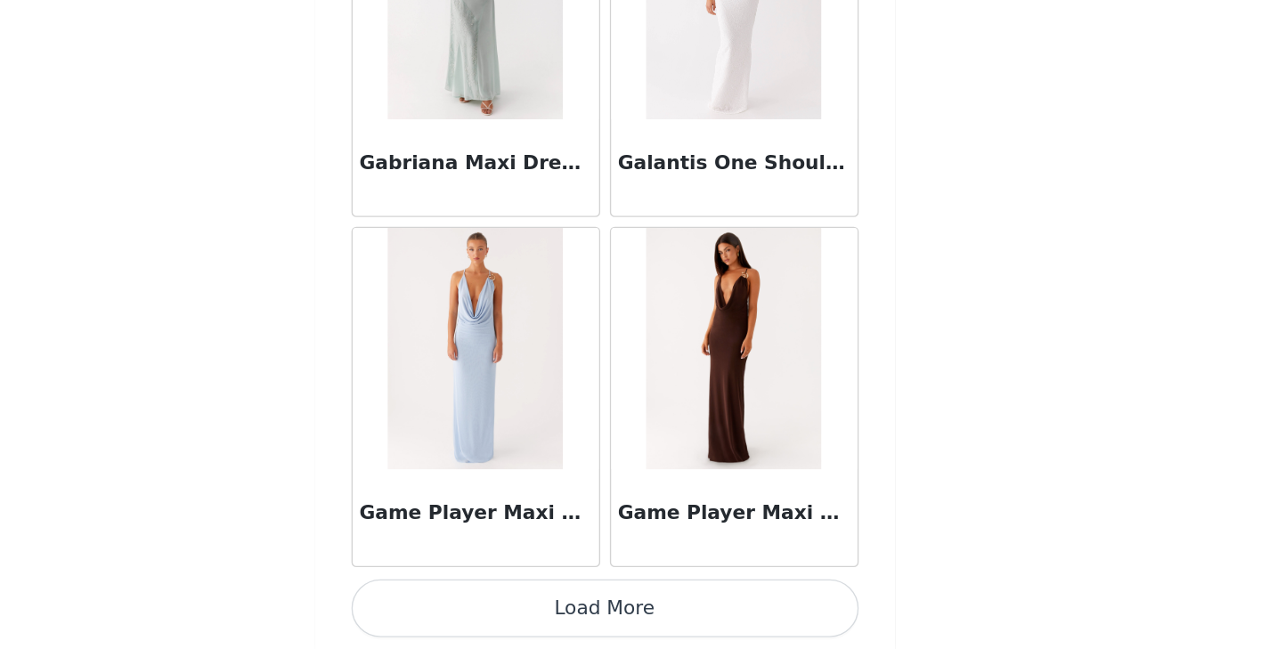
click at [610, 621] on button "Load More" at bounding box center [635, 618] width 374 height 43
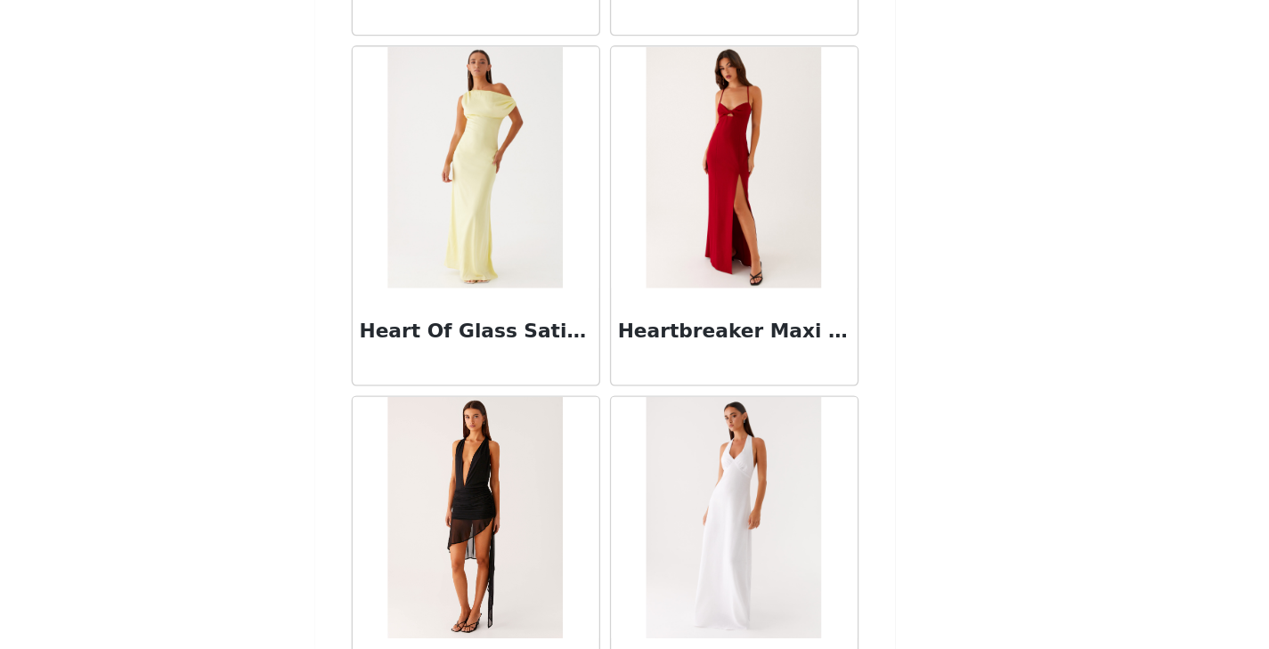
scroll to position [33059, 0]
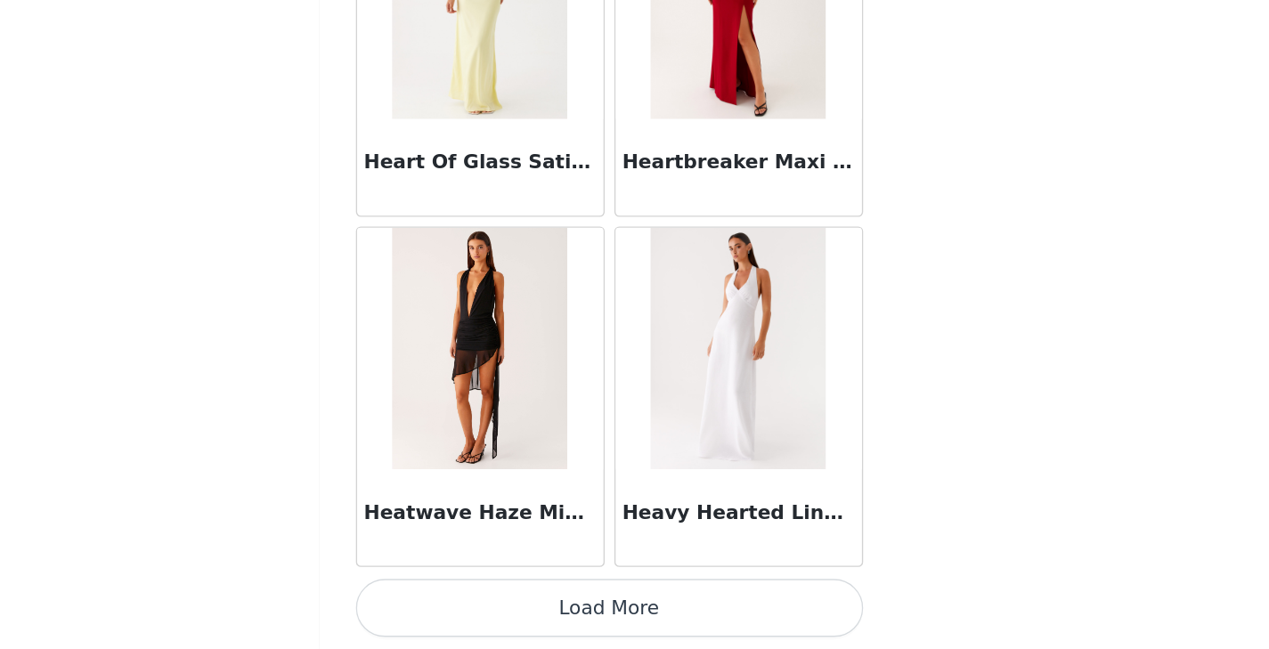
click at [643, 628] on button "Load More" at bounding box center [635, 618] width 374 height 43
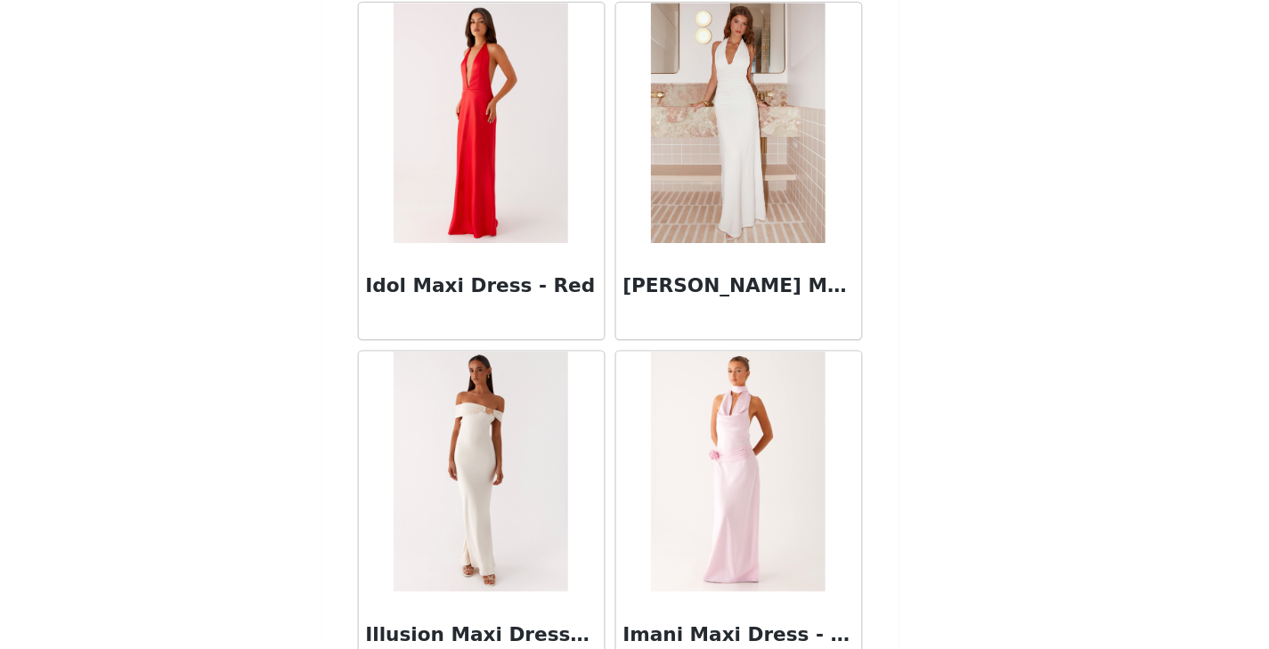
scroll to position [35640, 0]
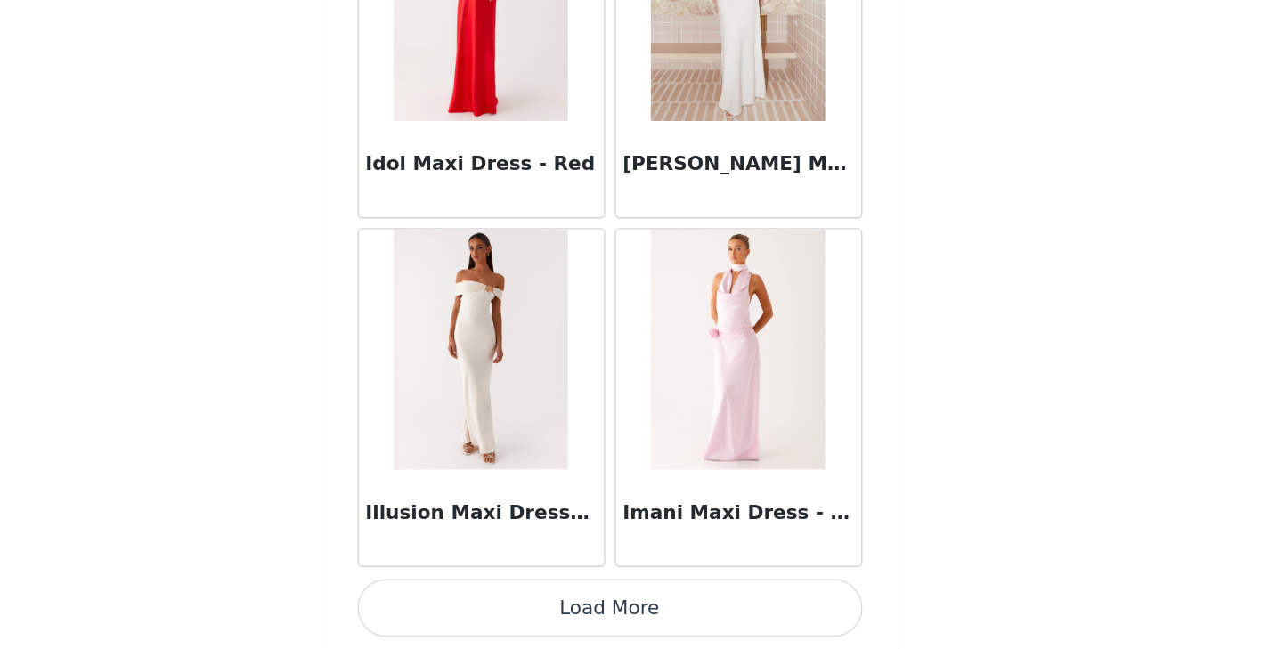
click at [646, 619] on button "Load More" at bounding box center [635, 618] width 374 height 43
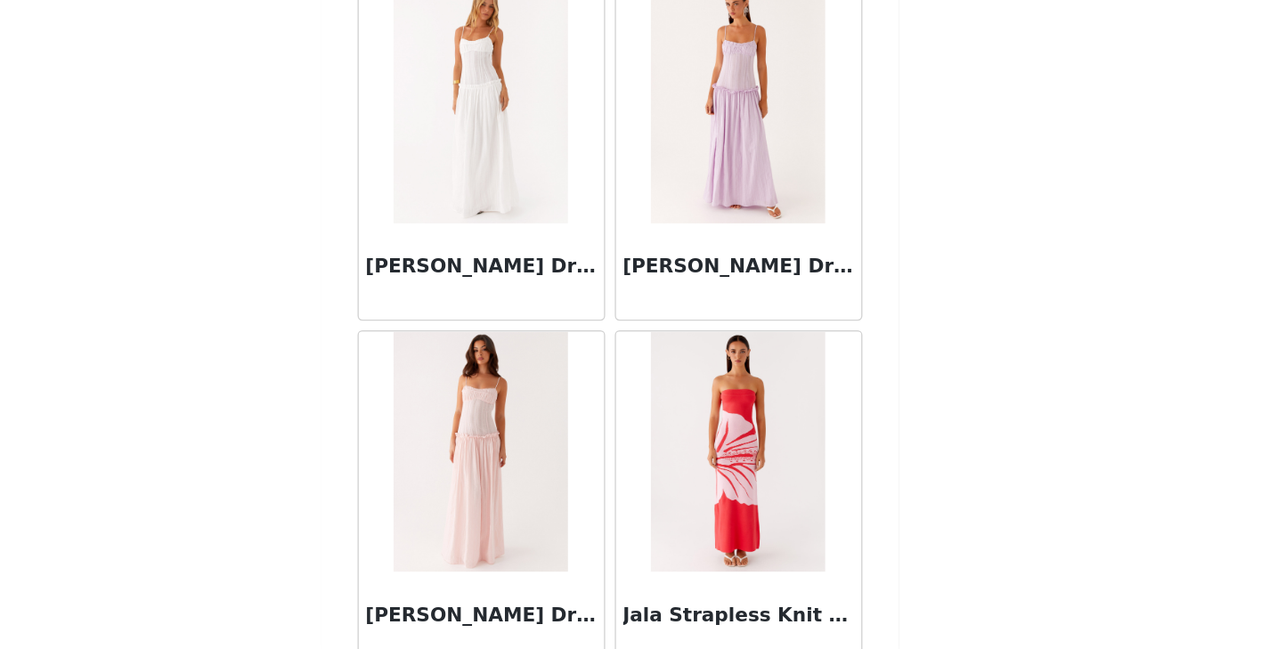
scroll to position [38222, 0]
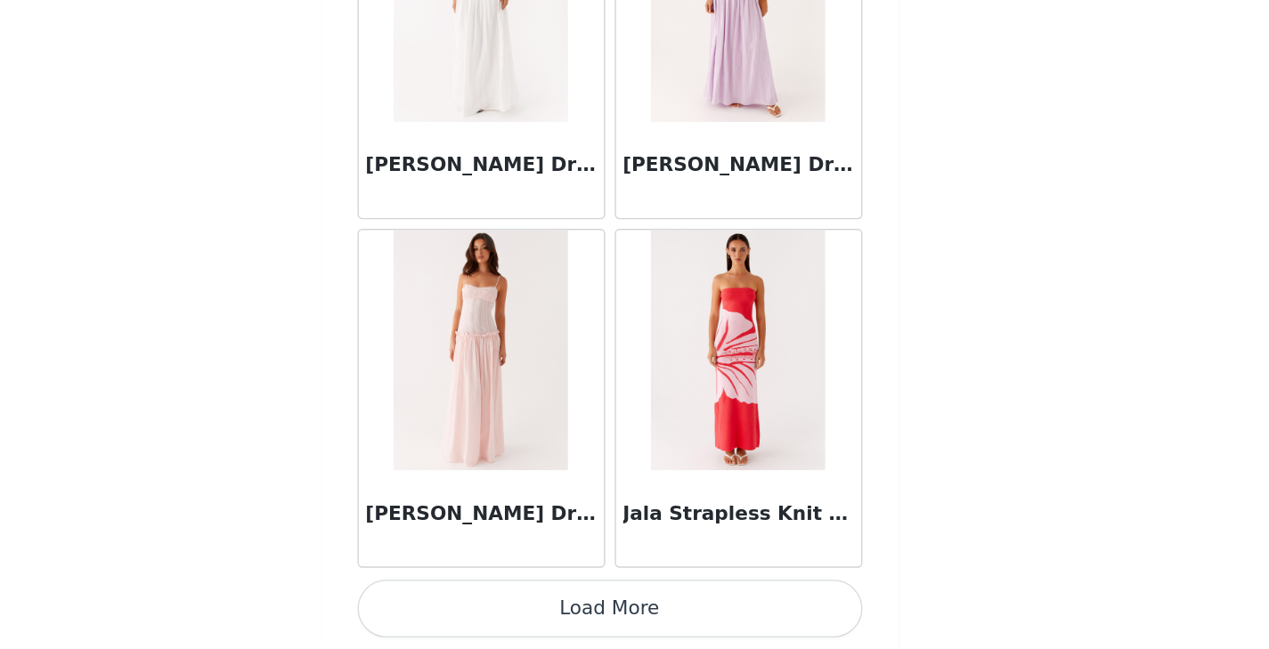
click at [657, 609] on button "Load More" at bounding box center [635, 618] width 374 height 43
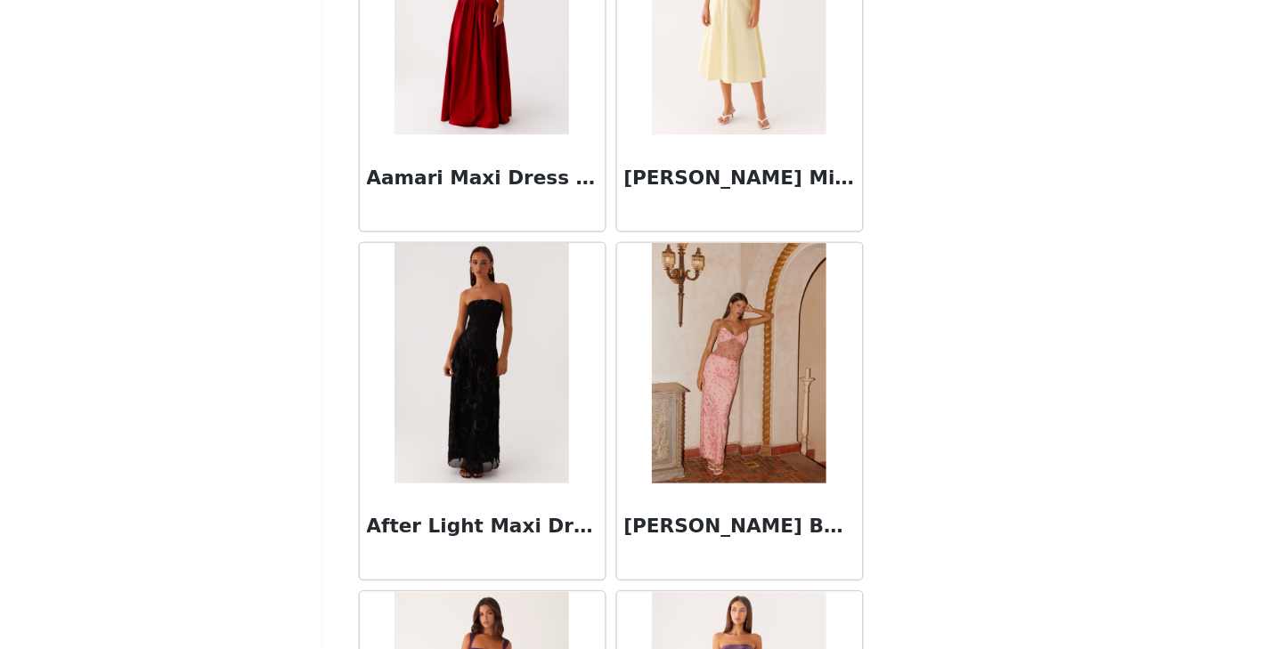
scroll to position [0, 0]
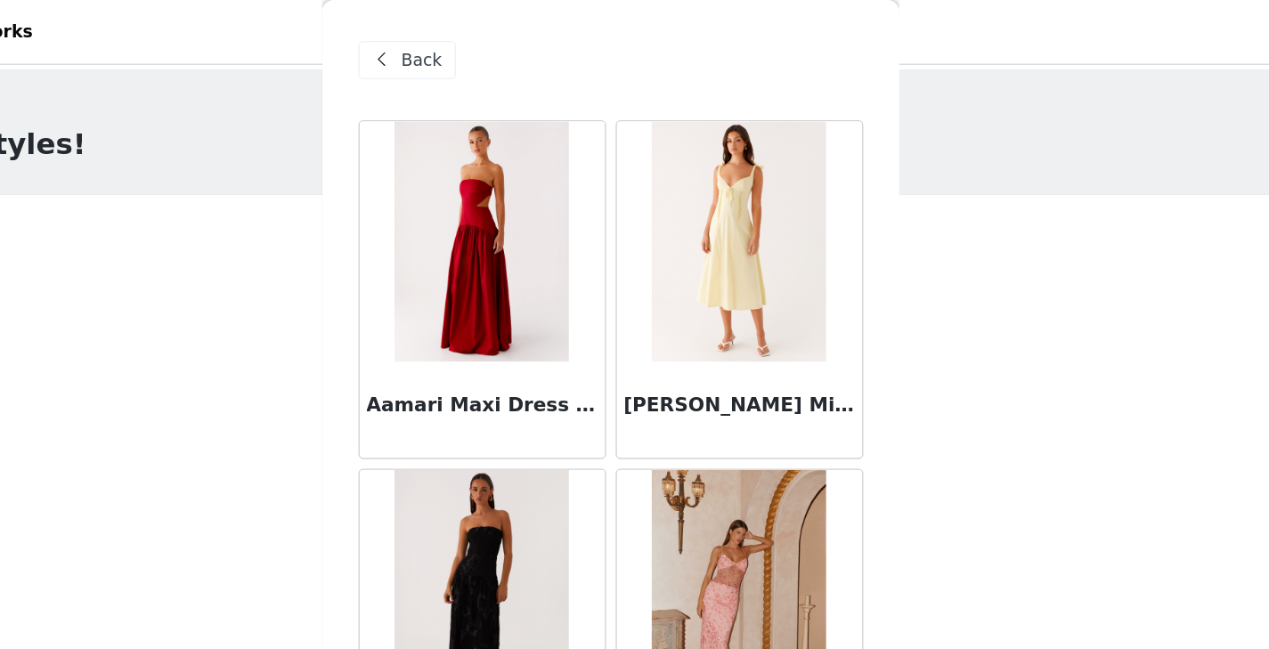
click at [481, 47] on span "Back" at bounding box center [495, 45] width 30 height 19
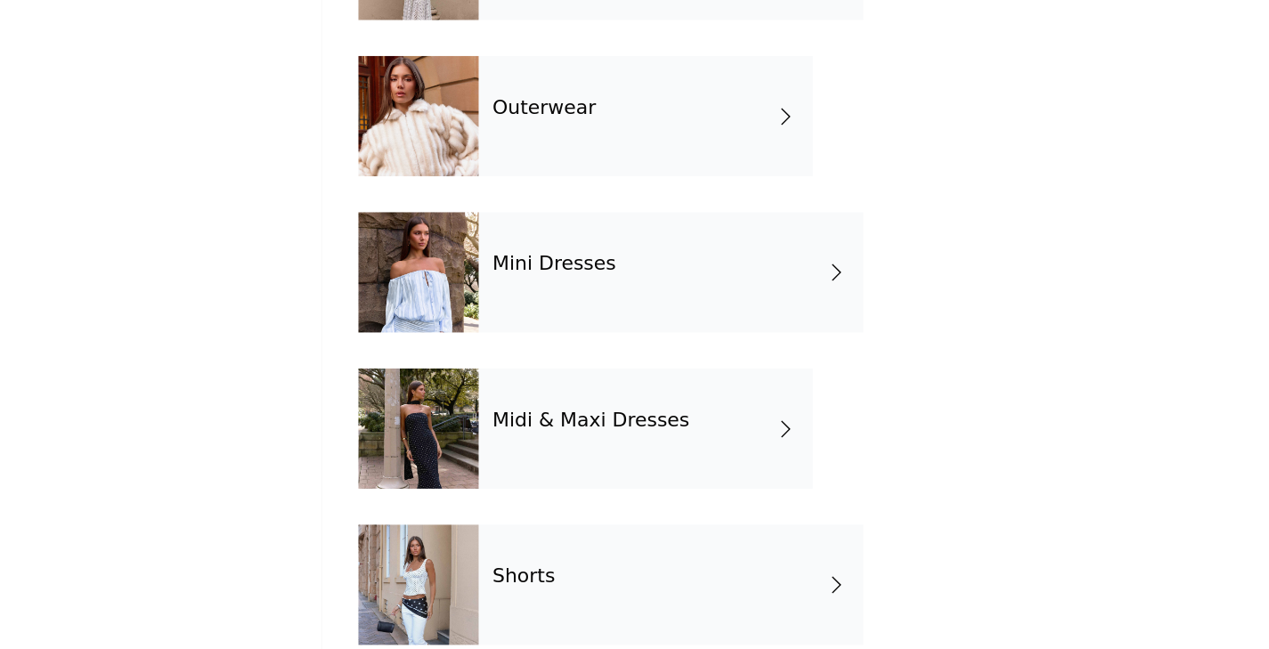
scroll to position [197, 0]
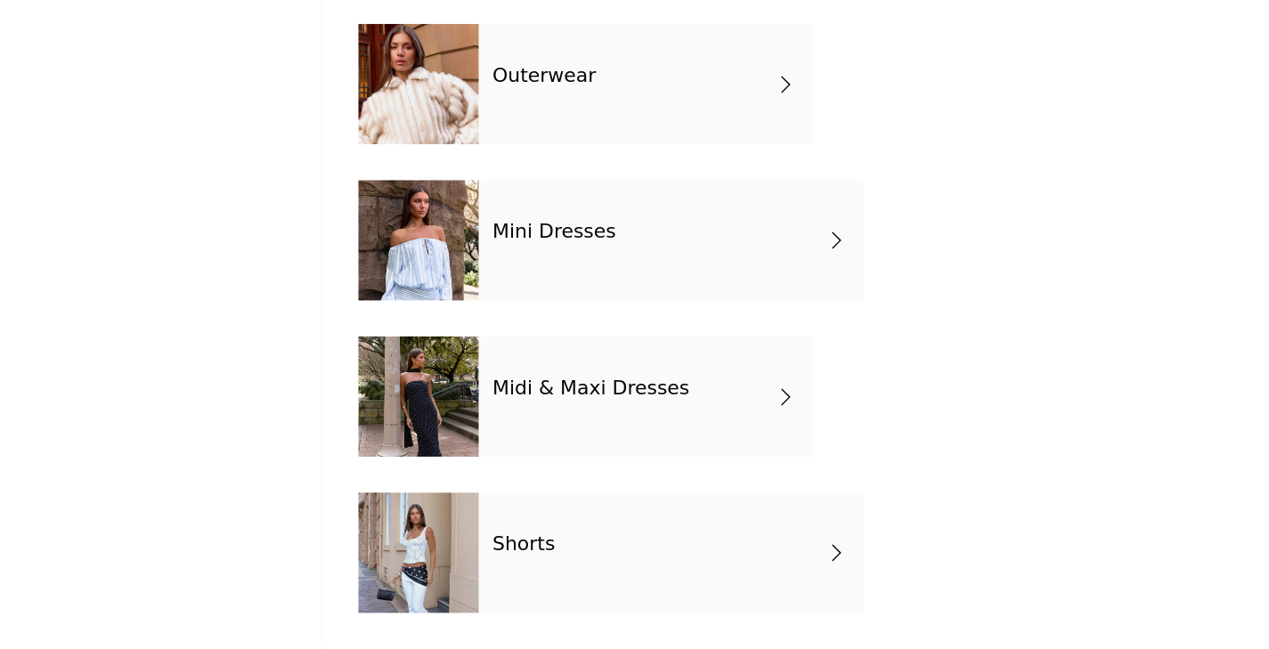
click at [724, 564] on div "Shorts" at bounding box center [679, 577] width 285 height 89
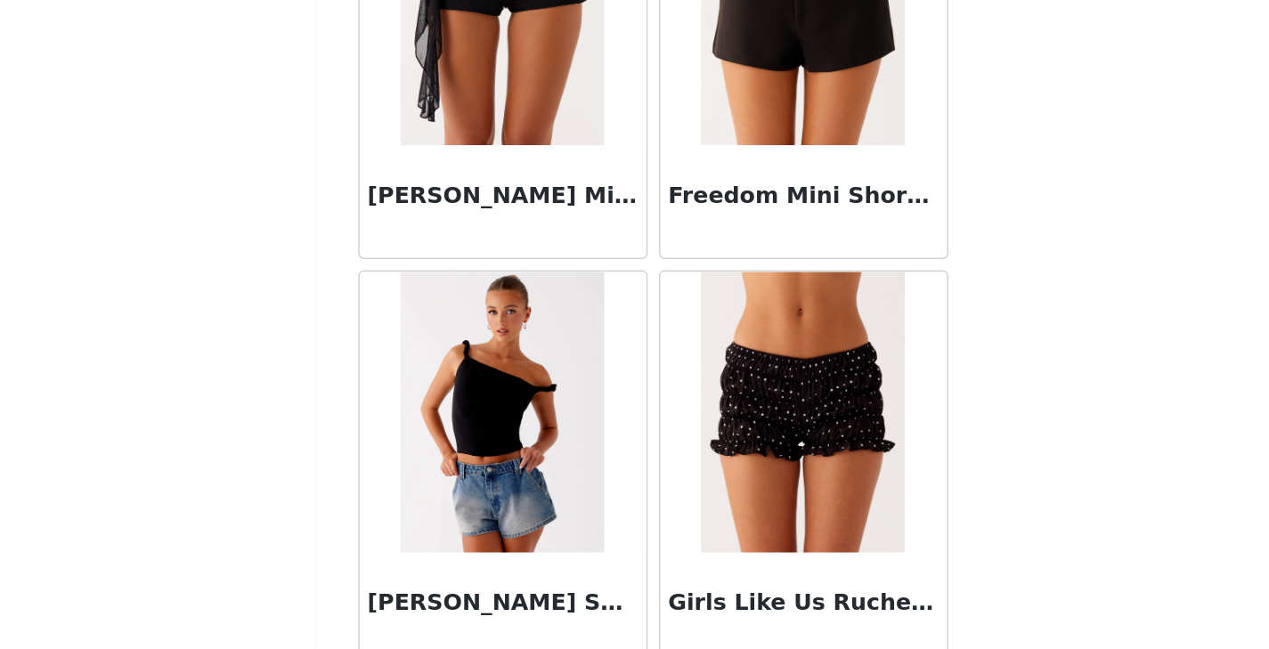
scroll to position [2075, 0]
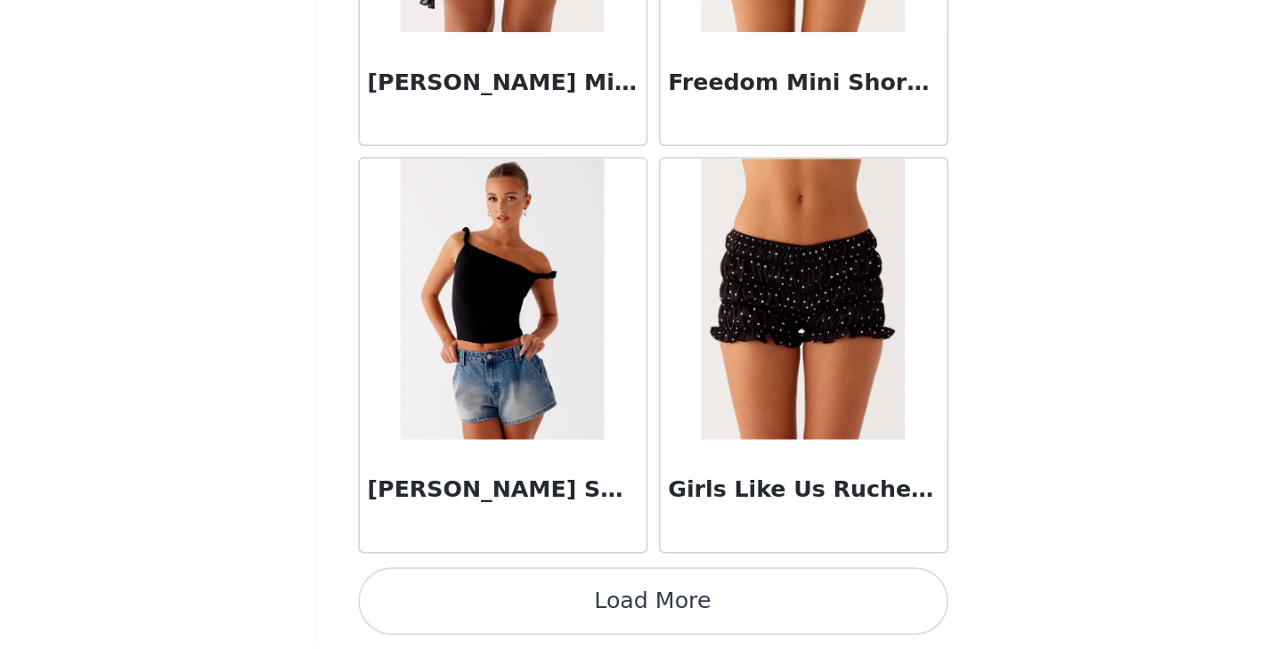
click at [678, 609] on button "Load More" at bounding box center [635, 618] width 374 height 43
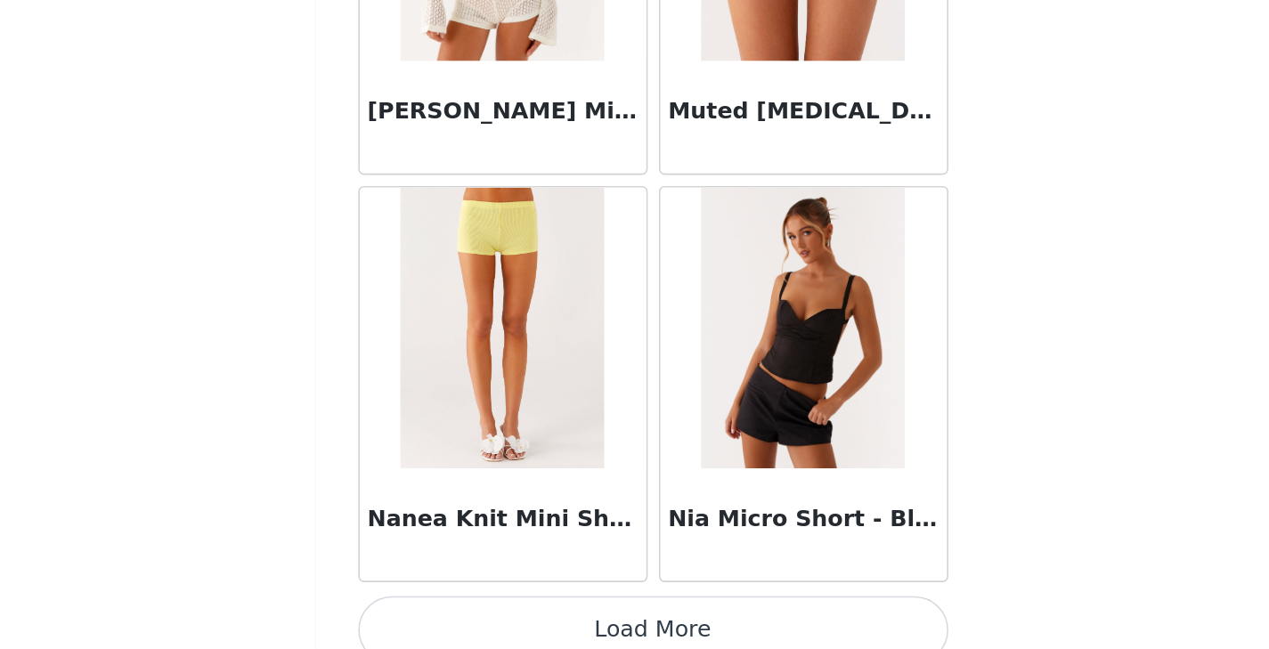
scroll to position [4641, 0]
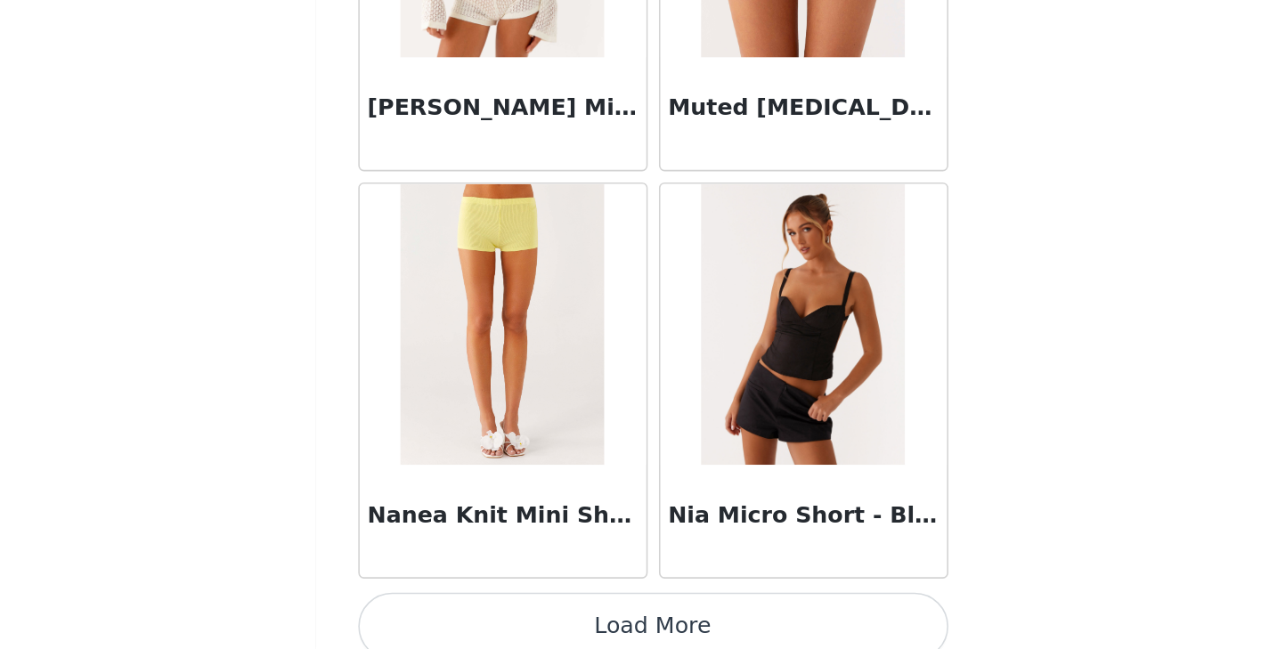
click at [647, 628] on button "Load More" at bounding box center [635, 634] width 374 height 43
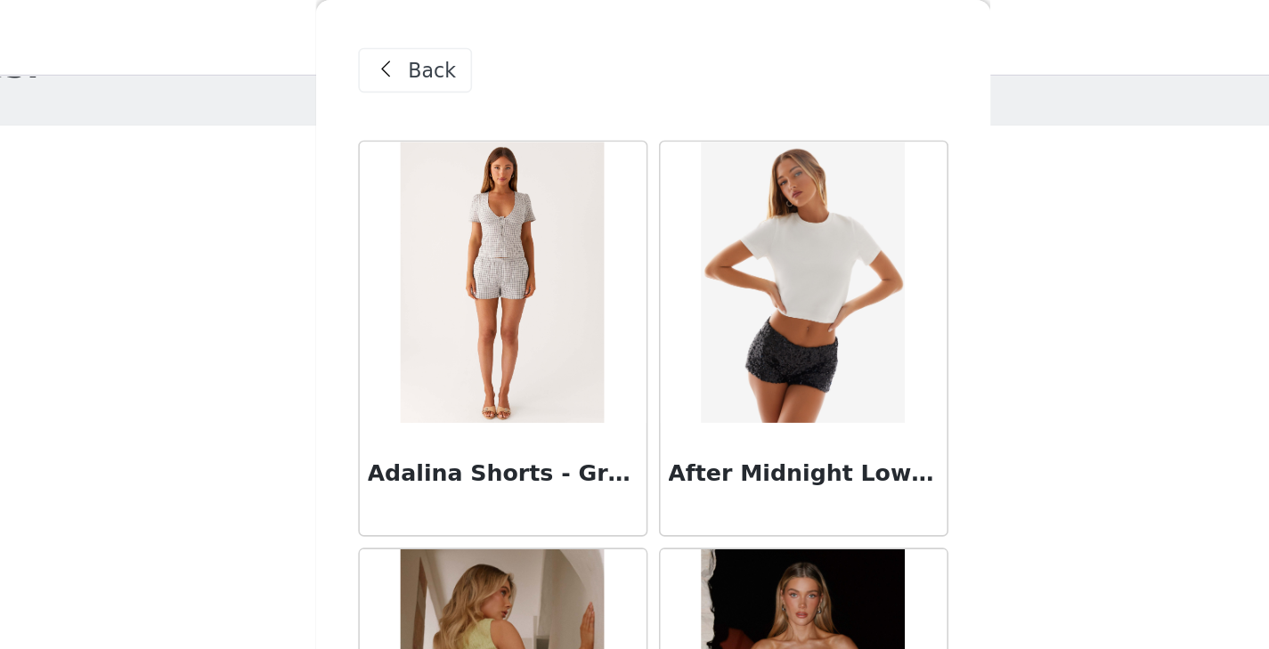
scroll to position [0, 0]
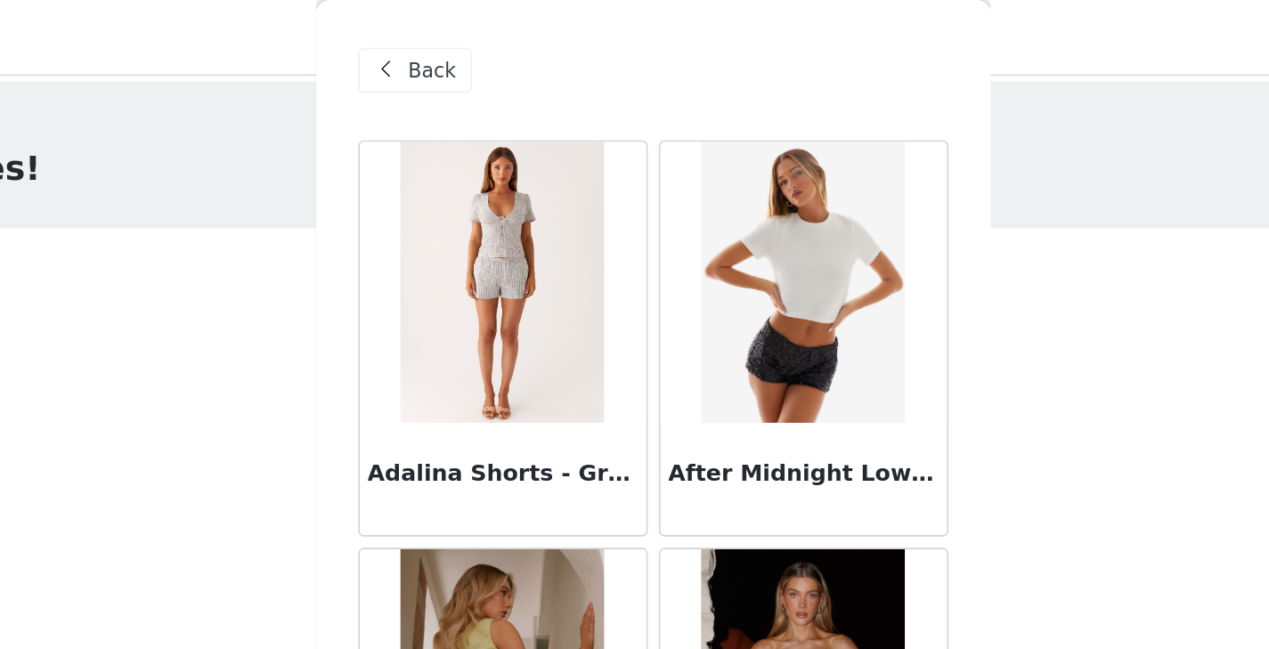
click at [484, 39] on span "Back" at bounding box center [495, 45] width 30 height 19
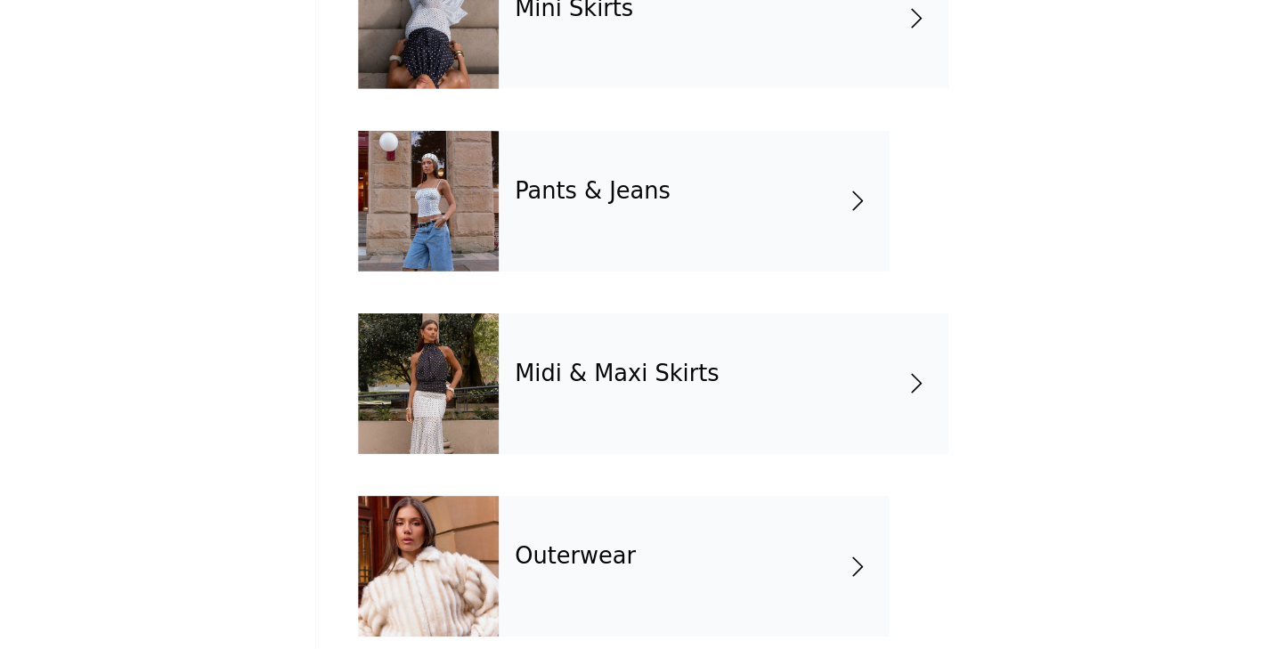
scroll to position [285, 0]
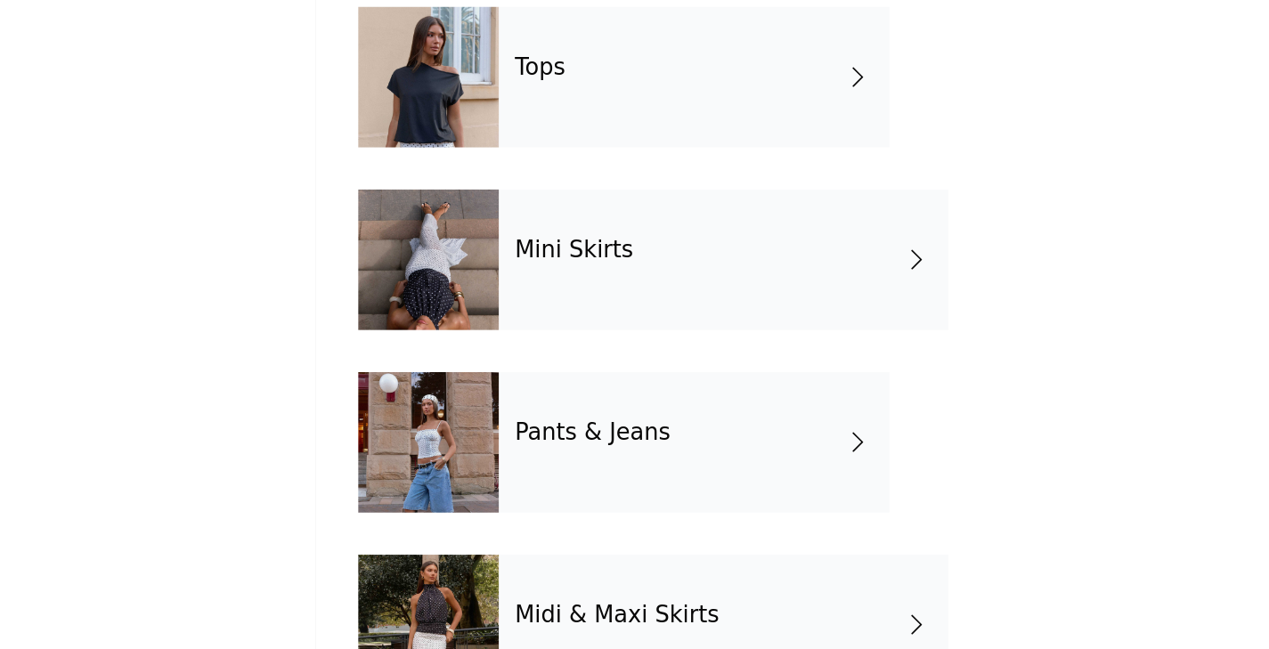
click at [742, 366] on div "Pants & Jeans" at bounding box center [661, 365] width 248 height 89
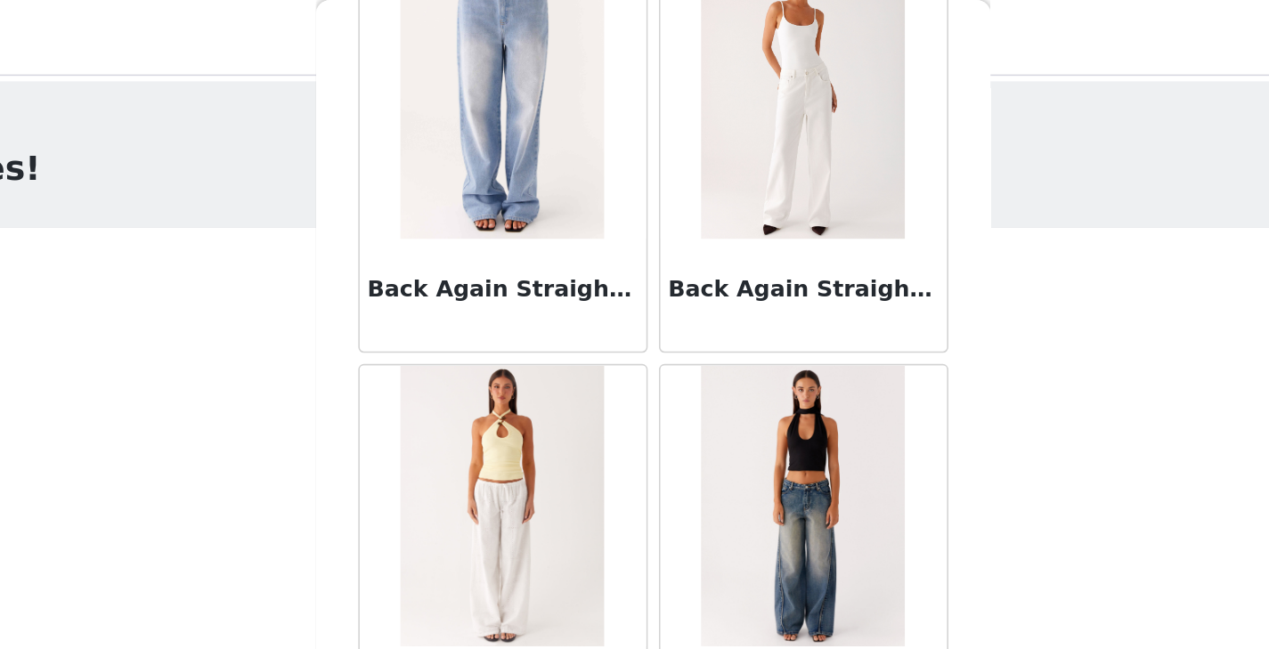
scroll to position [0, 0]
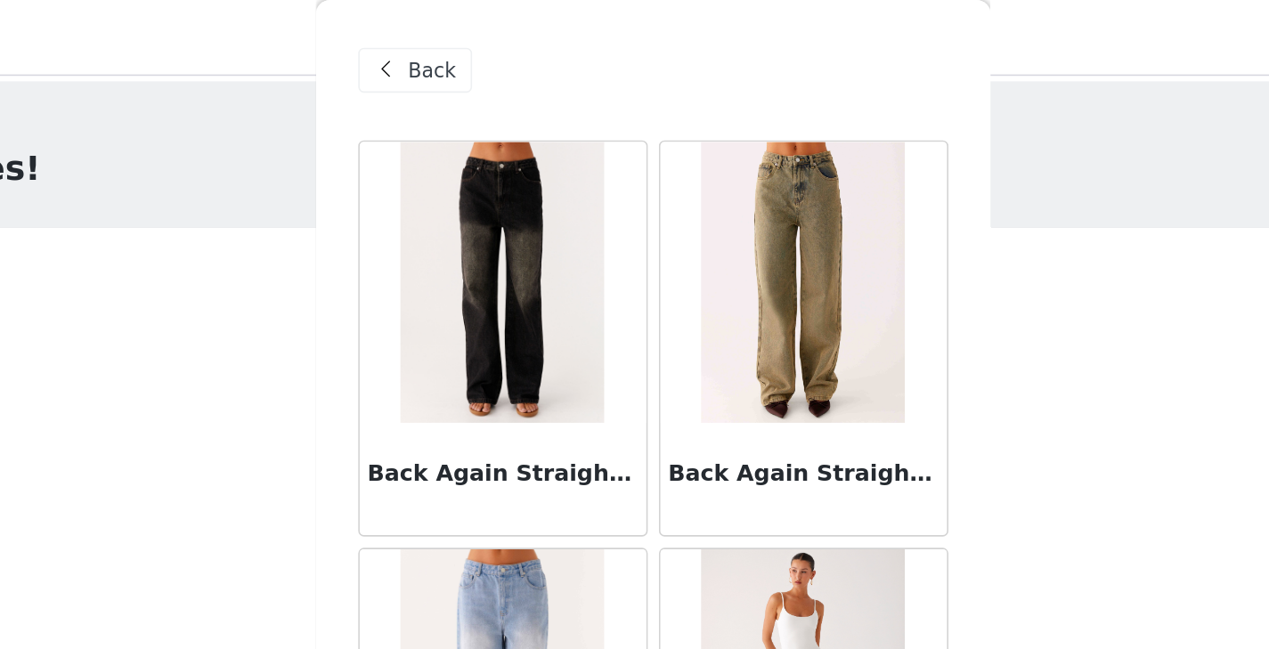
click at [483, 40] on span "Back" at bounding box center [495, 45] width 30 height 19
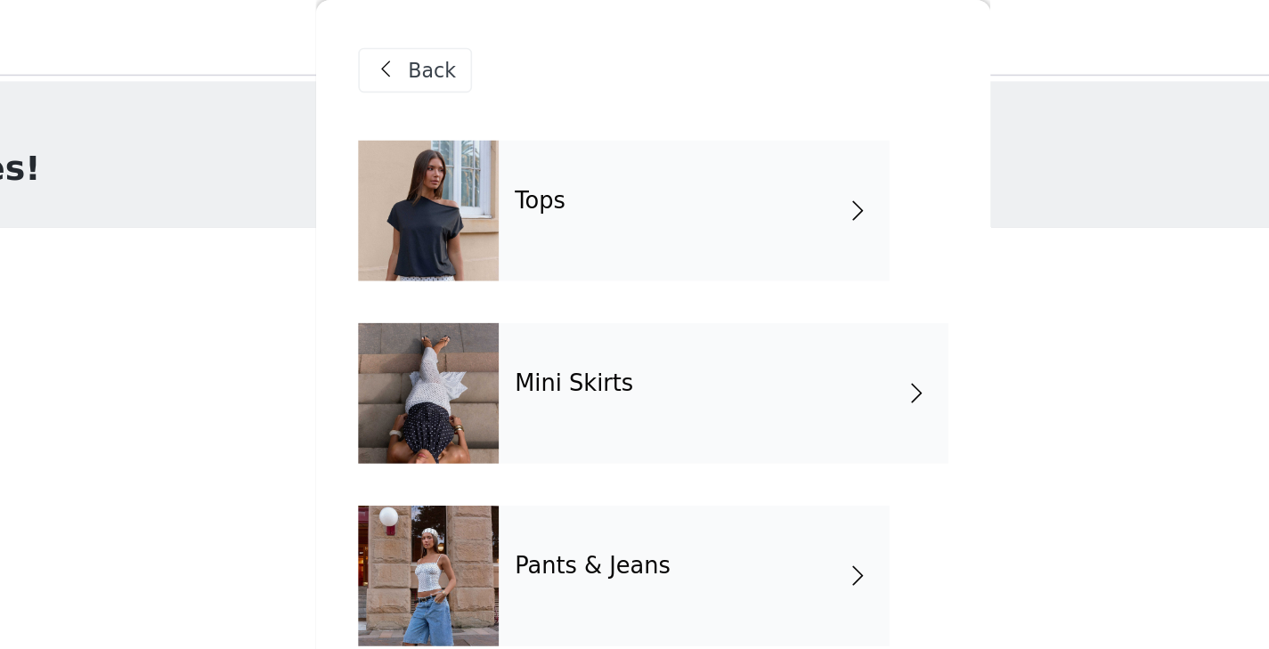
click at [743, 123] on div "Tops" at bounding box center [661, 133] width 248 height 89
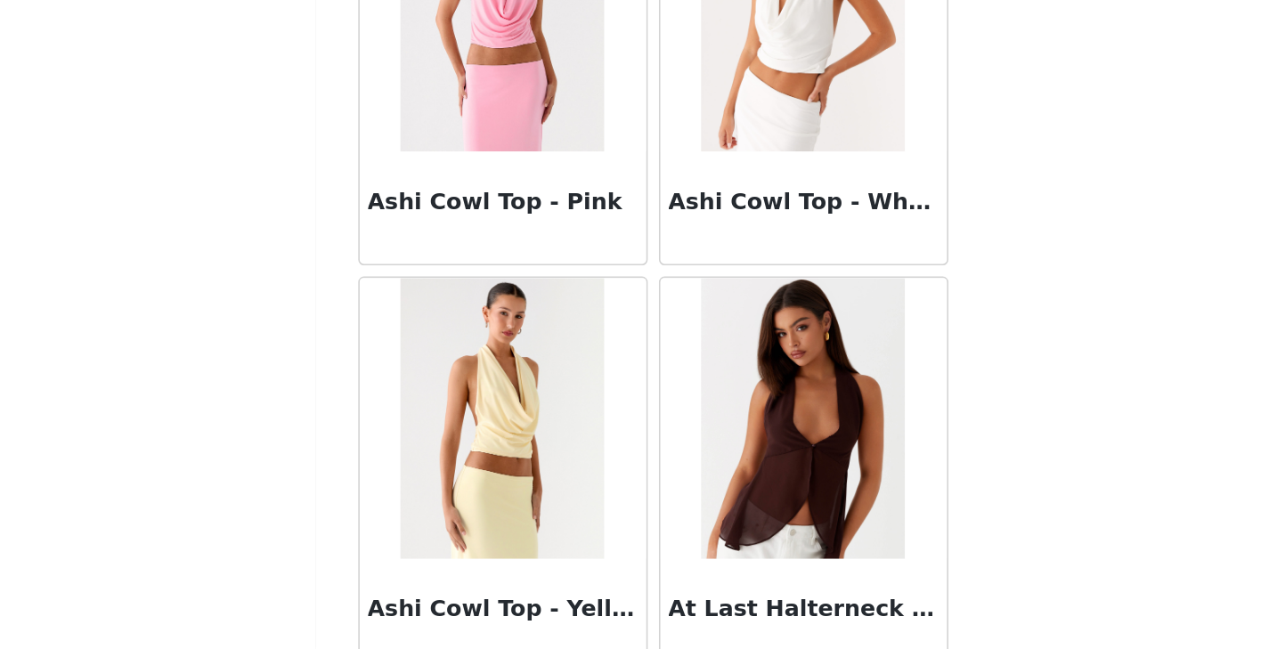
scroll to position [2075, 0]
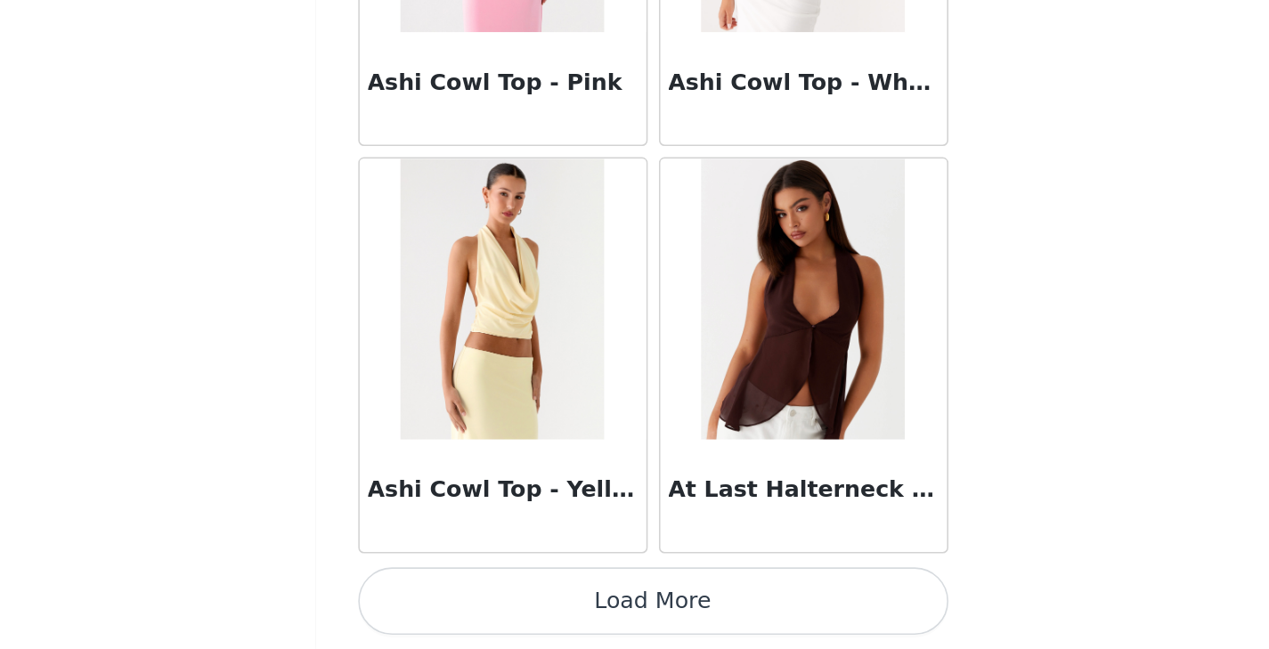
click at [705, 618] on button "Load More" at bounding box center [635, 618] width 374 height 43
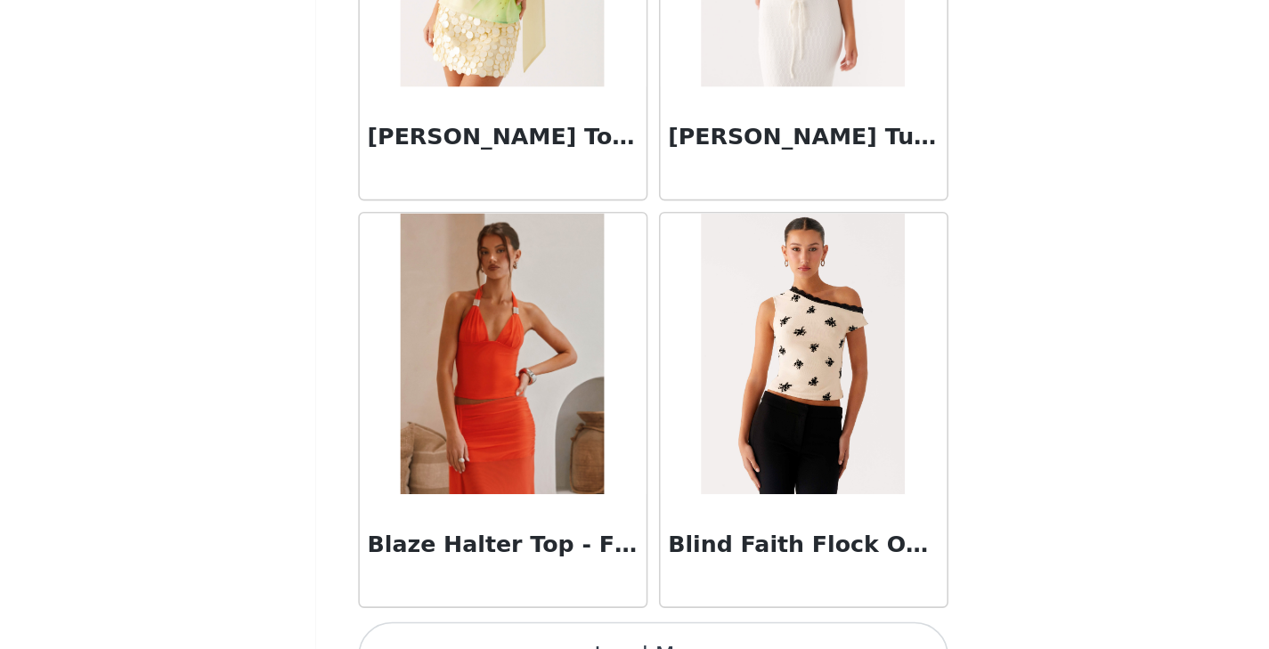
scroll to position [4657, 0]
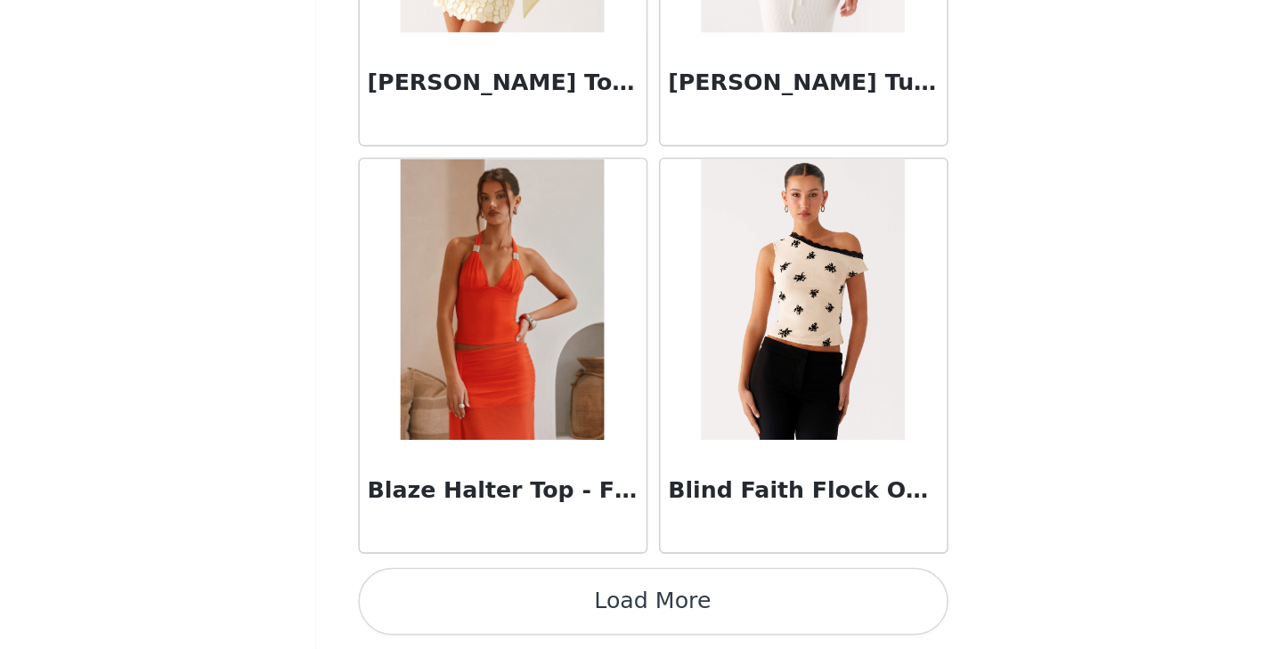
click at [689, 616] on button "Load More" at bounding box center [635, 618] width 374 height 43
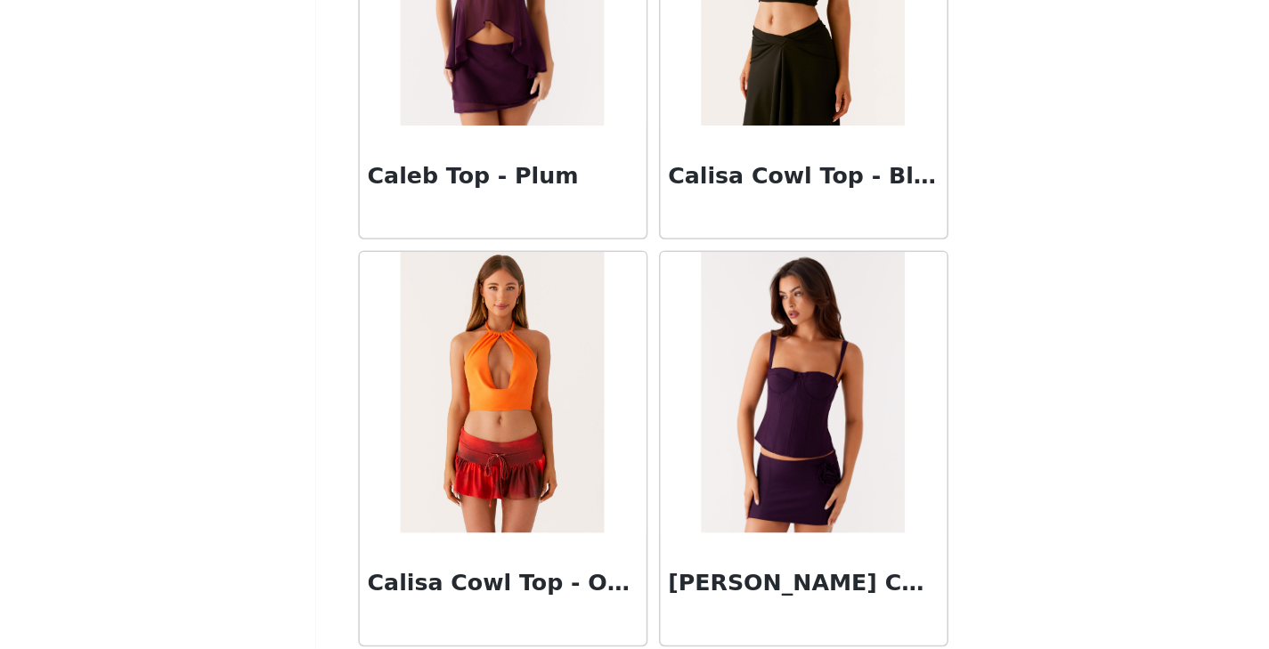
scroll to position [7239, 0]
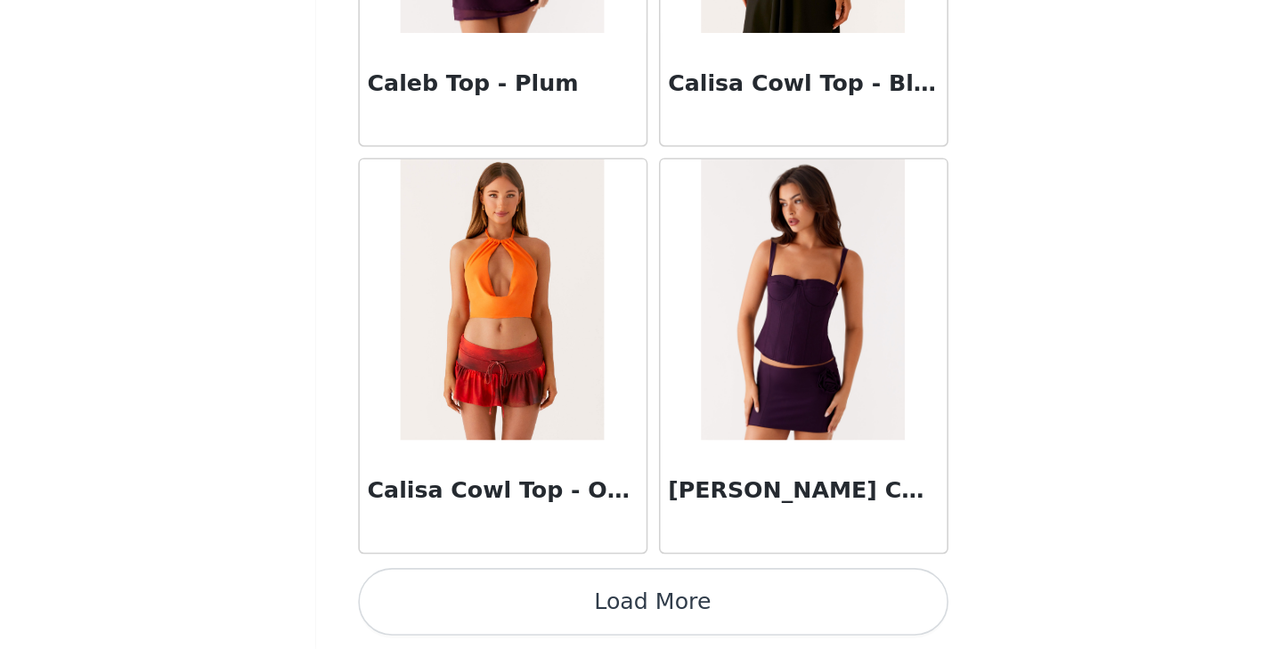
click at [683, 615] on button "Load More" at bounding box center [635, 618] width 374 height 43
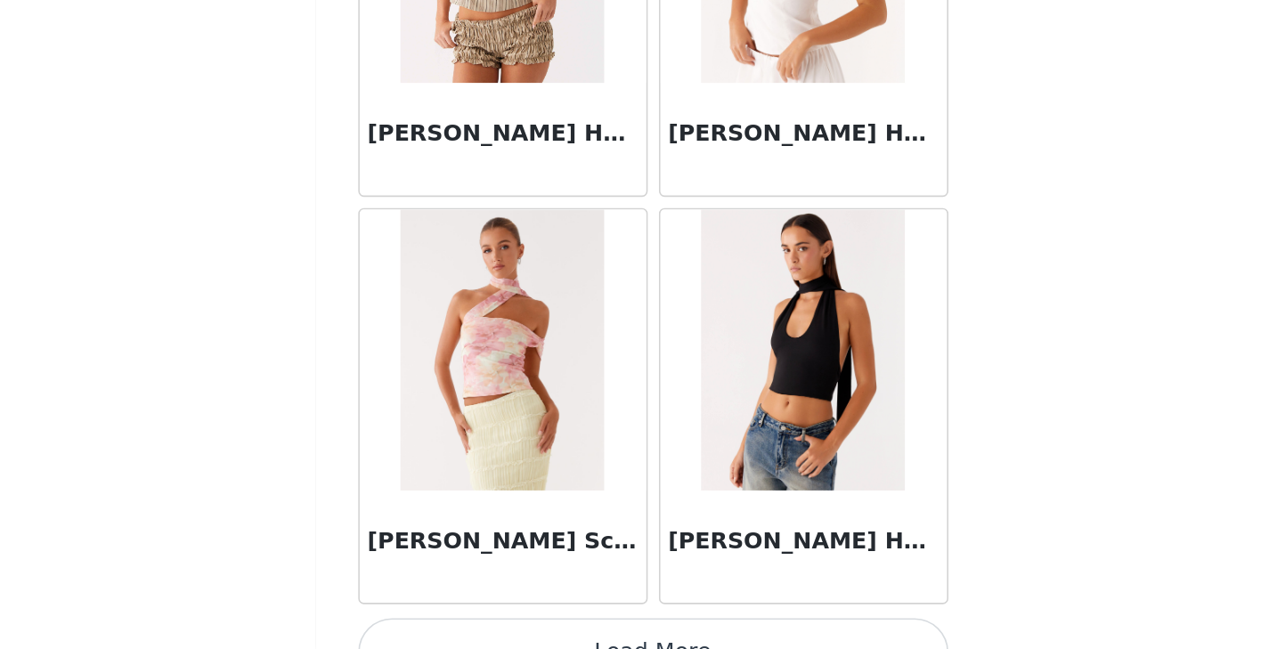
scroll to position [9821, 0]
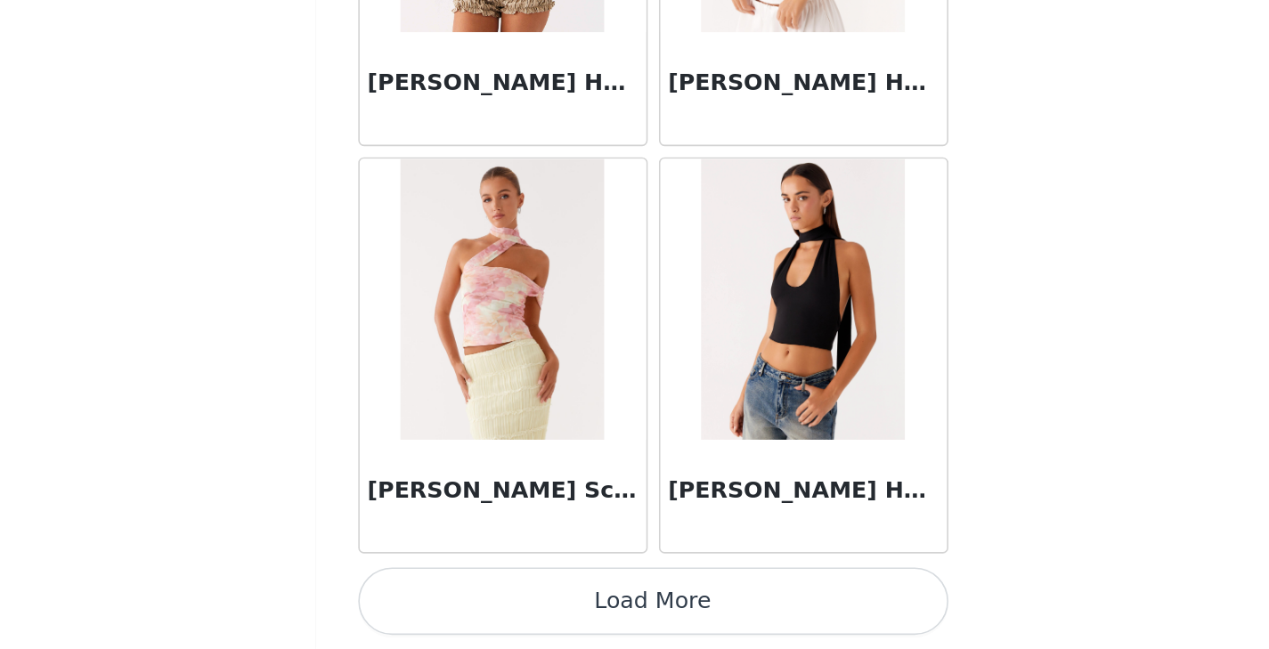
click at [671, 614] on button "Load More" at bounding box center [635, 618] width 374 height 43
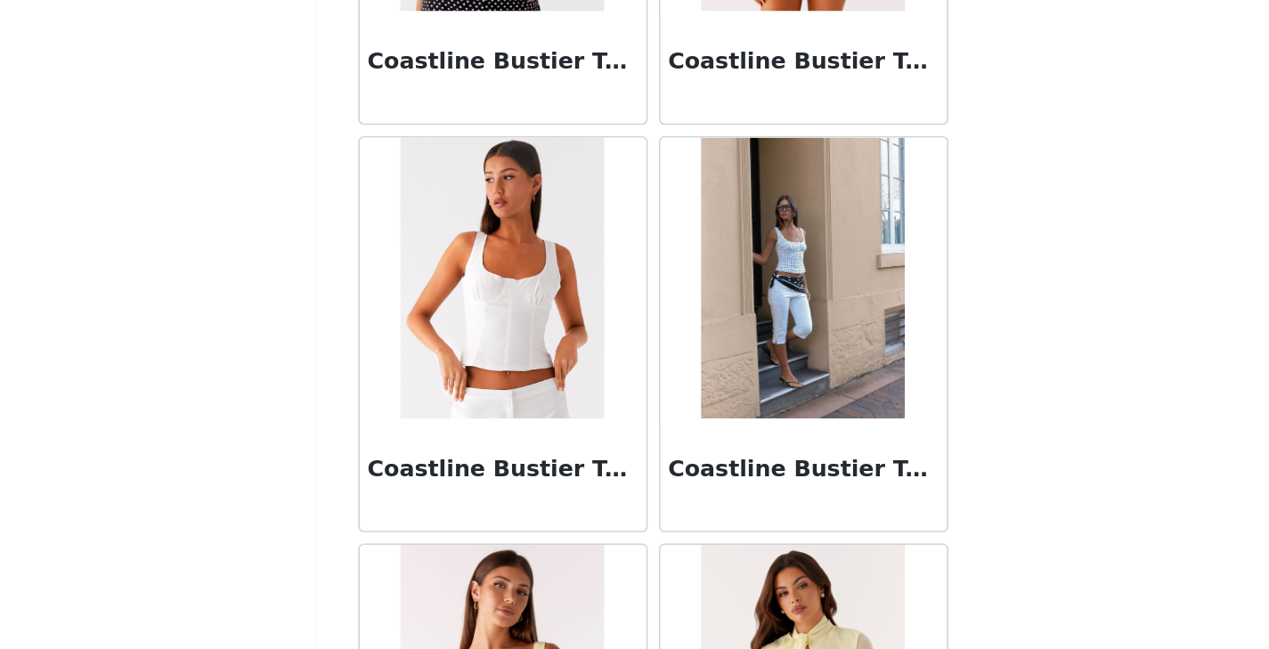
scroll to position [10857, 0]
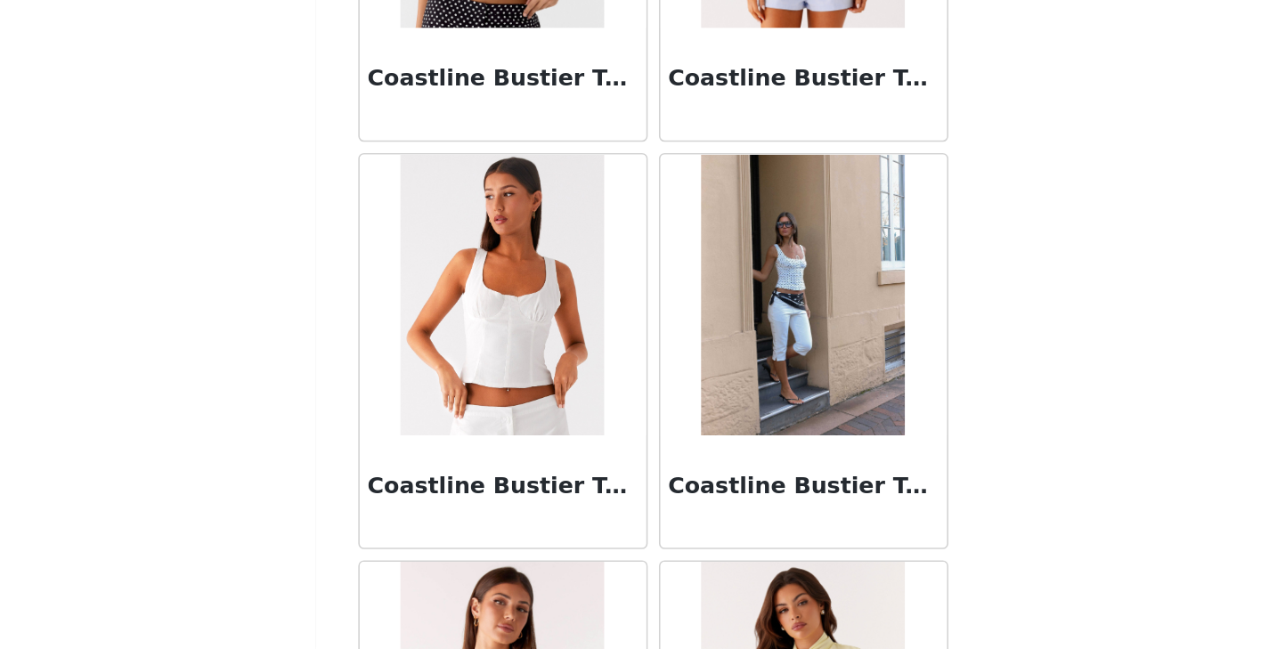
click at [714, 497] on img at bounding box center [729, 425] width 129 height 178
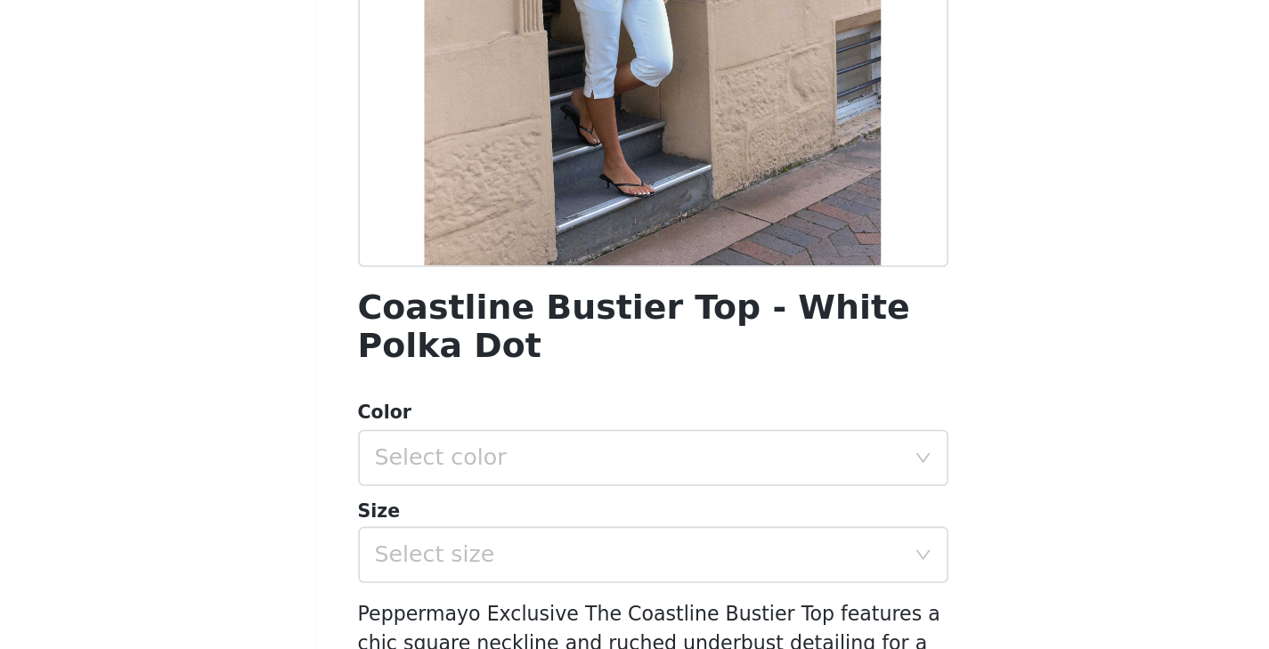
scroll to position [313, 0]
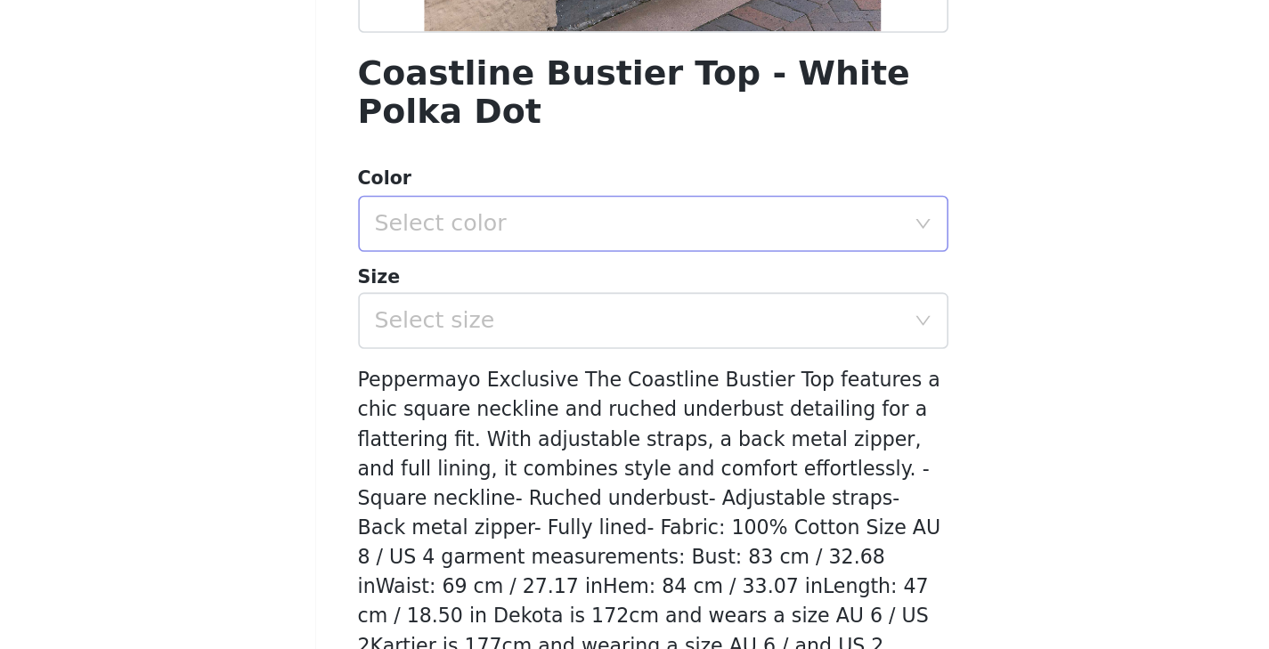
click at [790, 291] on div "Select color" at bounding box center [625, 297] width 333 height 18
click at [715, 335] on li "Polka Dot" at bounding box center [635, 336] width 374 height 28
click at [765, 359] on div "Select size" at bounding box center [625, 359] width 333 height 18
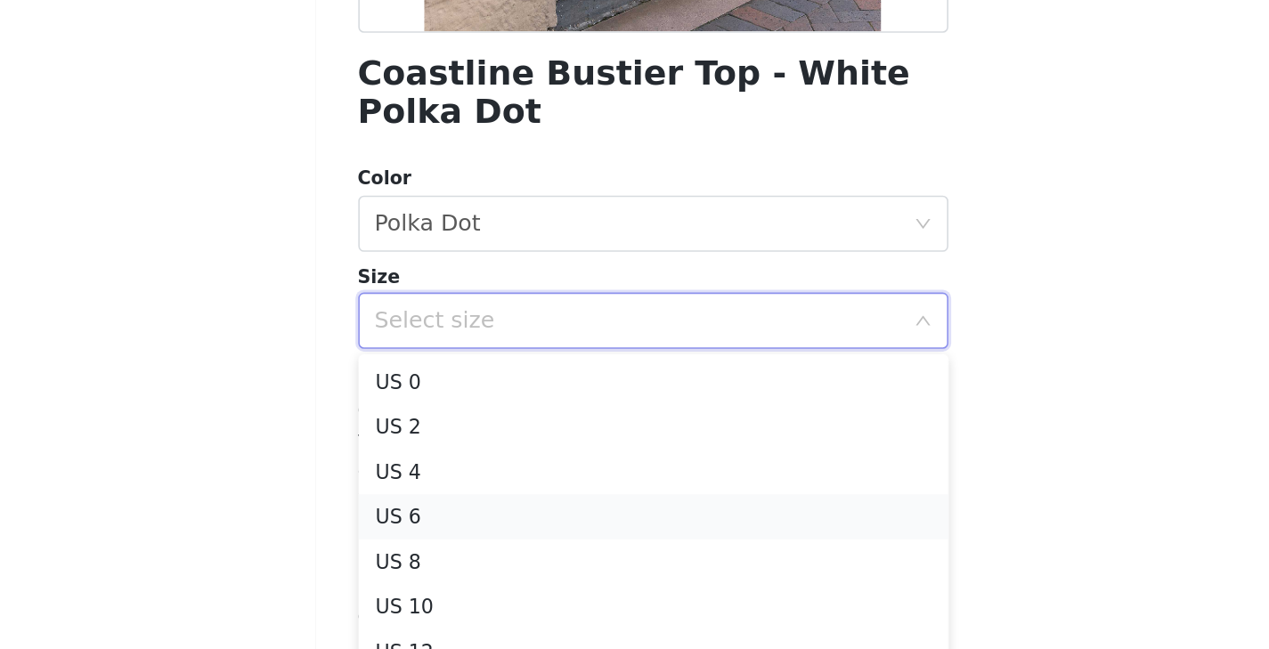
click at [560, 479] on li "US 6" at bounding box center [635, 483] width 374 height 28
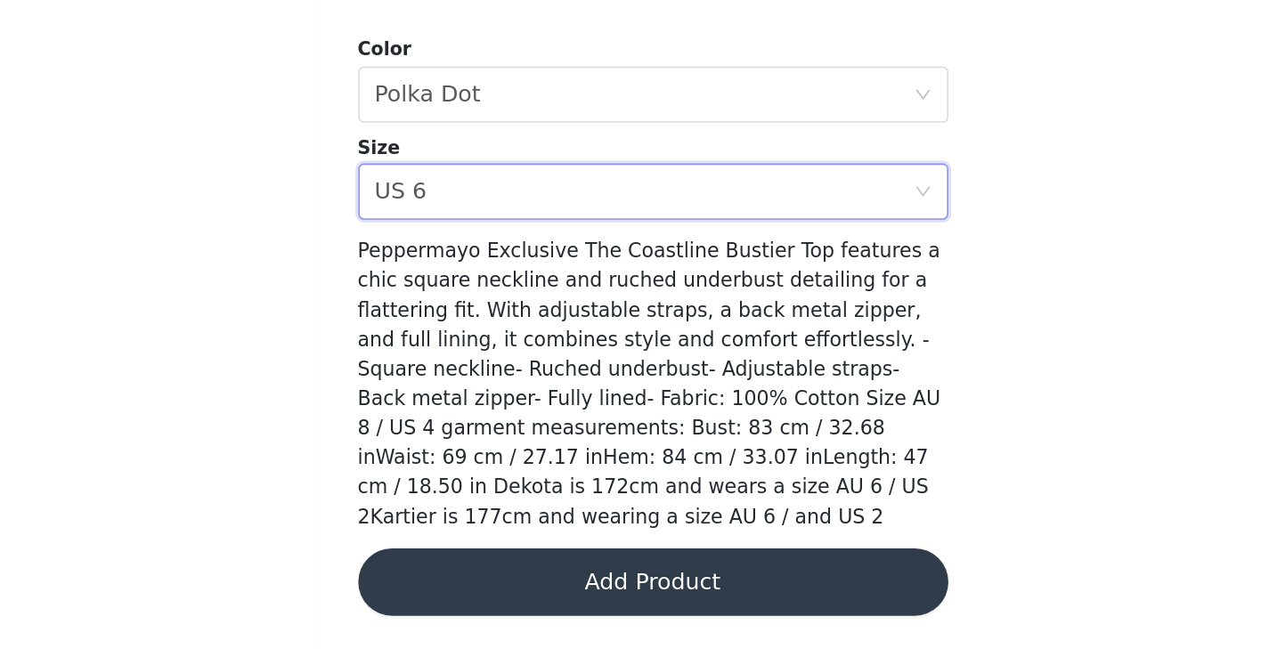
scroll to position [116, 0]
click at [667, 601] on button "Add Product" at bounding box center [635, 606] width 374 height 43
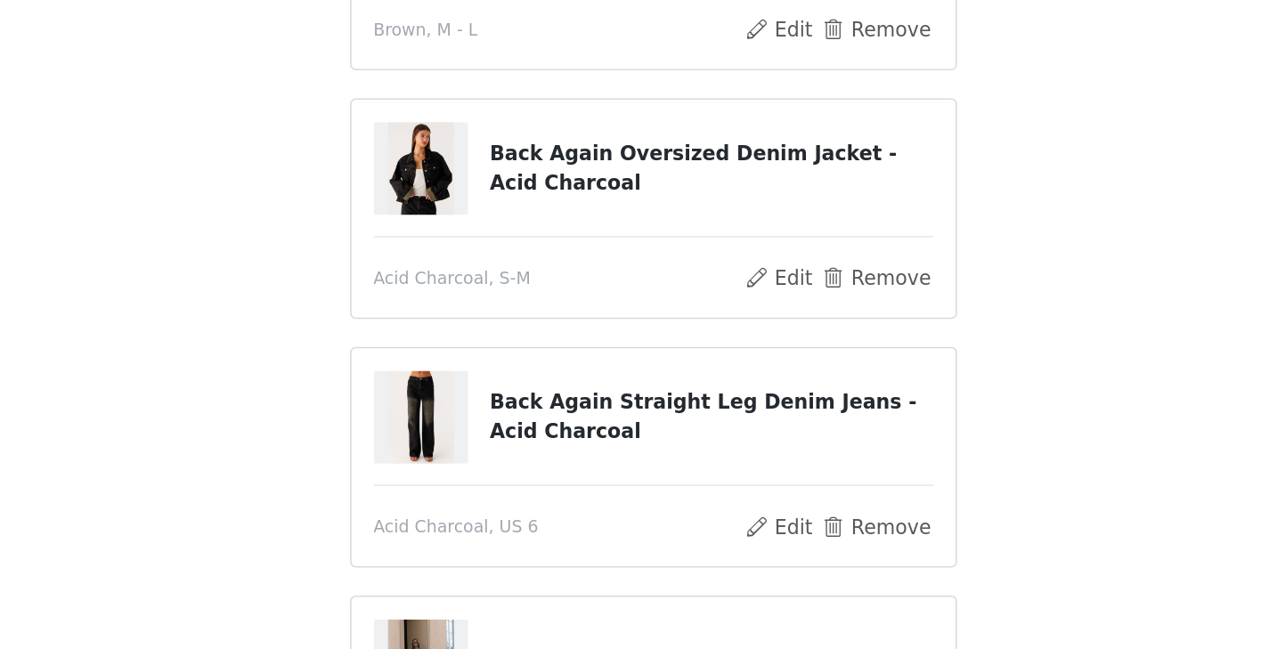
scroll to position [328, 0]
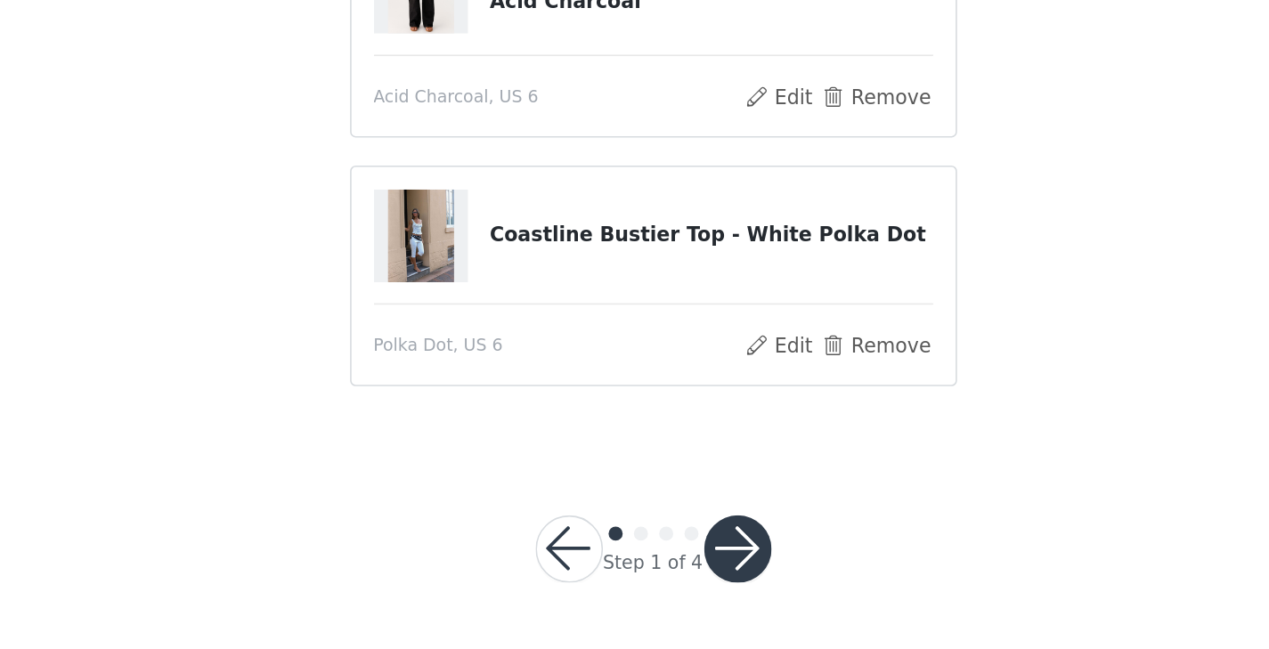
click at [692, 575] on button "button" at bounding box center [688, 585] width 43 height 43
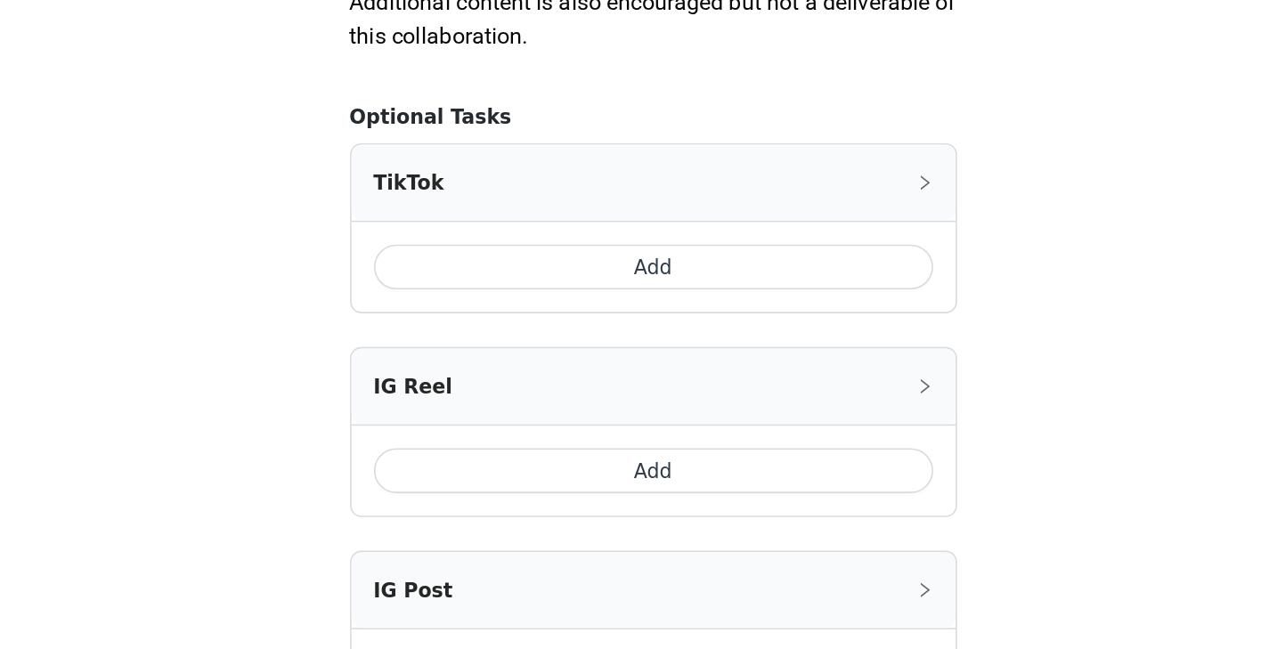
scroll to position [875, 0]
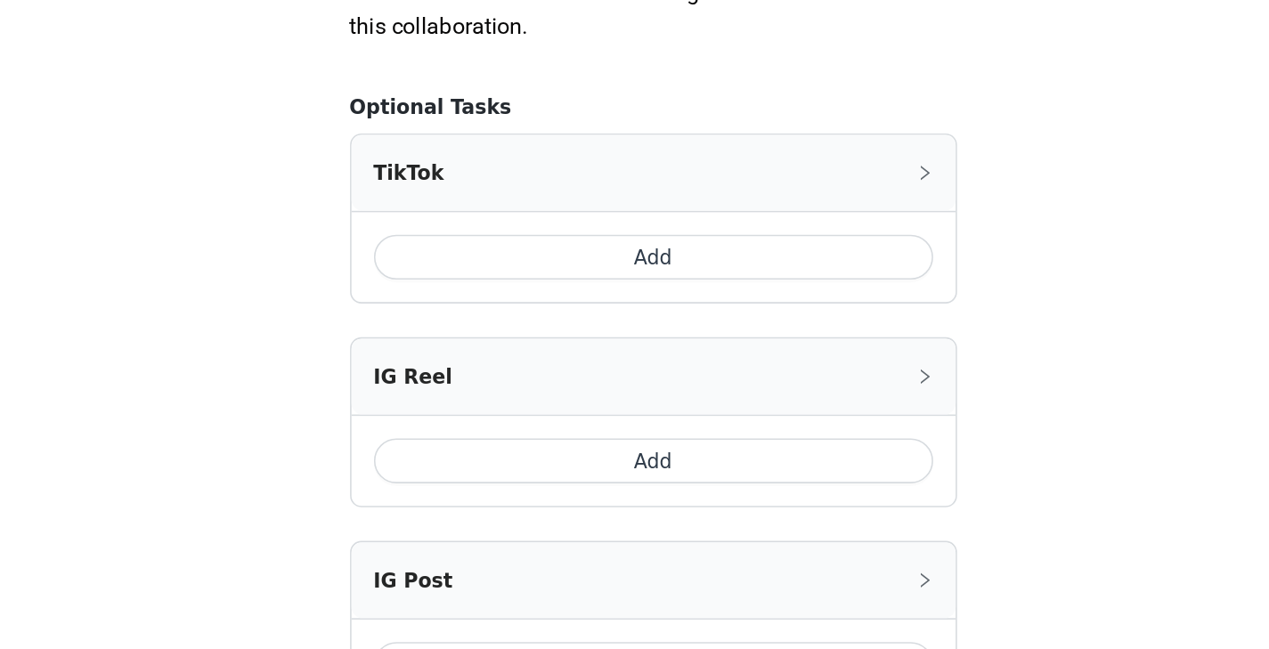
click at [655, 399] on button "Add" at bounding box center [635, 400] width 354 height 28
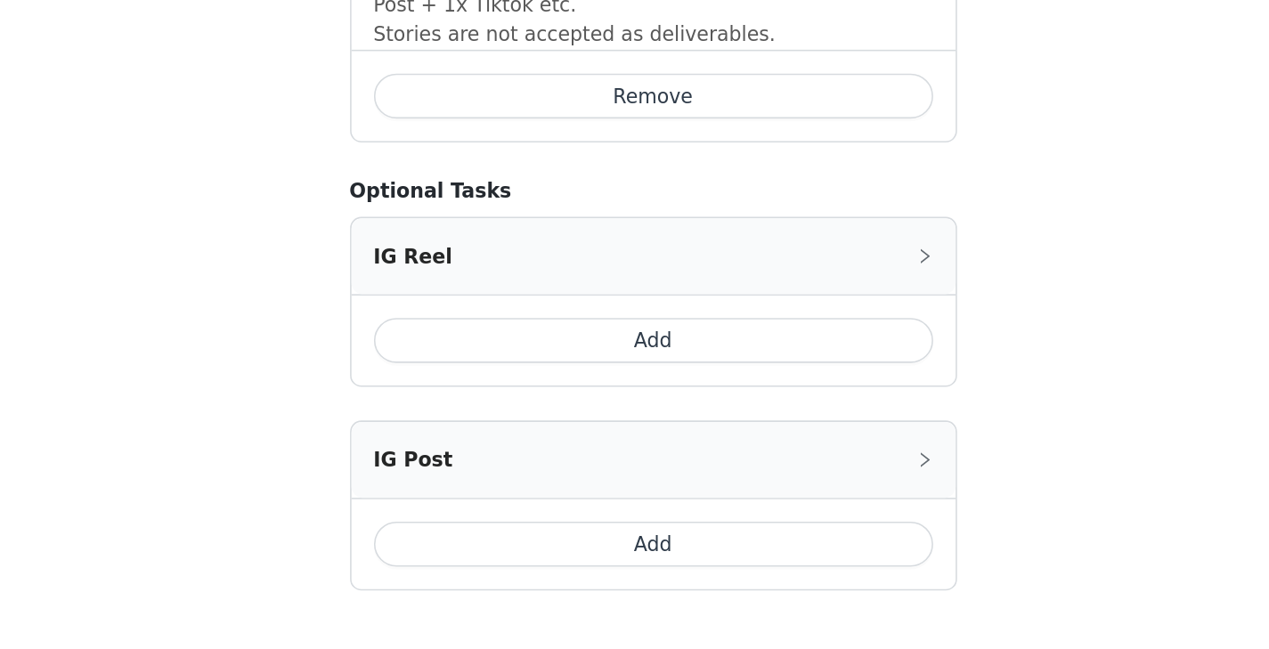
scroll to position [1402, 0]
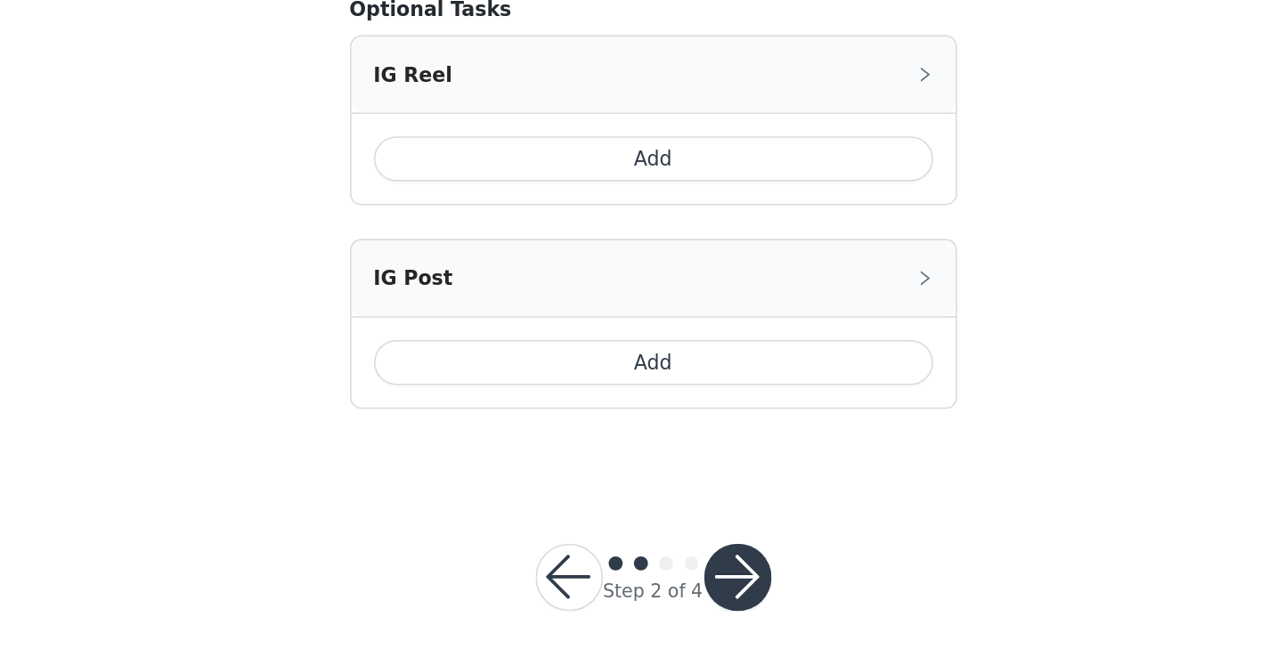
click at [682, 582] on button "button" at bounding box center [688, 603] width 43 height 43
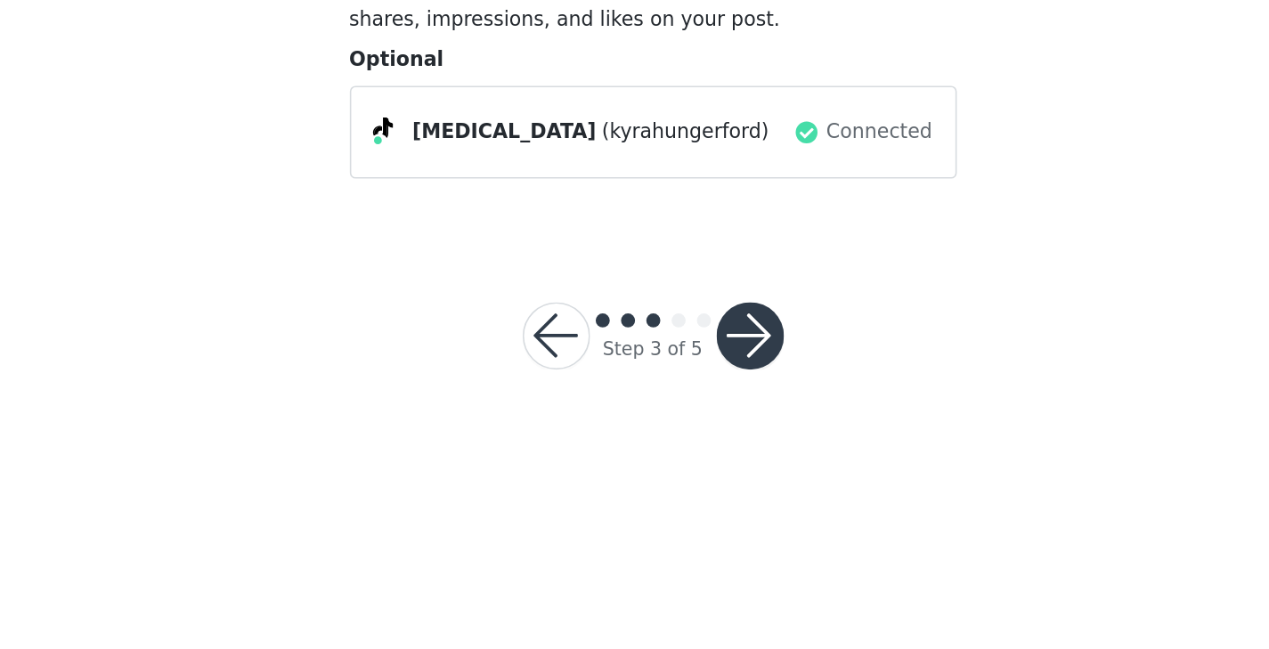
click at [692, 454] on button "button" at bounding box center [696, 450] width 43 height 43
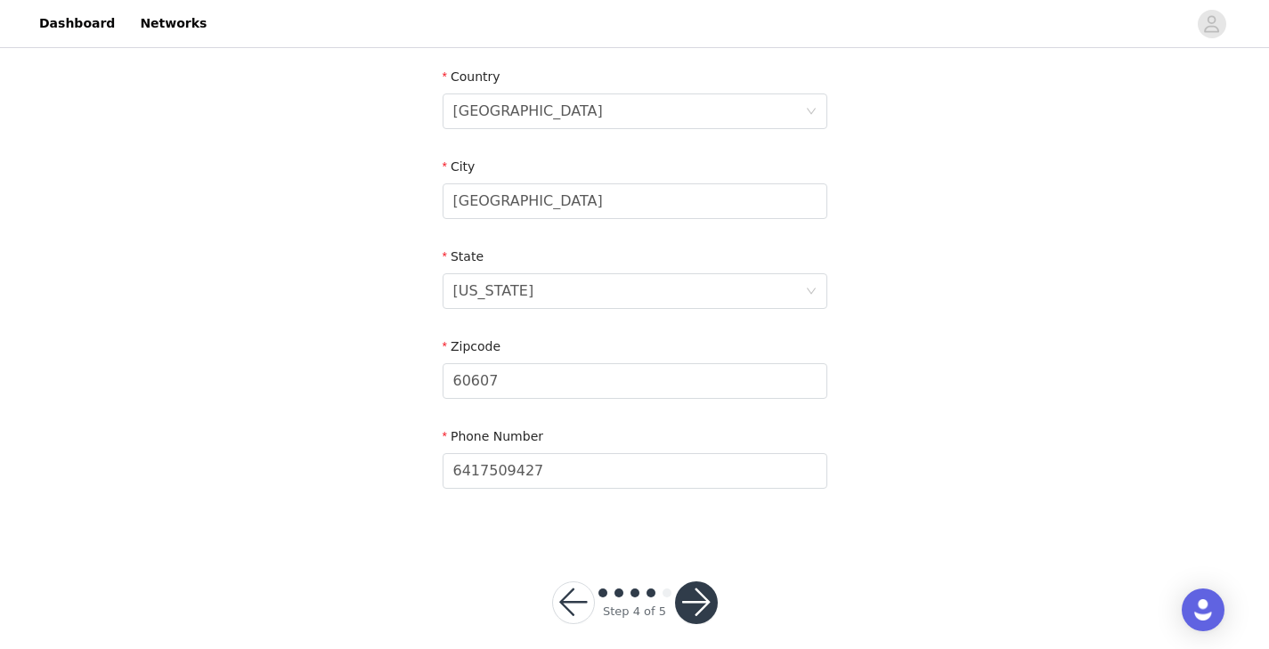
scroll to position [564, 0]
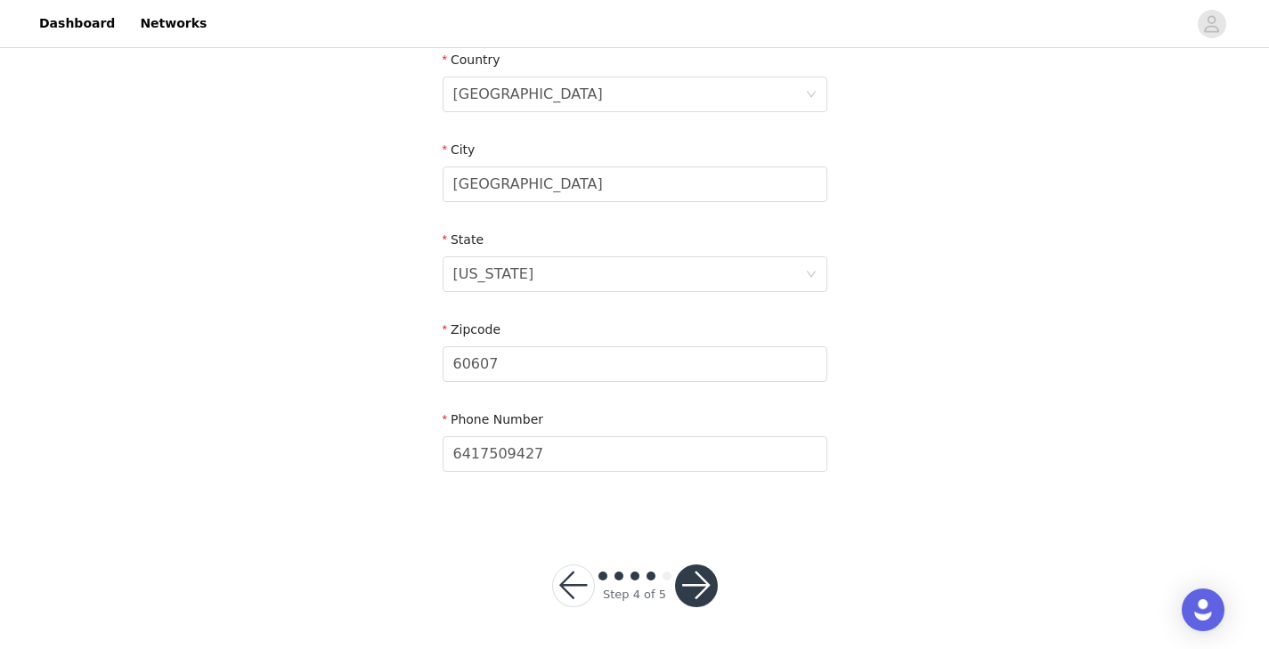
click at [701, 578] on button "button" at bounding box center [696, 585] width 43 height 43
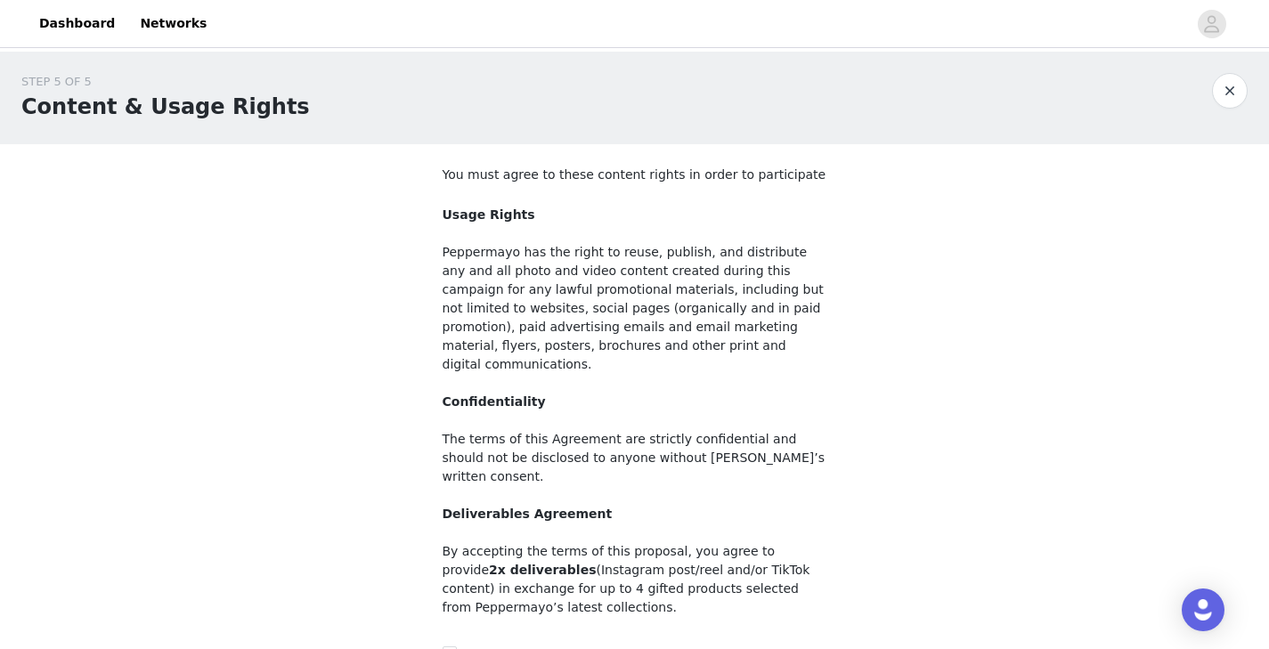
scroll to position [174, 0]
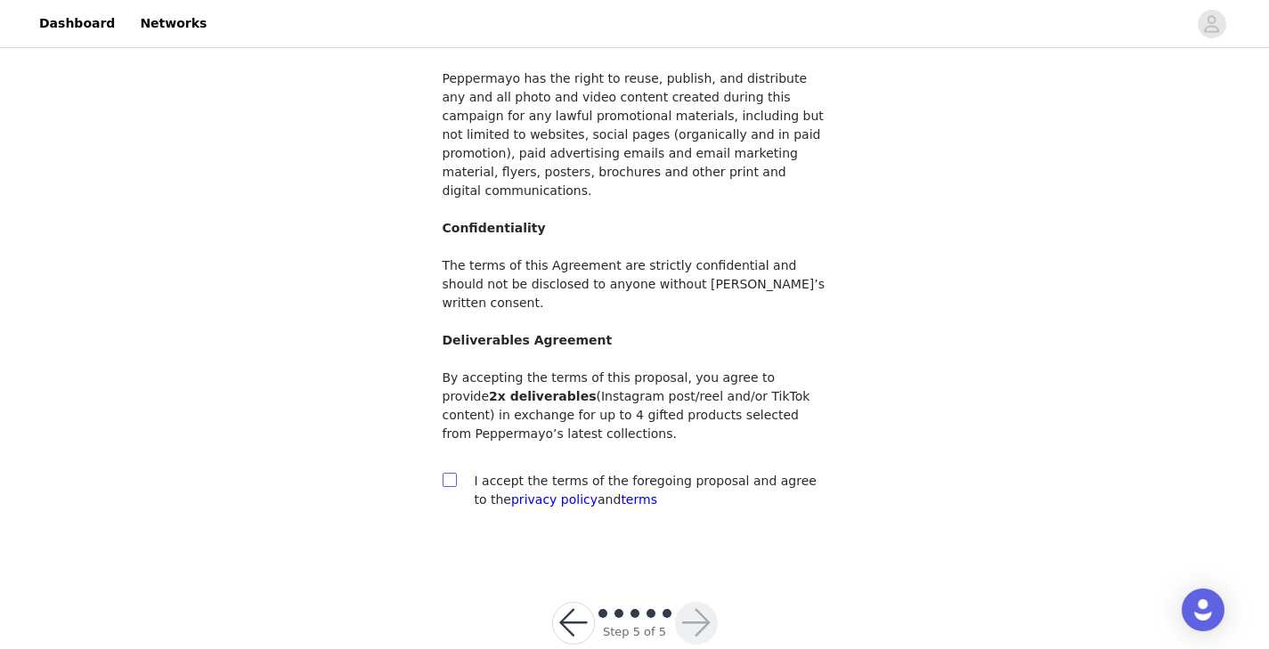
click at [451, 473] on input "checkbox" at bounding box center [448, 479] width 12 height 12
checkbox input "true"
click at [701, 602] on button "button" at bounding box center [696, 623] width 43 height 43
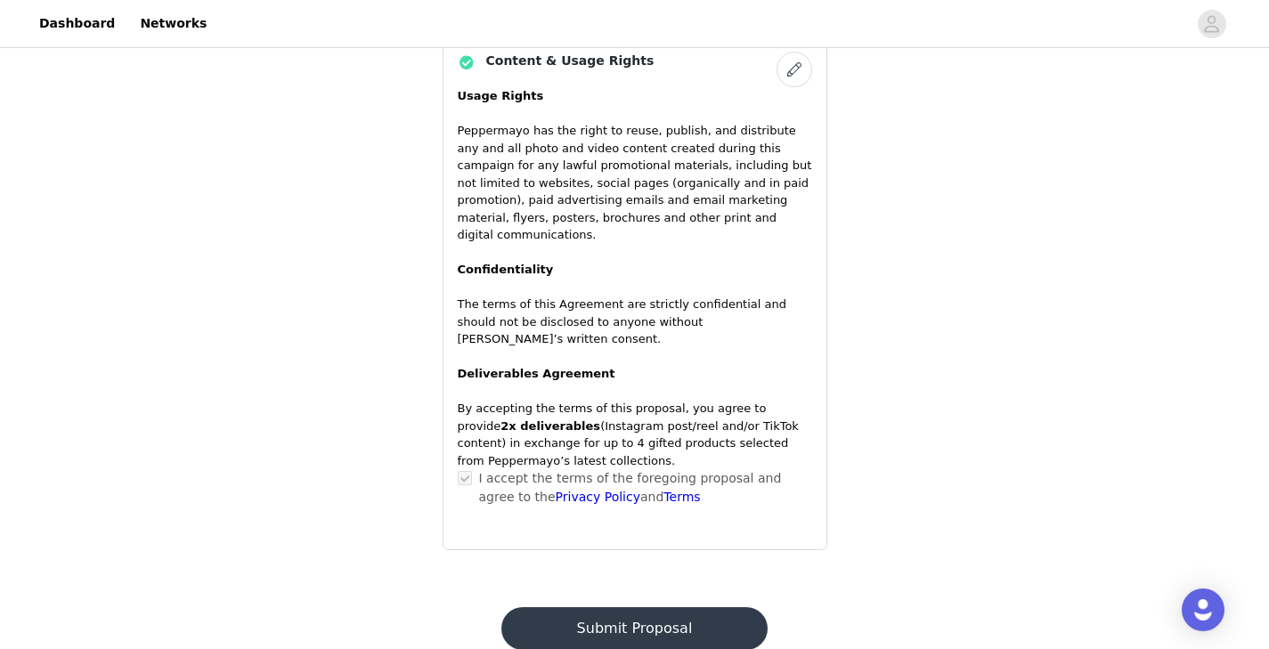
scroll to position [1507, 0]
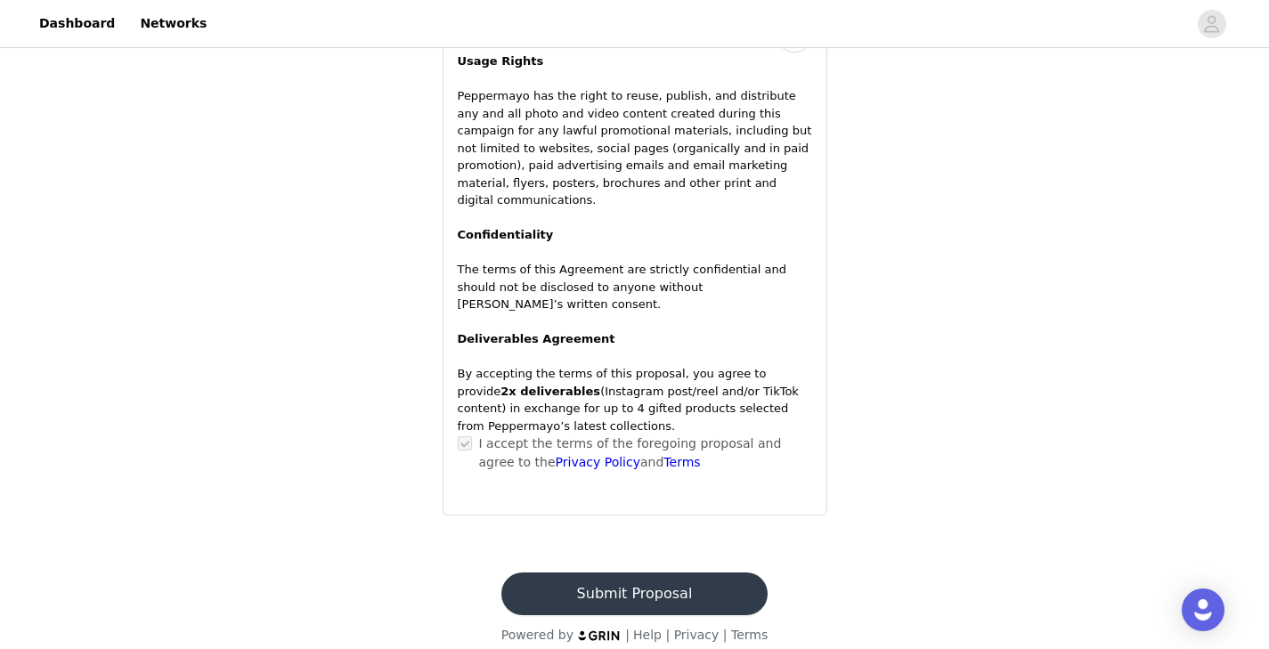
click at [657, 578] on button "Submit Proposal" at bounding box center [634, 593] width 266 height 43
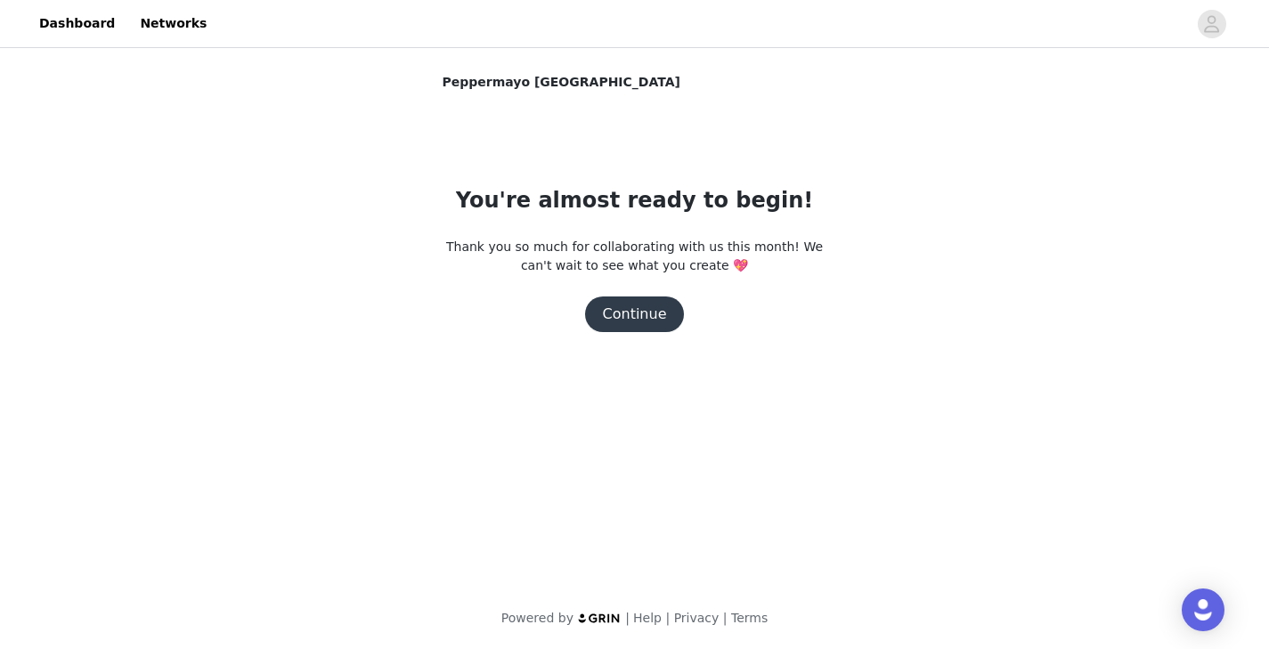
click at [640, 305] on button "Continue" at bounding box center [635, 314] width 100 height 36
